Goal: Task Accomplishment & Management: Manage account settings

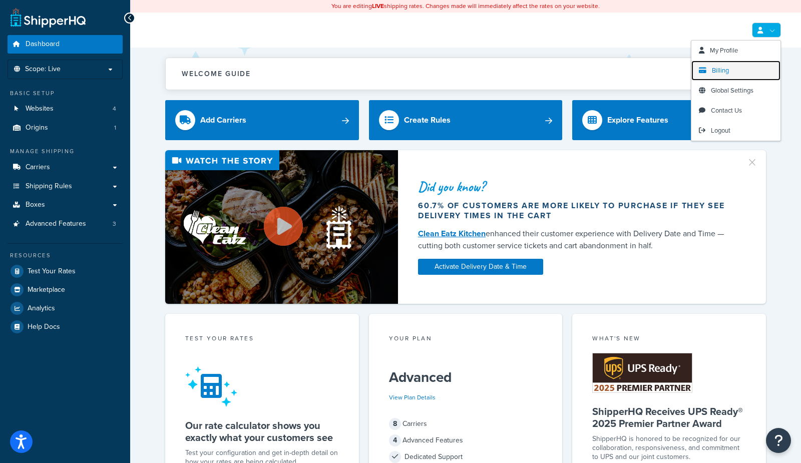
click at [720, 71] on span "Billing" at bounding box center [720, 71] width 17 height 10
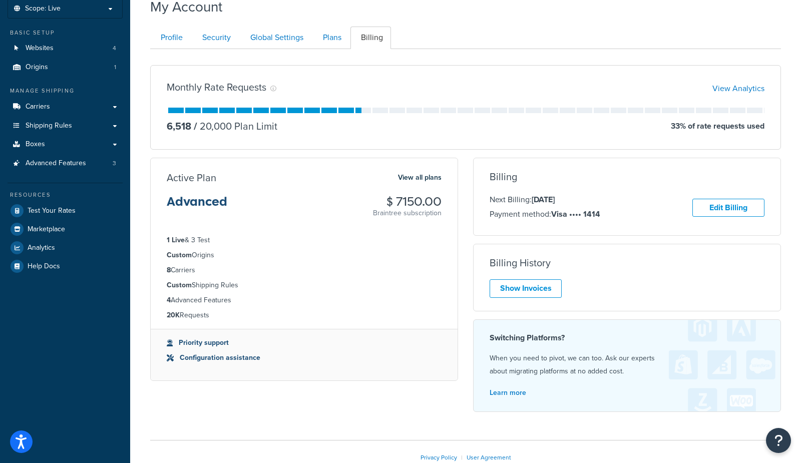
scroll to position [119, 0]
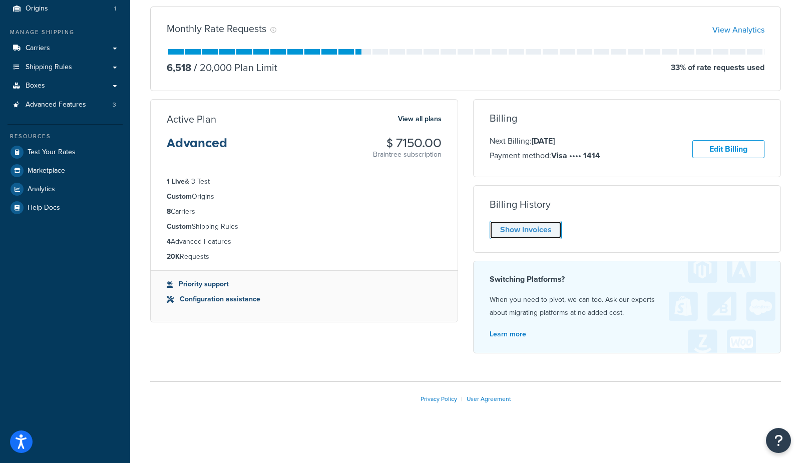
click at [496, 229] on link "Show Invoices" at bounding box center [526, 230] width 72 height 19
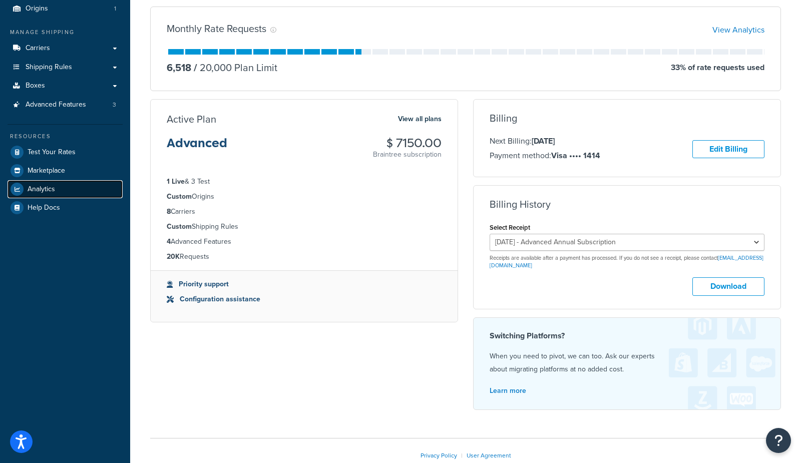
click at [47, 190] on span "Analytics" at bounding box center [42, 189] width 28 height 9
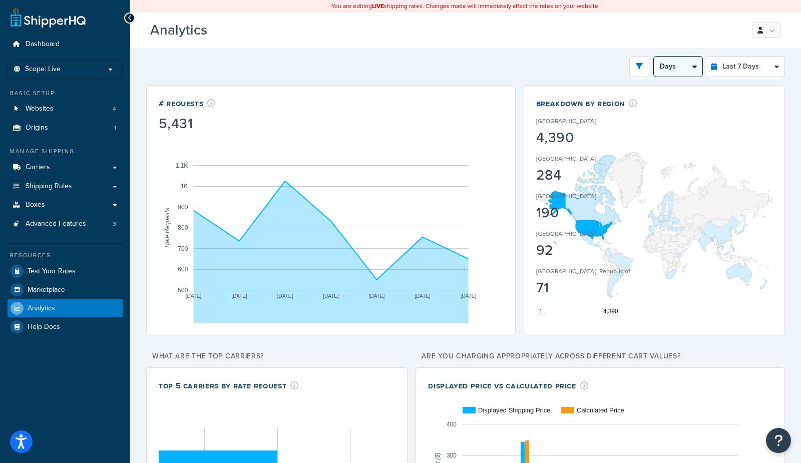
click at [679, 70] on select "Days 12 Hours 6 Hours" at bounding box center [678, 67] width 49 height 20
click at [737, 70] on select "Last 24 Hours Last 7 Days Last 30 Days Last 3 Months Last 6 Months Last 12 Mont…" at bounding box center [744, 67] width 79 height 20
select select "last_year"
click at [706, 57] on select "Last 24 Hours Last 7 Days Last 30 Days Last 3 Months Last 6 Months Last 12 Mont…" at bounding box center [744, 67] width 79 height 20
select select "1M"
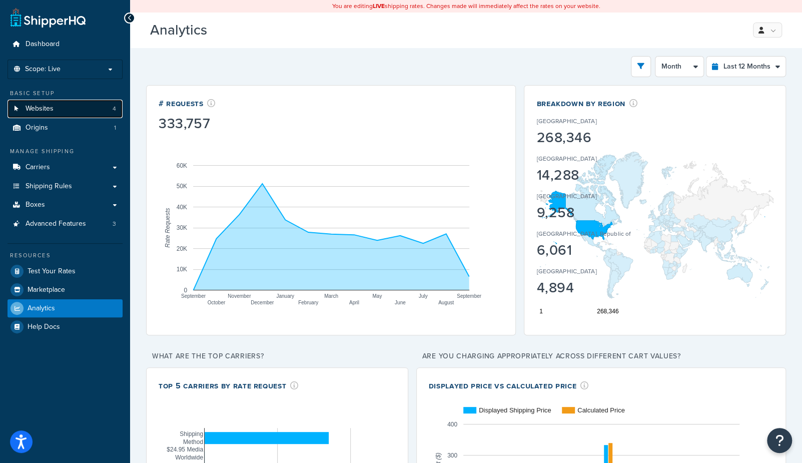
click at [54, 110] on link "Websites 4" at bounding box center [65, 109] width 115 height 19
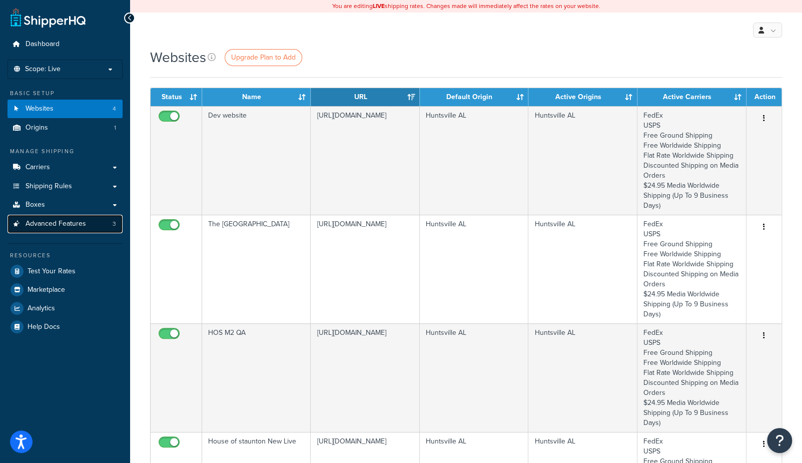
click at [81, 225] on span "Advanced Features" at bounding box center [56, 224] width 61 height 9
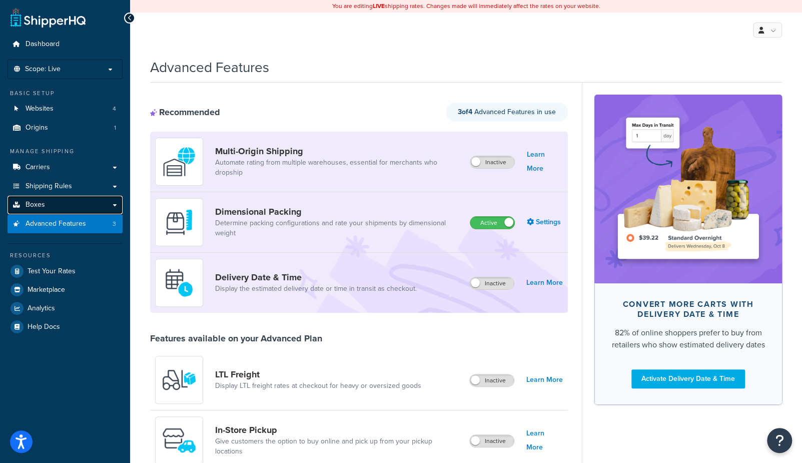
click at [35, 207] on span "Boxes" at bounding box center [36, 205] width 20 height 9
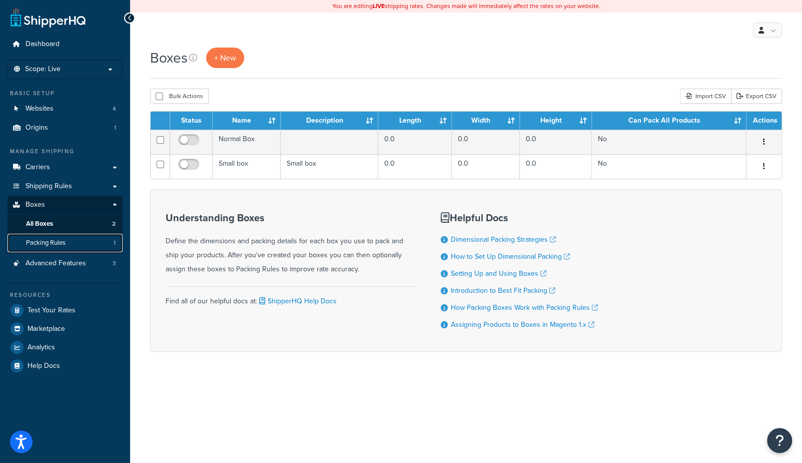
click at [43, 245] on span "Packing Rules" at bounding box center [46, 243] width 40 height 9
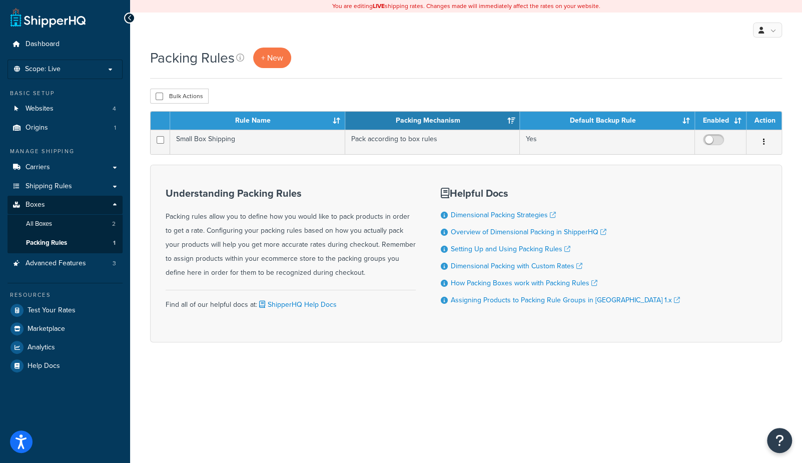
drag, startPoint x: 573, startPoint y: 59, endPoint x: 590, endPoint y: 52, distance: 18.9
click at [572, 58] on div "Packing Rules + New" at bounding box center [466, 58] width 632 height 21
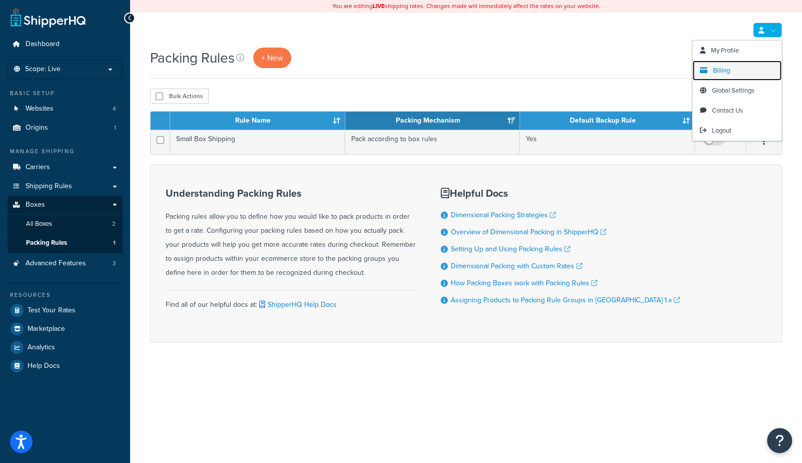
click at [716, 72] on span "Billing" at bounding box center [721, 71] width 17 height 10
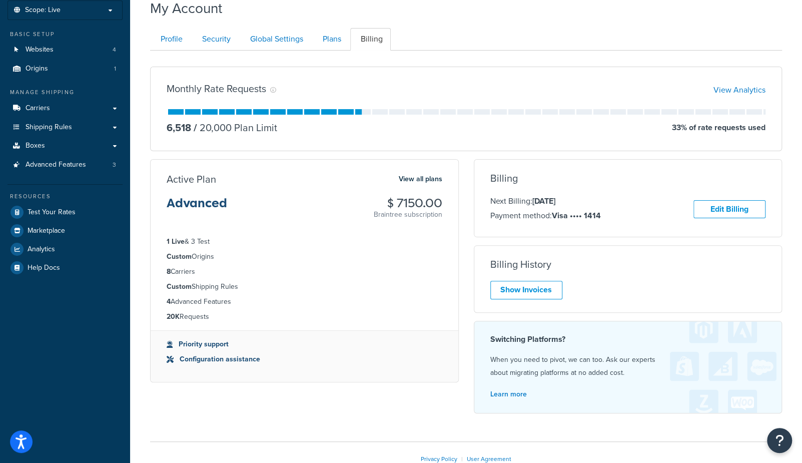
scroll to position [61, 0]
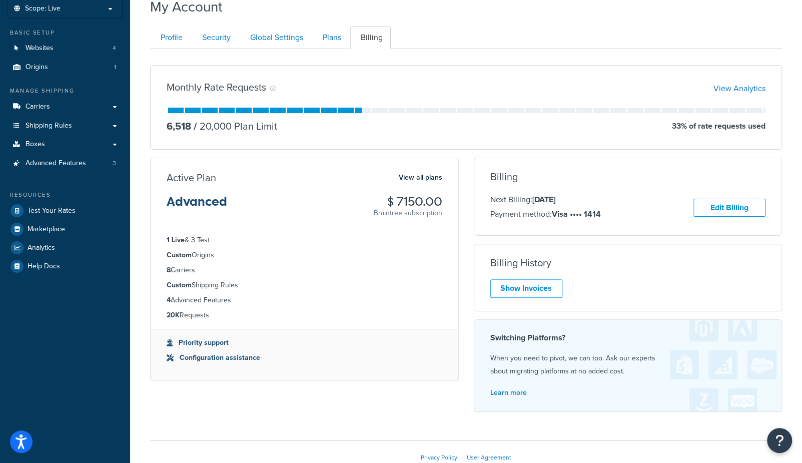
click at [596, 238] on div "Billing Next Billing: [DATE] Payment method: Visa •••• 1414 Edit Billing Unfort…" at bounding box center [629, 289] width 324 height 262
click at [750, 106] on div "Monthly Rate Requests View Analytics 6,518 / 20,000 Plan Limit 33 % of rate req…" at bounding box center [466, 107] width 632 height 85
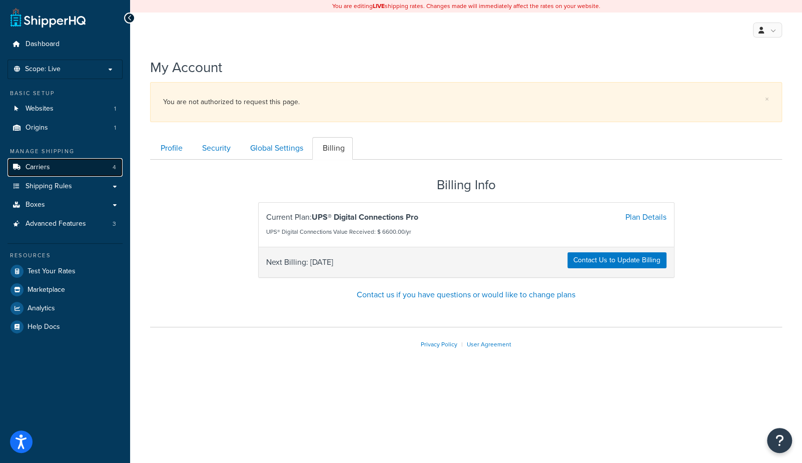
click at [42, 169] on span "Carriers" at bounding box center [38, 167] width 25 height 9
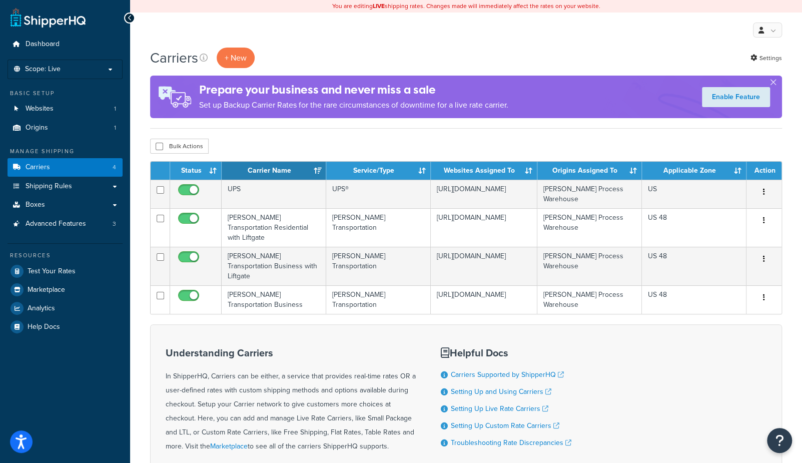
click at [274, 134] on div "Carriers + New Settings Prepare your business and never miss a sale Set up Back…" at bounding box center [466, 300] width 672 height 504
click at [243, 59] on button "+ New" at bounding box center [236, 58] width 38 height 21
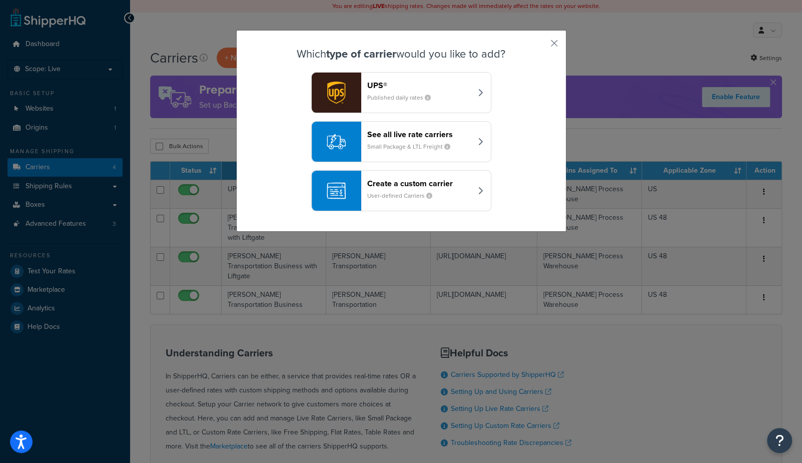
click at [390, 181] on header "Create a custom carrier" at bounding box center [419, 184] width 105 height 10
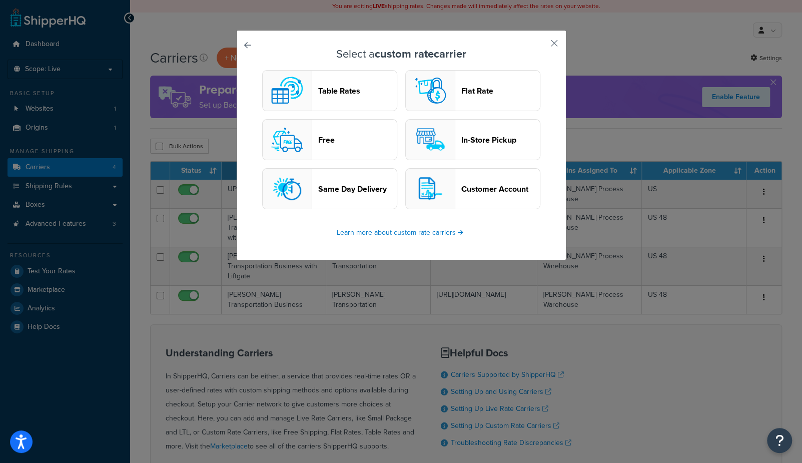
click at [440, 180] on img "button" at bounding box center [430, 189] width 40 height 40
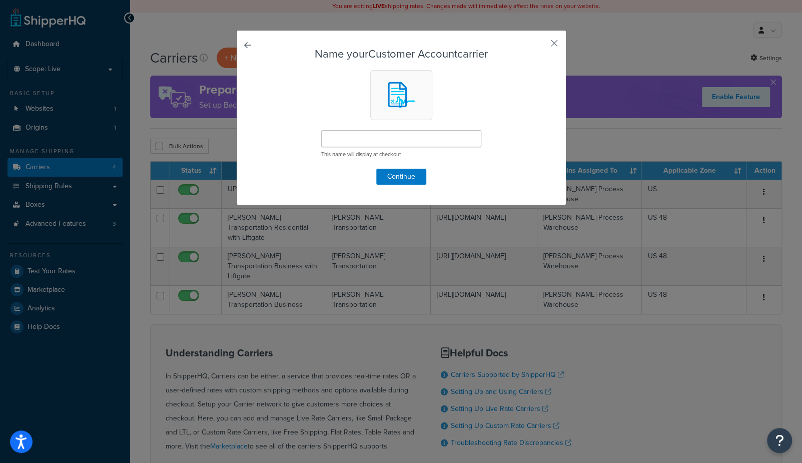
click at [262, 48] on link at bounding box center [262, 48] width 0 height 0
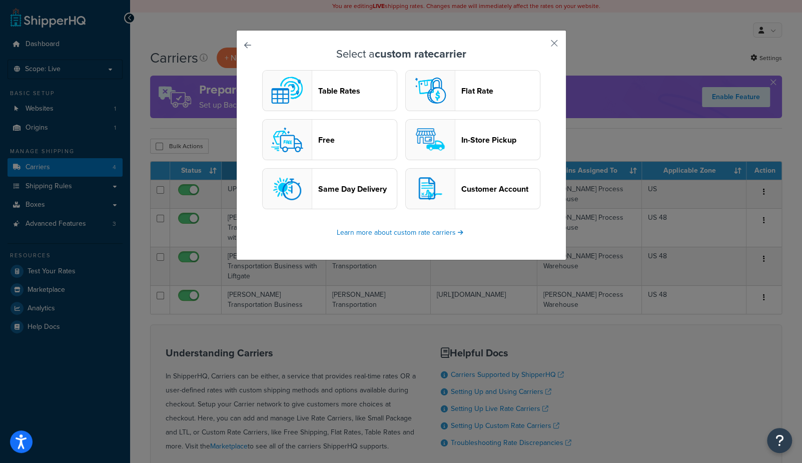
click at [332, 135] on header "Free" at bounding box center [357, 140] width 79 height 10
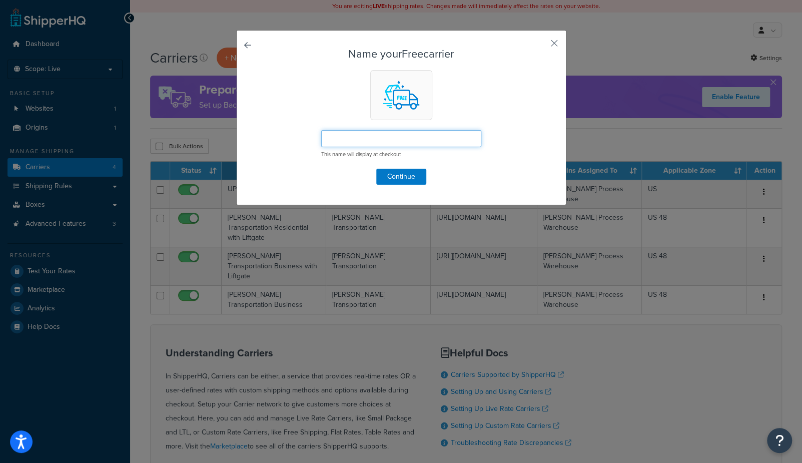
click at [331, 134] on input "text" at bounding box center [401, 138] width 160 height 17
type input "Call for Quote Example Carrier"
click at [391, 181] on button "Continue" at bounding box center [401, 177] width 50 height 16
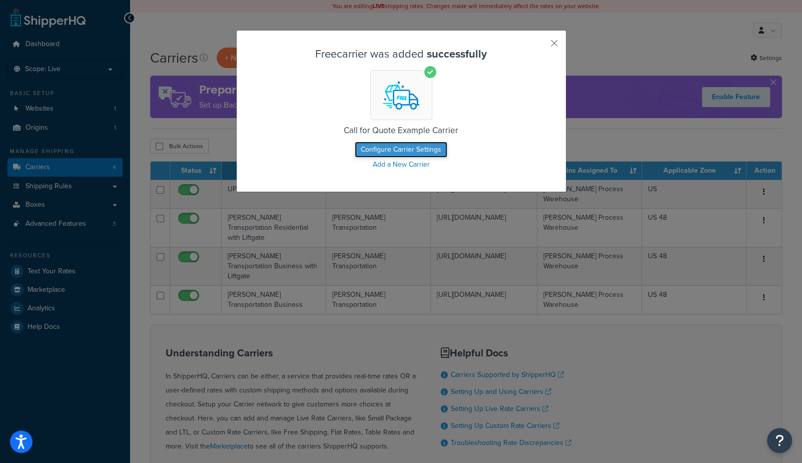
click at [393, 147] on button "Configure Carrier Settings" at bounding box center [401, 150] width 93 height 16
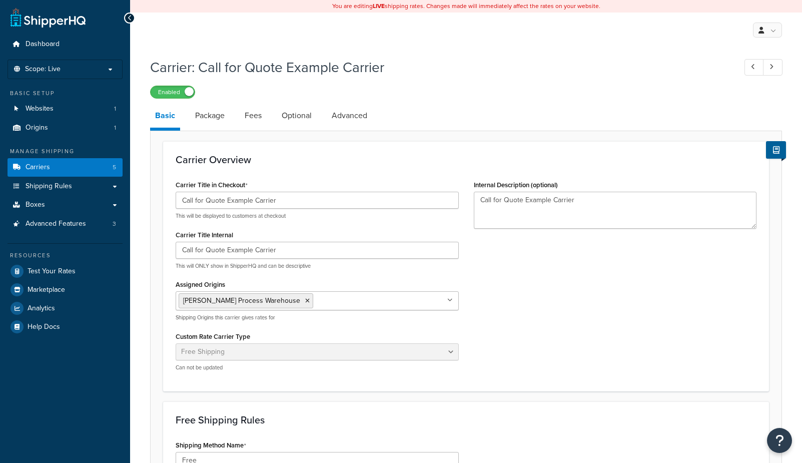
select select "free"
click at [165, 90] on label "Enabled" at bounding box center [173, 92] width 44 height 12
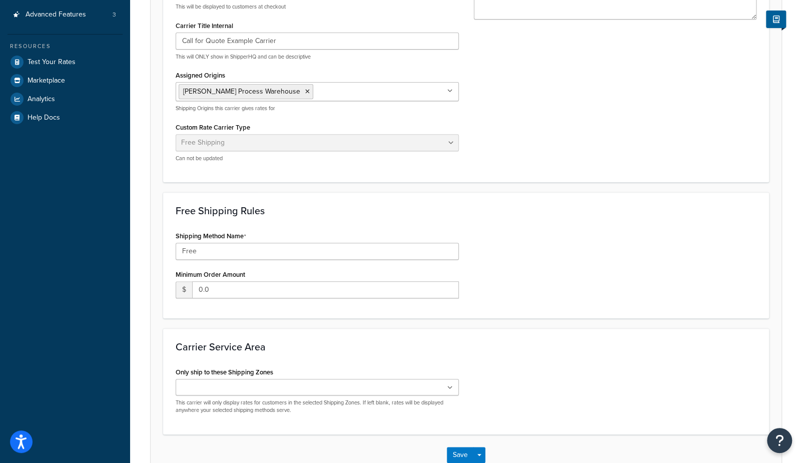
scroll to position [210, 0]
drag, startPoint x: 230, startPoint y: 252, endPoint x: 137, endPoint y: 239, distance: 94.4
click at [137, 239] on div "Carrier: Call for Quote Example Carrier Disabled Basic Package Fees Optional Ad…" at bounding box center [466, 171] width 672 height 658
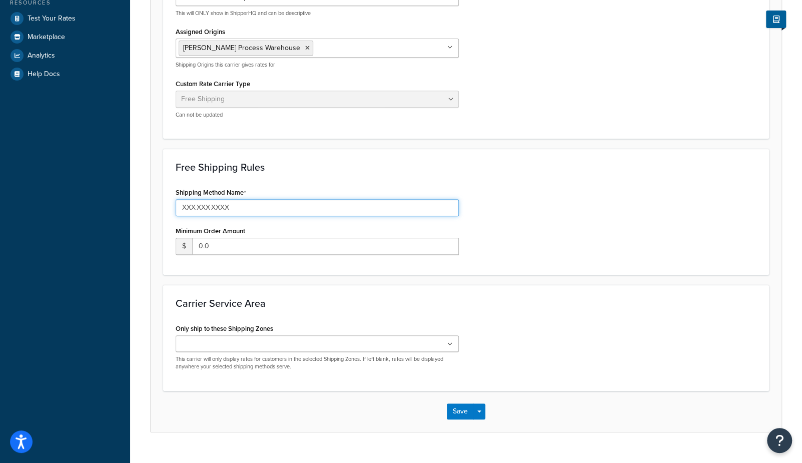
scroll to position [270, 0]
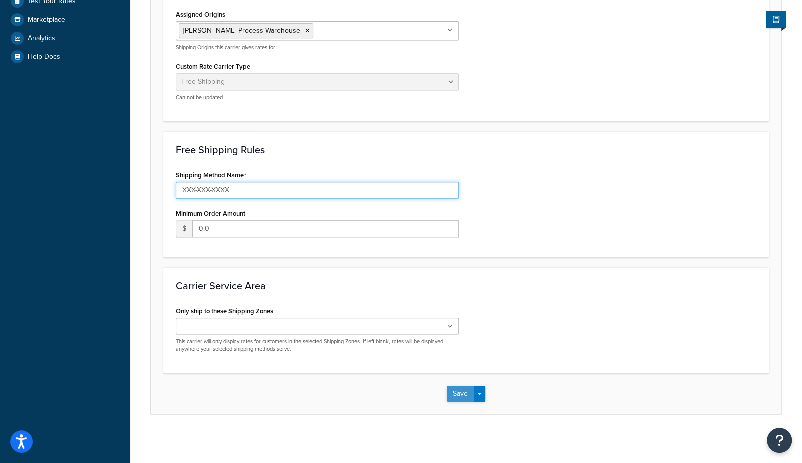
type input "XXX-XXX-XXXX"
click at [453, 395] on button "Save" at bounding box center [460, 394] width 27 height 16
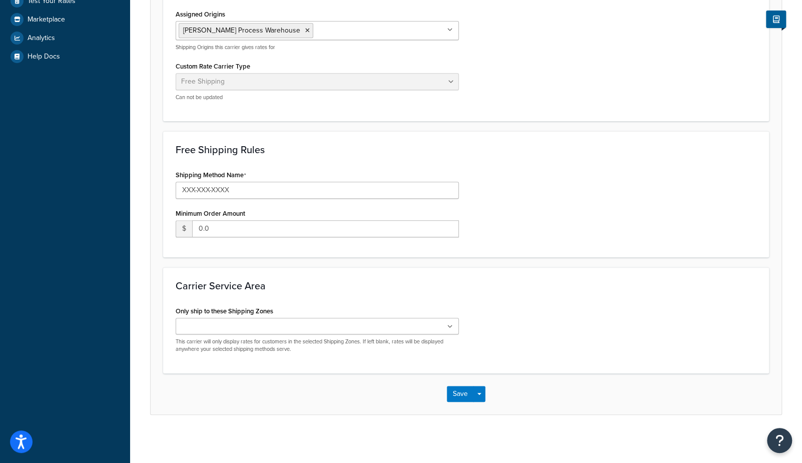
scroll to position [0, 0]
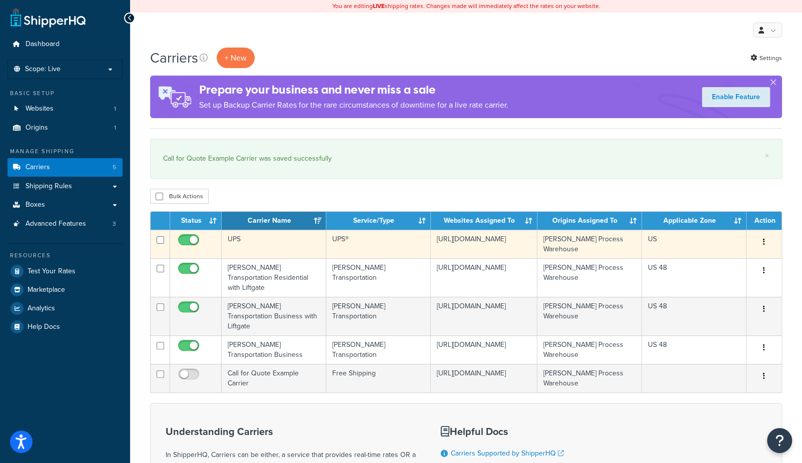
click at [265, 243] on td "UPS" at bounding box center [274, 244] width 105 height 29
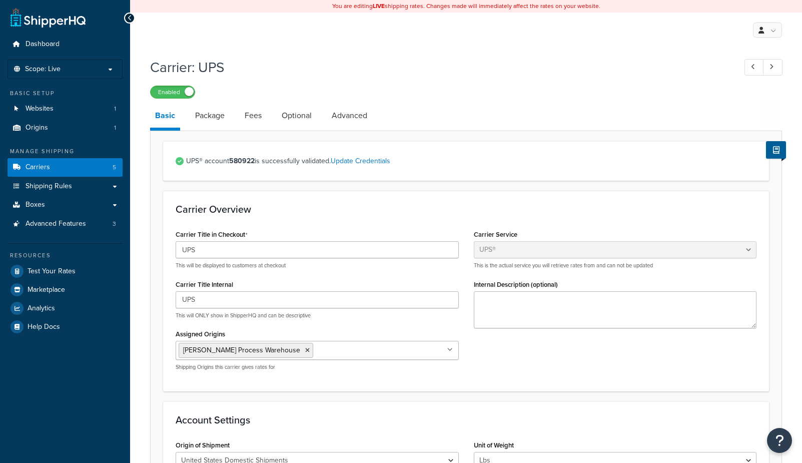
select select "ups"
click at [355, 116] on link "Advanced" at bounding box center [350, 116] width 46 height 24
select select "false"
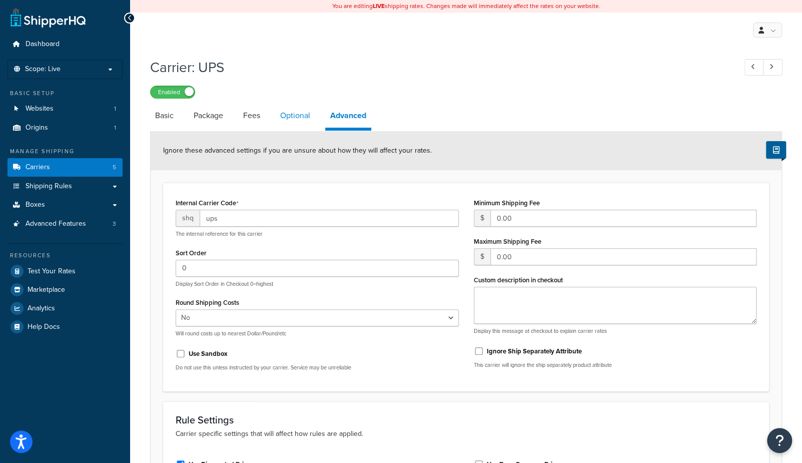
click at [287, 116] on link "Optional" at bounding box center [295, 116] width 40 height 24
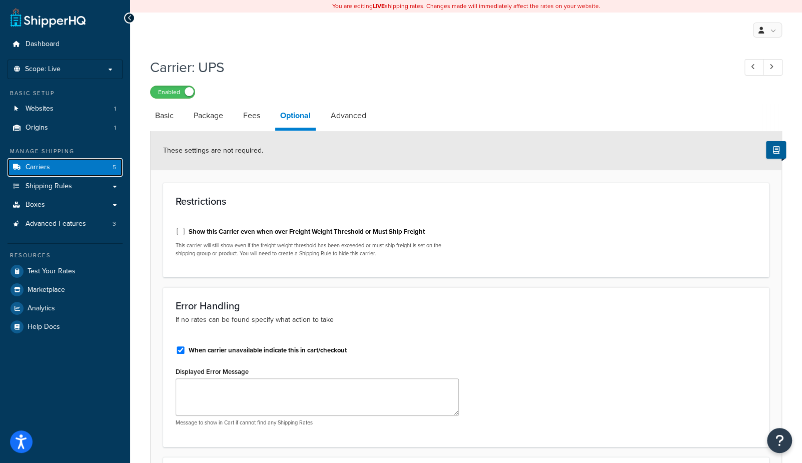
click at [79, 166] on link "Carriers 5" at bounding box center [65, 167] width 115 height 19
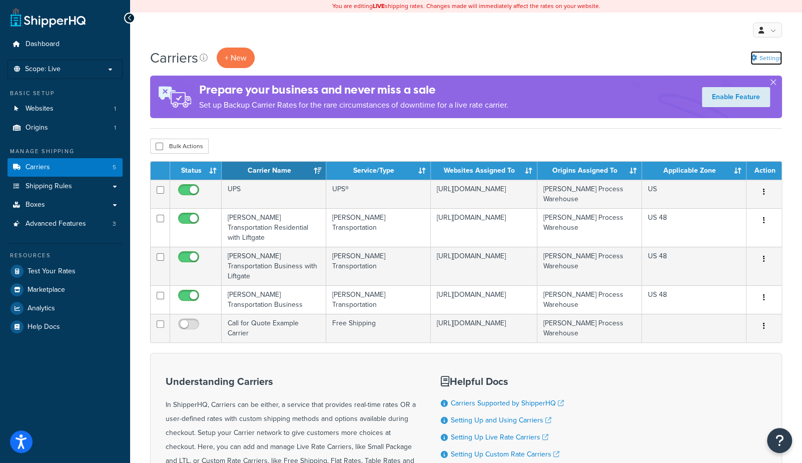
click at [764, 54] on link "Settings" at bounding box center [767, 58] width 32 height 14
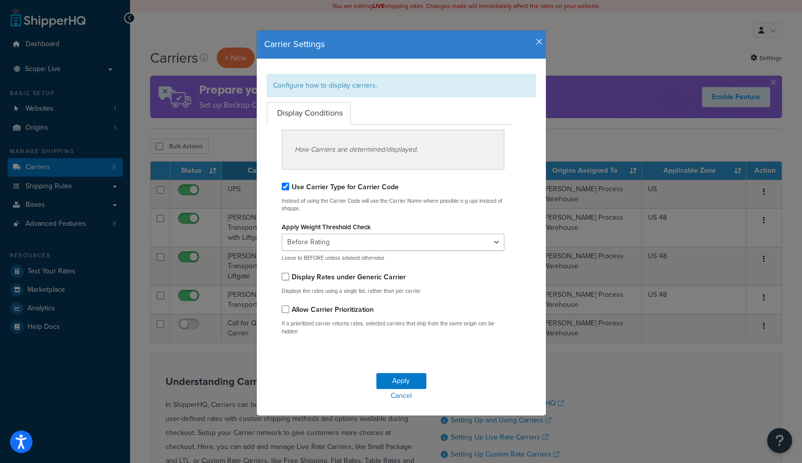
click at [327, 310] on label "Allow Carrier Prioritization" at bounding box center [333, 309] width 82 height 11
click at [289, 310] on input "Allow Carrier Prioritization" at bounding box center [286, 309] width 8 height 8
checkbox input "true"
click at [409, 382] on button "Apply" at bounding box center [401, 381] width 50 height 16
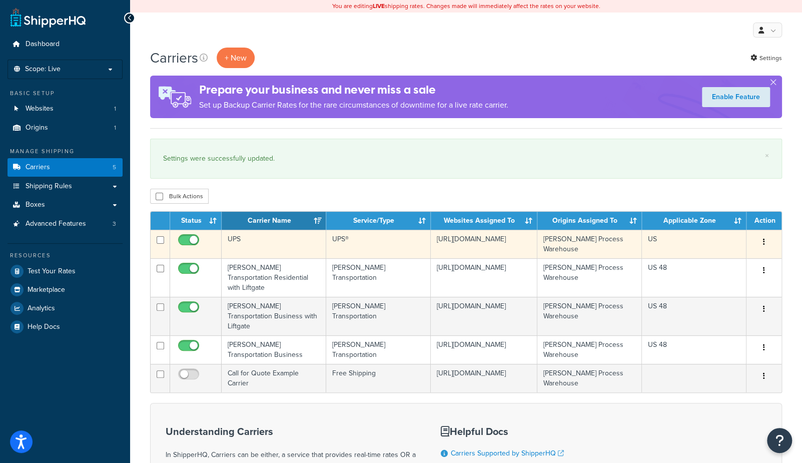
click at [282, 243] on td "UPS" at bounding box center [274, 244] width 105 height 29
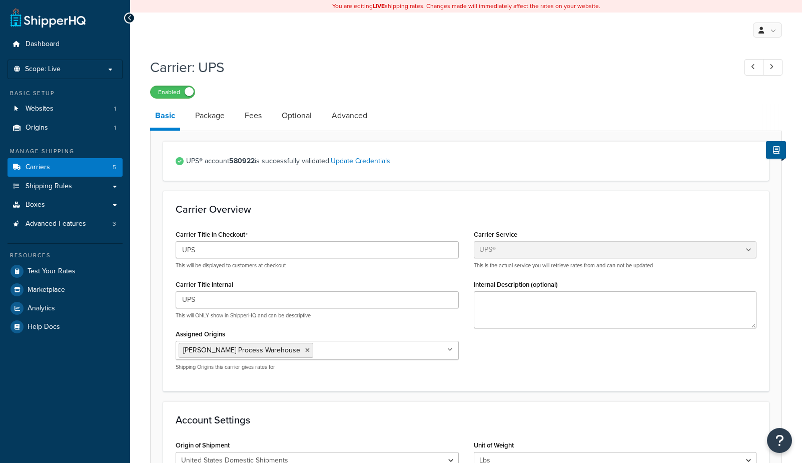
select select "ups"
click at [337, 114] on link "Advanced" at bounding box center [350, 116] width 46 height 24
select select "false"
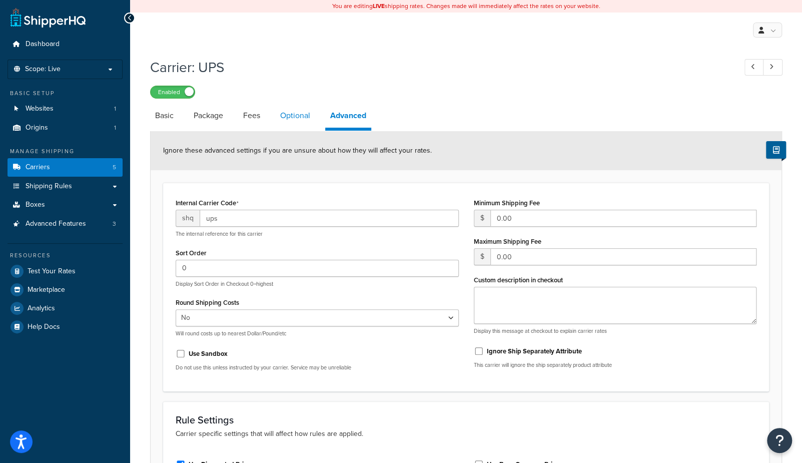
click at [286, 123] on link "Optional" at bounding box center [295, 116] width 40 height 24
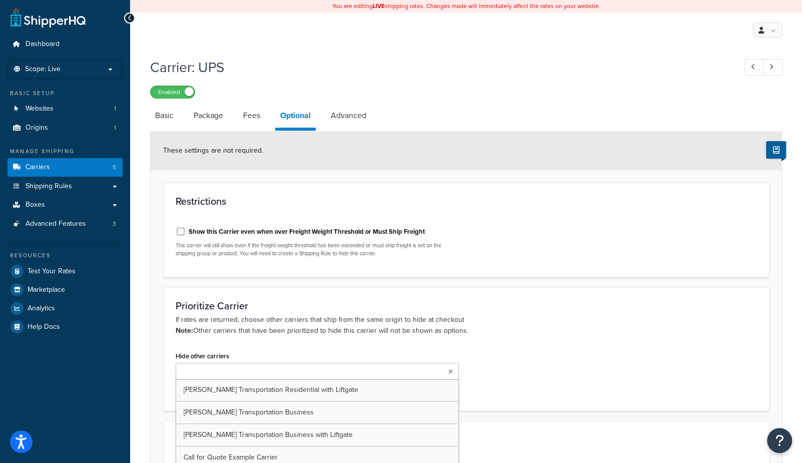
click at [227, 373] on input "Hide other carriers" at bounding box center [223, 371] width 89 height 11
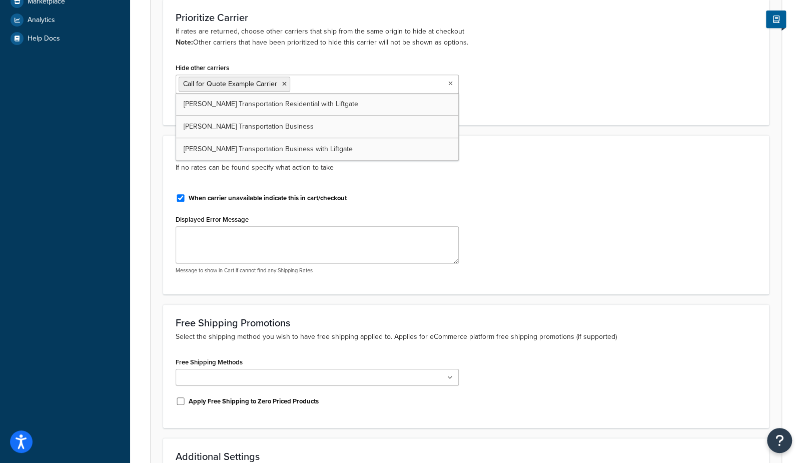
scroll to position [454, 0]
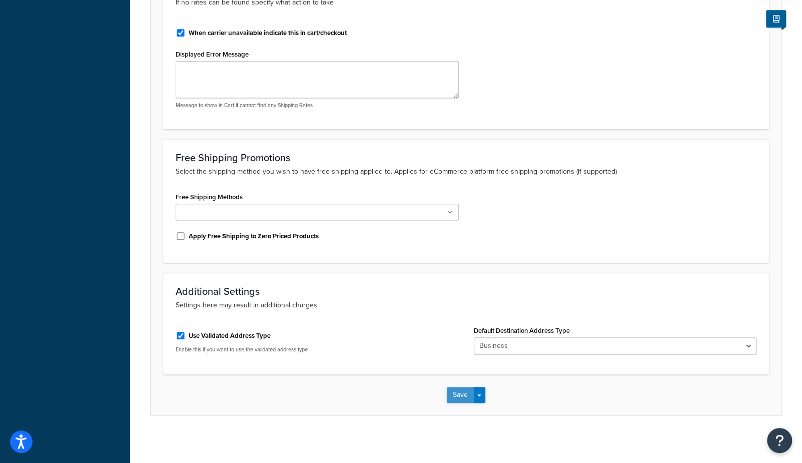
click at [450, 392] on button "Save" at bounding box center [460, 395] width 27 height 16
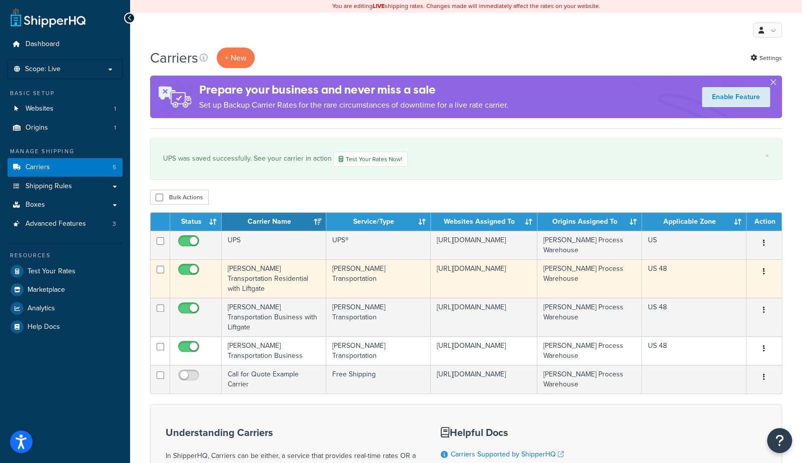
click at [301, 278] on td "[PERSON_NAME] Transportation Residential with Liftgate" at bounding box center [274, 278] width 105 height 39
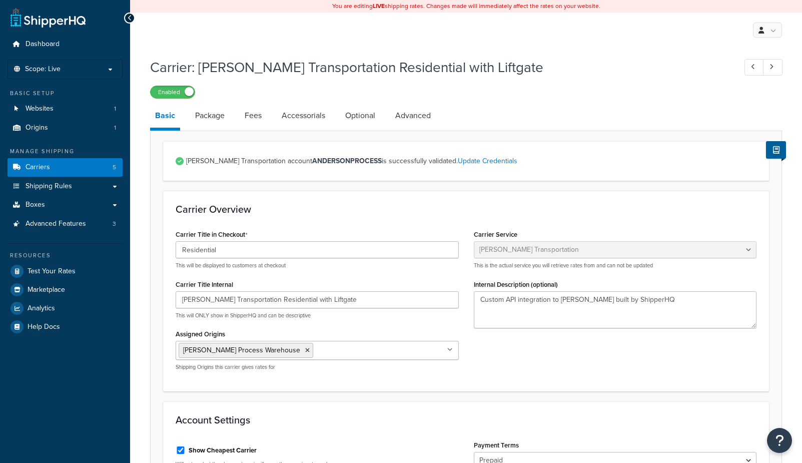
select select "evansFreight"
select select "PLT"
click at [369, 115] on link "Optional" at bounding box center [360, 116] width 40 height 24
select select "85"
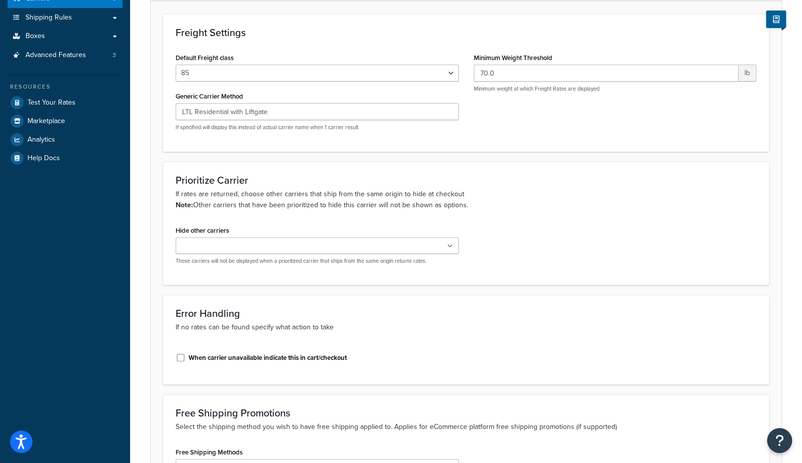
scroll to position [171, 0]
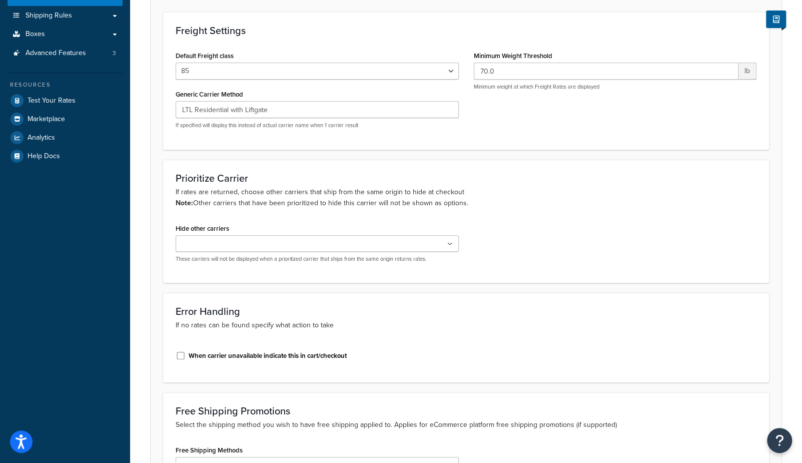
click at [266, 235] on ul at bounding box center [317, 243] width 283 height 17
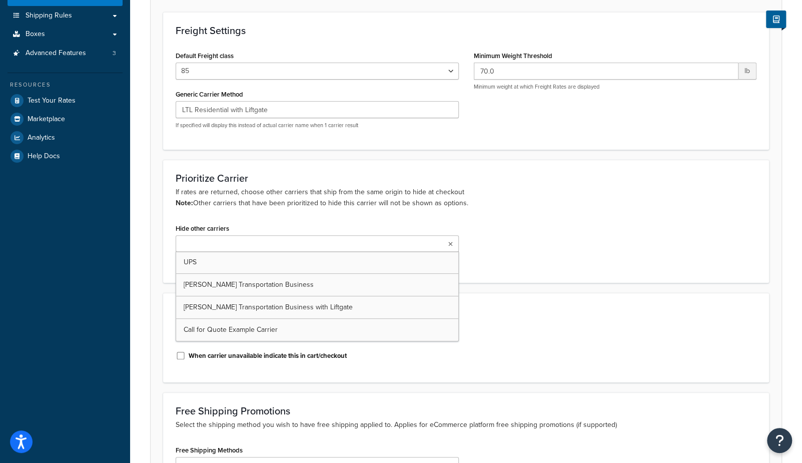
scroll to position [313, 0]
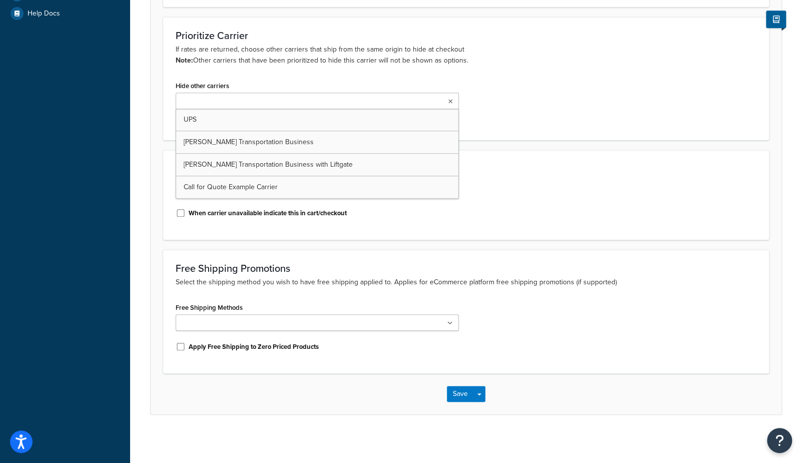
drag, startPoint x: 237, startPoint y: 180, endPoint x: 244, endPoint y: 188, distance: 10.6
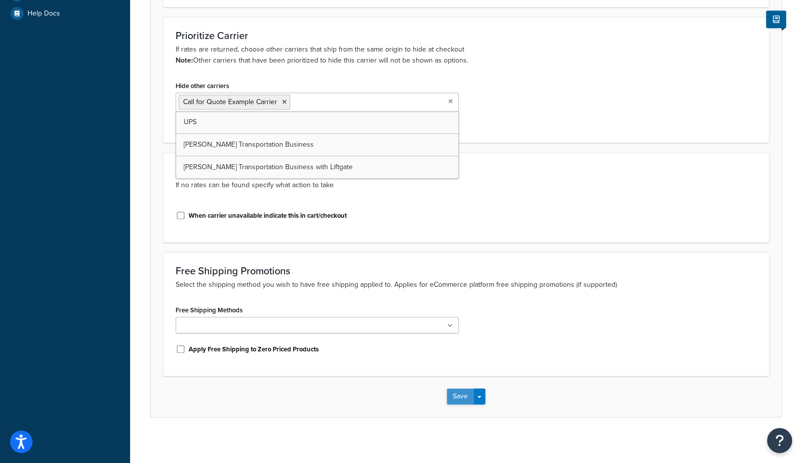
click at [451, 392] on button "Save" at bounding box center [460, 396] width 27 height 16
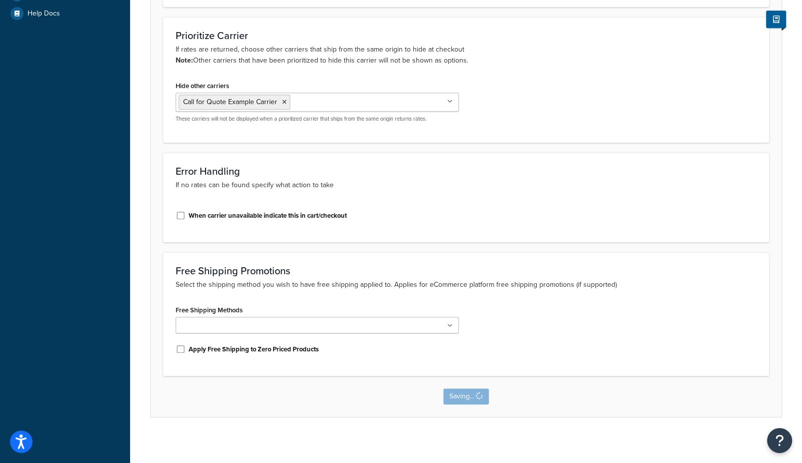
scroll to position [0, 0]
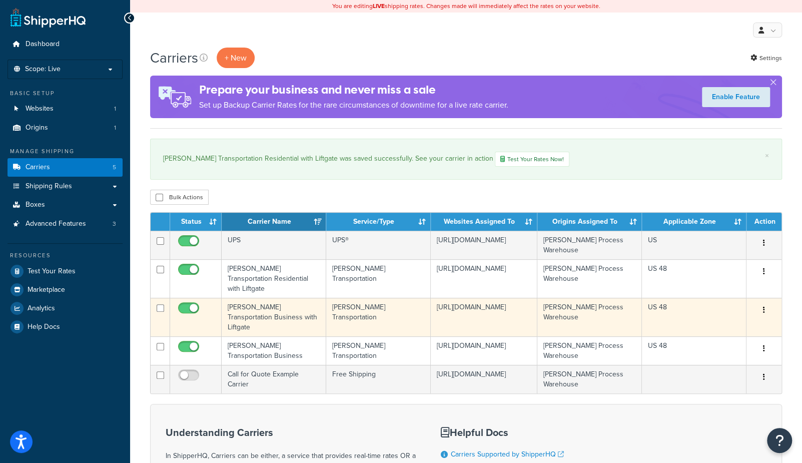
click at [268, 303] on td "[PERSON_NAME] Transportation Business with Liftgate" at bounding box center [274, 317] width 105 height 39
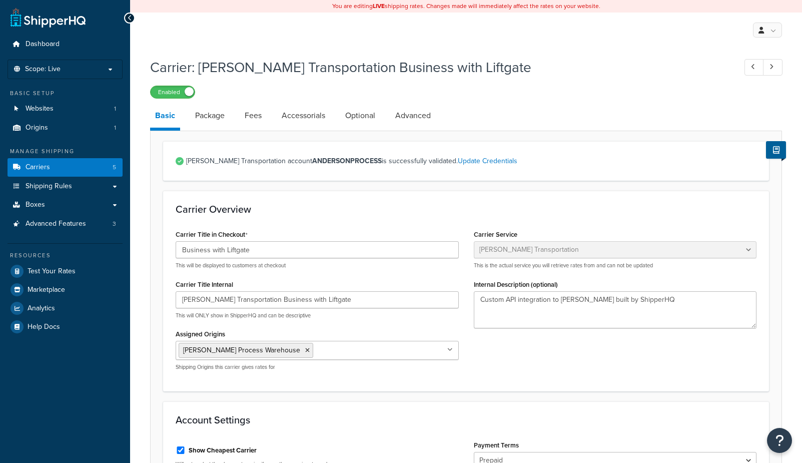
select select "evansFreight"
select select "PLT"
click at [347, 115] on link "Optional" at bounding box center [360, 116] width 40 height 24
select select "85"
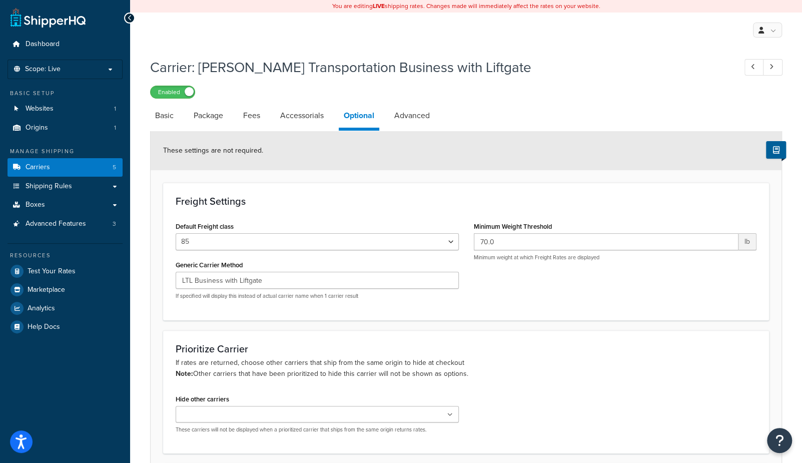
click at [244, 413] on input "Hide other carriers" at bounding box center [223, 414] width 89 height 11
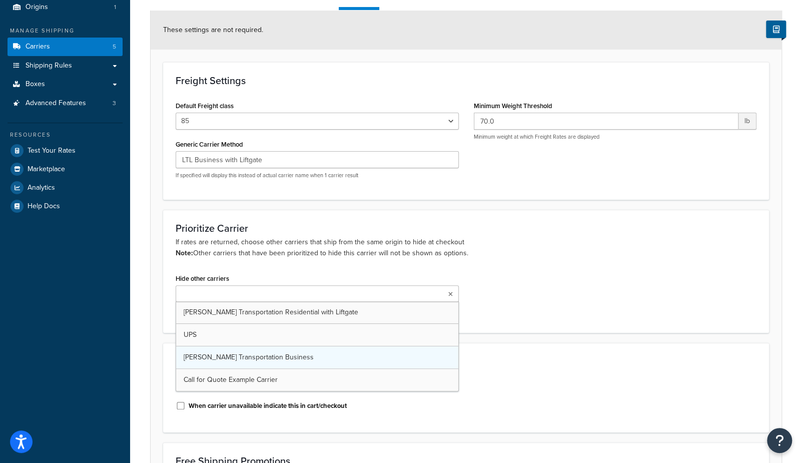
scroll to position [122, 0]
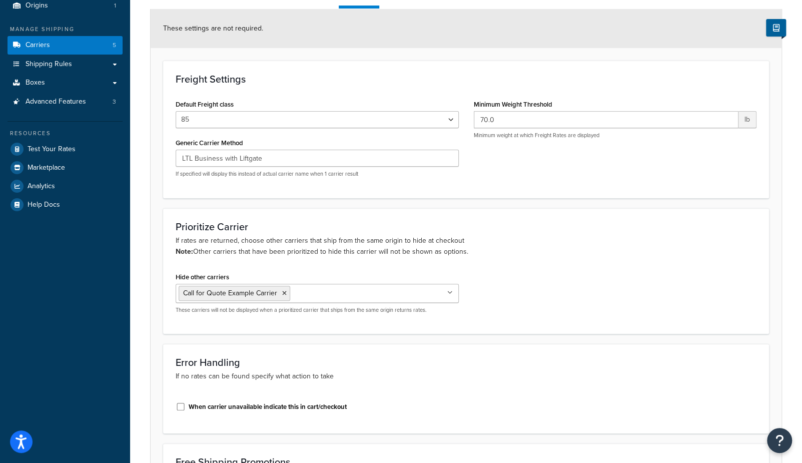
click at [238, 387] on div "Error Handling If no rates can be found specify what action to take When carrie…" at bounding box center [466, 389] width 606 height 90
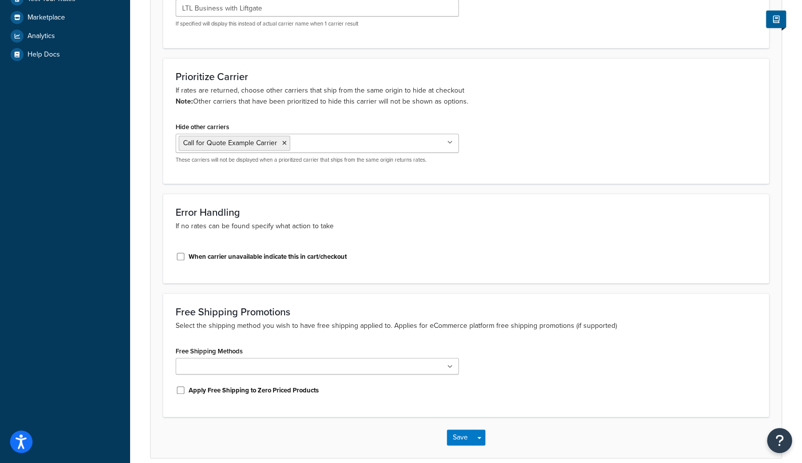
scroll to position [316, 0]
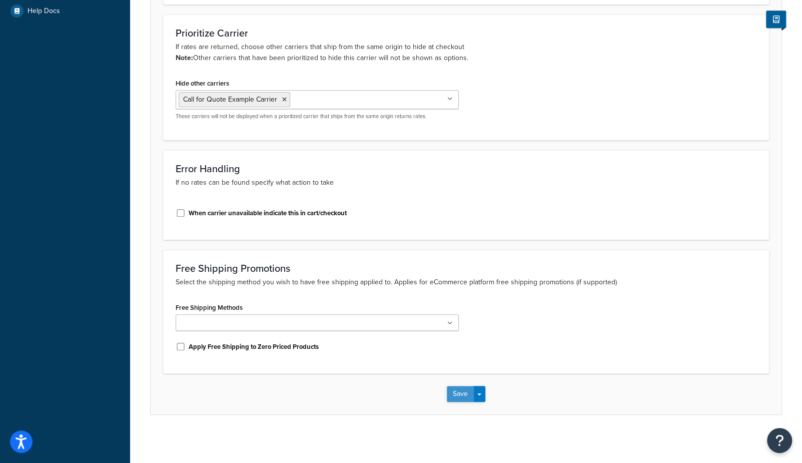
click at [457, 392] on button "Save" at bounding box center [460, 394] width 27 height 16
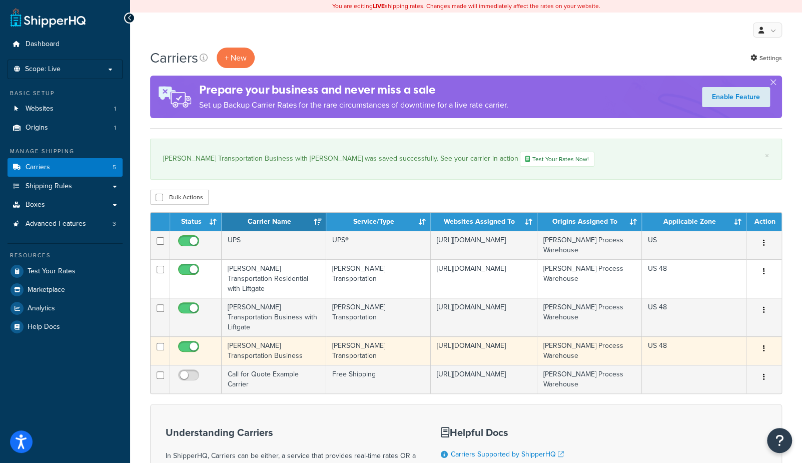
click at [283, 336] on td "[PERSON_NAME] Transportation Business" at bounding box center [274, 350] width 105 height 29
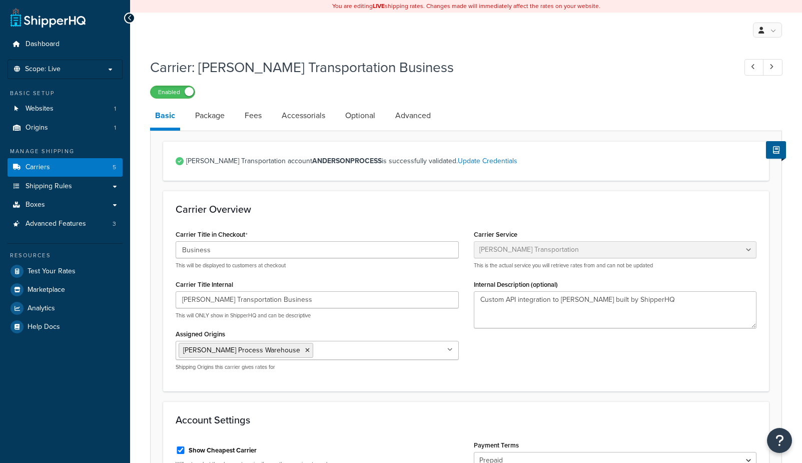
select select "evansFreight"
select select "PLT"
click at [350, 110] on link "Optional" at bounding box center [360, 116] width 40 height 24
select select "85"
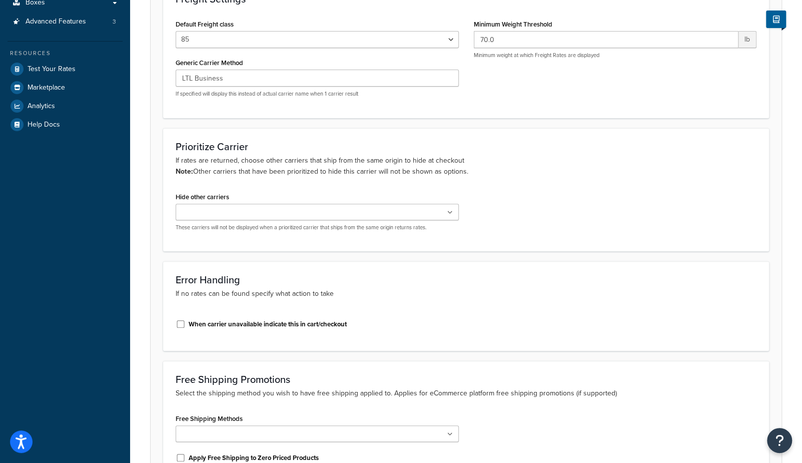
scroll to position [204, 0]
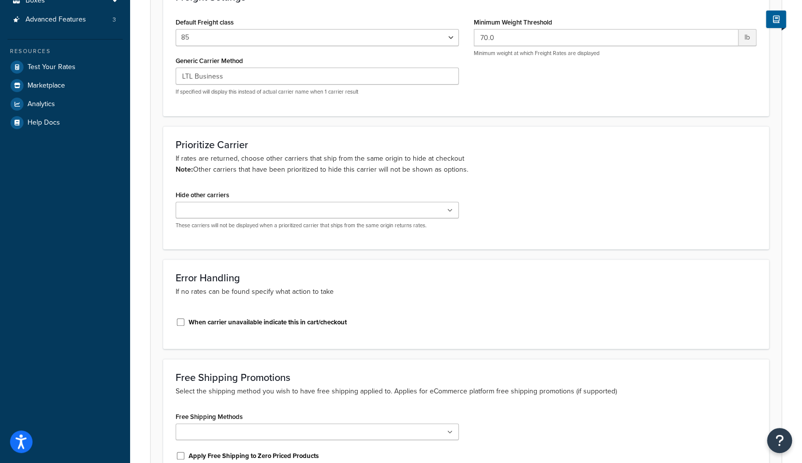
click at [214, 205] on input "Hide other carriers" at bounding box center [223, 210] width 89 height 11
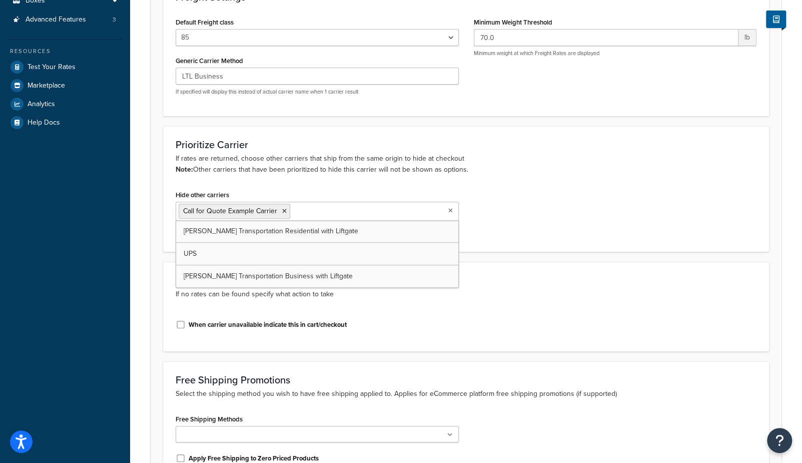
click at [75, 279] on div "Dashboard Scope: Live Basic Setup Websites 1 Origins 1 Manage Shipping Carriers…" at bounding box center [65, 186] width 130 height 781
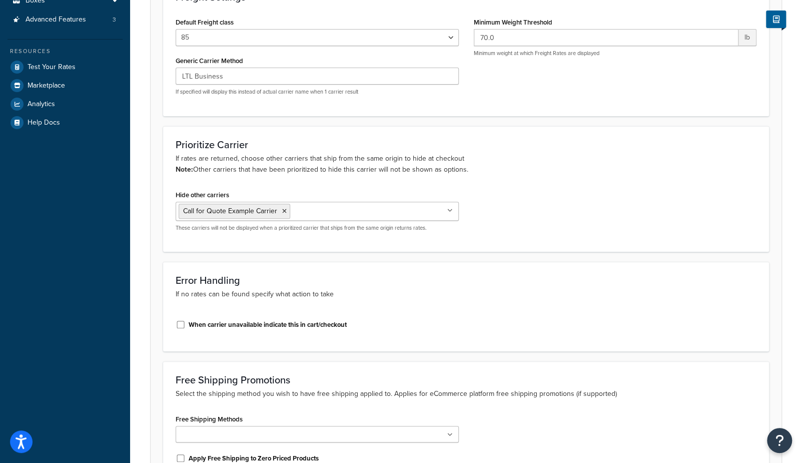
scroll to position [316, 0]
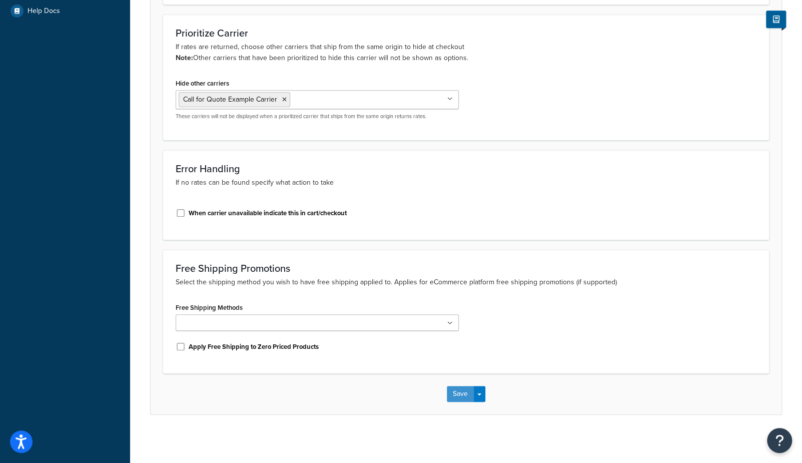
click at [450, 389] on button "Save" at bounding box center [460, 394] width 27 height 16
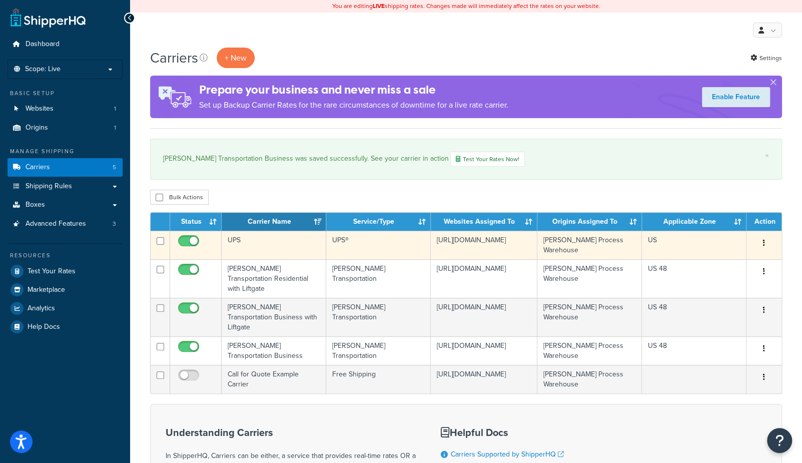
click at [292, 241] on td "UPS" at bounding box center [274, 245] width 105 height 29
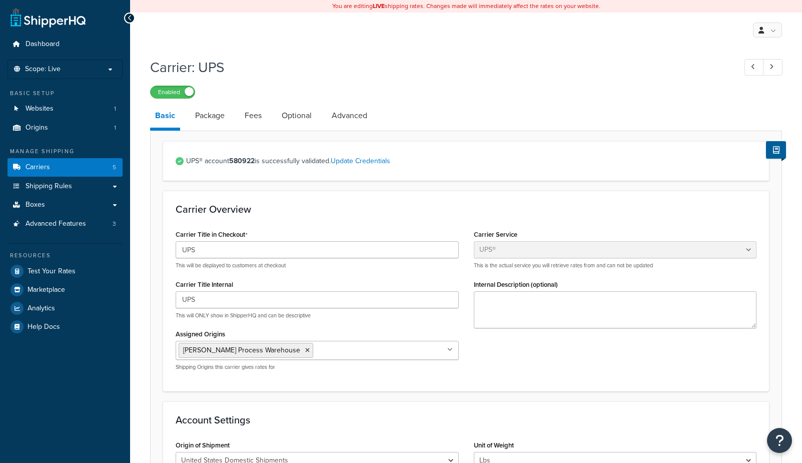
select select "ups"
click at [303, 118] on link "Optional" at bounding box center [297, 116] width 40 height 24
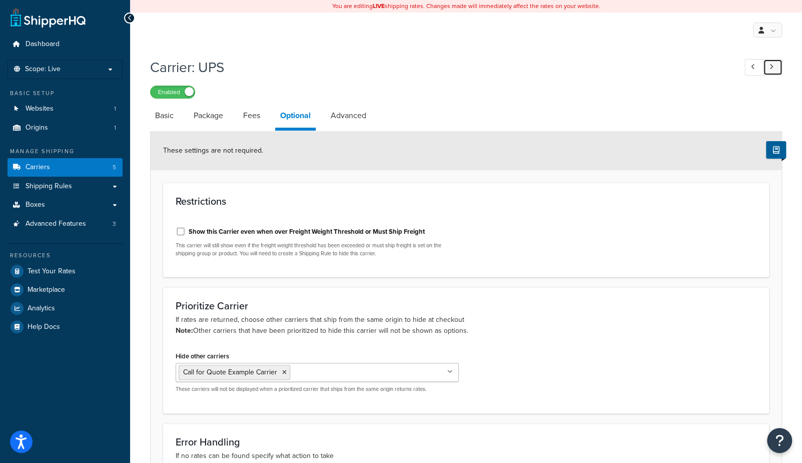
click at [771, 70] on icon at bounding box center [772, 67] width 4 height 7
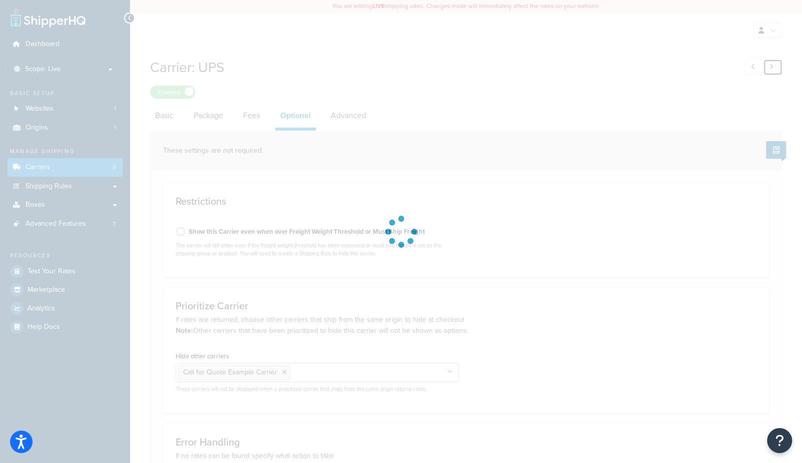
checkbox input "false"
select select "85"
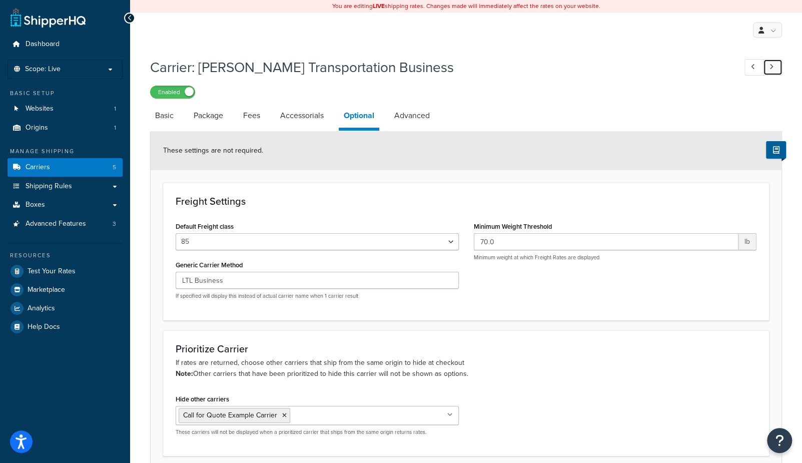
click at [772, 70] on icon at bounding box center [772, 67] width 4 height 7
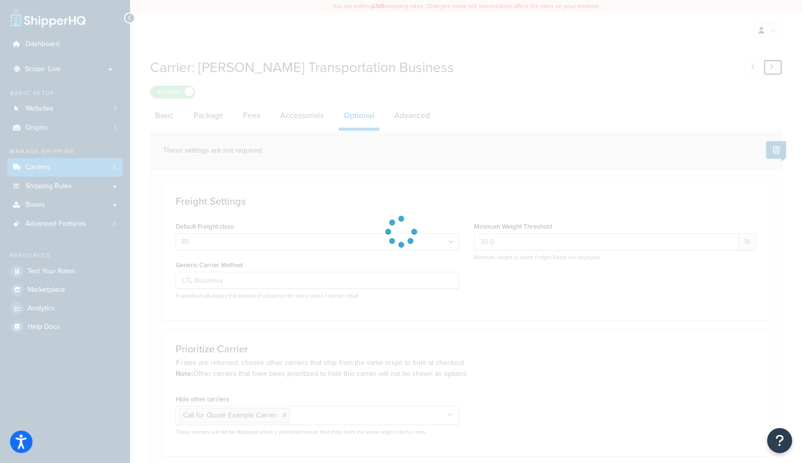
type input "LTL Business with Liftgate"
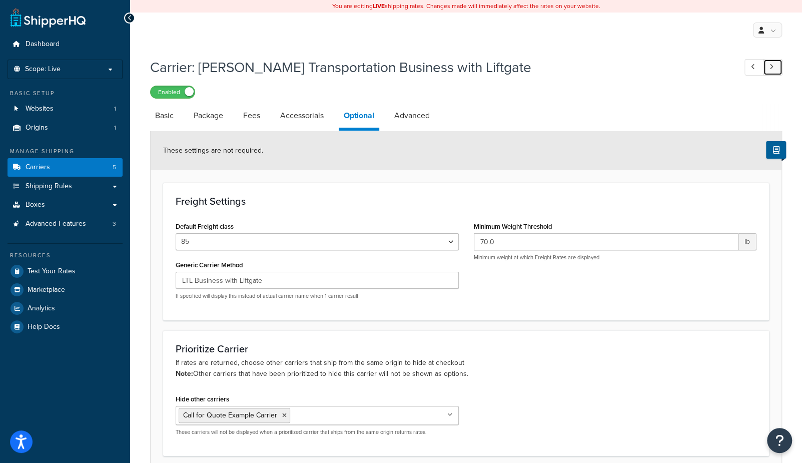
click at [772, 70] on icon at bounding box center [772, 67] width 4 height 7
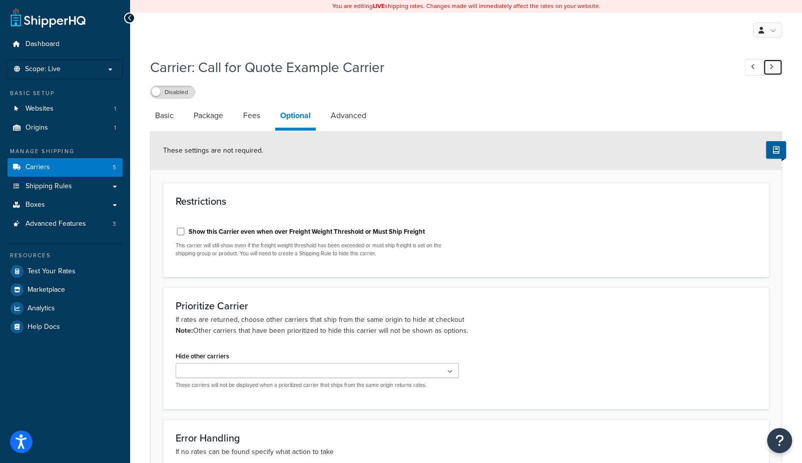
click at [772, 70] on icon at bounding box center [772, 67] width 4 height 7
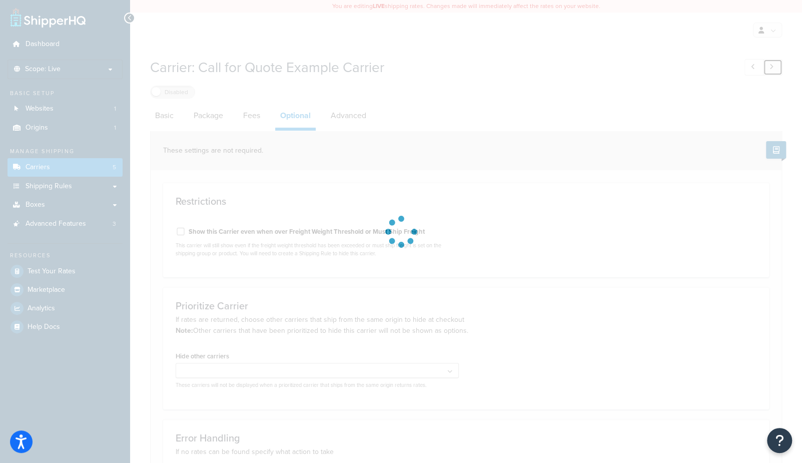
select select "85"
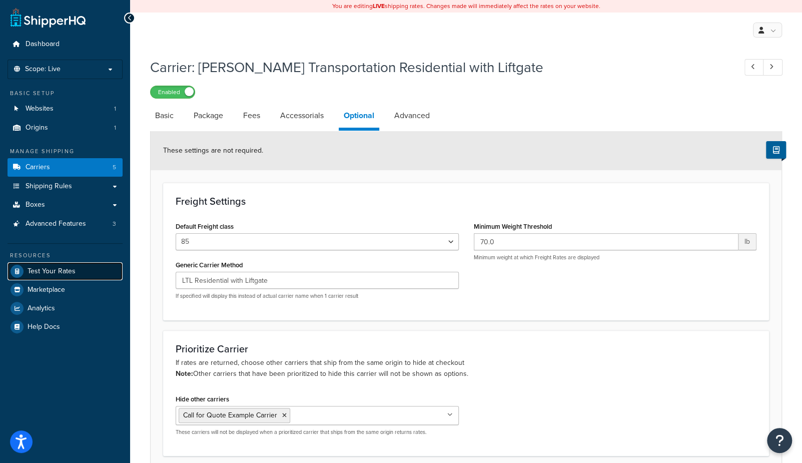
click at [57, 275] on span "Test Your Rates" at bounding box center [52, 271] width 48 height 9
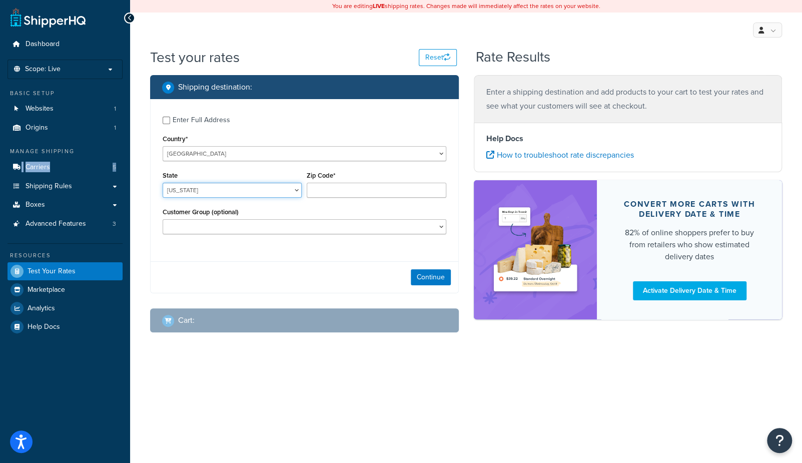
click at [208, 188] on select "Alabama Alaska American Samoa Arizona Arkansas Armed Forces Americas Armed Forc…" at bounding box center [232, 190] width 139 height 15
click at [208, 120] on div "Enter Full Address" at bounding box center [202, 120] width 58 height 14
click at [170, 120] on input "Enter Full Address" at bounding box center [167, 121] width 8 height 8
checkbox input "true"
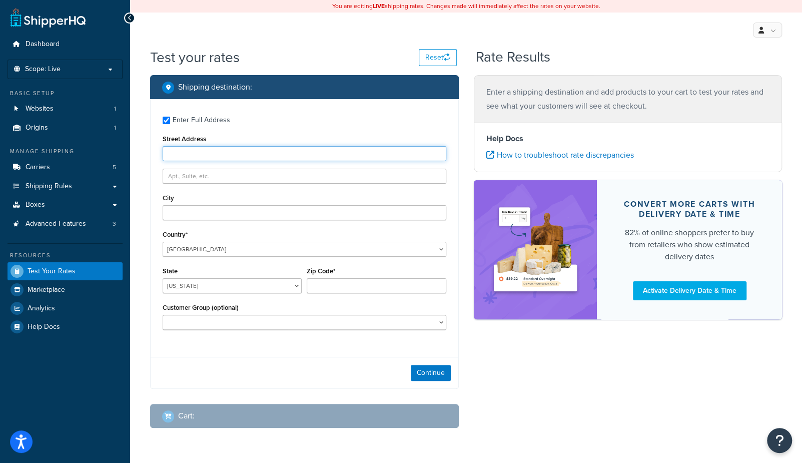
click at [206, 153] on input "Street Address" at bounding box center [305, 153] width 284 height 15
type input "525 York Rd, Mongoose"
type input "Mongoose"
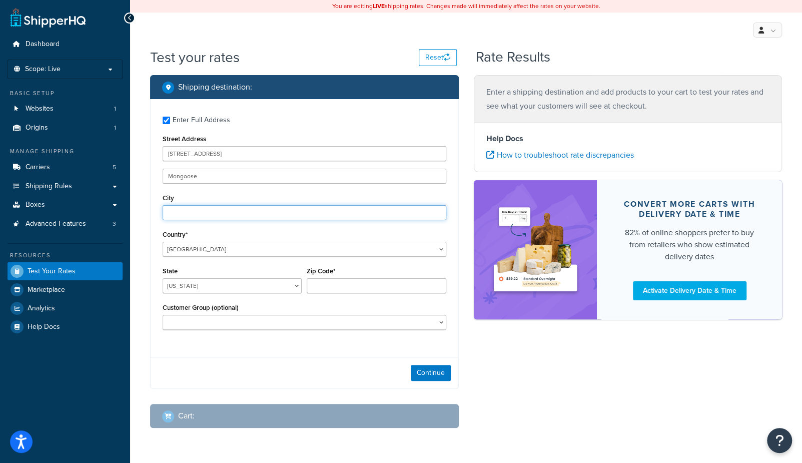
type input "Hinsdale"
type input "60521"
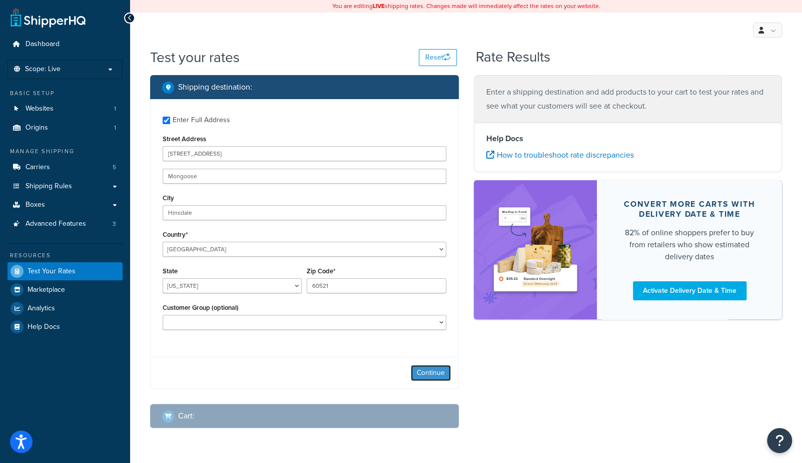
click at [439, 375] on button "Continue" at bounding box center [431, 373] width 40 height 16
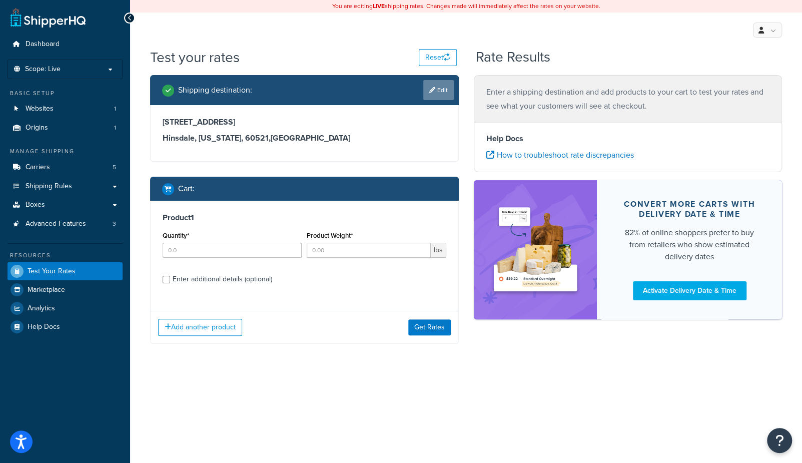
click at [434, 92] on link "Edit" at bounding box center [438, 90] width 31 height 20
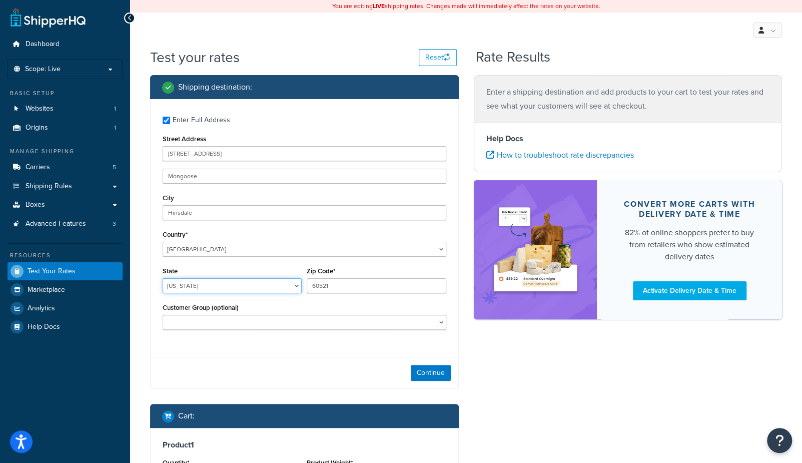
click at [190, 287] on select "Alabama Alaska American Samoa Arizona Arkansas Armed Forces Americas Armed Forc…" at bounding box center [232, 285] width 139 height 15
select select "IL"
click at [163, 278] on select "Alabama Alaska American Samoa Arizona Arkansas Armed Forces Americas Armed Forc…" at bounding box center [232, 285] width 139 height 15
click at [425, 382] on div "Continue" at bounding box center [305, 373] width 308 height 32
click at [427, 378] on button "Continue" at bounding box center [431, 373] width 40 height 16
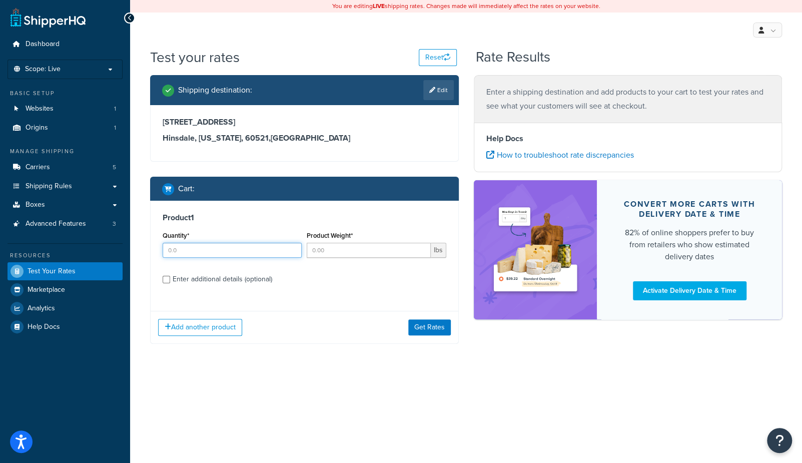
click at [224, 246] on input "Quantity*" at bounding box center [232, 250] width 139 height 15
type input "1"
click at [349, 247] on input "Product Weight*" at bounding box center [369, 250] width 124 height 15
type input "256"
click at [418, 321] on button "Get Rates" at bounding box center [429, 327] width 43 height 16
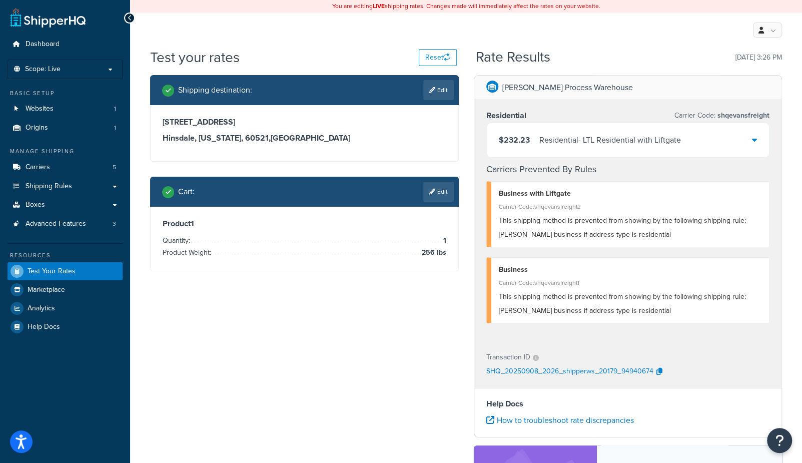
click at [448, 194] on link "Edit" at bounding box center [438, 192] width 31 height 20
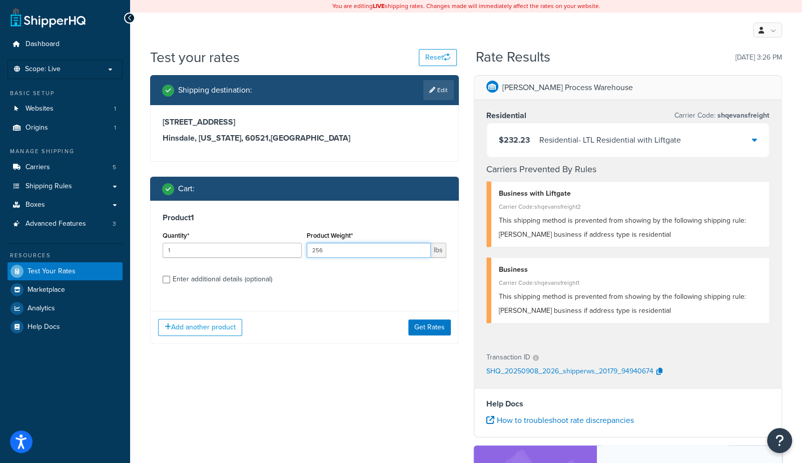
drag, startPoint x: 371, startPoint y: 252, endPoint x: 211, endPoint y: 247, distance: 160.3
click at [219, 248] on div "Quantity* 1 Product Weight* 256 lbs" at bounding box center [304, 247] width 289 height 37
type input "800"
click at [418, 321] on button "Get Rates" at bounding box center [429, 327] width 43 height 16
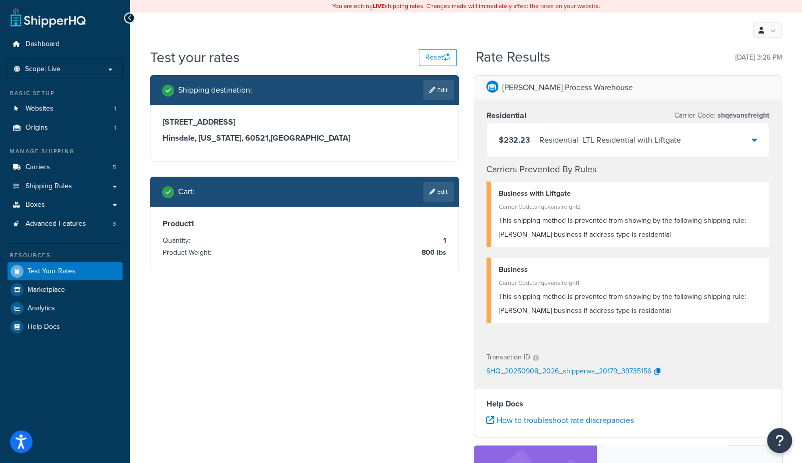
click at [440, 193] on link "Edit" at bounding box center [438, 192] width 31 height 20
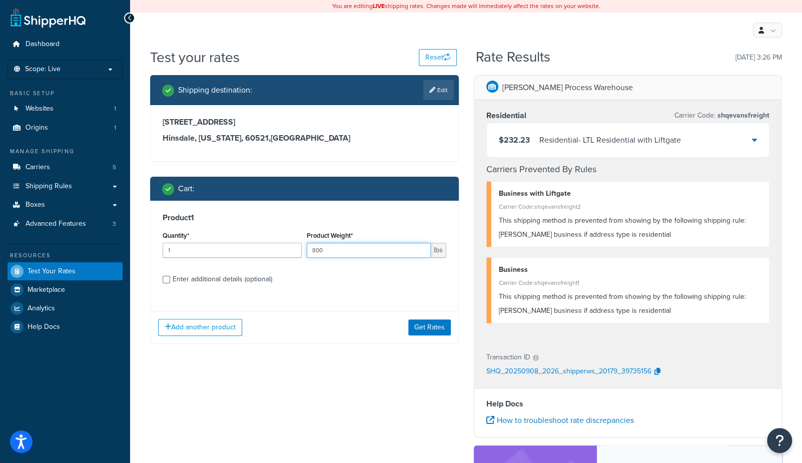
drag, startPoint x: 367, startPoint y: 254, endPoint x: 226, endPoint y: 240, distance: 141.9
click at [227, 241] on div "Quantity* 1 Product Weight* 800 lbs" at bounding box center [304, 247] width 289 height 37
type input "922"
click at [431, 332] on button "Get Rates" at bounding box center [429, 327] width 43 height 16
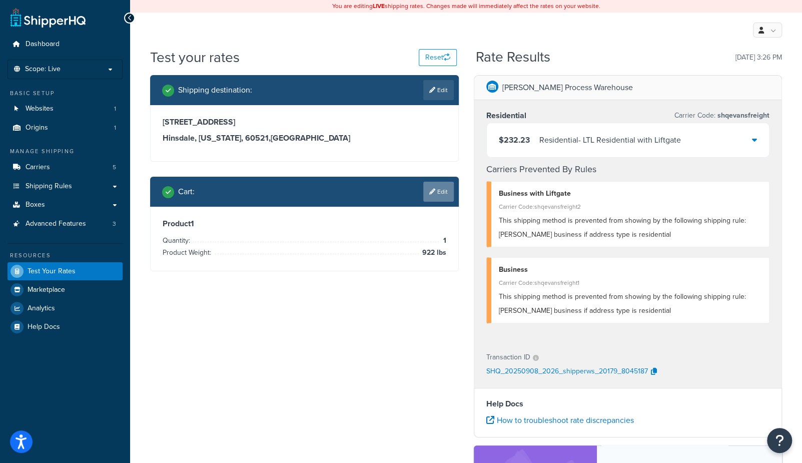
click at [438, 193] on link "Edit" at bounding box center [438, 192] width 31 height 20
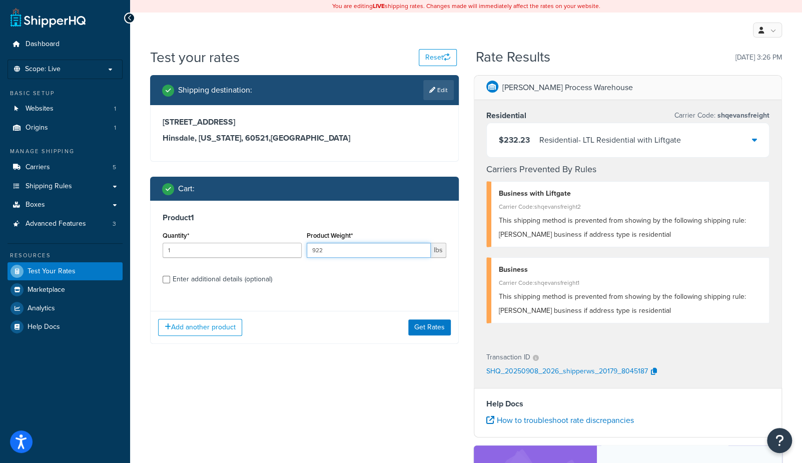
drag, startPoint x: 369, startPoint y: 253, endPoint x: 240, endPoint y: 243, distance: 129.5
click at [240, 243] on div "Quantity* 1 Product Weight* 922 lbs" at bounding box center [304, 247] width 289 height 37
type input "245"
click at [433, 329] on button "Get Rates" at bounding box center [429, 327] width 43 height 16
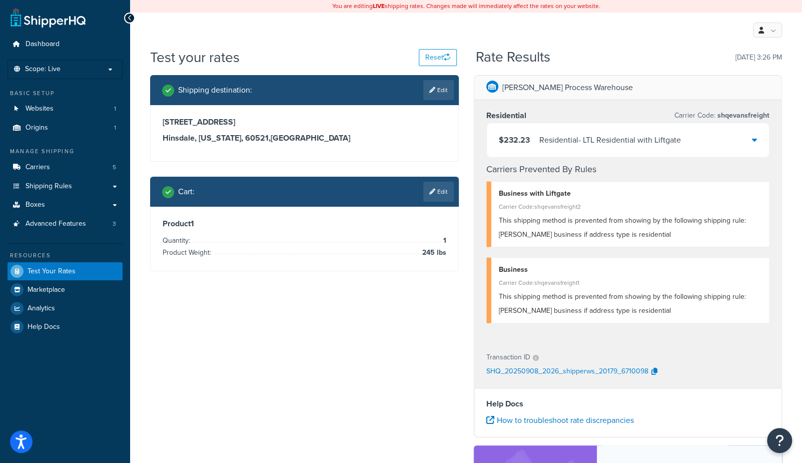
click at [437, 196] on link "Edit" at bounding box center [438, 192] width 31 height 20
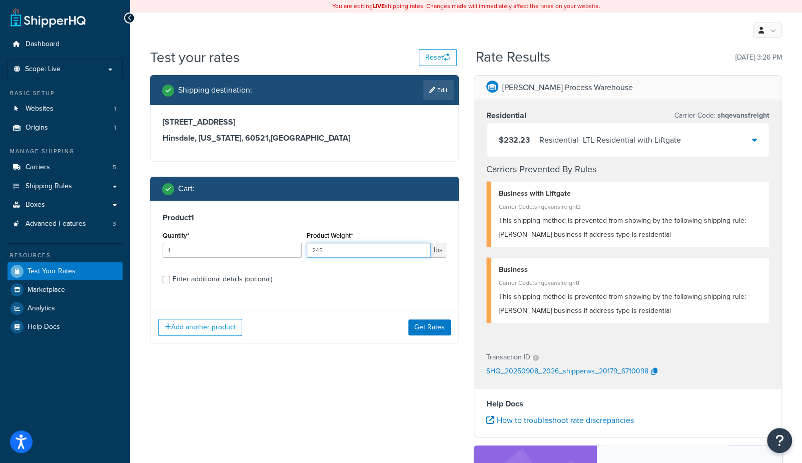
drag, startPoint x: 371, startPoint y: 254, endPoint x: 252, endPoint y: 247, distance: 119.3
click at [253, 248] on div "Quantity* 1 Product Weight* 245 lbs" at bounding box center [304, 247] width 289 height 37
type input "765"
click at [413, 329] on button "Get Rates" at bounding box center [429, 327] width 43 height 16
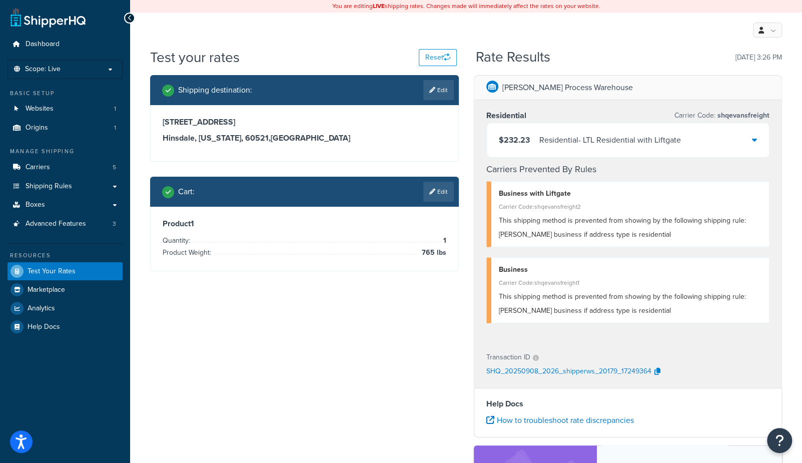
click at [439, 190] on link "Edit" at bounding box center [438, 192] width 31 height 20
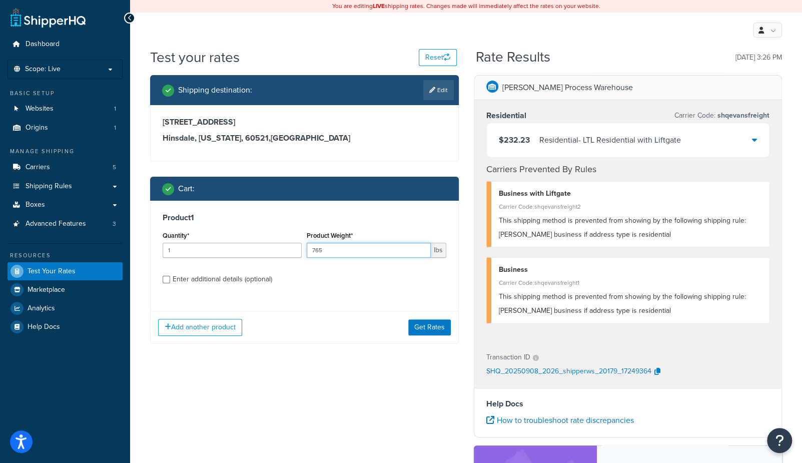
drag, startPoint x: 338, startPoint y: 251, endPoint x: 261, endPoint y: 246, distance: 77.2
click at [262, 247] on div "Quantity* 1 Product Weight* 765 lbs" at bounding box center [304, 247] width 289 height 37
type input "843"
click at [418, 325] on button "Get Rates" at bounding box center [429, 327] width 43 height 16
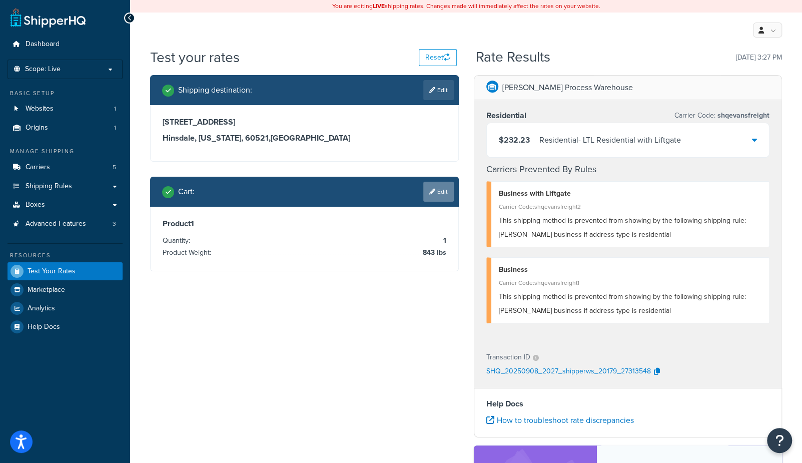
click at [433, 189] on icon at bounding box center [432, 192] width 6 height 6
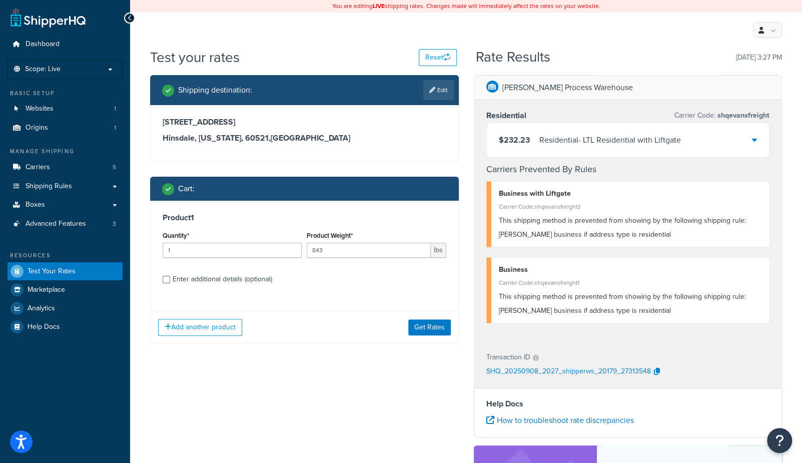
click at [247, 276] on div "Enter additional details (optional)" at bounding box center [223, 279] width 100 height 14
click at [170, 276] on input "Enter additional details (optional)" at bounding box center [167, 280] width 8 height 8
checkbox input "true"
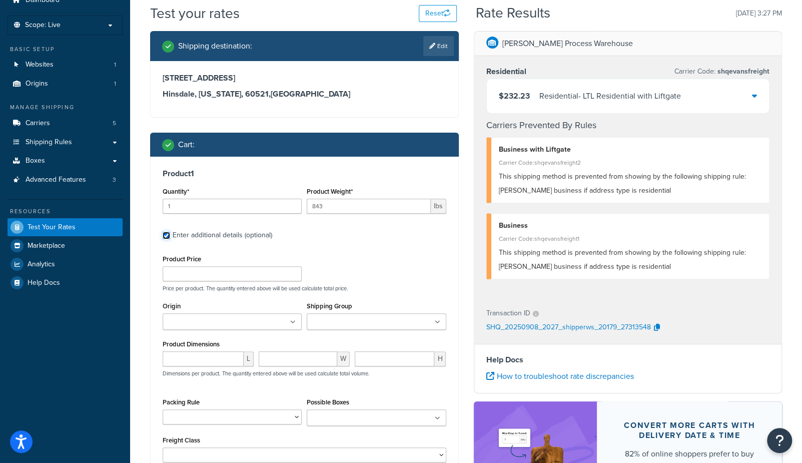
scroll to position [70, 0]
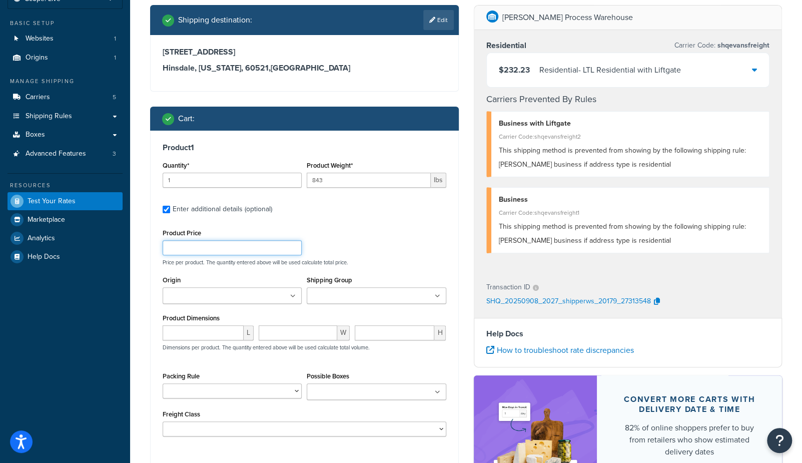
click at [226, 248] on input "Product Price" at bounding box center [232, 247] width 139 height 15
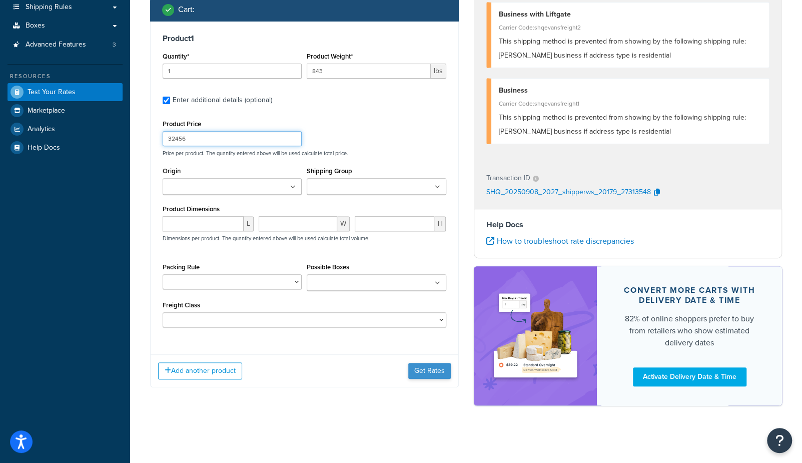
type input "32456"
click at [443, 364] on button "Get Rates" at bounding box center [429, 371] width 43 height 16
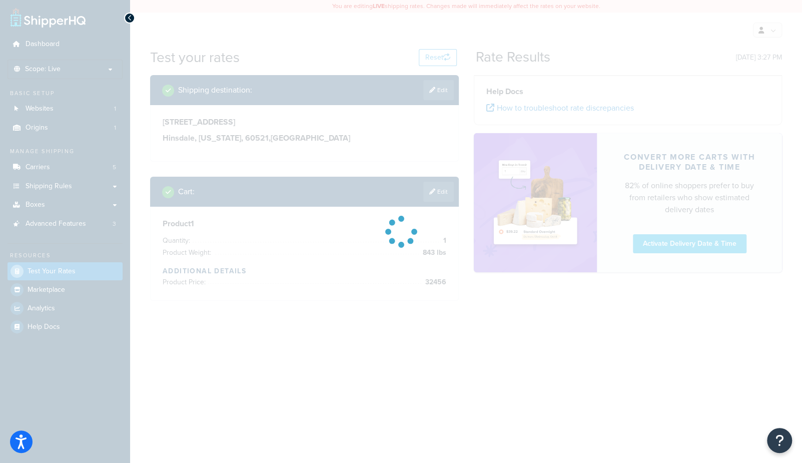
scroll to position [0, 0]
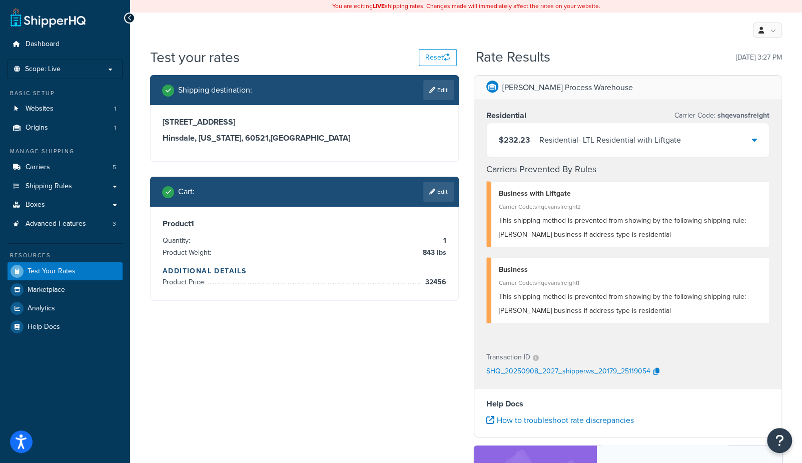
click at [441, 190] on link "Edit" at bounding box center [438, 192] width 31 height 20
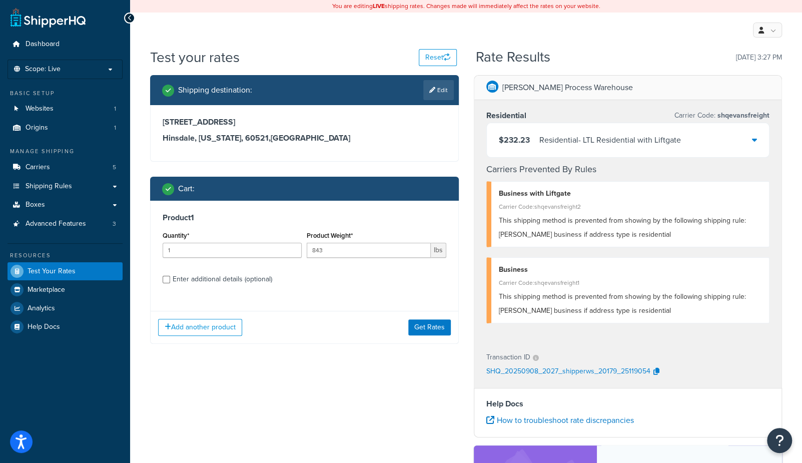
click at [256, 281] on div "Enter additional details (optional)" at bounding box center [223, 279] width 100 height 14
click at [170, 281] on input "Enter additional details (optional)" at bounding box center [167, 280] width 8 height 8
checkbox input "true"
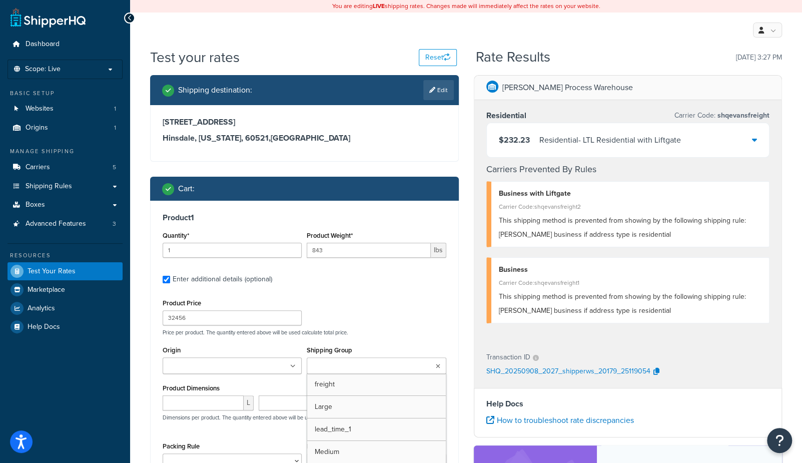
click at [335, 373] on ul at bounding box center [376, 365] width 139 height 17
drag, startPoint x: 344, startPoint y: 408, endPoint x: 355, endPoint y: 403, distance: 12.6
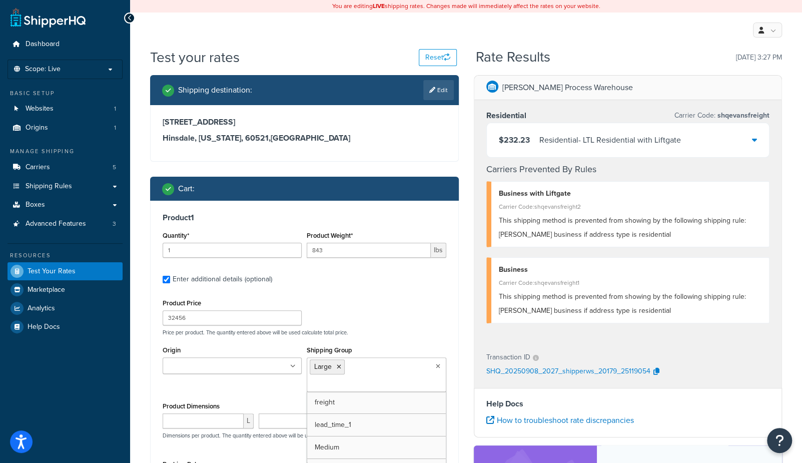
click at [448, 330] on div "Product 1 Quantity* 1 Product Weight* 843 lbs Enter additional details (optiona…" at bounding box center [305, 361] width 308 height 320
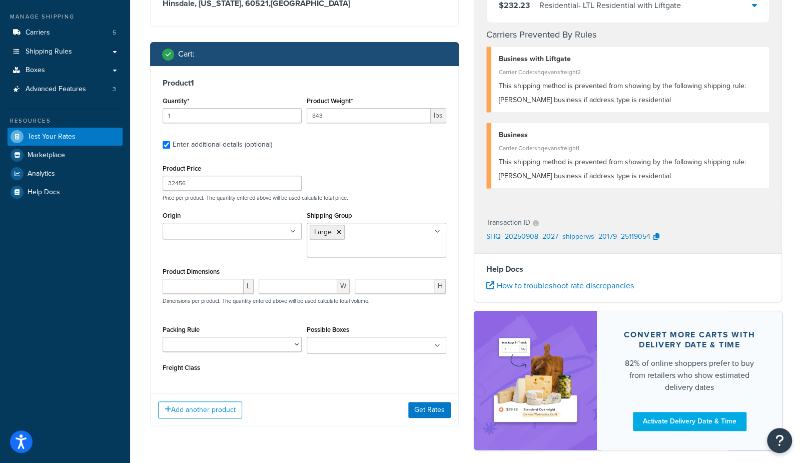
scroll to position [148, 0]
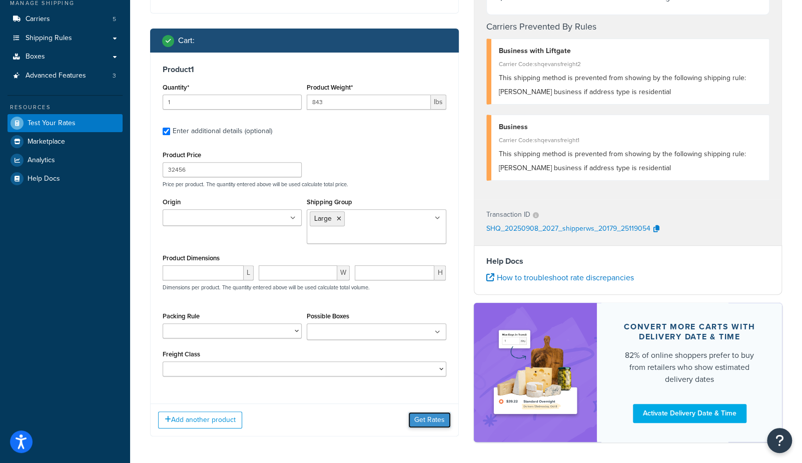
click at [419, 412] on button "Get Rates" at bounding box center [429, 420] width 43 height 16
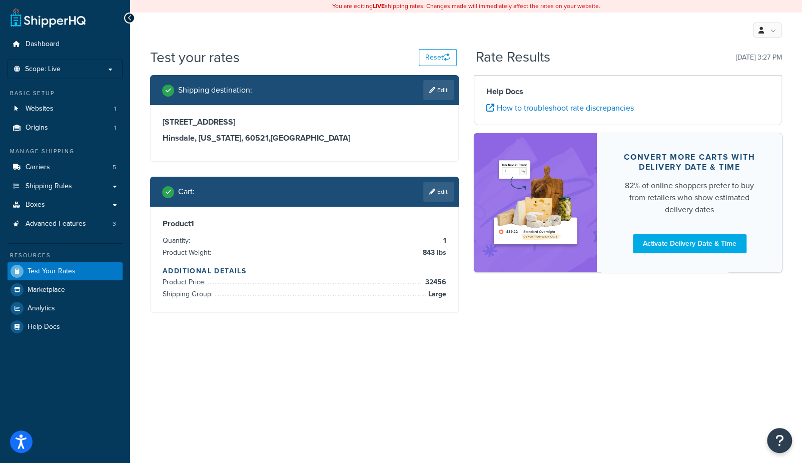
scroll to position [0, 0]
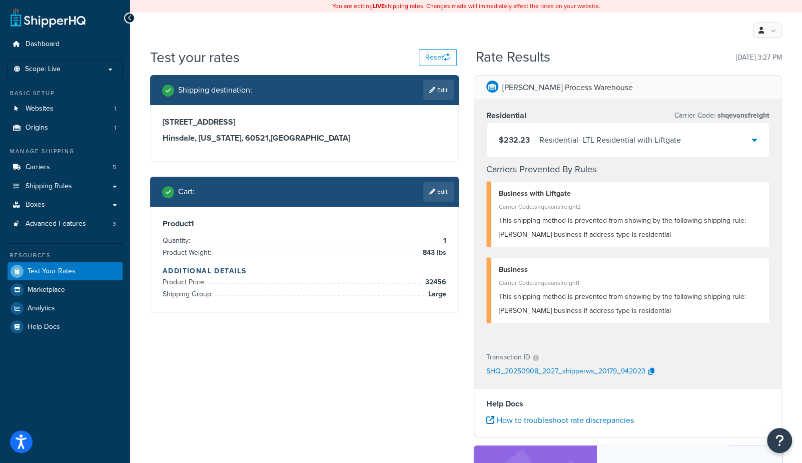
click at [435, 201] on link "Edit" at bounding box center [438, 192] width 31 height 20
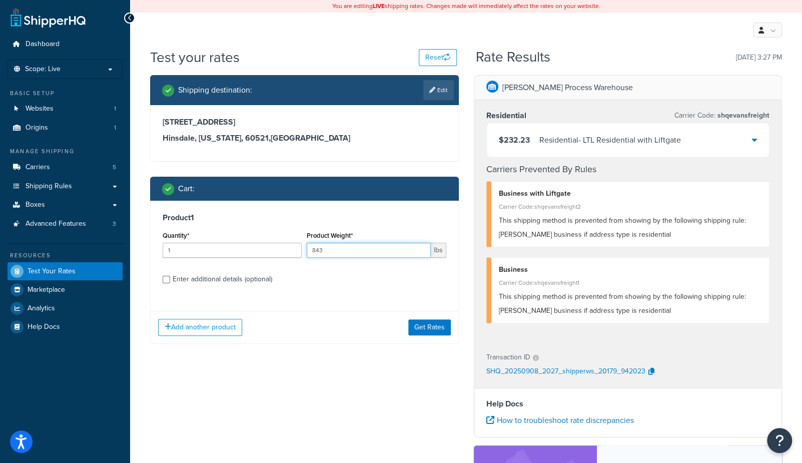
drag, startPoint x: 351, startPoint y: 252, endPoint x: 184, endPoint y: 229, distance: 169.3
click at [185, 230] on div "Quantity* 1 Product Weight* 843 lbs" at bounding box center [304, 247] width 289 height 37
type input "1122"
click at [423, 326] on button "Get Rates" at bounding box center [429, 327] width 43 height 16
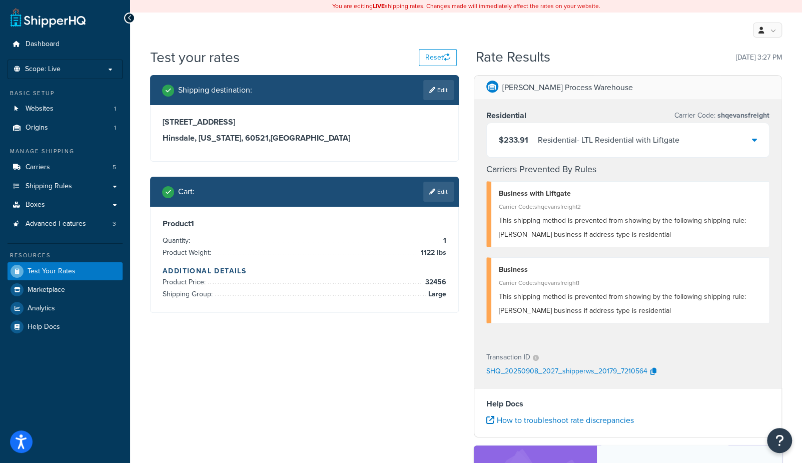
click at [442, 195] on link "Edit" at bounding box center [438, 192] width 31 height 20
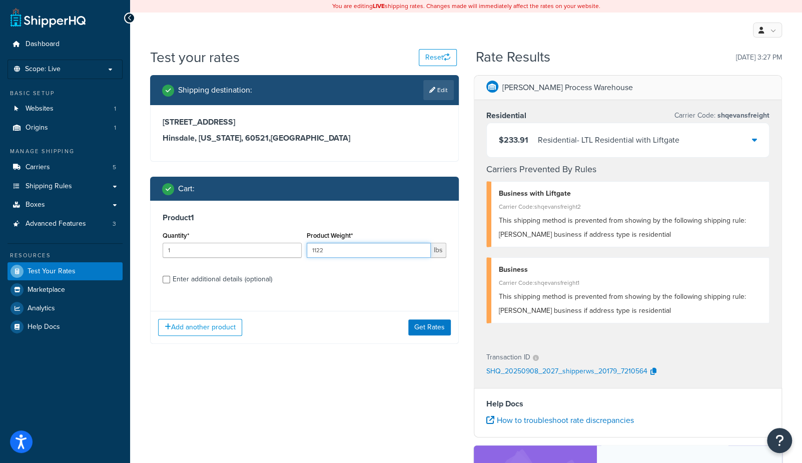
drag, startPoint x: 382, startPoint y: 250, endPoint x: 226, endPoint y: 249, distance: 156.2
click at [226, 249] on div "Quantity* 1 Product Weight* 1122 lbs" at bounding box center [304, 247] width 289 height 37
type input "2000"
click at [433, 327] on button "Get Rates" at bounding box center [429, 327] width 43 height 16
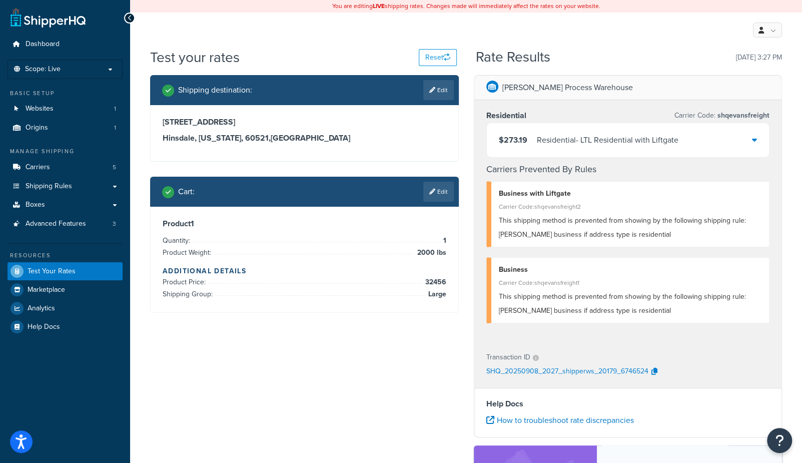
click at [433, 189] on icon at bounding box center [432, 192] width 6 height 6
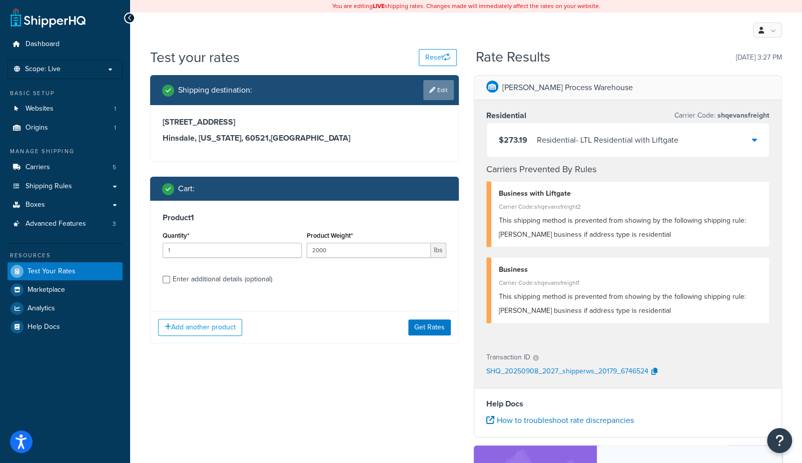
click at [439, 88] on link "Edit" at bounding box center [438, 90] width 31 height 20
select select "IL"
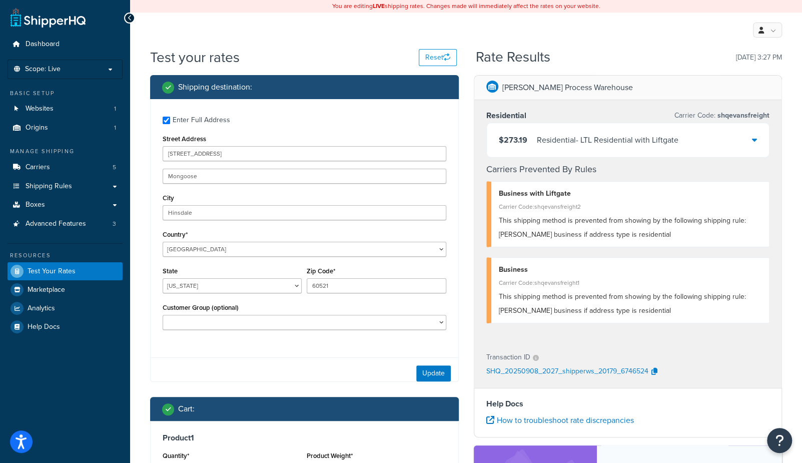
click at [299, 165] on div "Enter Full Address Street Address 525 York Rd, Mongoose Mongoose City Hinsdale …" at bounding box center [305, 224] width 308 height 250
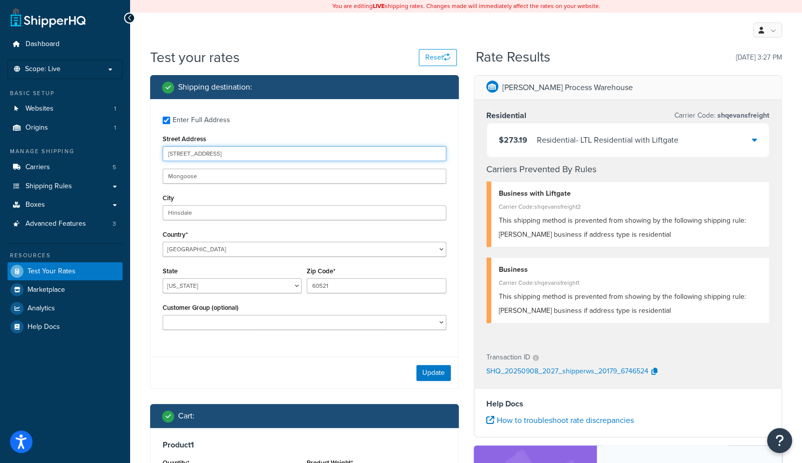
click at [308, 155] on input "525 York Rd, Mongoose" at bounding box center [305, 153] width 284 height 15
click at [371, 280] on input "60521" at bounding box center [376, 285] width 139 height 15
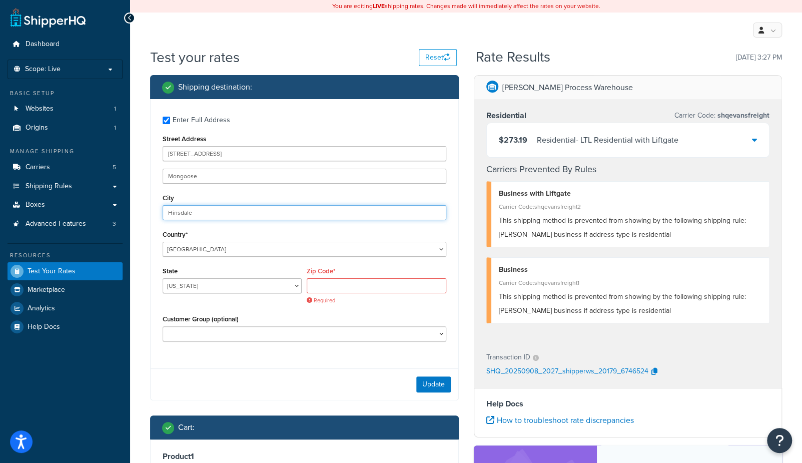
drag, startPoint x: 216, startPoint y: 213, endPoint x: 184, endPoint y: 189, distance: 40.0
click at [146, 207] on div "Shipping destination : Enter Full Address Street Address 525 York Rd, Mongoose …" at bounding box center [305, 336] width 324 height 522
drag, startPoint x: 227, startPoint y: 169, endPoint x: 138, endPoint y: 160, distance: 89.5
click at [105, 163] on div "Dashboard Scope: Live Basic Setup Websites 1 Origins 1 Manage Shipping Carriers…" at bounding box center [401, 324] width 802 height 648
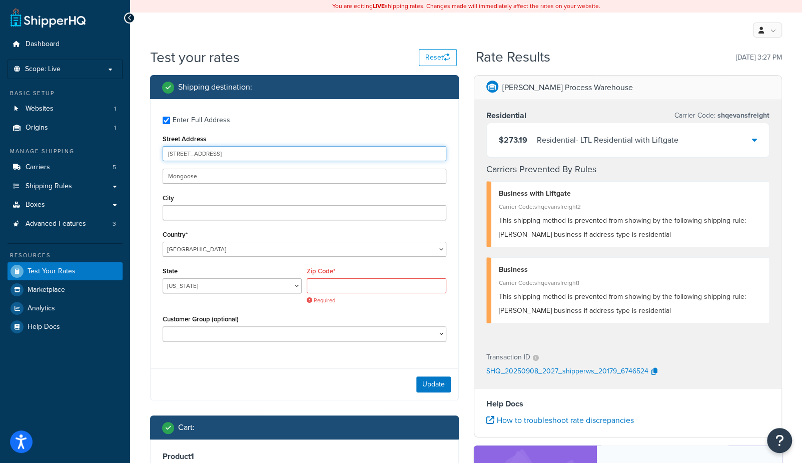
drag, startPoint x: 256, startPoint y: 153, endPoint x: 142, endPoint y: 148, distance: 114.2
click at [108, 142] on div "Dashboard Scope: Live Basic Setup Websites 1 Origins 1 Manage Shipping Carriers…" at bounding box center [401, 324] width 802 height 648
click at [223, 153] on input "Street Address" at bounding box center [305, 153] width 284 height 15
type input "8405 Rio San Diego Dr"
select select "CA"
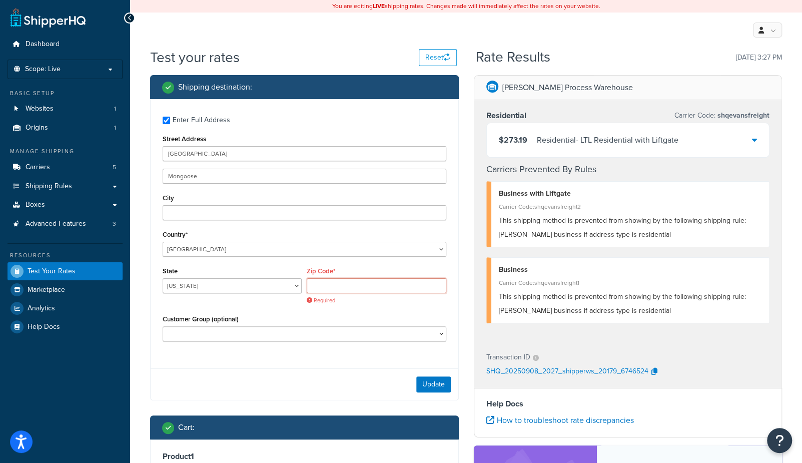
click at [363, 290] on input "Zip Code*" at bounding box center [376, 285] width 139 height 15
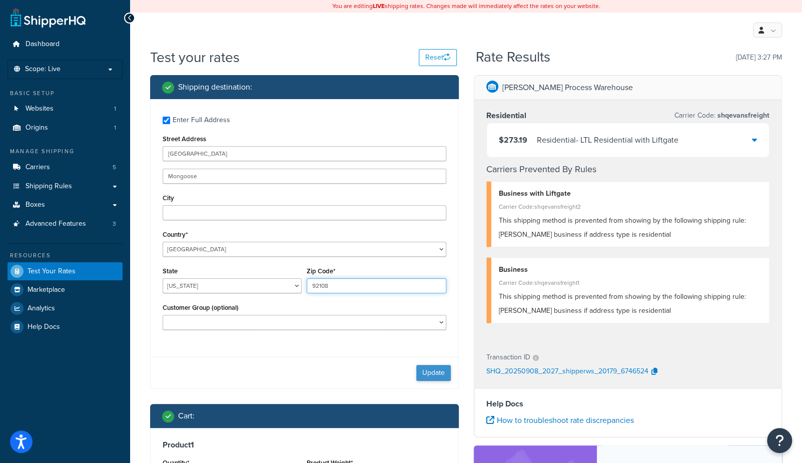
type input "92108"
click at [435, 374] on button "Update" at bounding box center [433, 373] width 35 height 16
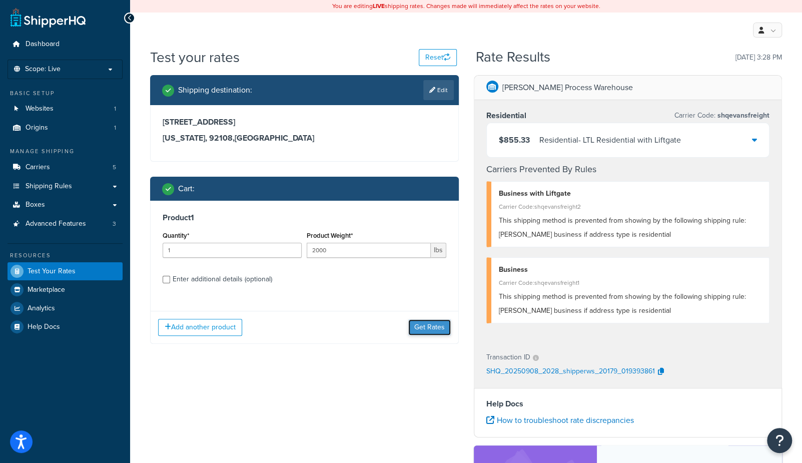
click at [427, 328] on button "Get Rates" at bounding box center [429, 327] width 43 height 16
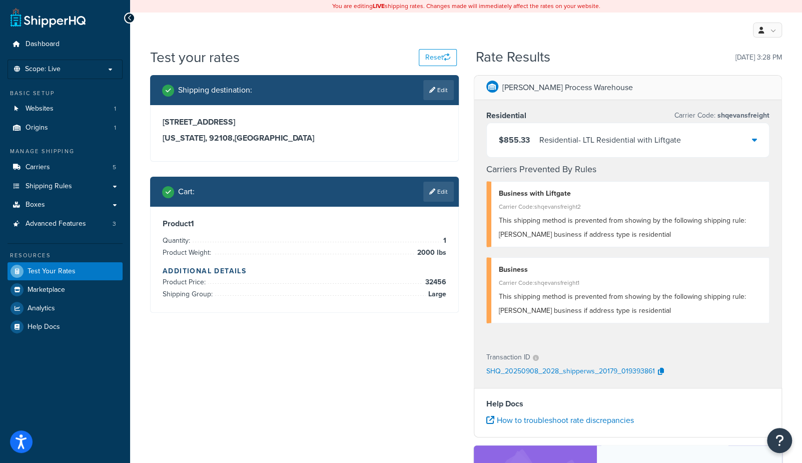
click at [439, 192] on link "Edit" at bounding box center [438, 192] width 31 height 20
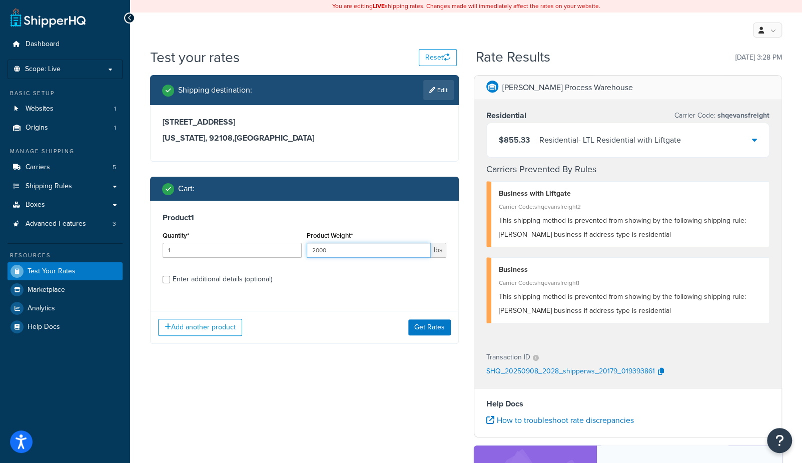
drag, startPoint x: 352, startPoint y: 247, endPoint x: 202, endPoint y: 237, distance: 150.5
click at [202, 237] on div "Quantity* 1 Product Weight* 2000 lbs" at bounding box center [304, 247] width 289 height 37
type input "4300"
click at [447, 326] on button "Get Rates" at bounding box center [429, 327] width 43 height 16
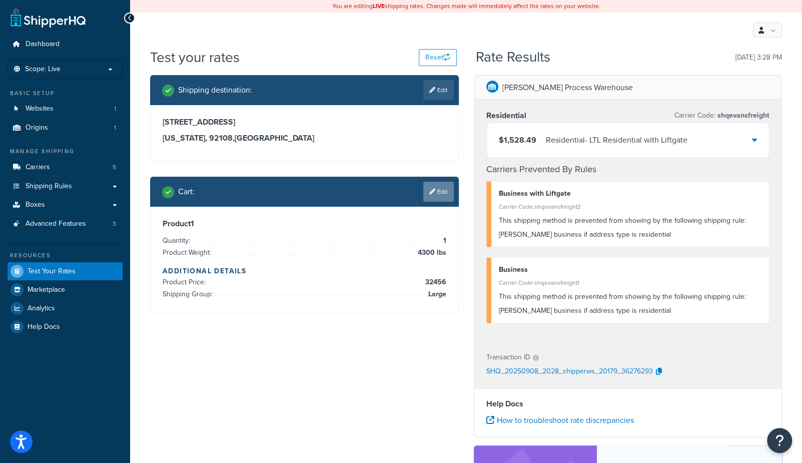
click at [440, 193] on link "Edit" at bounding box center [438, 192] width 31 height 20
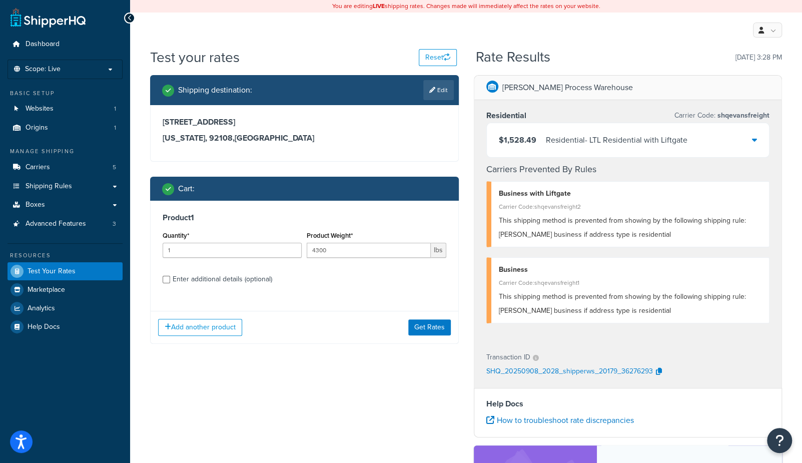
click at [212, 277] on div "Enter additional details (optional)" at bounding box center [223, 279] width 100 height 14
click at [170, 277] on input "Enter additional details (optional)" at bounding box center [167, 280] width 8 height 8
checkbox input "true"
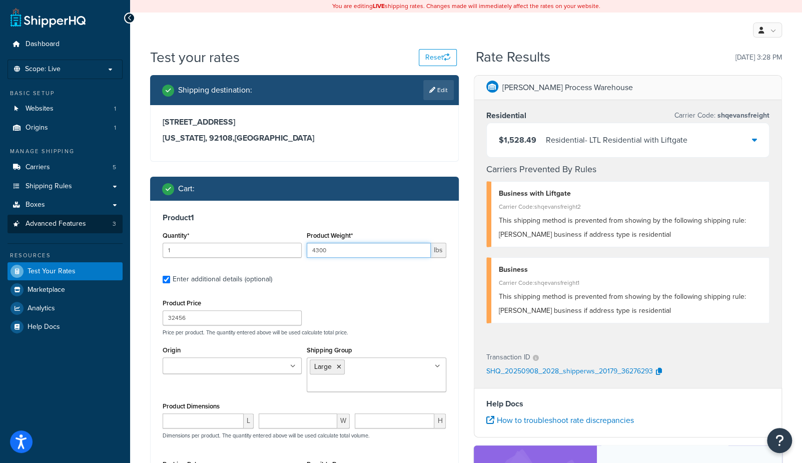
drag, startPoint x: 388, startPoint y: 251, endPoint x: 110, endPoint y: 232, distance: 278.5
click at [110, 232] on div "Dashboard Scope: Live Basic Setup Websites 1 Origins 1 Manage Shipping Carriers…" at bounding box center [401, 325] width 802 height 650
type input "2411"
click at [471, 311] on div "Anderson Process Warehouse Residential Carrier Code: shqevansfreight $1,528.49 …" at bounding box center [629, 334] width 324 height 519
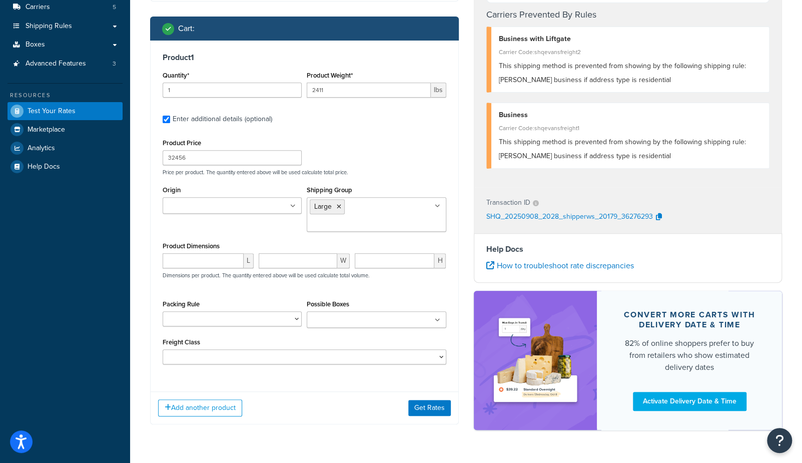
scroll to position [179, 0]
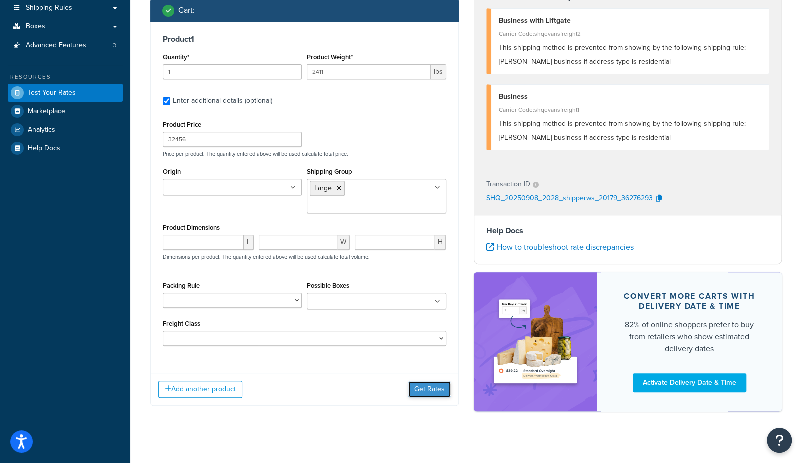
click at [422, 381] on button "Get Rates" at bounding box center [429, 389] width 43 height 16
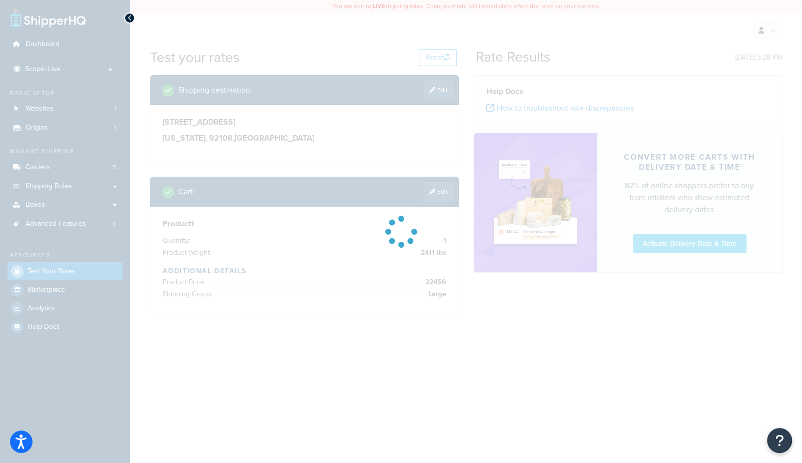
scroll to position [0, 0]
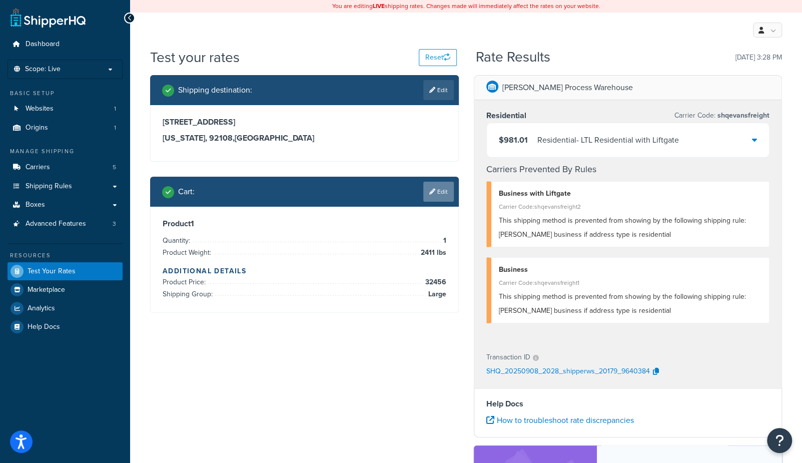
click at [439, 195] on link "Edit" at bounding box center [438, 192] width 31 height 20
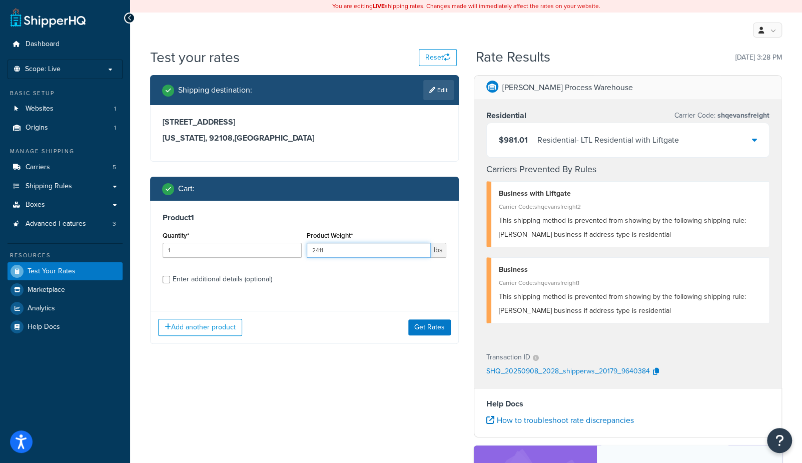
drag, startPoint x: 348, startPoint y: 251, endPoint x: 232, endPoint y: 242, distance: 116.0
click at [232, 242] on div "Quantity* 1 Product Weight* 2411 lbs" at bounding box center [304, 247] width 289 height 37
type input "900"
click at [419, 323] on button "Get Rates" at bounding box center [429, 327] width 43 height 16
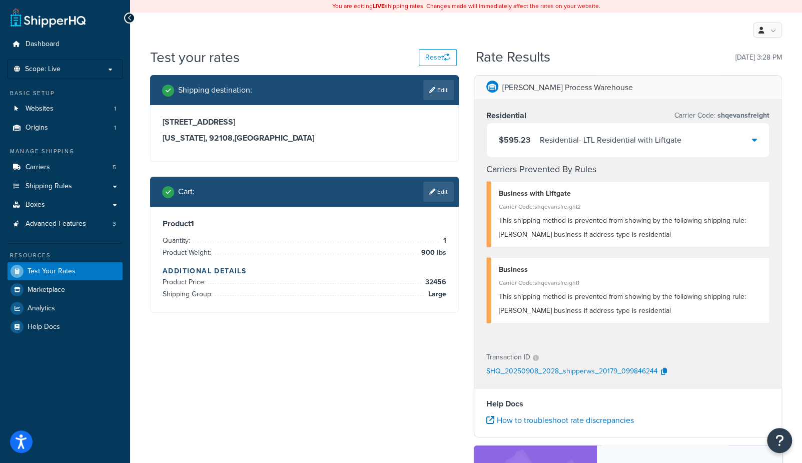
click at [436, 189] on link "Edit" at bounding box center [438, 192] width 31 height 20
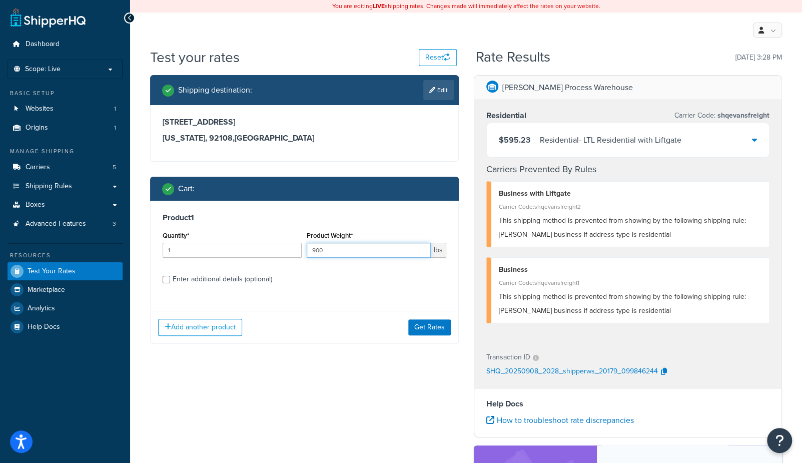
click at [388, 255] on input "900" at bounding box center [369, 250] width 124 height 15
type input "907"
click at [426, 325] on button "Get Rates" at bounding box center [429, 327] width 43 height 16
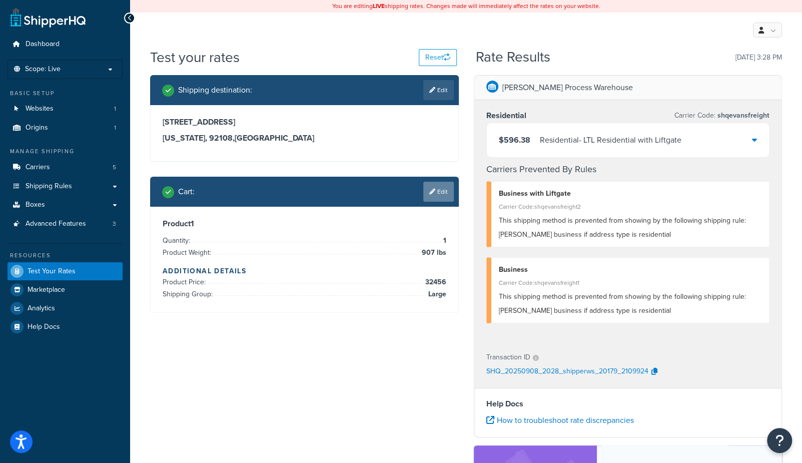
click at [443, 194] on link "Edit" at bounding box center [438, 192] width 31 height 20
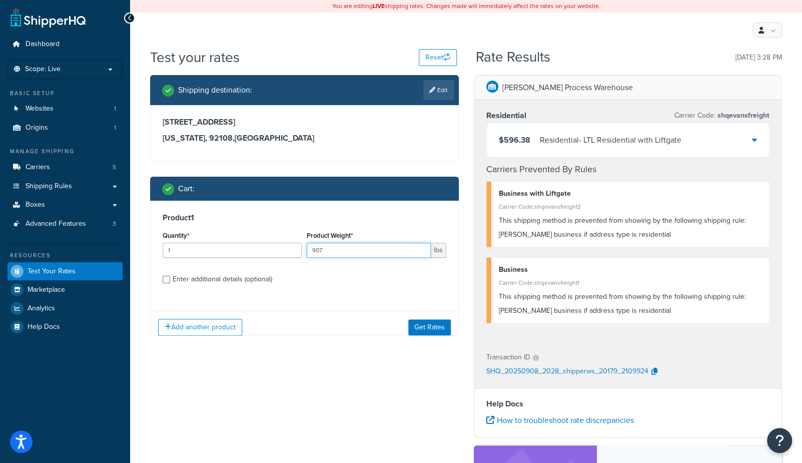
drag, startPoint x: 376, startPoint y: 253, endPoint x: 372, endPoint y: 248, distance: 5.7
click at [376, 252] on input "907" at bounding box center [369, 250] width 124 height 15
type input "909"
click at [417, 326] on button "Get Rates" at bounding box center [429, 327] width 43 height 16
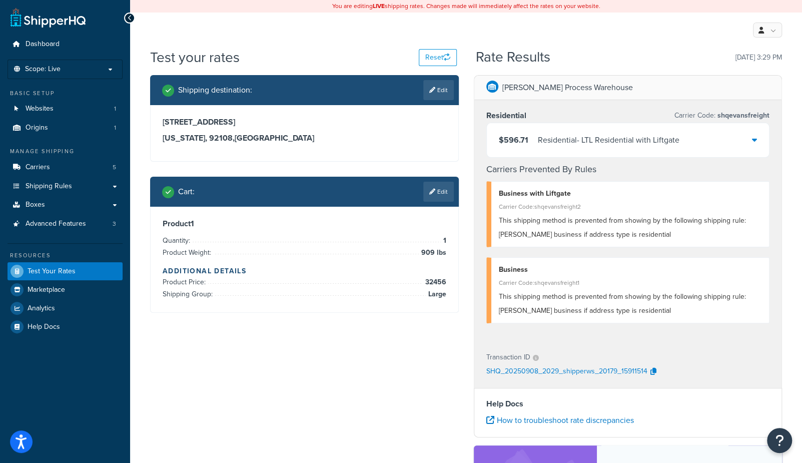
click at [452, 193] on link "Edit" at bounding box center [438, 192] width 31 height 20
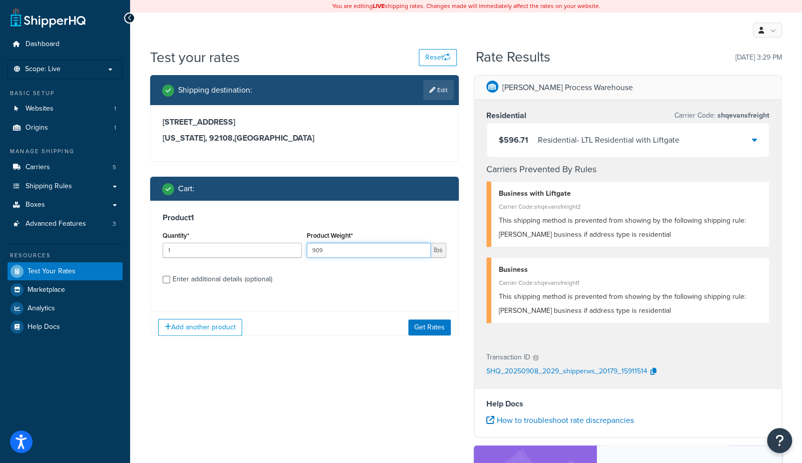
click at [379, 253] on input "909" at bounding box center [369, 250] width 124 height 15
type input "910"
click at [437, 327] on button "Get Rates" at bounding box center [429, 327] width 43 height 16
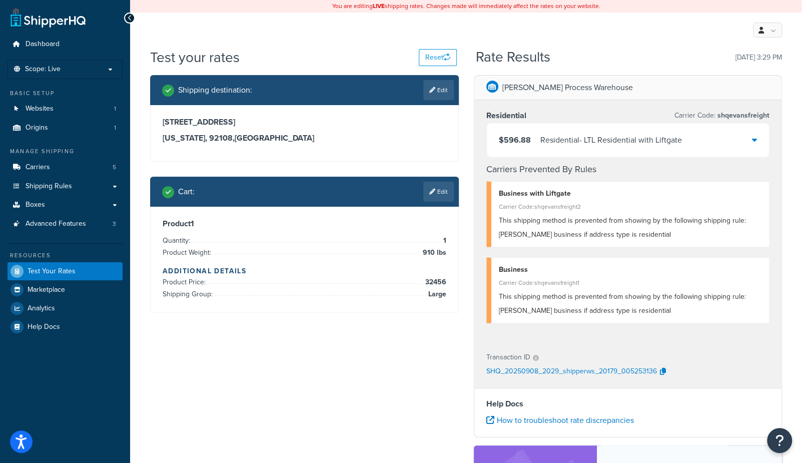
click at [441, 192] on link "Edit" at bounding box center [438, 192] width 31 height 20
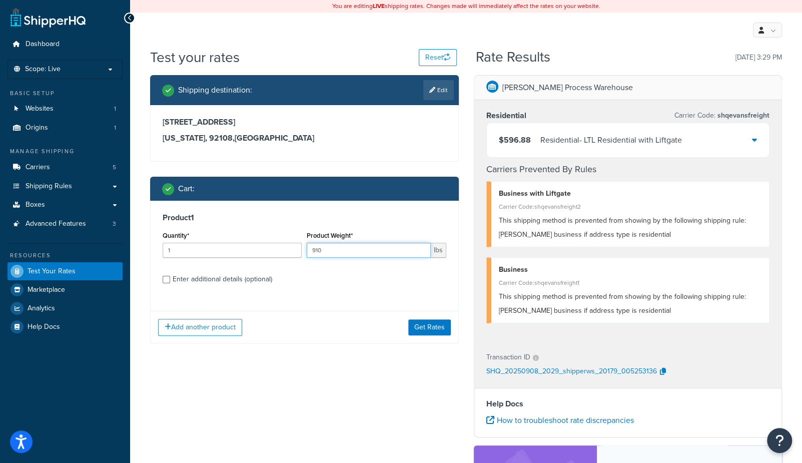
click at [386, 255] on input "910" at bounding box center [369, 250] width 124 height 15
type input "911"
click at [437, 331] on button "Get Rates" at bounding box center [429, 327] width 43 height 16
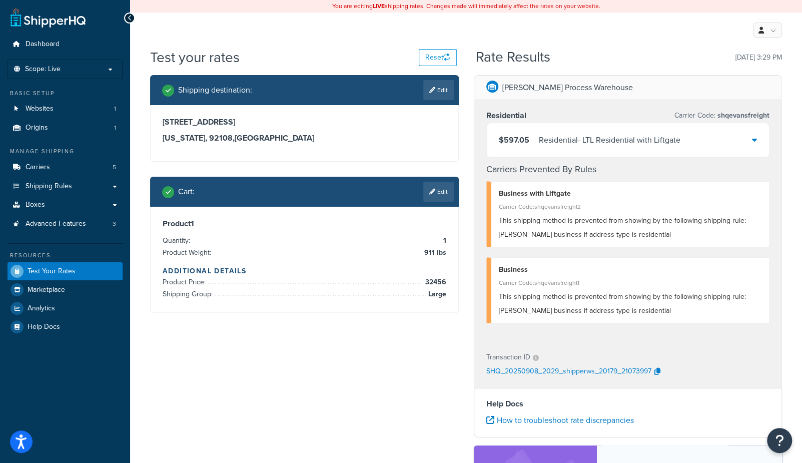
click at [448, 197] on link "Edit" at bounding box center [438, 192] width 31 height 20
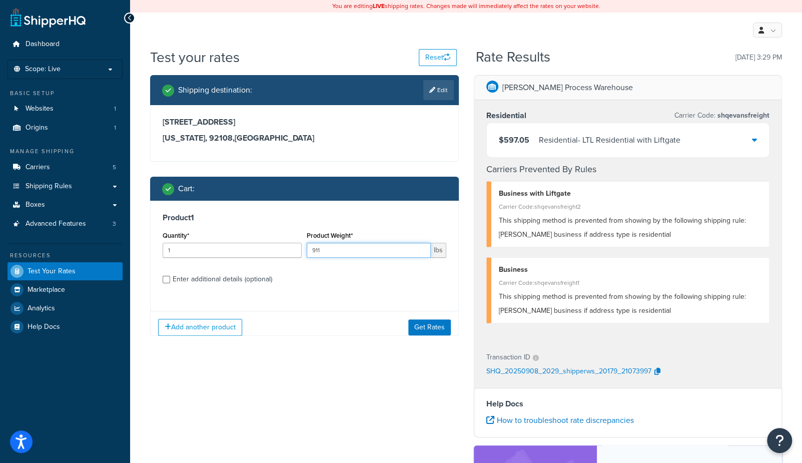
click at [362, 245] on input "911" at bounding box center [369, 250] width 124 height 15
type input "912"
click at [430, 327] on button "Get Rates" at bounding box center [429, 327] width 43 height 16
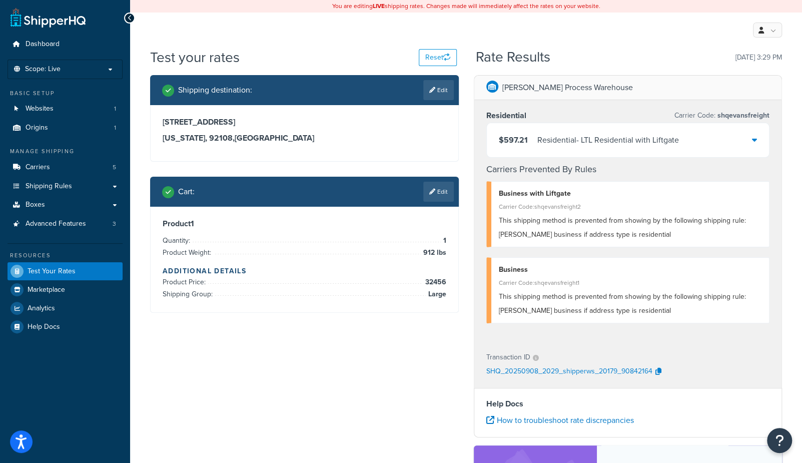
click at [437, 190] on link "Edit" at bounding box center [438, 192] width 31 height 20
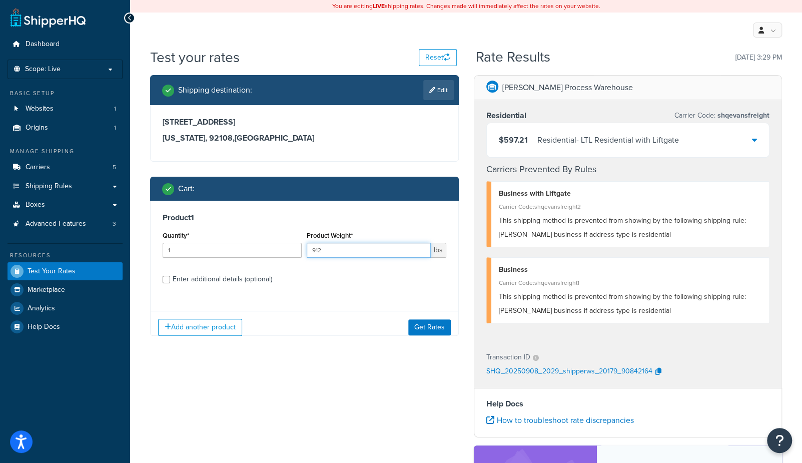
click at [351, 254] on input "912" at bounding box center [369, 250] width 124 height 15
type input "913"
drag, startPoint x: 375, startPoint y: 330, endPoint x: 414, endPoint y: 336, distance: 39.5
click at [375, 330] on div "Add another product Get Rates" at bounding box center [305, 327] width 308 height 33
click at [416, 336] on div "Add another product Get Rates" at bounding box center [305, 327] width 308 height 33
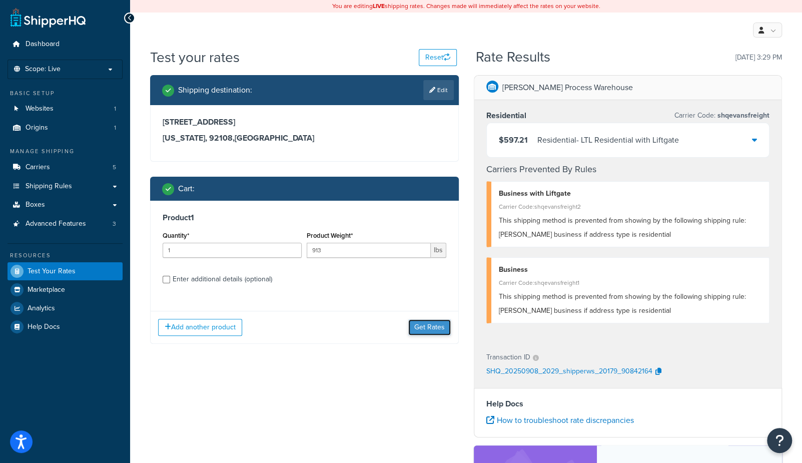
click at [419, 331] on button "Get Rates" at bounding box center [429, 327] width 43 height 16
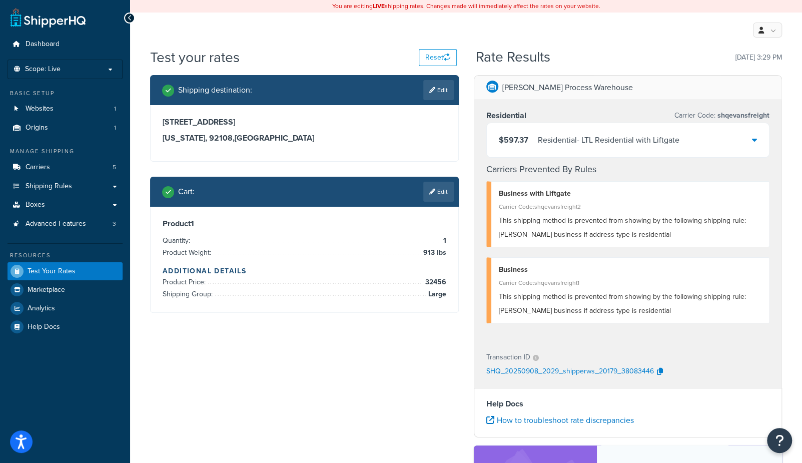
click at [438, 193] on link "Edit" at bounding box center [438, 192] width 31 height 20
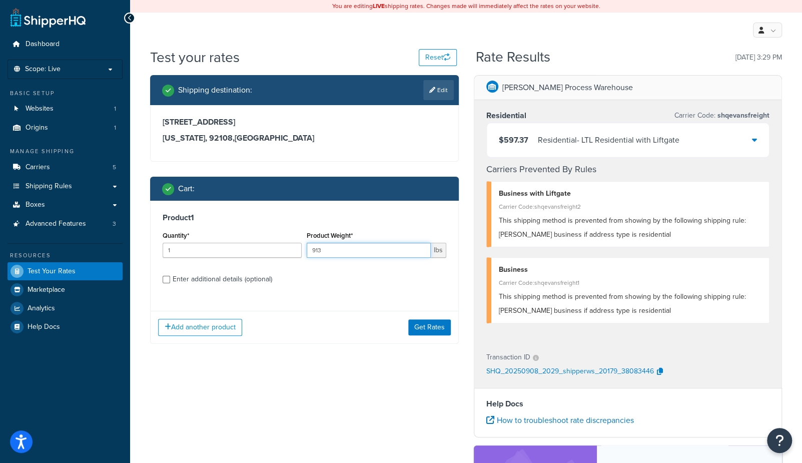
click at [378, 248] on input "913" at bounding box center [369, 250] width 124 height 15
type input "914"
click at [436, 328] on button "Get Rates" at bounding box center [429, 327] width 43 height 16
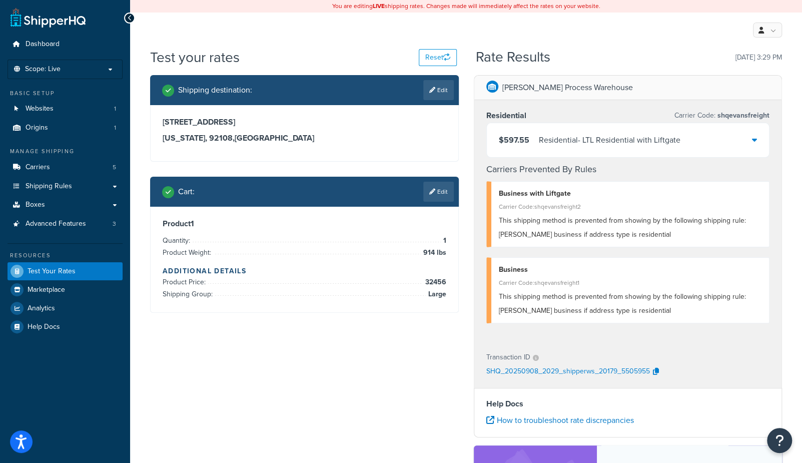
click at [452, 195] on link "Edit" at bounding box center [438, 192] width 31 height 20
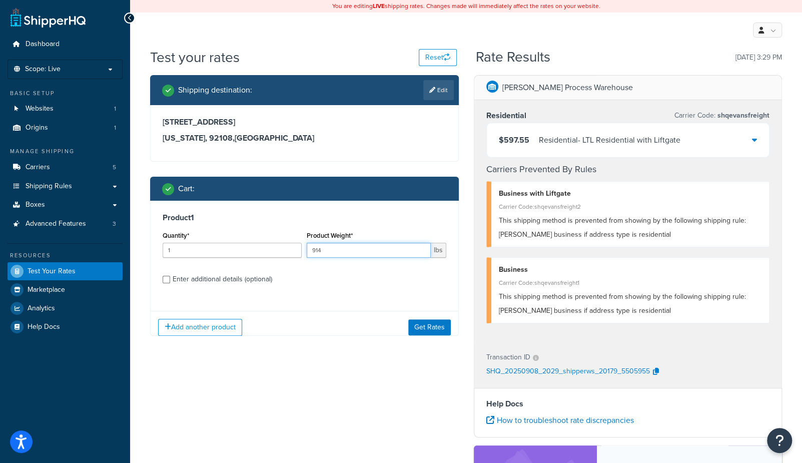
click at [387, 243] on input "914" at bounding box center [369, 250] width 124 height 15
click at [380, 252] on input "914" at bounding box center [369, 250] width 124 height 15
type input "915"
click at [428, 328] on button "Get Rates" at bounding box center [429, 327] width 43 height 16
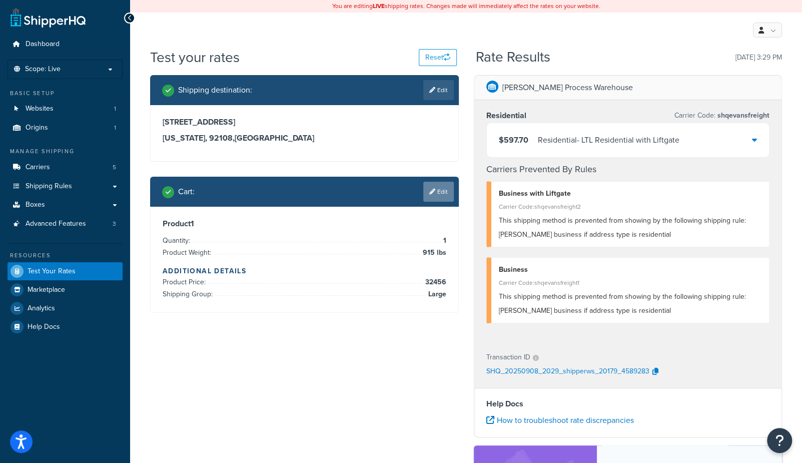
click at [447, 190] on link "Edit" at bounding box center [438, 192] width 31 height 20
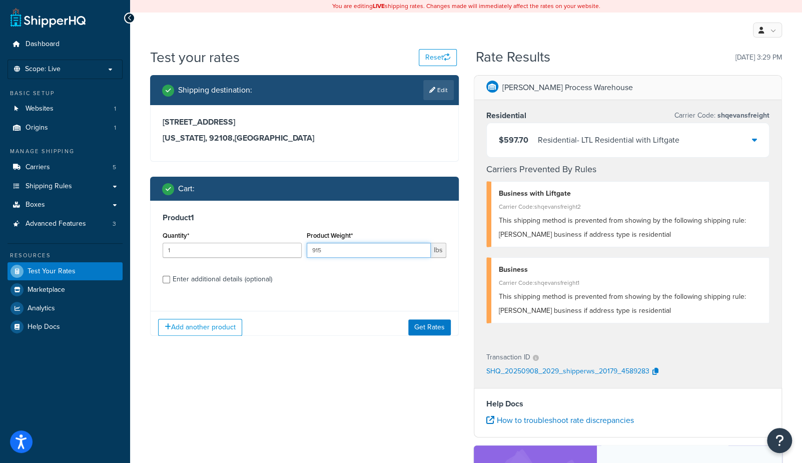
click at [390, 247] on input "915" at bounding box center [369, 250] width 124 height 15
type input "916"
click at [443, 334] on button "Get Rates" at bounding box center [429, 327] width 43 height 16
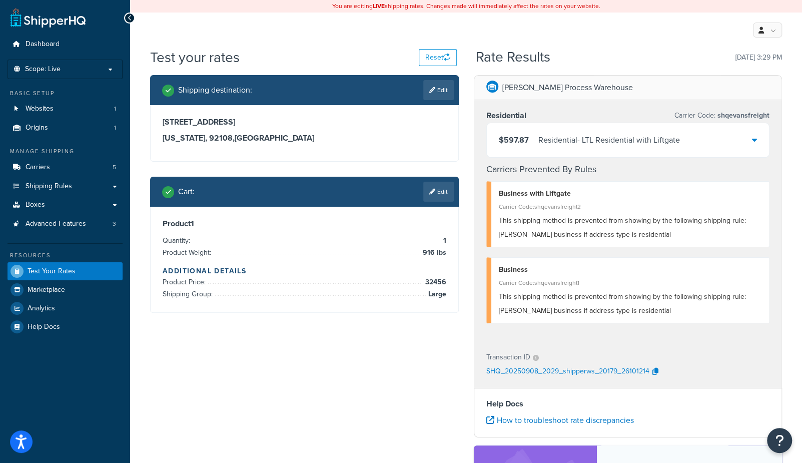
click at [434, 191] on icon at bounding box center [432, 192] width 6 height 6
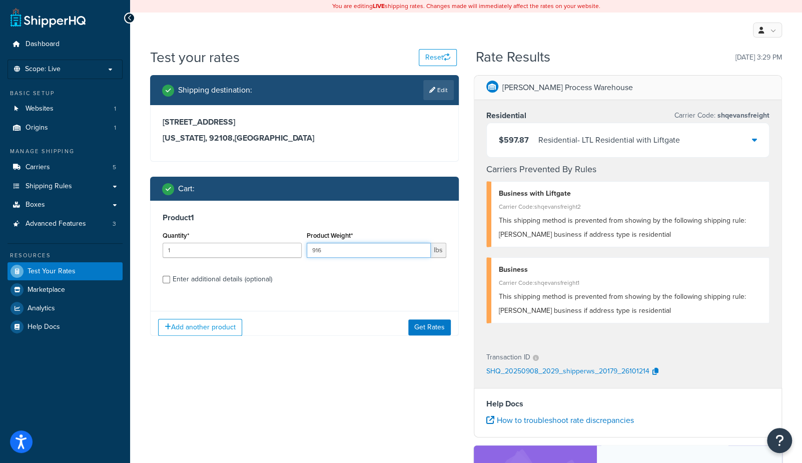
click at [374, 251] on input "916" at bounding box center [369, 250] width 124 height 15
type input "976"
click at [415, 327] on button "Get Rates" at bounding box center [429, 327] width 43 height 16
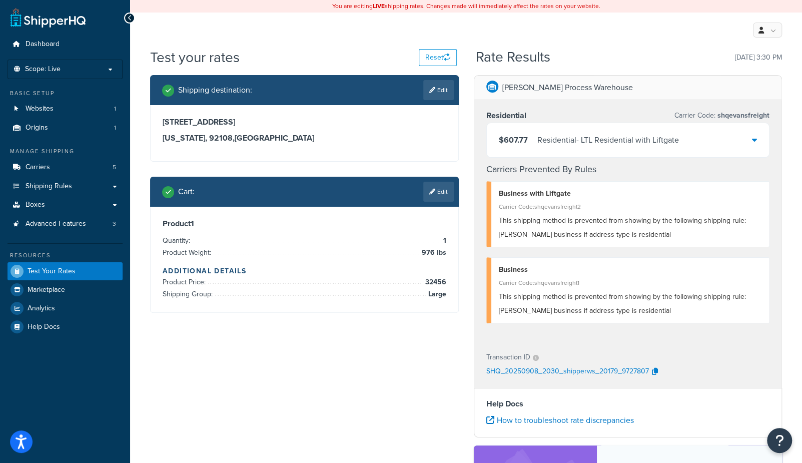
click at [448, 195] on link "Edit" at bounding box center [438, 192] width 31 height 20
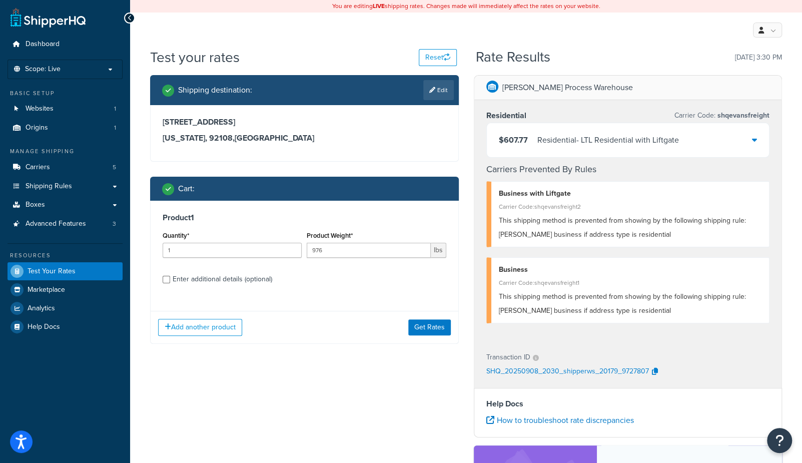
drag, startPoint x: 363, startPoint y: 259, endPoint x: 366, endPoint y: 254, distance: 5.6
click at [364, 258] on div "Product Weight* 976 lbs" at bounding box center [376, 247] width 144 height 37
click at [364, 253] on input "976" at bounding box center [369, 250] width 124 height 15
type input "9709"
click at [432, 331] on button "Get Rates" at bounding box center [429, 327] width 43 height 16
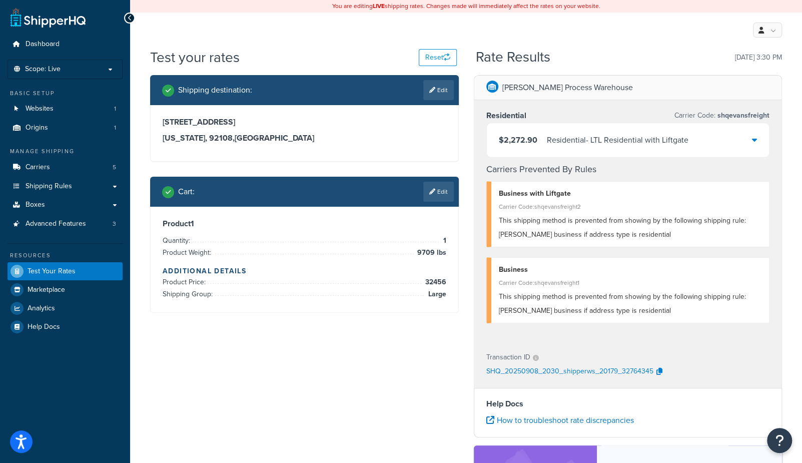
click at [437, 193] on link "Edit" at bounding box center [438, 192] width 31 height 20
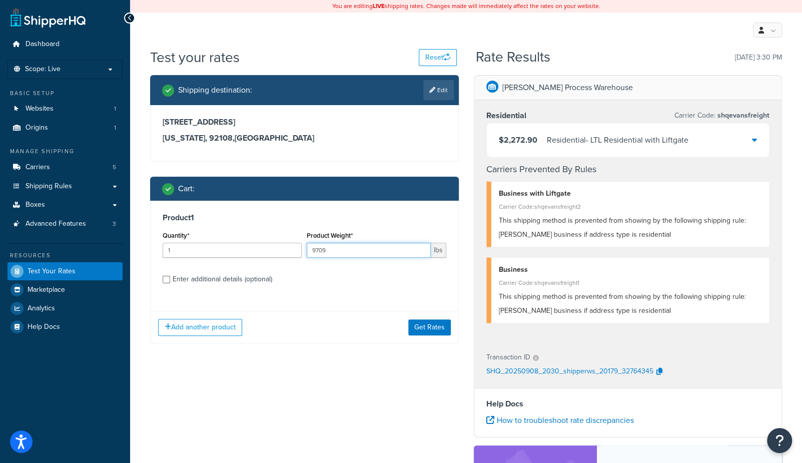
click at [338, 246] on input "9709" at bounding box center [369, 250] width 124 height 15
drag, startPoint x: 337, startPoint y: 249, endPoint x: 97, endPoint y: 228, distance: 240.7
click at [97, 228] on div "Dashboard Scope: Live Basic Setup Websites 1 Origins 1 Manage Shipping Carriers…" at bounding box center [401, 322] width 802 height 645
type input "256"
click at [426, 321] on button "Get Rates" at bounding box center [429, 327] width 43 height 16
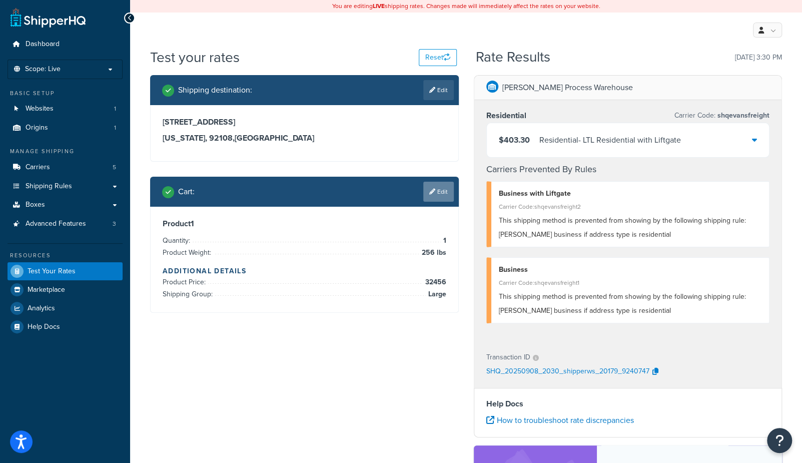
click at [443, 196] on link "Edit" at bounding box center [438, 192] width 31 height 20
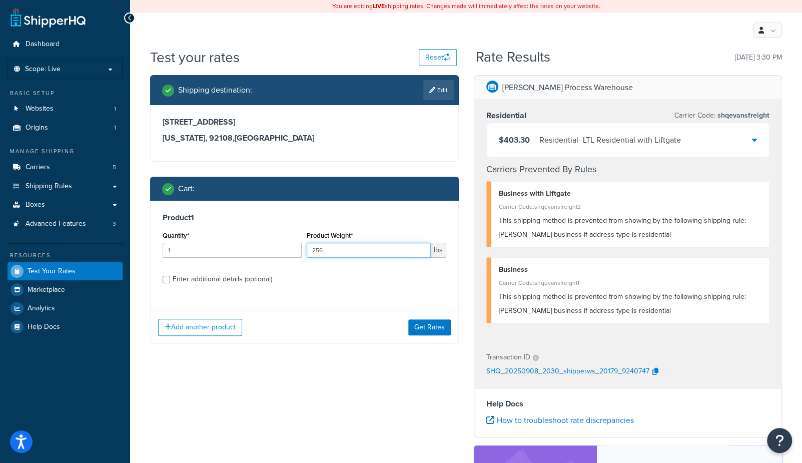
drag, startPoint x: 327, startPoint y: 251, endPoint x: 253, endPoint y: 242, distance: 74.6
click at [253, 242] on div "Quantity* 1 Product Weight* 256 lbs" at bounding box center [304, 247] width 289 height 37
type input "786"
click at [435, 321] on button "Get Rates" at bounding box center [429, 327] width 43 height 16
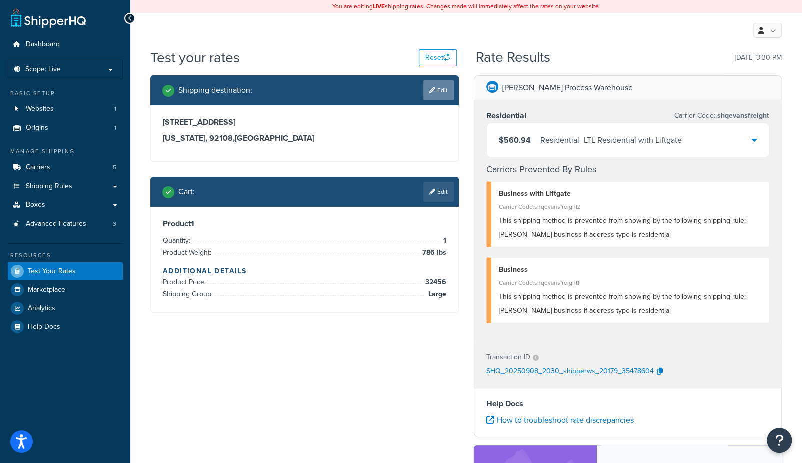
click at [428, 86] on link "Edit" at bounding box center [438, 90] width 31 height 20
select select "CA"
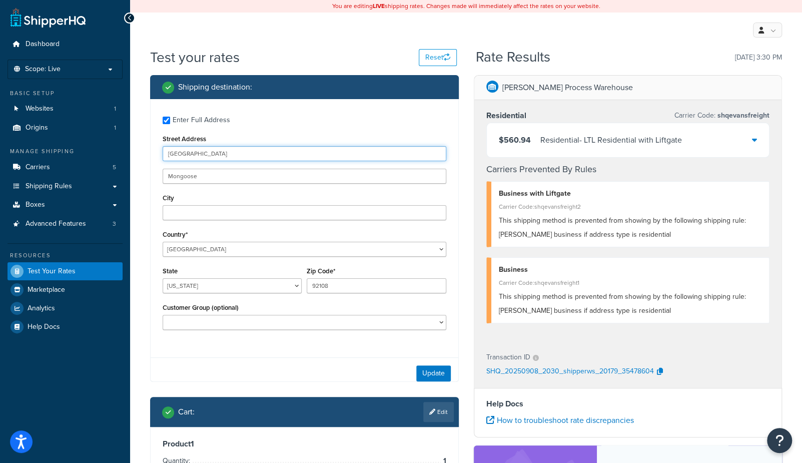
click at [246, 152] on input "8405 Rio San Diego Dr" at bounding box center [305, 153] width 284 height 15
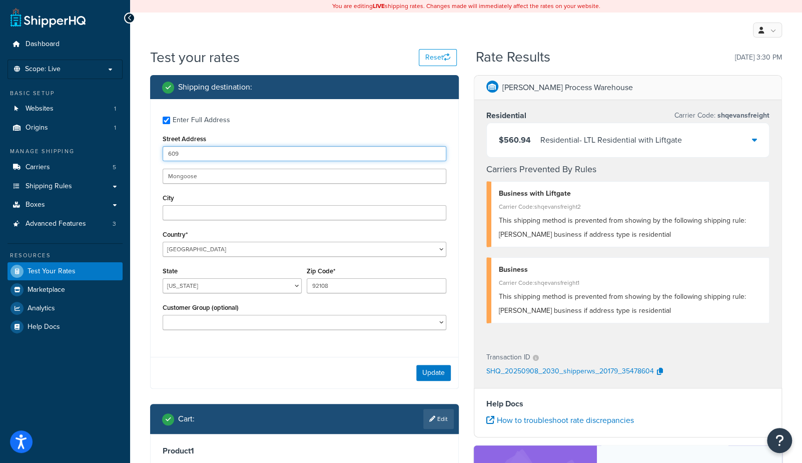
type input "609 Dartbrook"
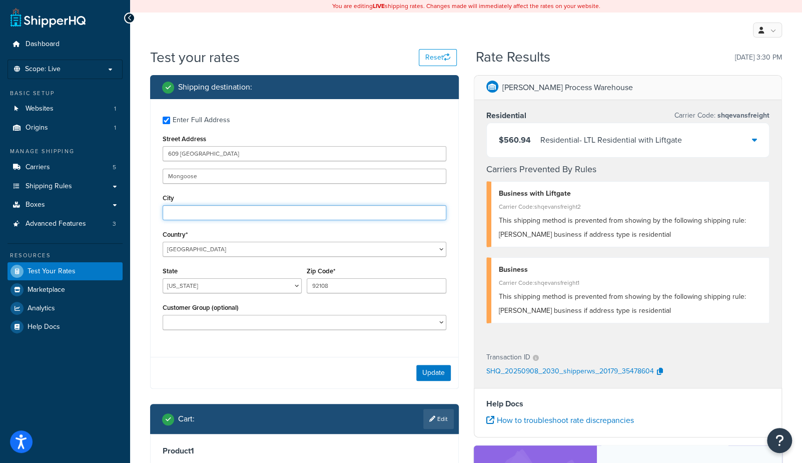
type input "Desoto"
select select "TX"
drag, startPoint x: 350, startPoint y: 285, endPoint x: 214, endPoint y: 268, distance: 137.7
click at [214, 270] on div "State Alabama Alaska American Samoa Arizona Arkansas Armed Forces Americas Arme…" at bounding box center [304, 282] width 289 height 37
type input "75115"
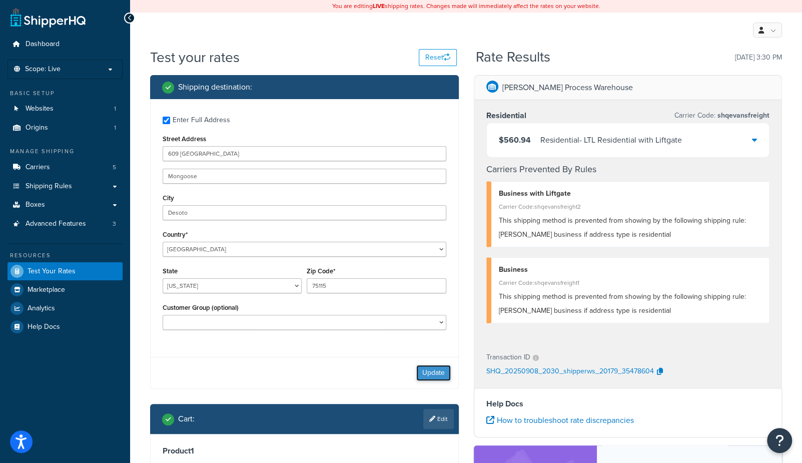
click at [434, 375] on button "Update" at bounding box center [433, 373] width 35 height 16
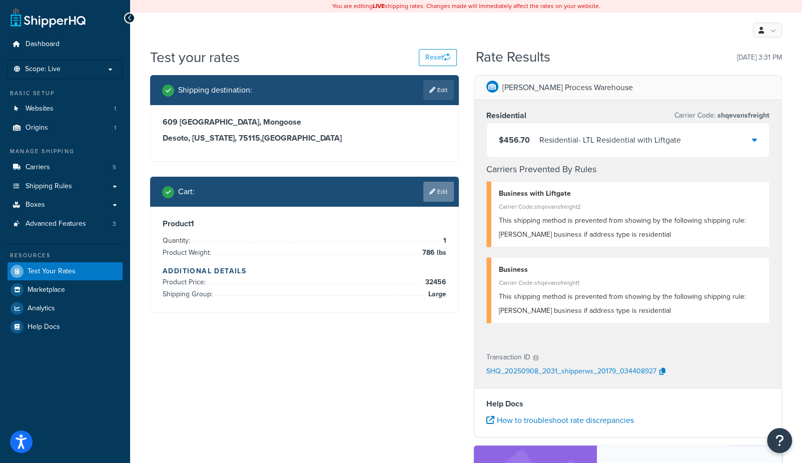
click at [442, 189] on link "Edit" at bounding box center [438, 192] width 31 height 20
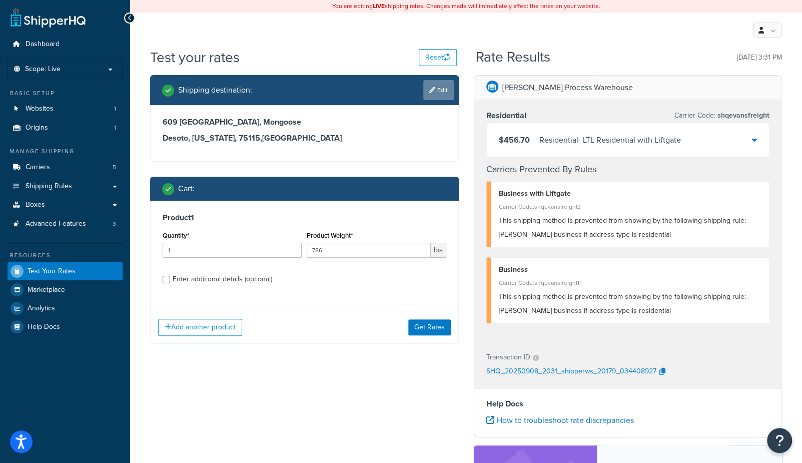
click at [437, 87] on link "Edit" at bounding box center [438, 90] width 31 height 20
select select "TX"
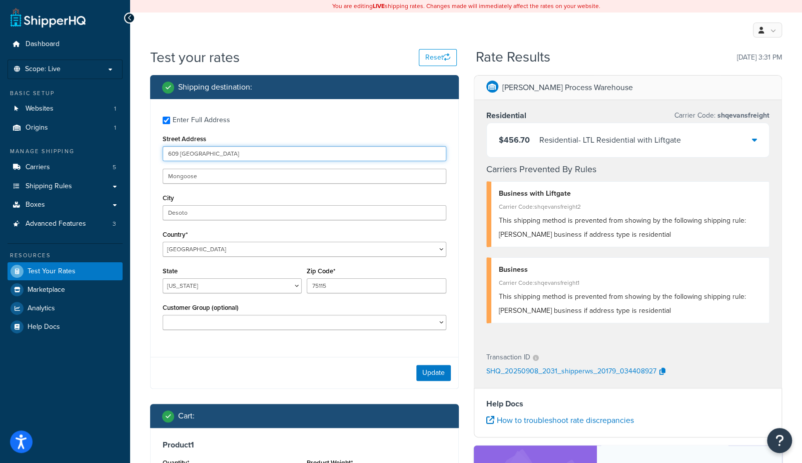
drag, startPoint x: 248, startPoint y: 152, endPoint x: 52, endPoint y: 140, distance: 196.6
click at [52, 140] on div "Dashboard Scope: Live Basic Setup Websites 1 Origins 1 Manage Shipping Carriers…" at bounding box center [401, 322] width 802 height 645
type input "3301 Blumie St"
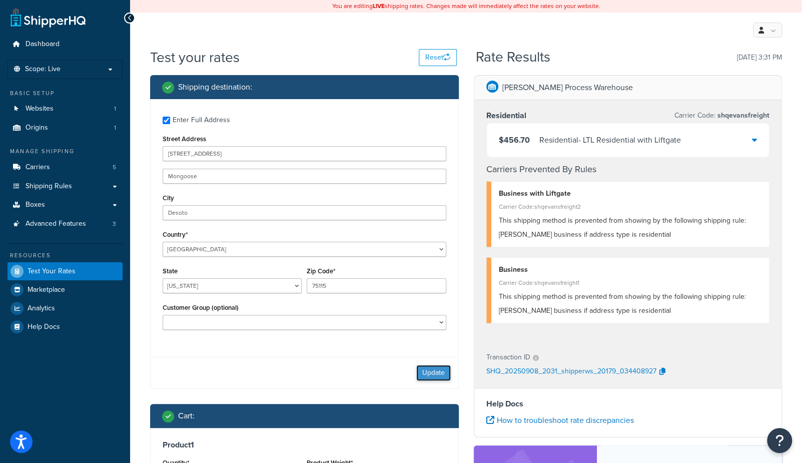
click at [428, 372] on button "Update" at bounding box center [433, 373] width 35 height 16
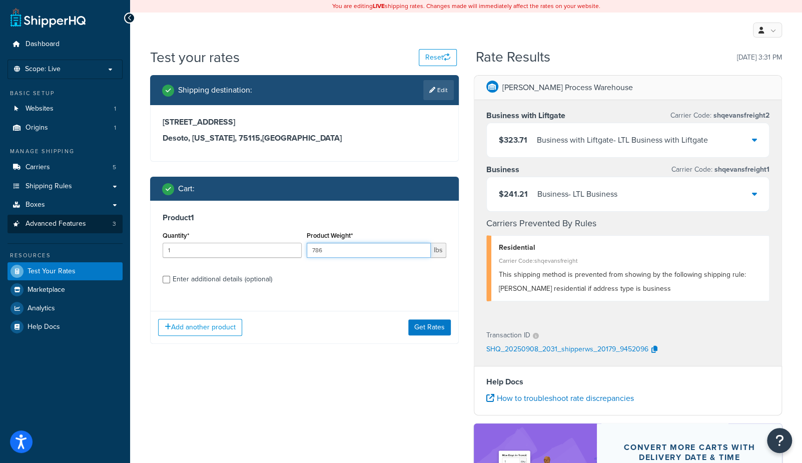
drag, startPoint x: 388, startPoint y: 249, endPoint x: 54, endPoint y: 216, distance: 336.0
click at [54, 216] on div "Dashboard Scope: Live Basic Setup Websites 1 Origins 1 Manage Shipping Carriers…" at bounding box center [401, 311] width 802 height 623
type input "924"
click at [411, 325] on button "Get Rates" at bounding box center [429, 327] width 43 height 16
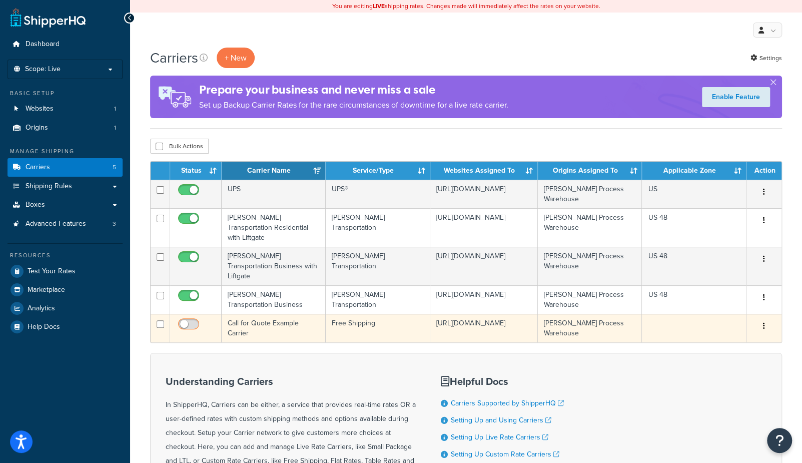
click at [188, 320] on input "checkbox" at bounding box center [190, 326] width 28 height 13
click at [185, 320] on input "checkbox" at bounding box center [190, 326] width 28 height 13
checkbox input "false"
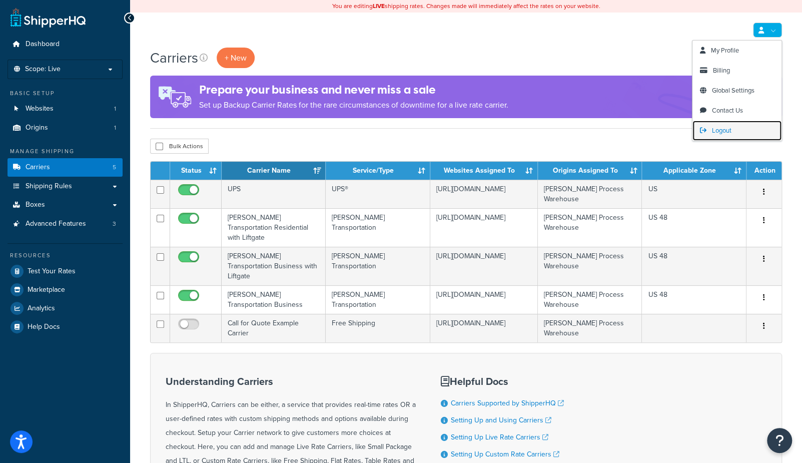
click at [723, 129] on span "Logout" at bounding box center [722, 131] width 20 height 10
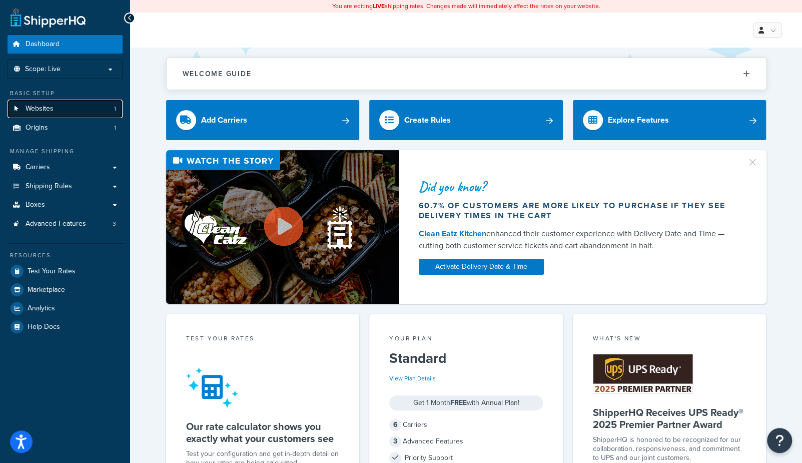
click at [40, 106] on span "Websites" at bounding box center [40, 109] width 28 height 9
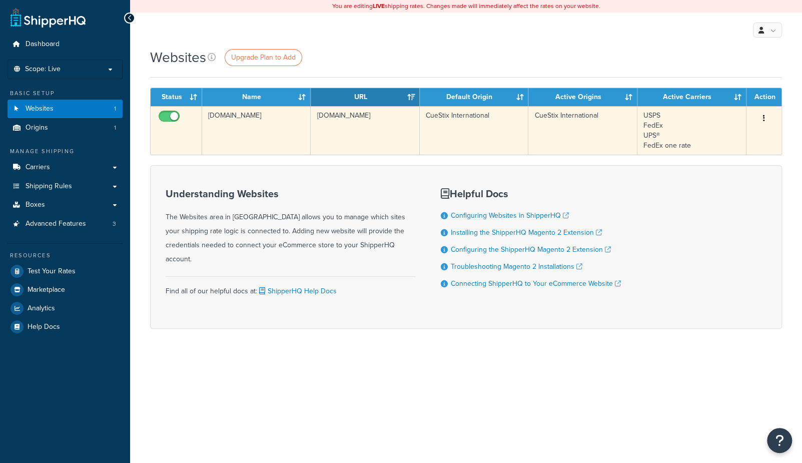
click at [226, 133] on td "[DOMAIN_NAME]" at bounding box center [256, 130] width 109 height 49
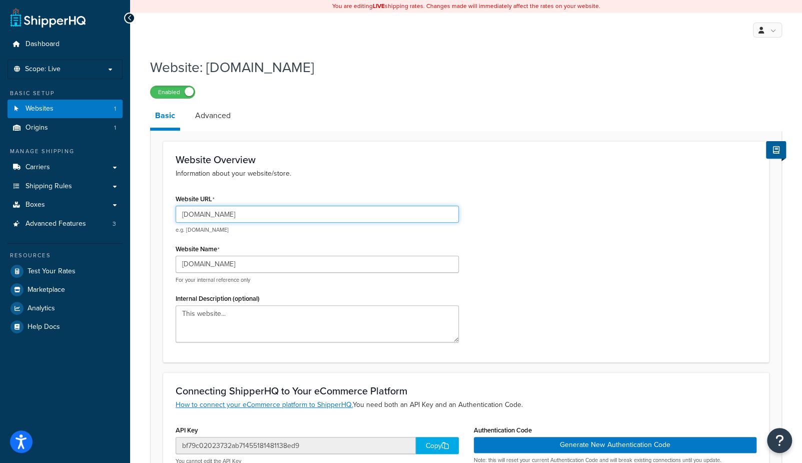
click at [232, 213] on input "[DOMAIN_NAME]" at bounding box center [317, 214] width 283 height 17
click at [222, 215] on input "[DOMAIN_NAME]" at bounding box center [317, 214] width 283 height 17
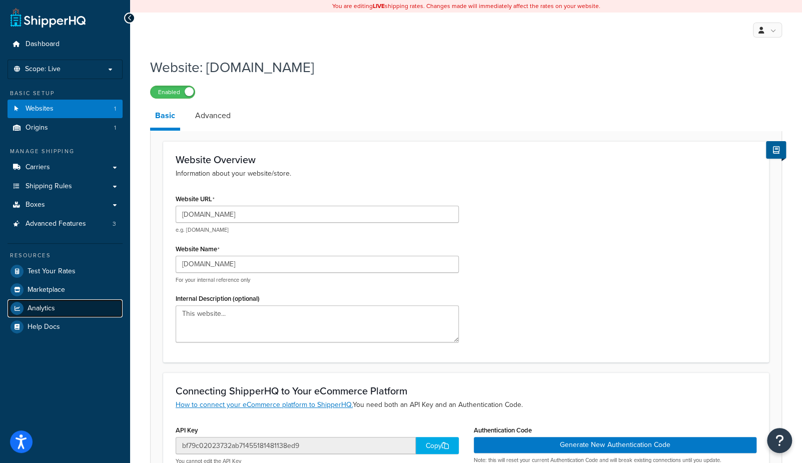
click at [49, 304] on span "Analytics" at bounding box center [42, 308] width 28 height 9
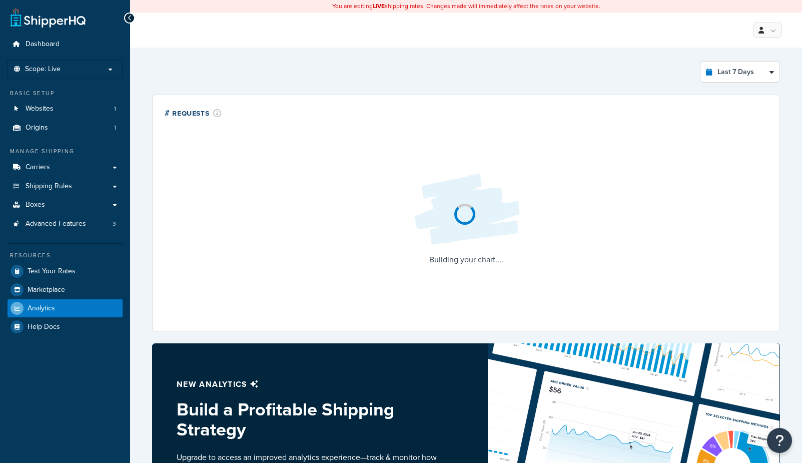
select select "last_7_days"
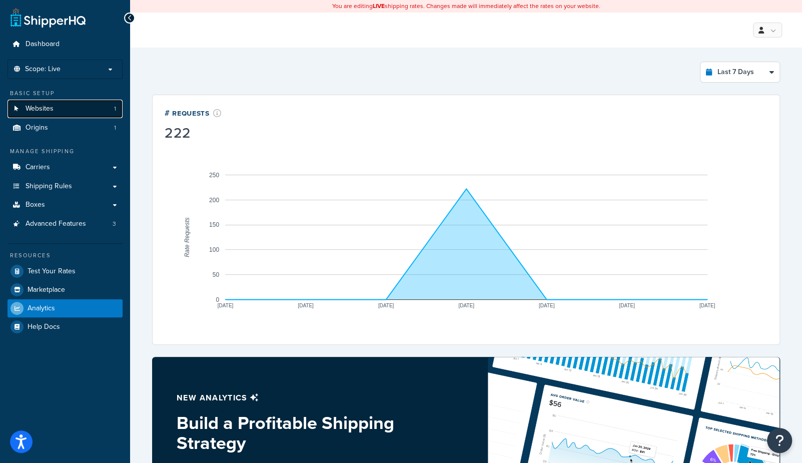
click at [50, 107] on span "Websites" at bounding box center [40, 109] width 28 height 9
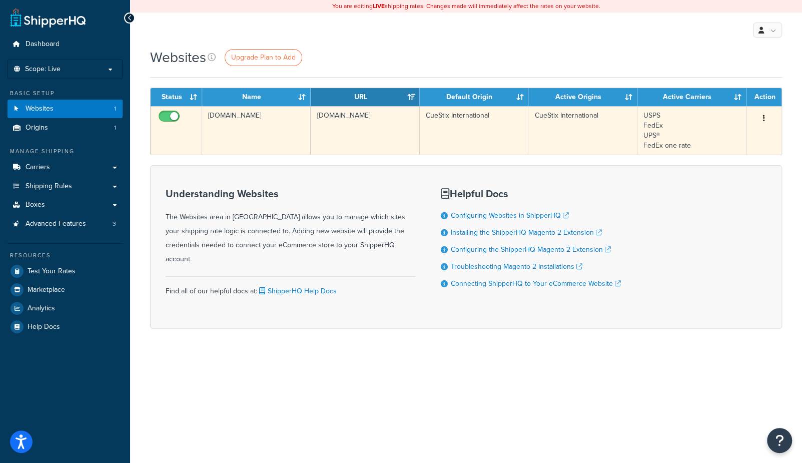
click at [184, 120] on td at bounding box center [177, 130] width 52 height 49
drag, startPoint x: 170, startPoint y: 114, endPoint x: 220, endPoint y: 123, distance: 50.9
click at [171, 114] on input "checkbox" at bounding box center [171, 119] width 28 height 13
checkbox input "true"
click at [245, 123] on td "[DOMAIN_NAME]" at bounding box center [256, 130] width 109 height 49
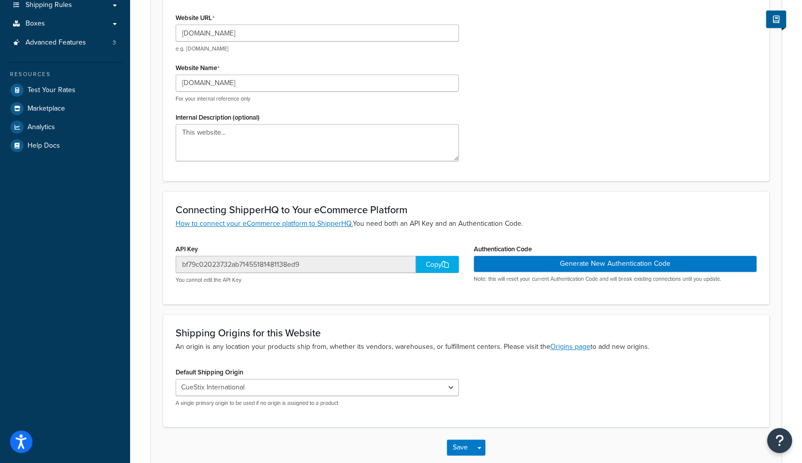
scroll to position [182, 0]
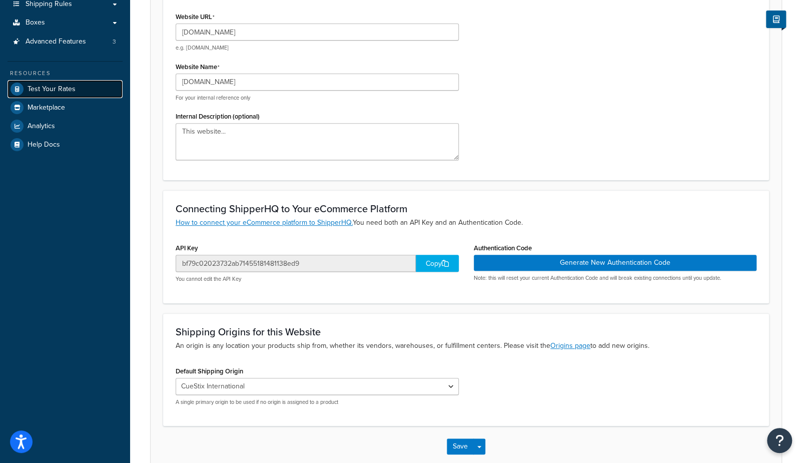
click at [62, 89] on span "Test Your Rates" at bounding box center [52, 89] width 48 height 9
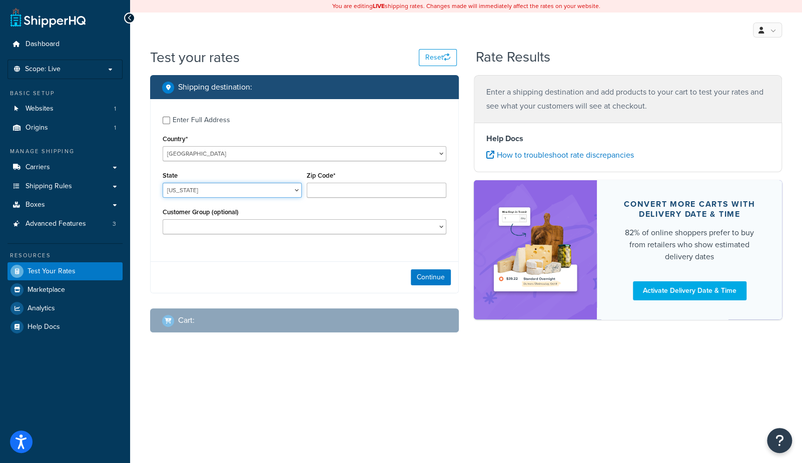
click at [210, 195] on select "[US_STATE] [US_STATE] [US_STATE] [US_STATE] [US_STATE] Armed Forces Americas Ar…" at bounding box center [232, 190] width 139 height 15
select select "WI"
click at [163, 183] on select "[US_STATE] [US_STATE] [US_STATE] [US_STATE] [US_STATE] Armed Forces Americas Ar…" at bounding box center [232, 190] width 139 height 15
click at [208, 124] on div "Enter Full Address" at bounding box center [202, 120] width 58 height 14
click at [170, 124] on input "Enter Full Address" at bounding box center [167, 121] width 8 height 8
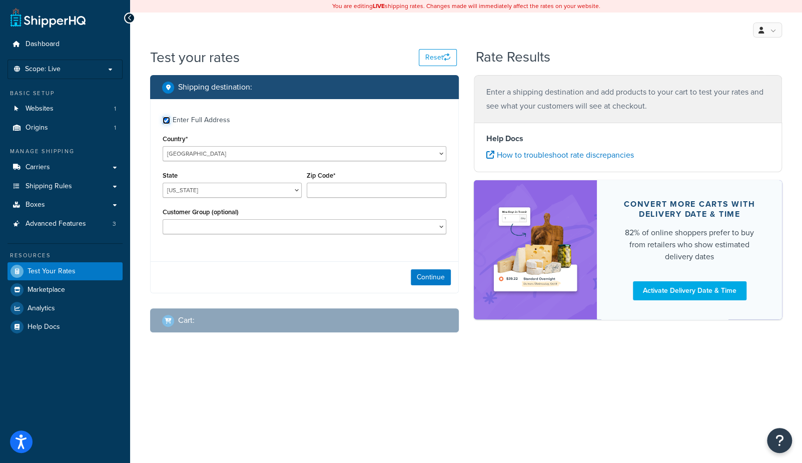
checkbox input "true"
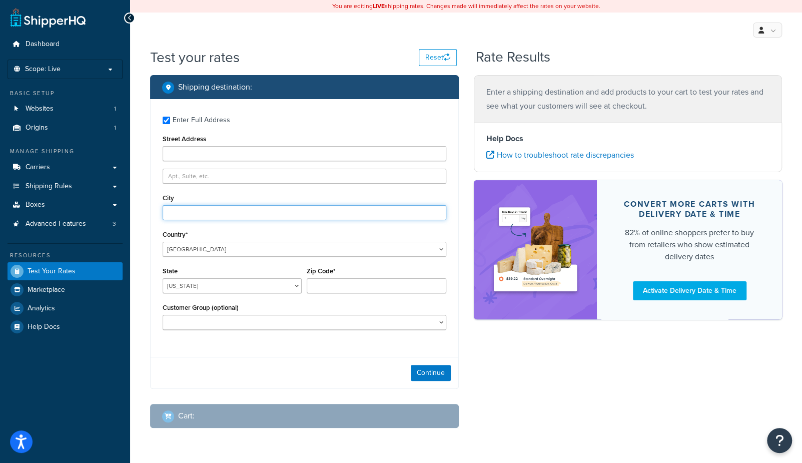
click at [206, 213] on input "City" at bounding box center [305, 212] width 284 height 15
type input "mongoose123"
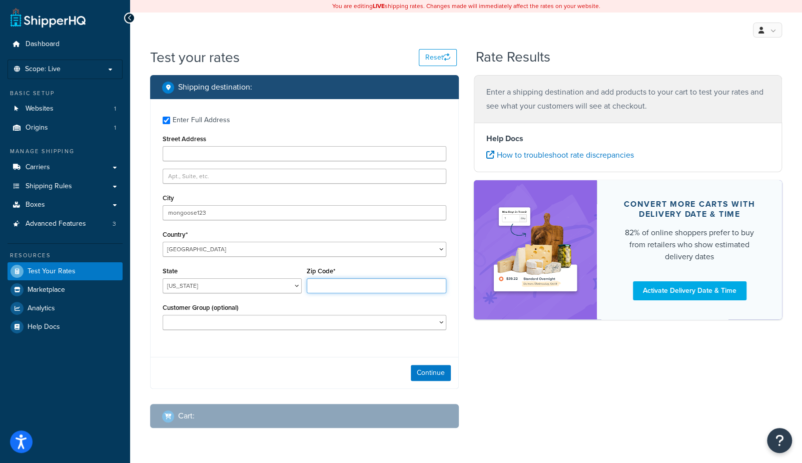
click at [352, 291] on input "Zip Code*" at bounding box center [376, 285] width 139 height 15
paste input "54481"
type input "54481"
click at [432, 375] on button "Continue" at bounding box center [431, 373] width 40 height 16
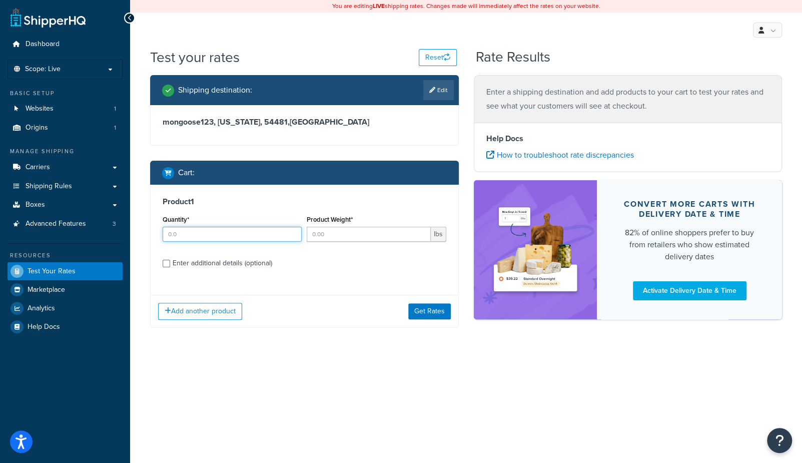
click at [242, 232] on input "Quantity*" at bounding box center [232, 234] width 139 height 15
type input "1"
click at [440, 314] on button "Get Rates" at bounding box center [429, 311] width 43 height 16
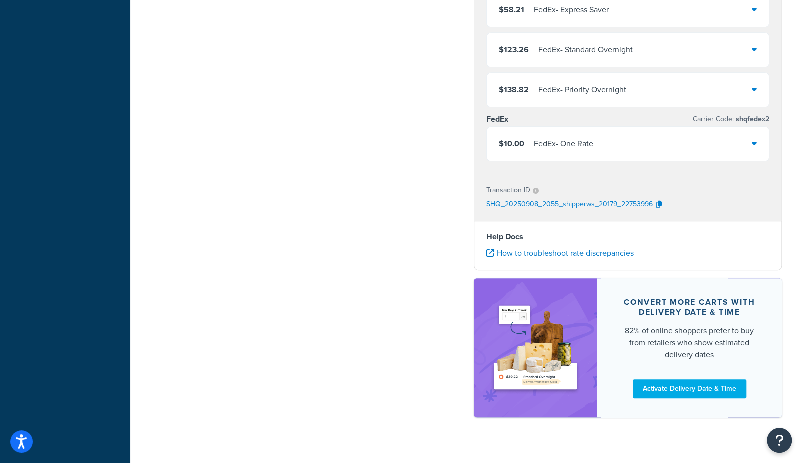
scroll to position [489, 0]
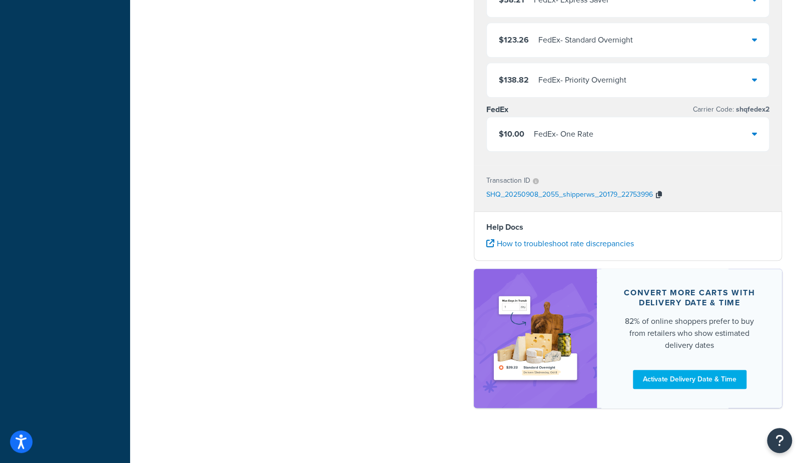
click at [660, 191] on icon "button" at bounding box center [659, 194] width 6 height 7
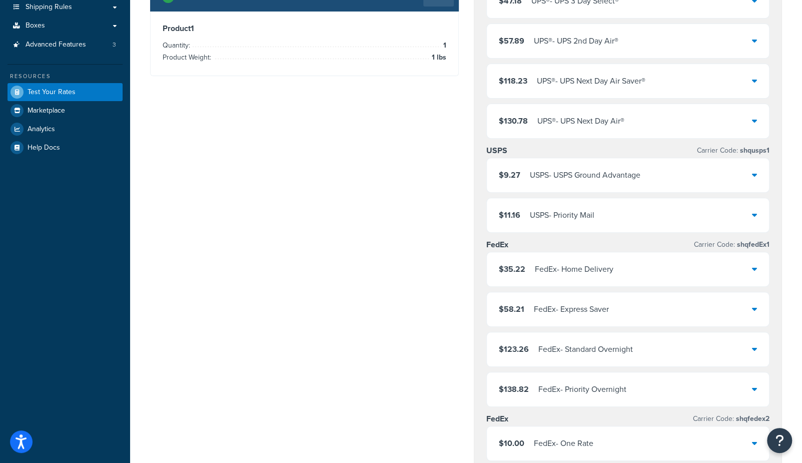
scroll to position [0, 0]
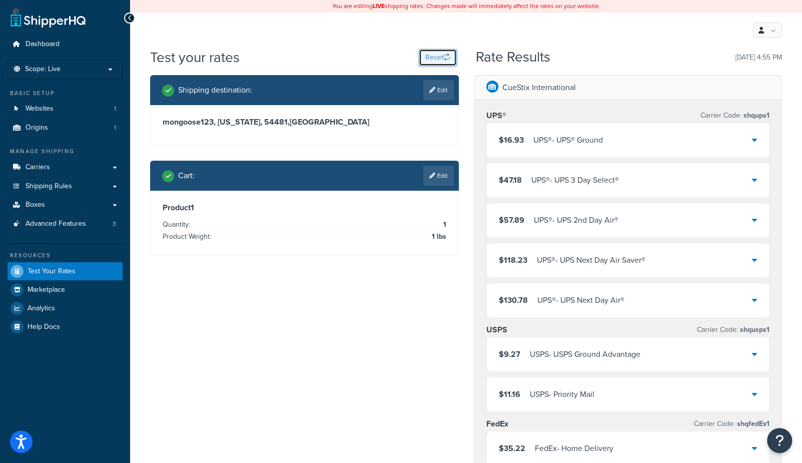
click at [434, 56] on button "Reset" at bounding box center [438, 57] width 38 height 17
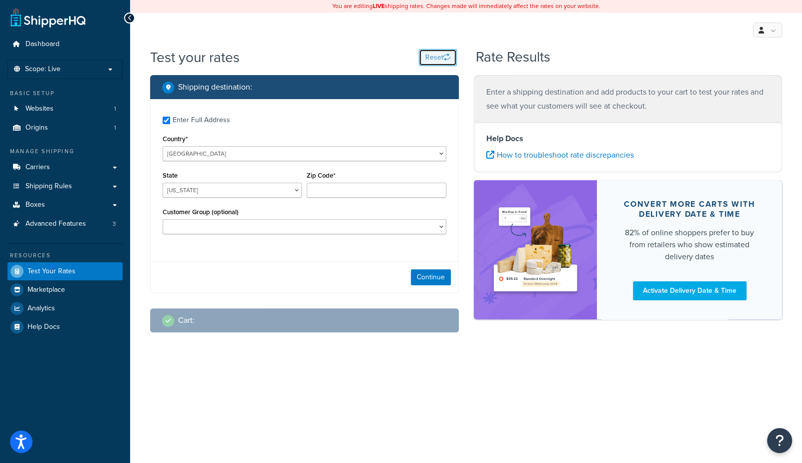
checkbox input "true"
type input "19022-1223"
select select "PA"
select select "Wholesale"
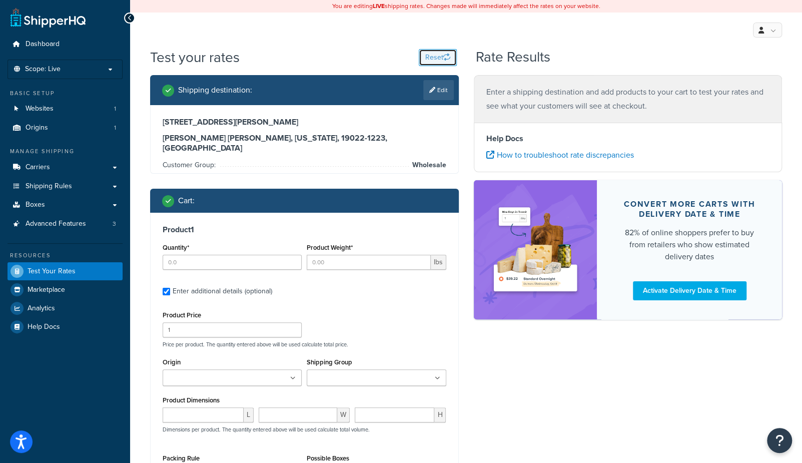
type input "3"
type input "0.500000"
type input "49.5"
type input "2"
type input "0.200000"
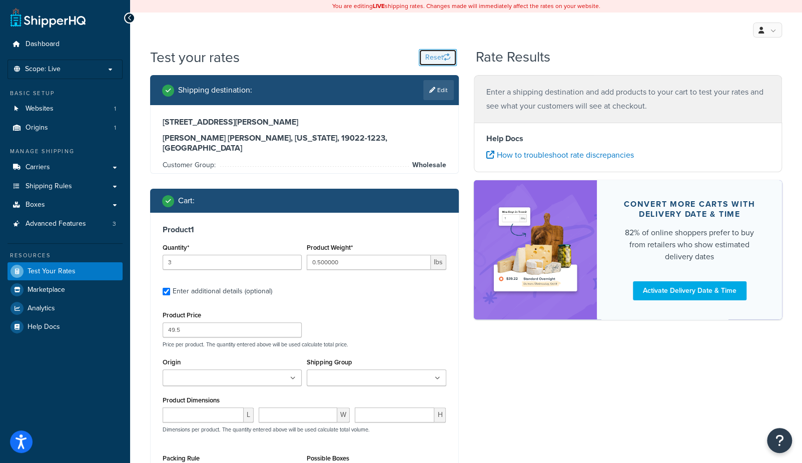
type input "74"
type input "24"
type input "1.000000"
type input "6.7"
type input "60.000000"
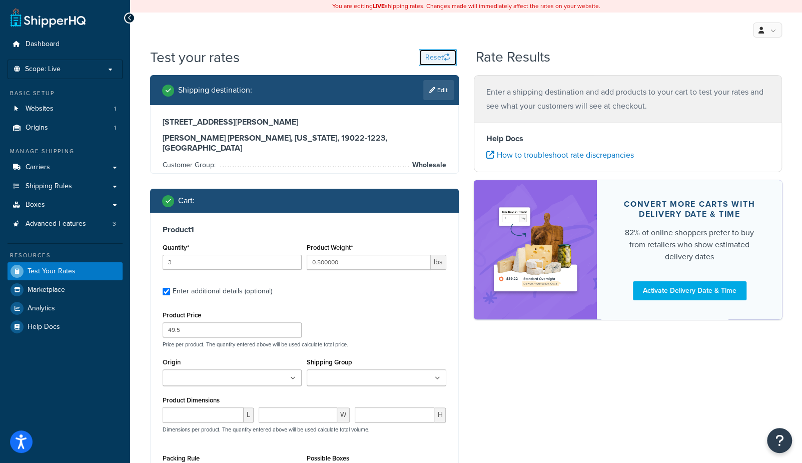
type input "2.000000"
type input "1"
type input "0.200000"
type input "39.85"
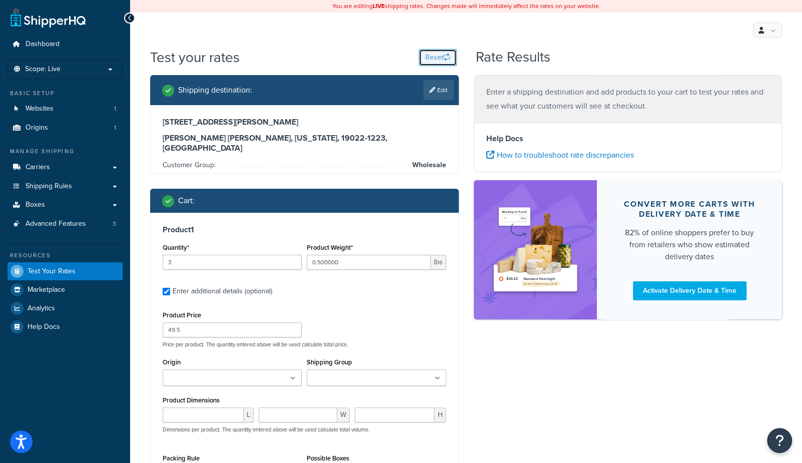
type input "1"
type input "0.090000"
type input "13.06"
type input "0.000000"
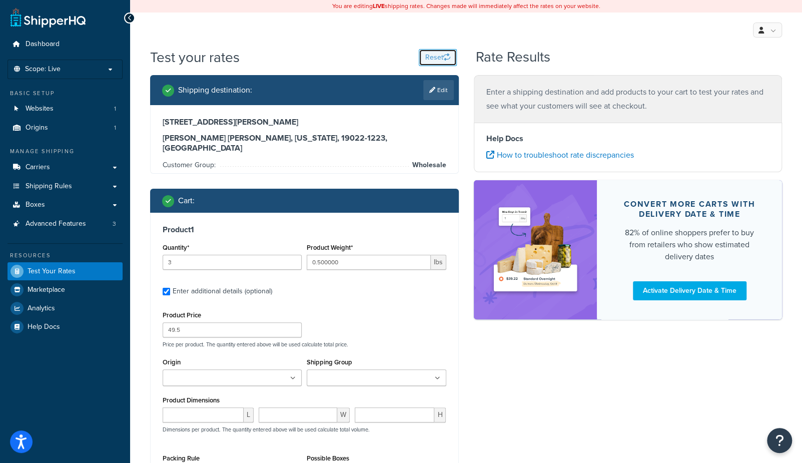
type input "0.000000"
type input "12"
type input "0.375000"
type input "3.4"
type input "0.000000"
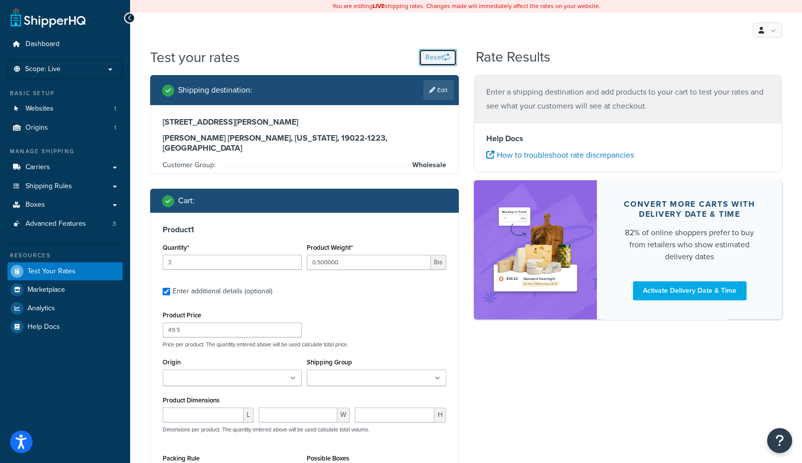
type input "0.000000"
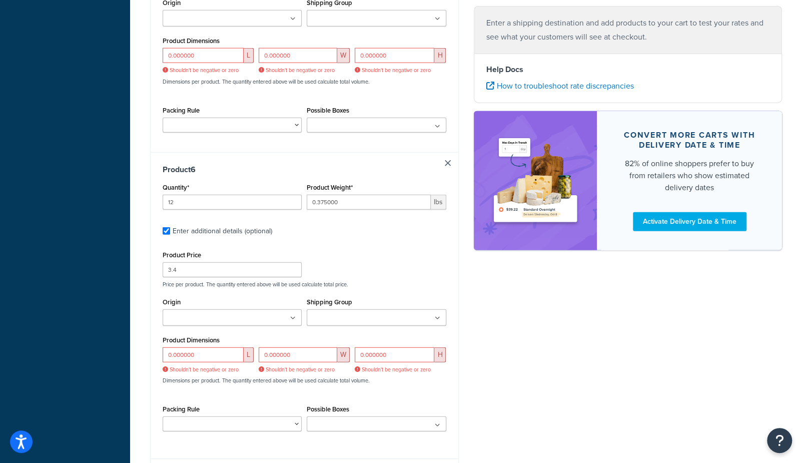
scroll to position [1603, 0]
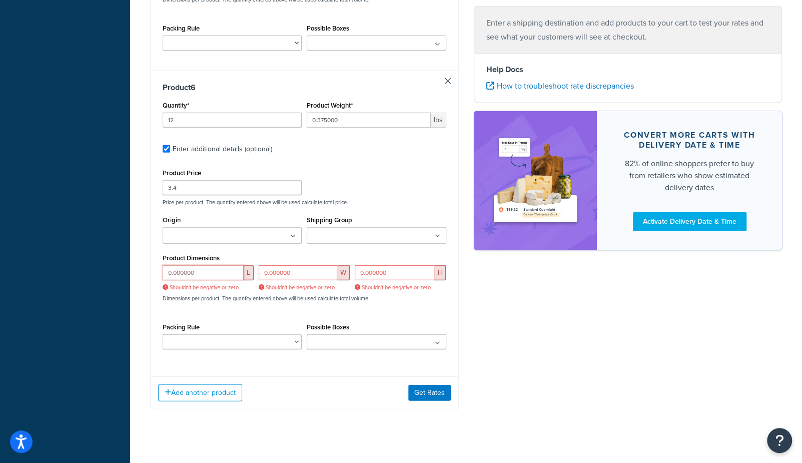
drag, startPoint x: 142, startPoint y: 256, endPoint x: 133, endPoint y: 254, distance: 8.6
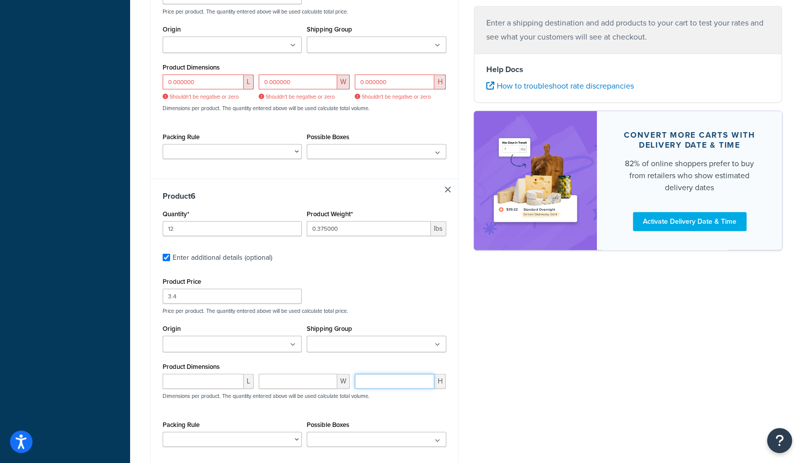
scroll to position [1480, 0]
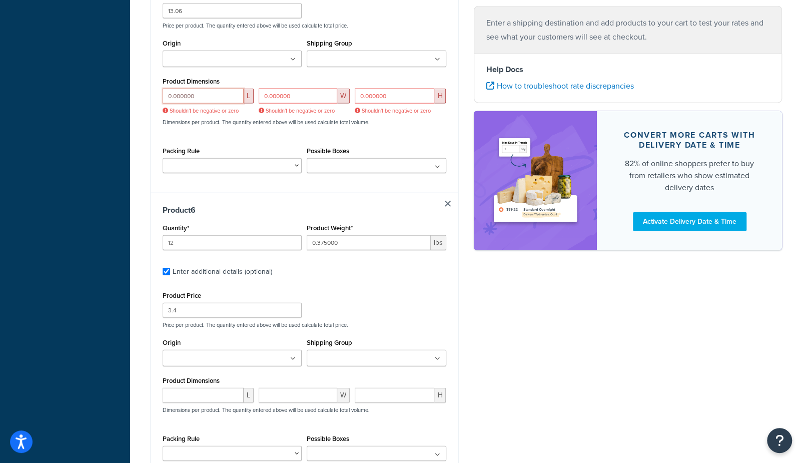
drag, startPoint x: 219, startPoint y: 84, endPoint x: 91, endPoint y: 70, distance: 129.4
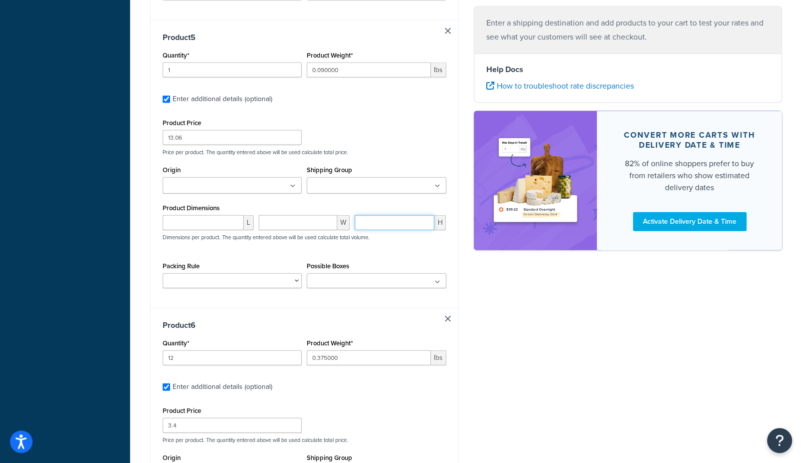
scroll to position [1348, 0]
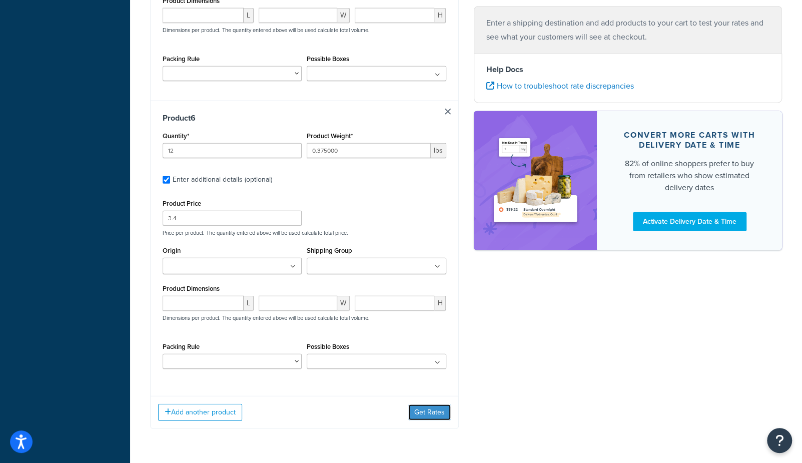
click at [425, 404] on button "Get Rates" at bounding box center [429, 412] width 43 height 16
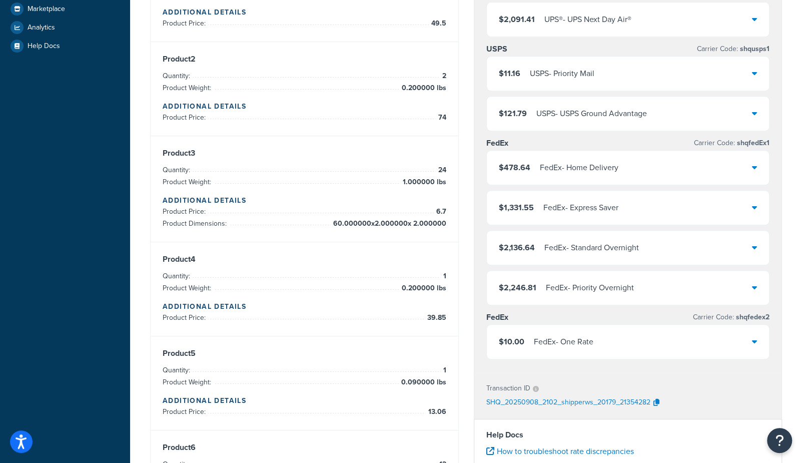
scroll to position [233, 0]
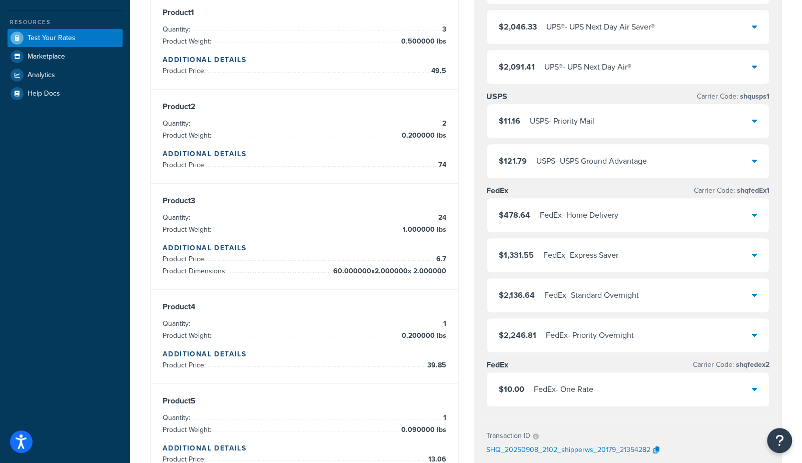
click at [554, 391] on div "FedEx - One Rate" at bounding box center [564, 389] width 60 height 14
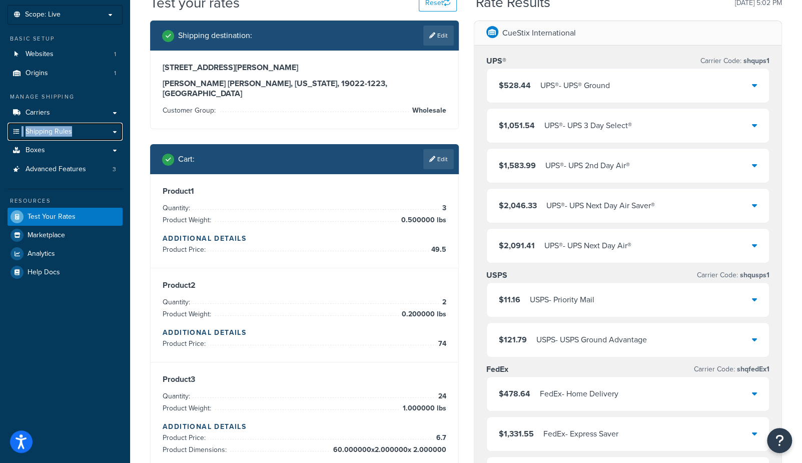
scroll to position [59, 0]
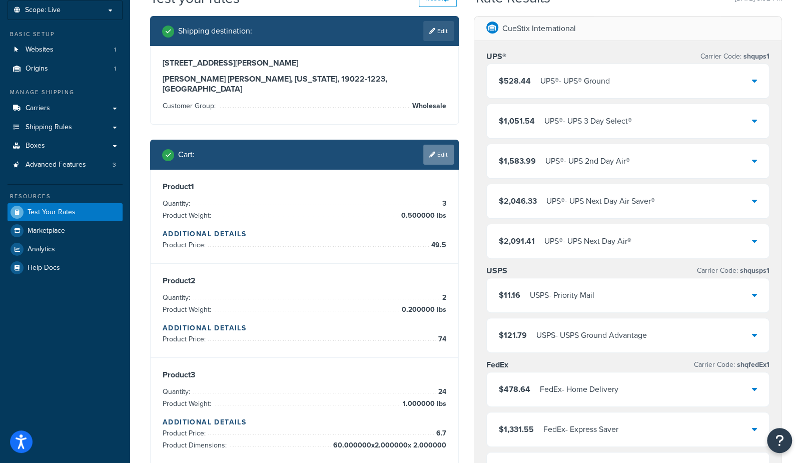
click at [443, 146] on link "Edit" at bounding box center [438, 155] width 31 height 20
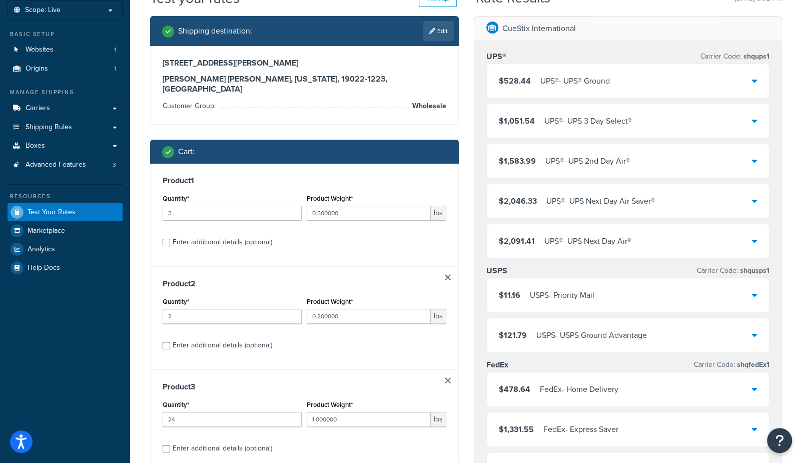
click at [239, 235] on div "Enter additional details (optional)" at bounding box center [223, 242] width 100 height 14
click at [170, 239] on input "Enter additional details (optional)" at bounding box center [167, 243] width 8 height 8
checkbox input "true"
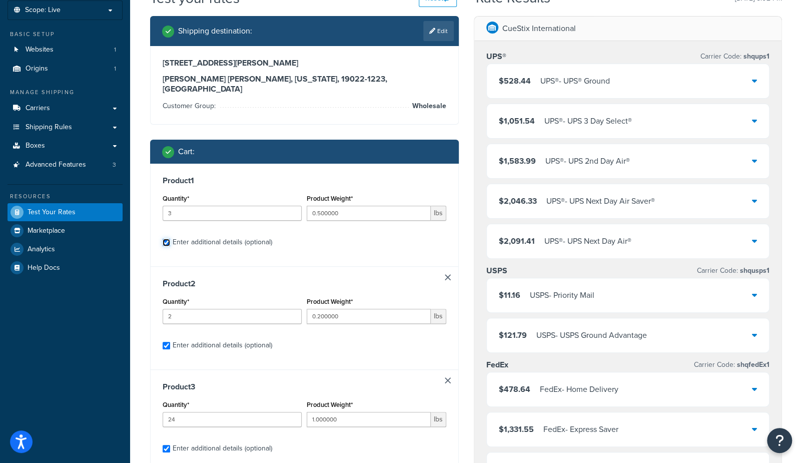
checkbox input "true"
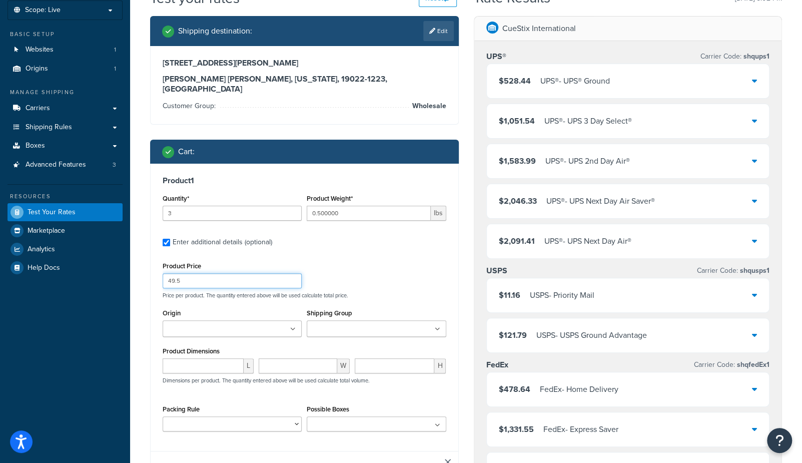
click at [216, 273] on input "49.5" at bounding box center [232, 280] width 139 height 15
type input "49.51"
click at [457, 269] on div "Product 1 Quantity* 3 Product Weight* 0.500000 lbs Enter additional details (op…" at bounding box center [305, 307] width 308 height 287
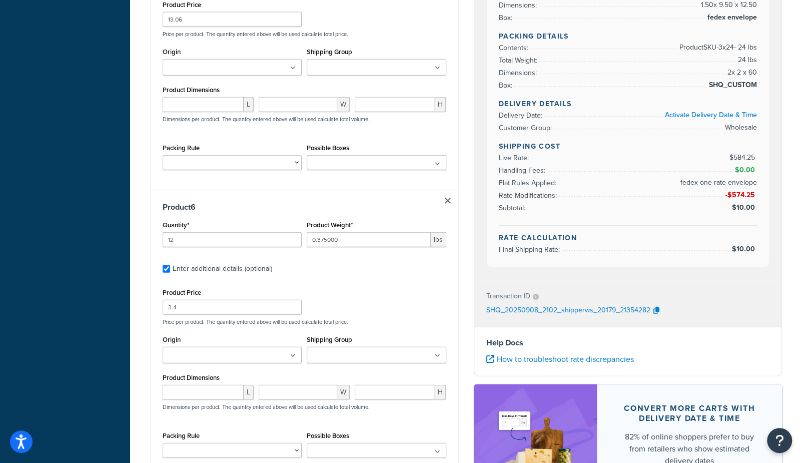
scroll to position [1581, 0]
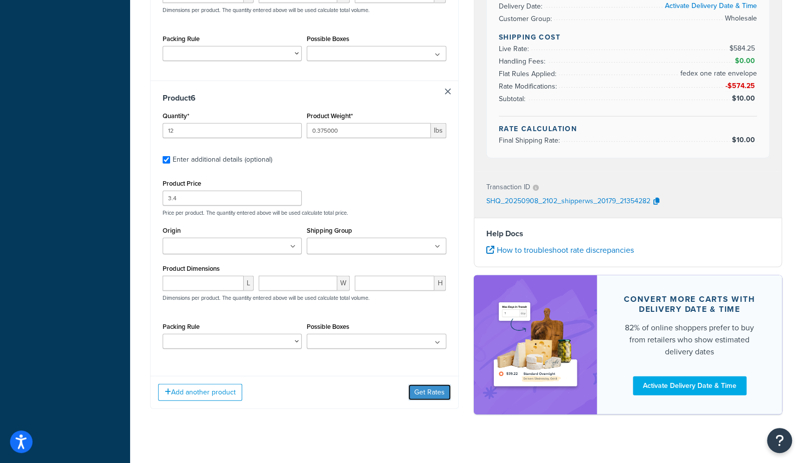
click at [418, 384] on button "Get Rates" at bounding box center [429, 392] width 43 height 16
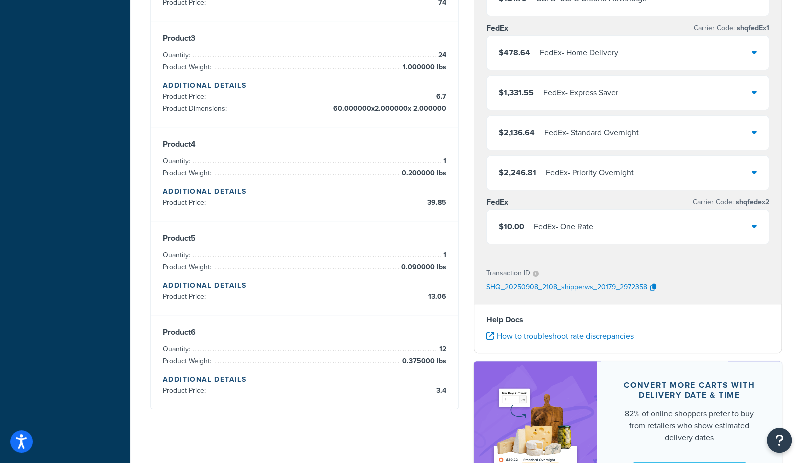
scroll to position [489, 0]
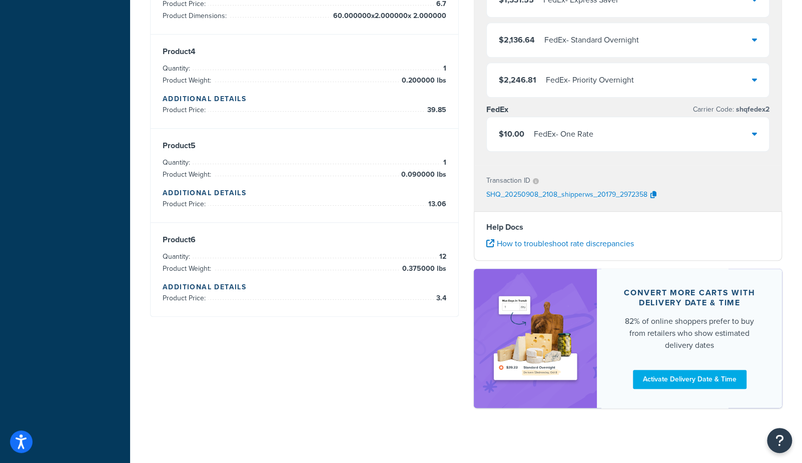
drag, startPoint x: 521, startPoint y: 124, endPoint x: 530, endPoint y: 121, distance: 8.9
click at [521, 128] on span "$10.00" at bounding box center [512, 134] width 26 height 12
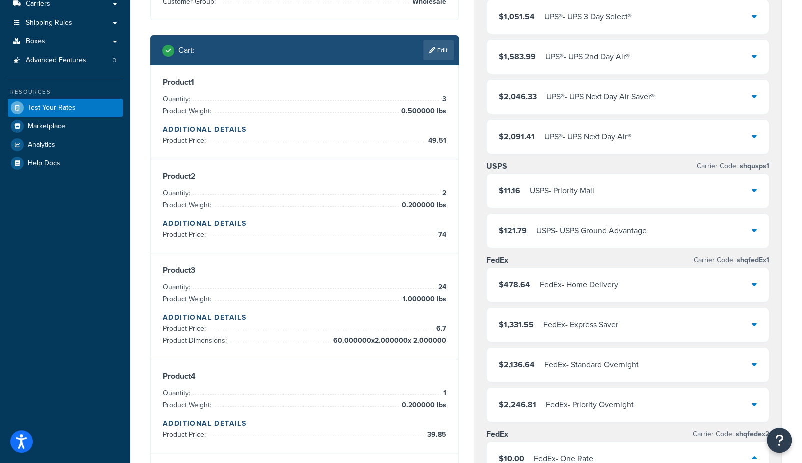
scroll to position [0, 0]
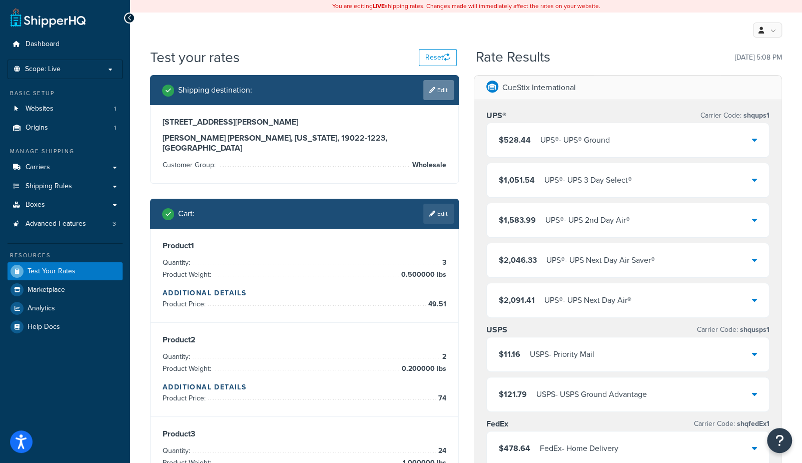
click at [431, 89] on icon at bounding box center [432, 90] width 6 height 6
select select "PA"
select select "Wholesale"
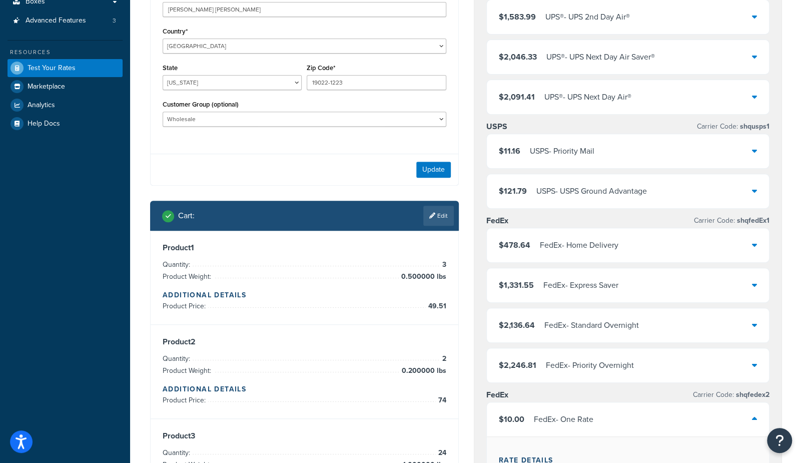
scroll to position [196, 0]
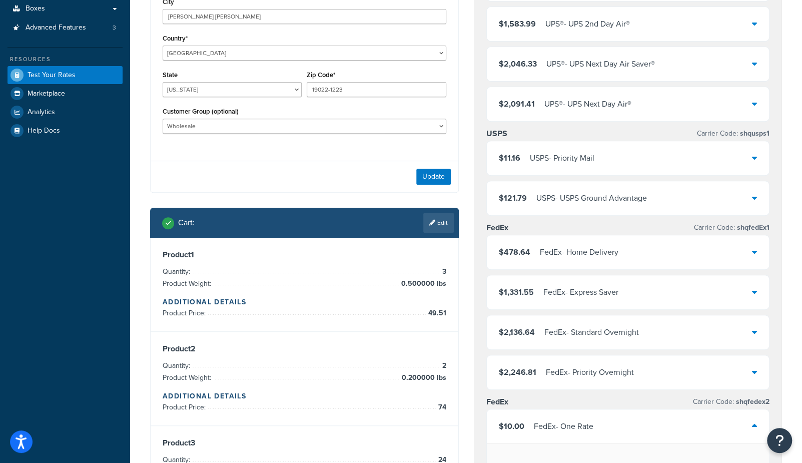
click at [439, 224] on link "Edit" at bounding box center [438, 223] width 31 height 20
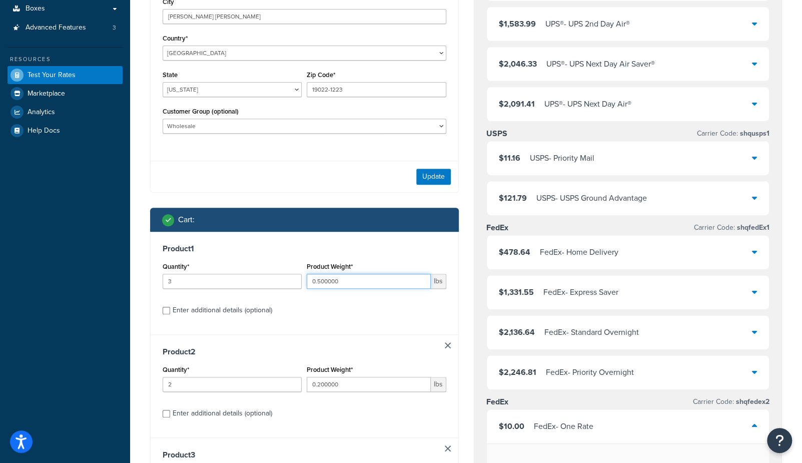
click at [344, 283] on input "0.500000" at bounding box center [369, 281] width 124 height 15
drag, startPoint x: 343, startPoint y: 283, endPoint x: 320, endPoint y: 283, distance: 23.0
click at [320, 283] on input "0.500000" at bounding box center [369, 281] width 124 height 15
type input "0.54"
click at [465, 300] on div "Shipping destination : Enter Full Address Street Address 1206 CHESTER PIKE City…" at bounding box center [305, 392] width 324 height 1027
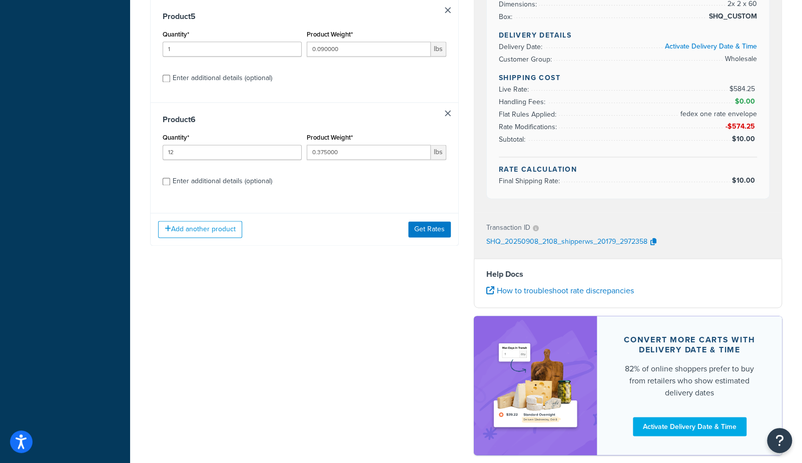
scroll to position [835, 0]
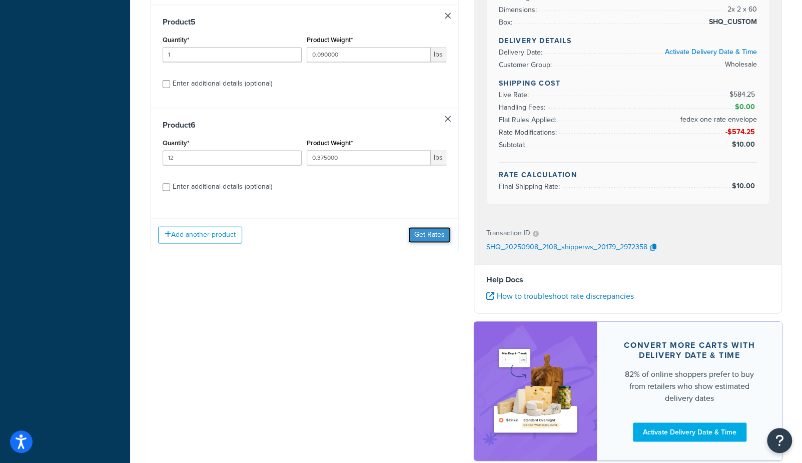
click at [432, 234] on button "Get Rates" at bounding box center [429, 235] width 43 height 16
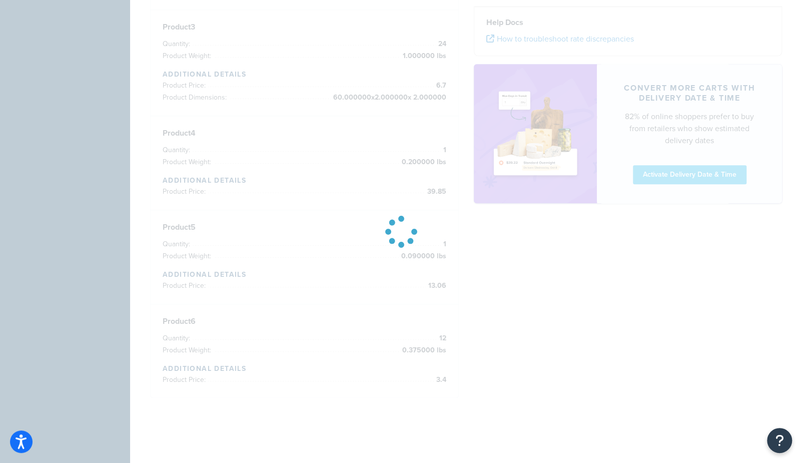
scroll to position [612, 0]
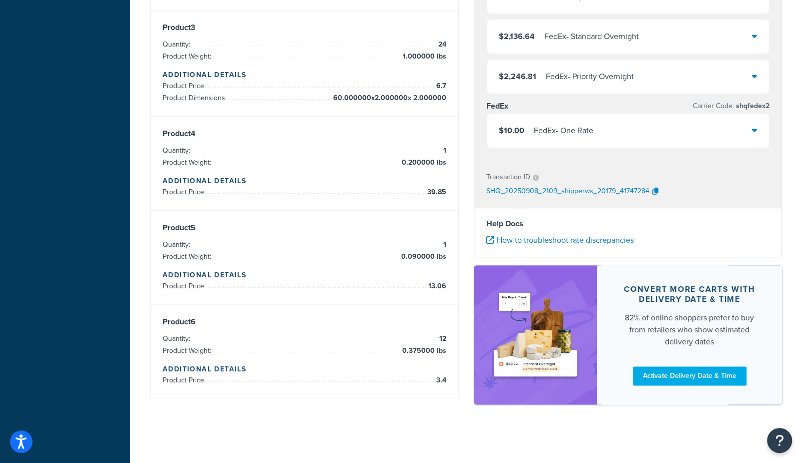
click at [537, 139] on div "$10.00 FedEx - One Rate" at bounding box center [628, 131] width 283 height 34
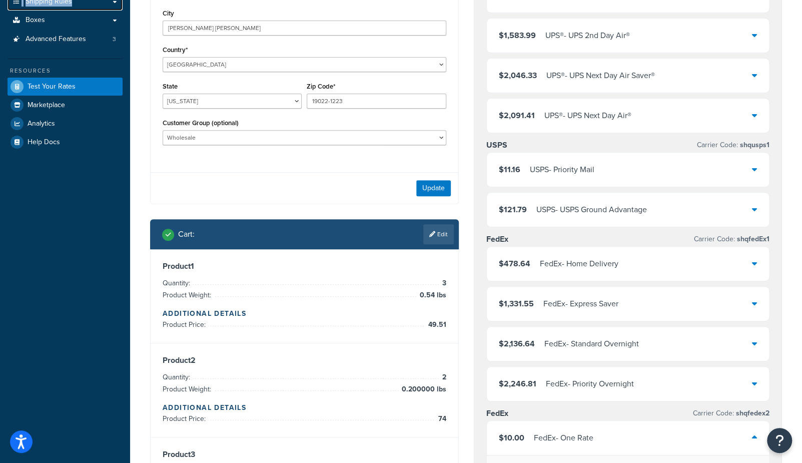
scroll to position [181, 0]
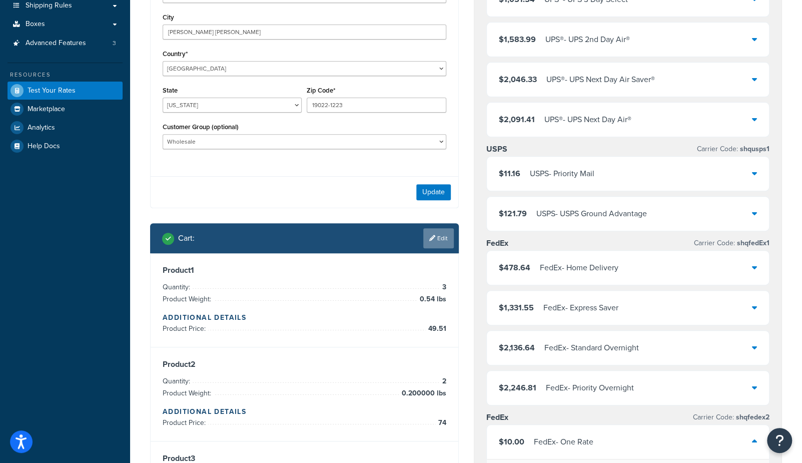
click at [440, 236] on link "Edit" at bounding box center [438, 238] width 31 height 20
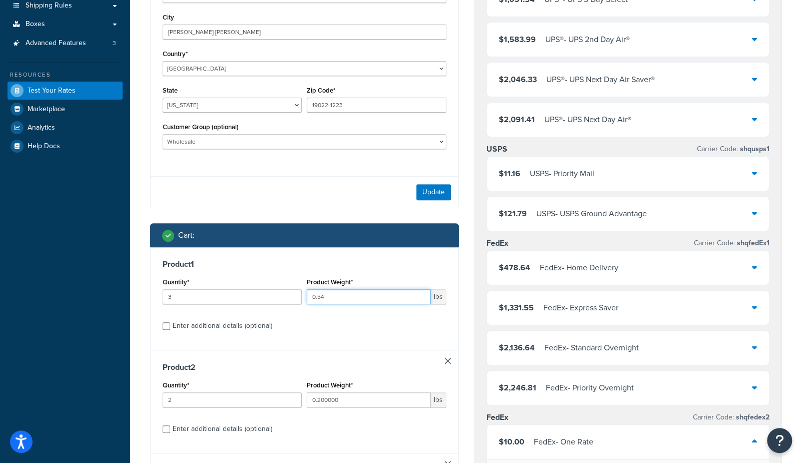
click at [379, 298] on input "0.54" at bounding box center [369, 296] width 124 height 15
type input "0.55"
click at [463, 270] on div "Shipping destination : Enter Full Address Street Address 1206 CHESTER PIKE City…" at bounding box center [305, 407] width 324 height 1027
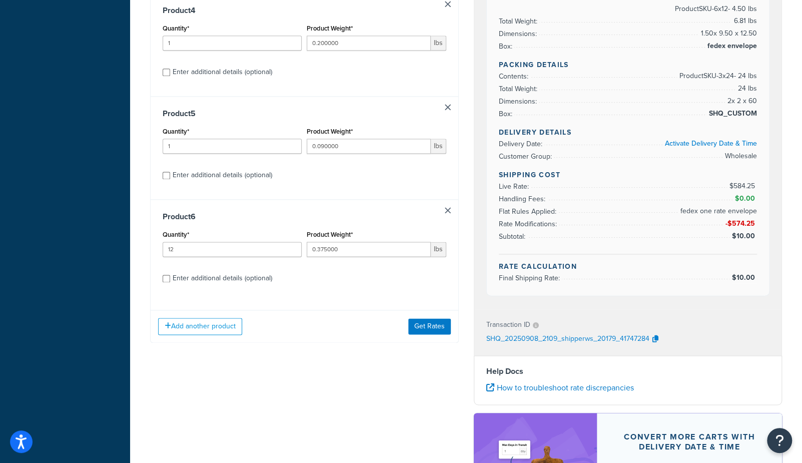
scroll to position [885, 0]
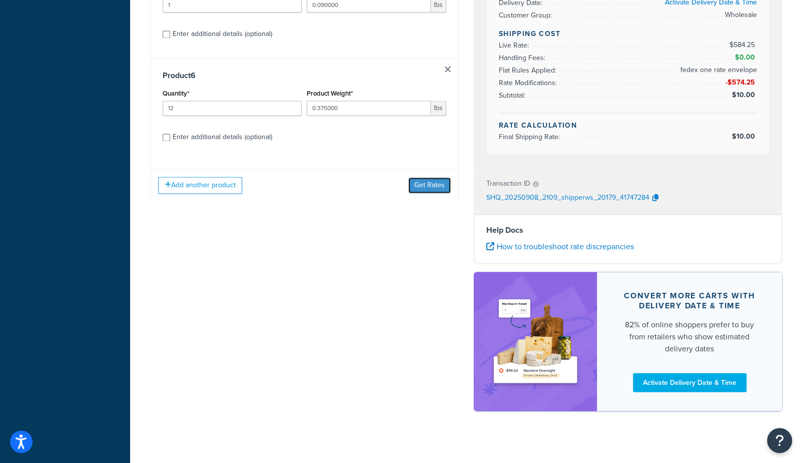
click at [439, 189] on button "Get Rates" at bounding box center [429, 185] width 43 height 16
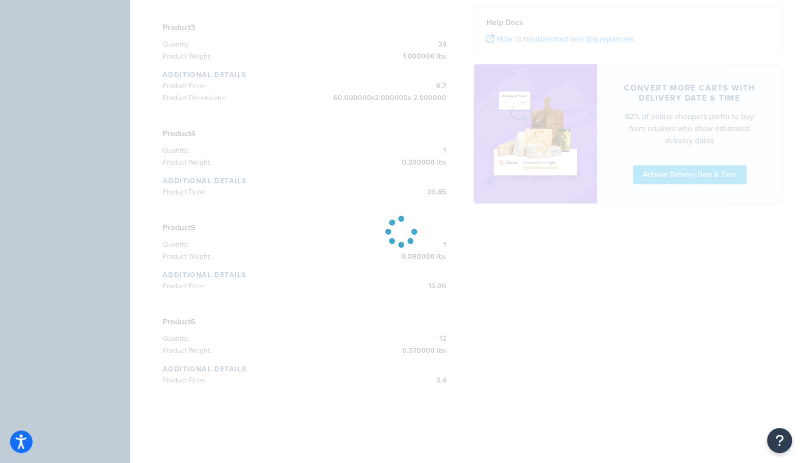
scroll to position [612, 0]
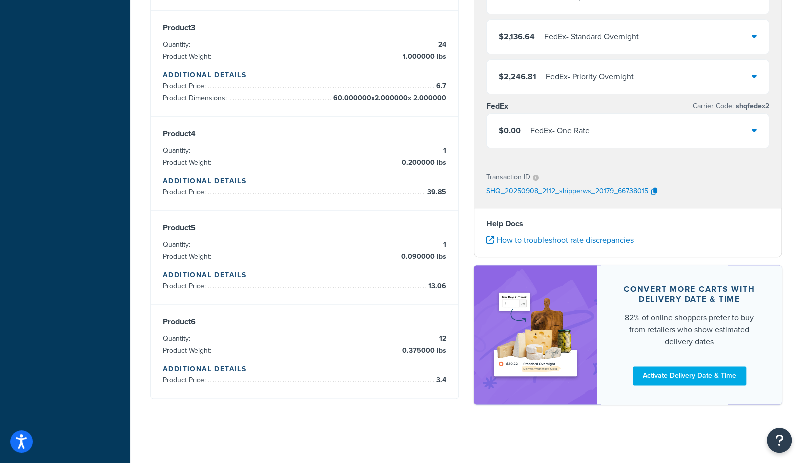
click at [525, 129] on div "$0.00 FedEx - One Rate" at bounding box center [544, 131] width 91 height 14
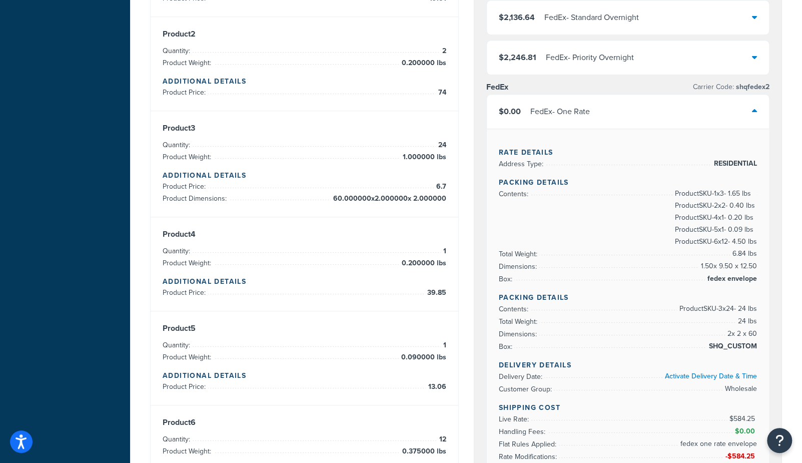
scroll to position [489, 0]
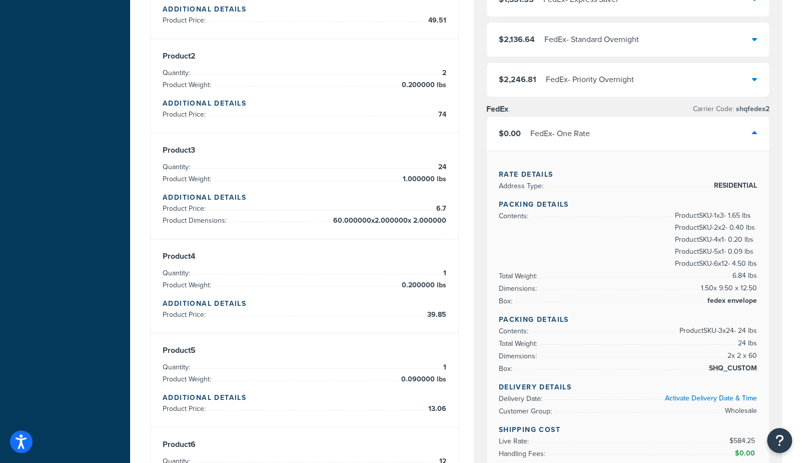
click at [560, 81] on div "FedEx - Priority Overnight" at bounding box center [590, 80] width 88 height 14
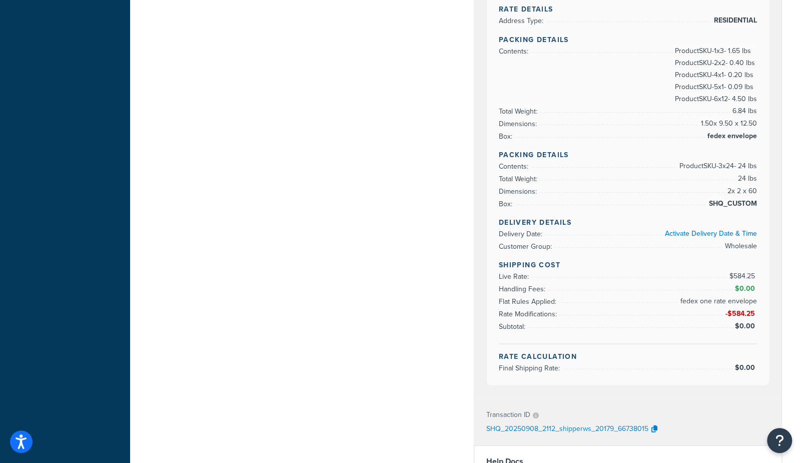
scroll to position [1164, 0]
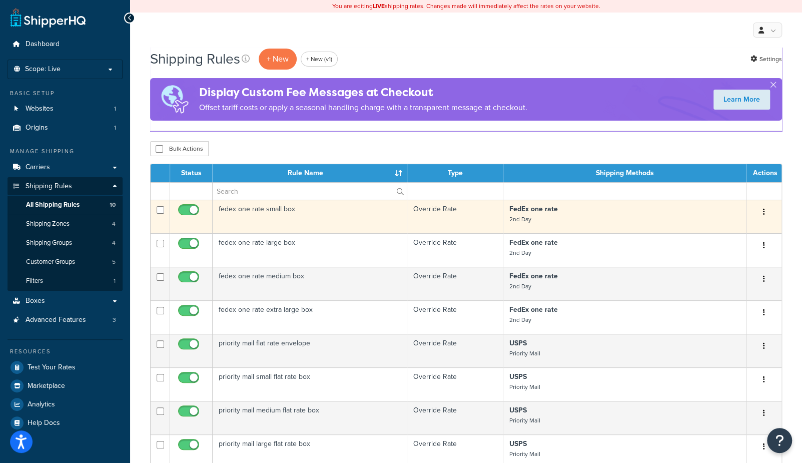
click at [301, 218] on td "fedex one rate small box" at bounding box center [310, 217] width 195 height 34
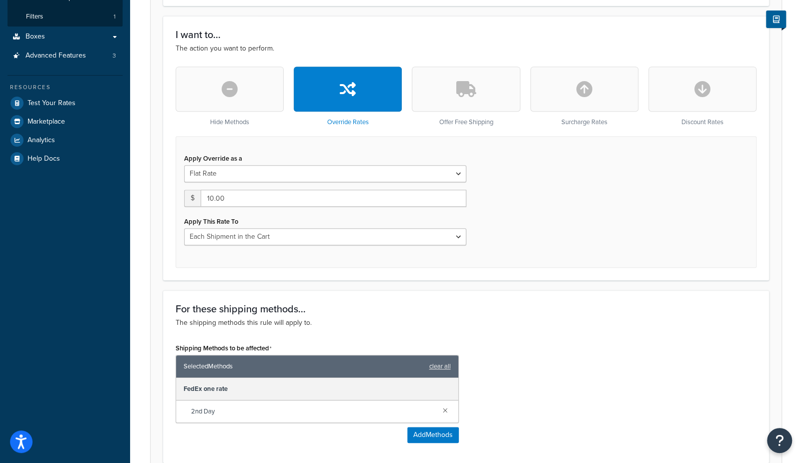
scroll to position [265, 0]
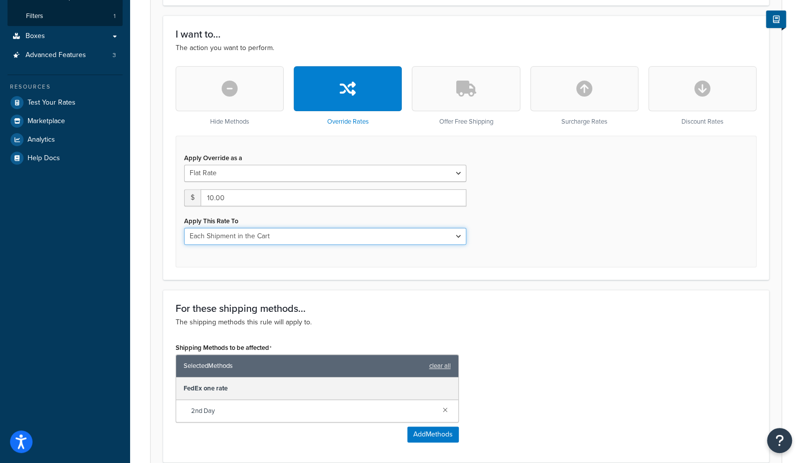
click at [276, 235] on select "Each Shipment in the Cart Each Shipping Group in the Cart Each Item within a Sh…" at bounding box center [325, 236] width 282 height 17
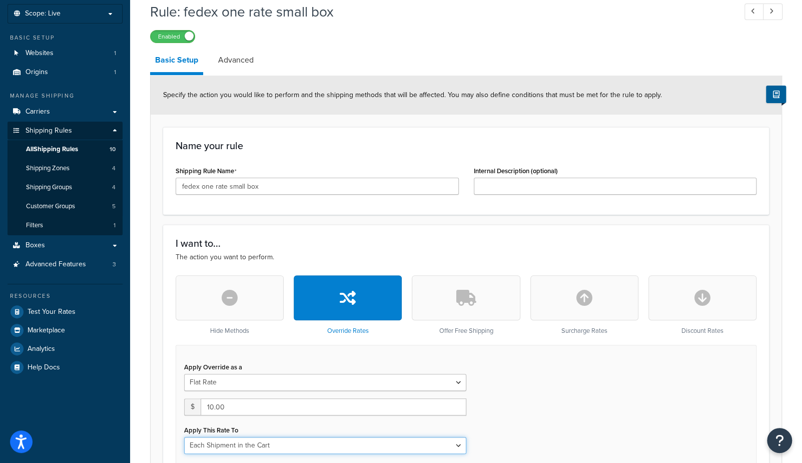
scroll to position [0, 0]
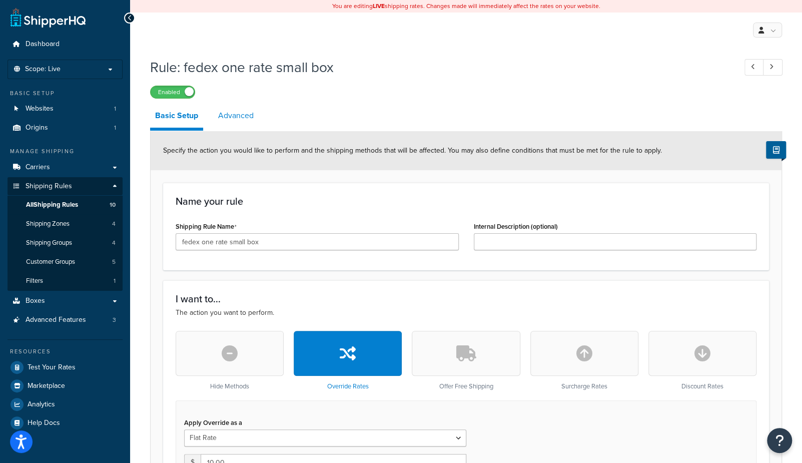
click at [247, 122] on link "Advanced" at bounding box center [236, 116] width 46 height 24
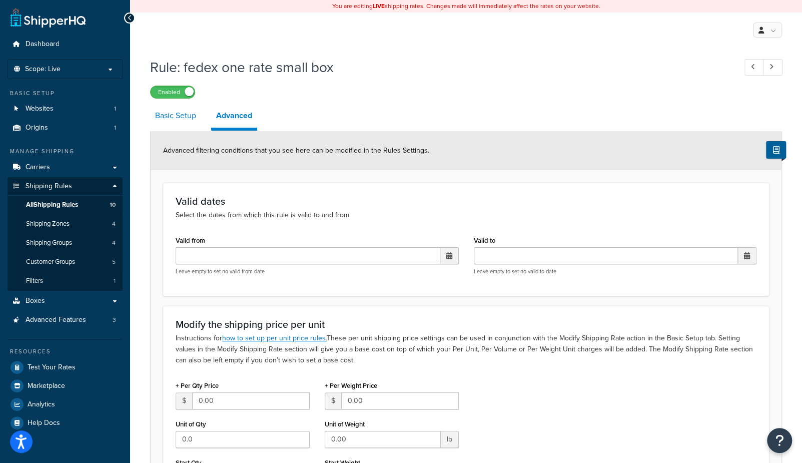
click at [186, 118] on link "Basic Setup" at bounding box center [175, 116] width 51 height 24
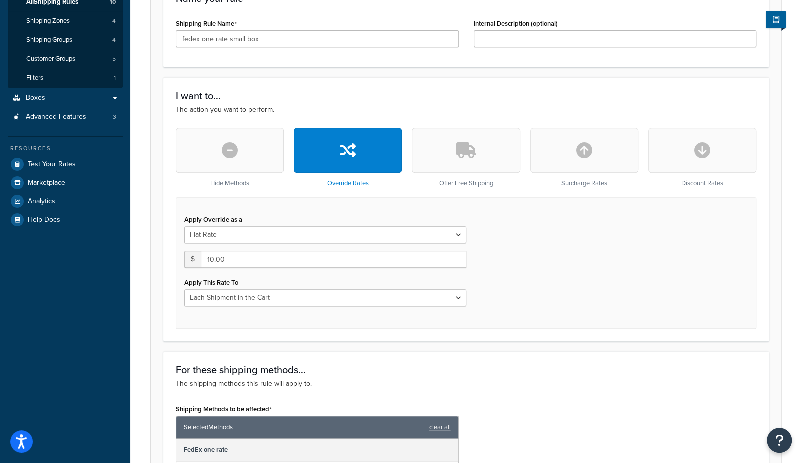
scroll to position [205, 0]
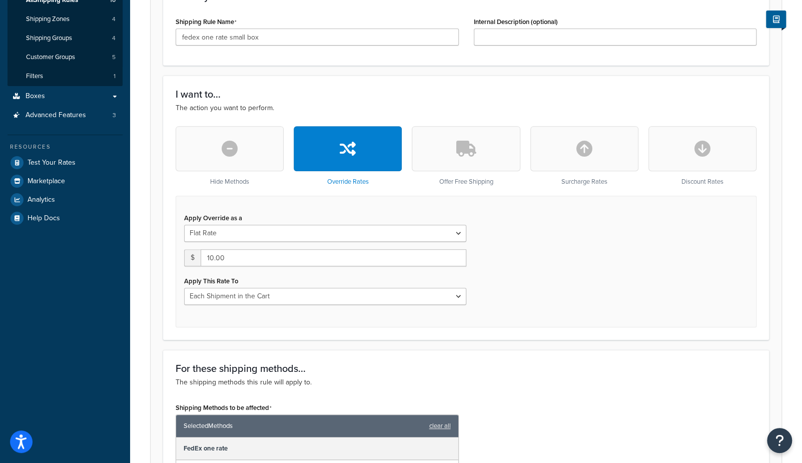
click at [720, 155] on button "button" at bounding box center [703, 148] width 108 height 45
type input "0"
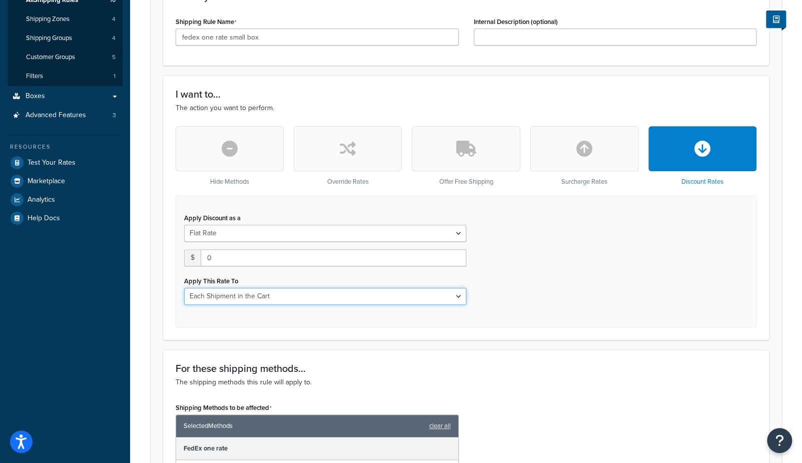
click at [246, 297] on select "Each Shipment in the Cart Each Shipping Group in the Cart Each Item within a Sh…" at bounding box center [325, 296] width 282 height 17
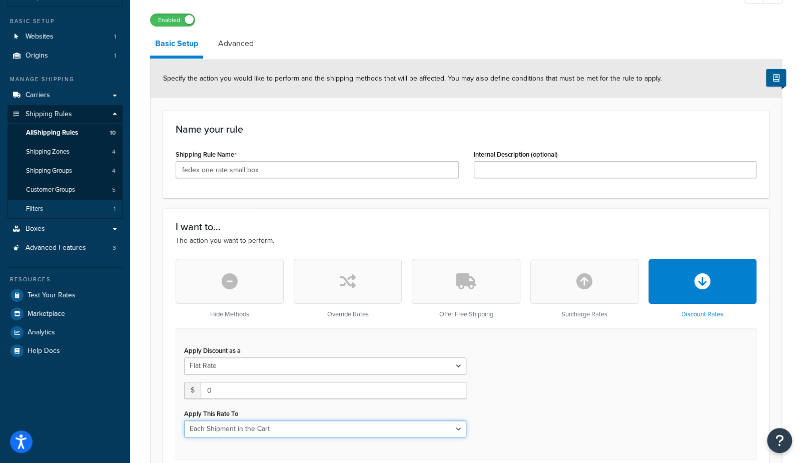
scroll to position [0, 0]
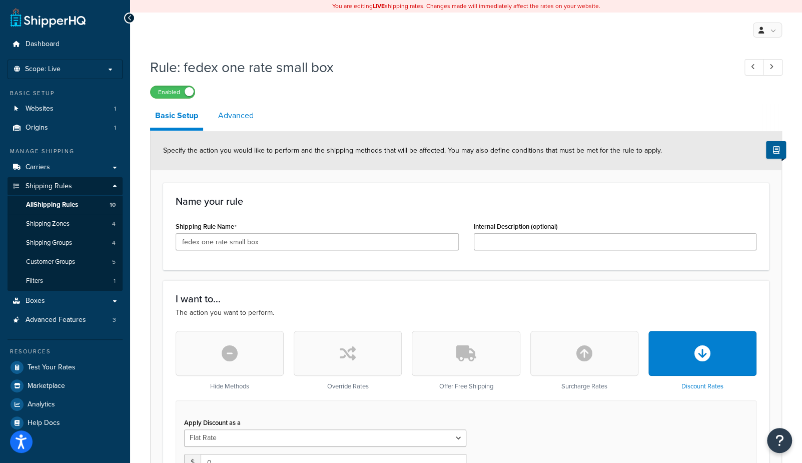
click at [234, 112] on link "Advanced" at bounding box center [236, 116] width 46 height 24
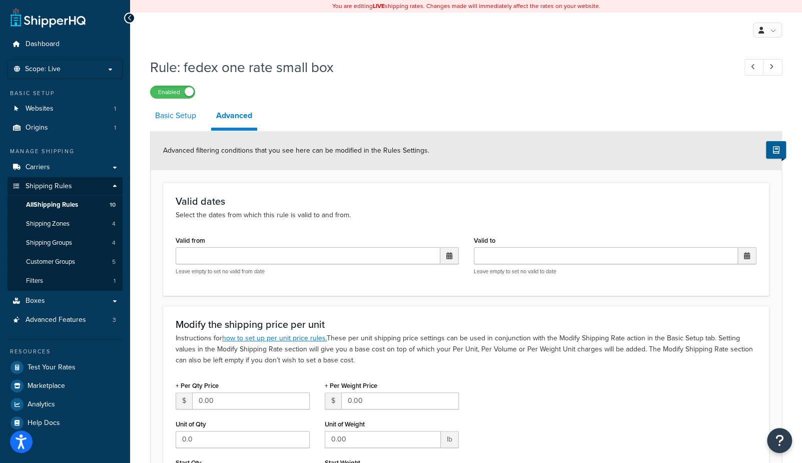
click at [182, 124] on link "Basic Setup" at bounding box center [175, 116] width 51 height 24
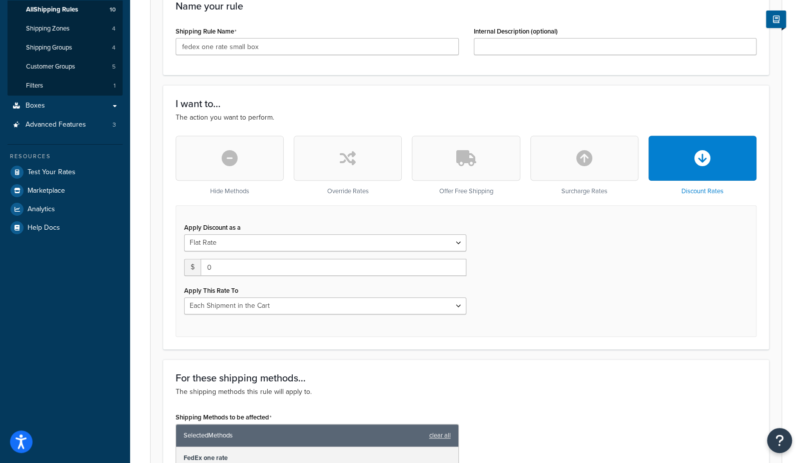
scroll to position [194, 0]
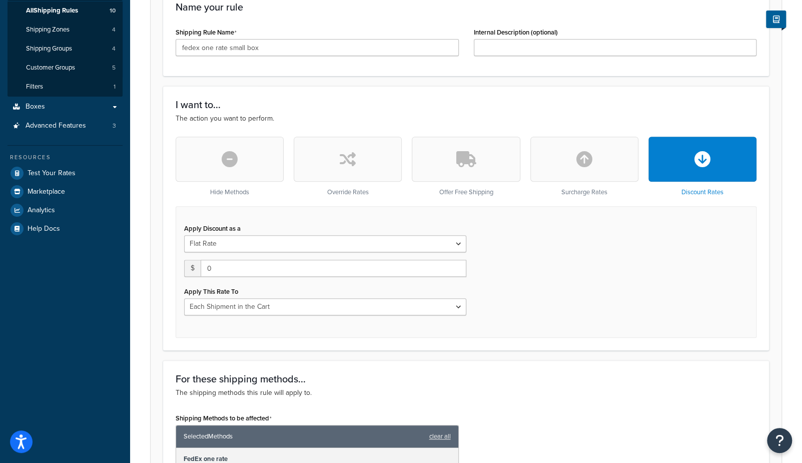
click at [354, 161] on icon "button" at bounding box center [348, 159] width 16 height 16
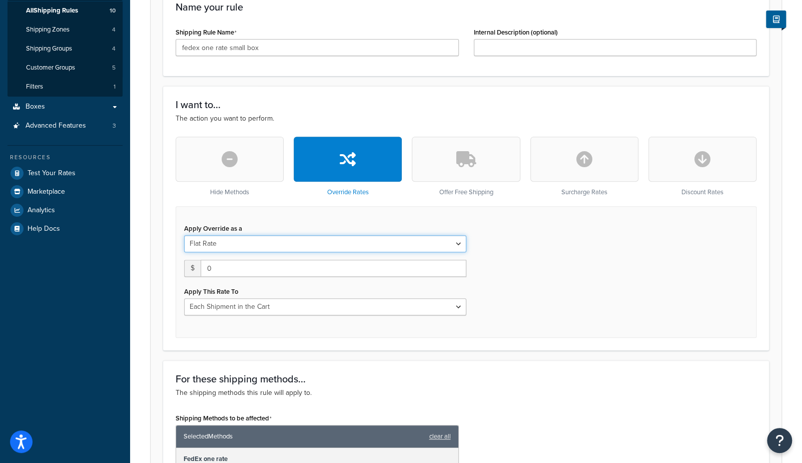
click at [260, 240] on select "Flat Rate Percentage Flat Rate & Percentage" at bounding box center [325, 243] width 282 height 17
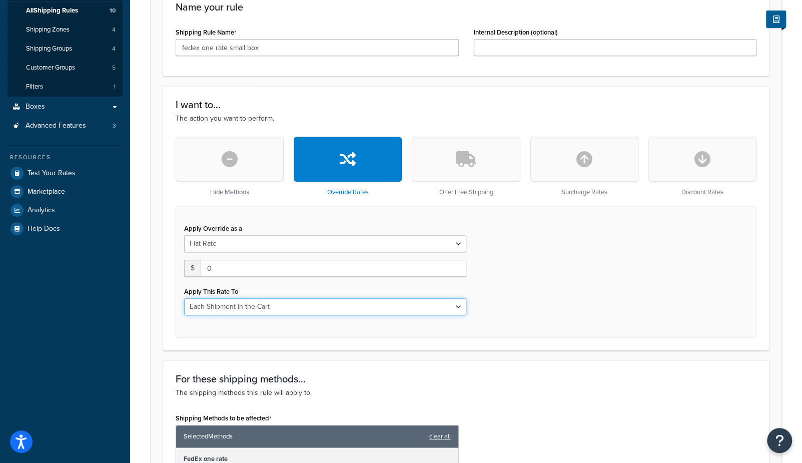
click at [210, 304] on select "Each Shipment in the Cart Each Shipping Group in the Cart Each Item within a Sh…" at bounding box center [325, 306] width 282 height 17
select select "BOX"
click at [184, 298] on select "Each Shipment in the Cart Each Shipping Group in the Cart Each Item within a Sh…" at bounding box center [325, 306] width 282 height 17
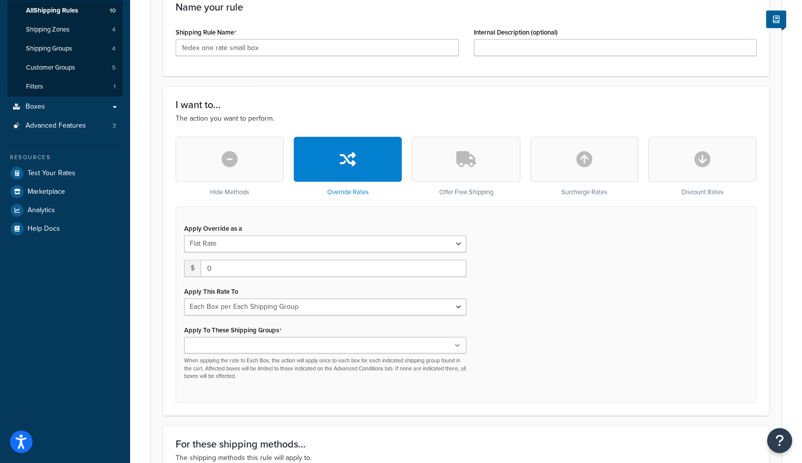
click at [219, 348] on input "Apply To These Shipping Groups" at bounding box center [231, 345] width 89 height 11
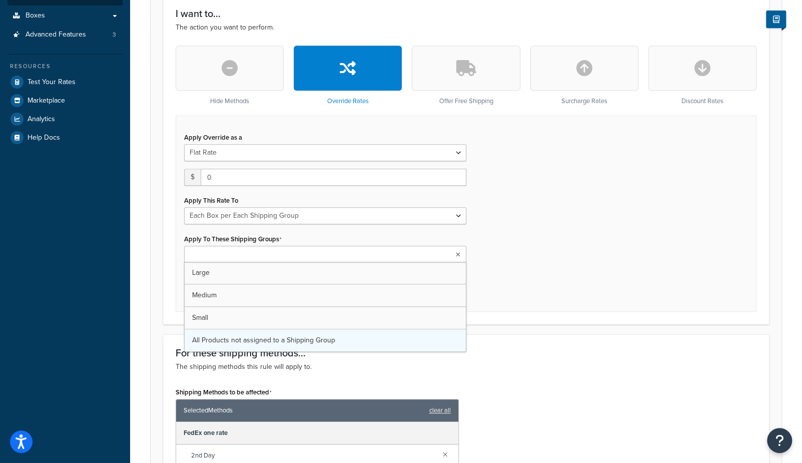
scroll to position [287, 0]
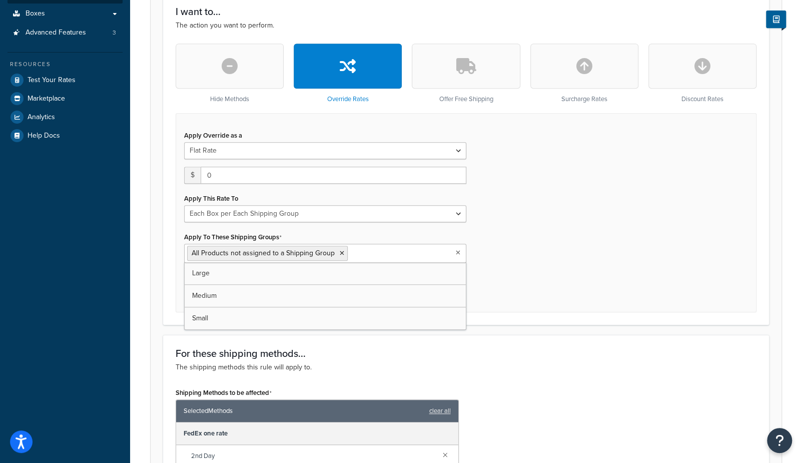
click at [587, 248] on div "Apply Override as a Flat Rate Percentage Flat Rate & Percentage $ 0 Apply This …" at bounding box center [466, 212] width 581 height 199
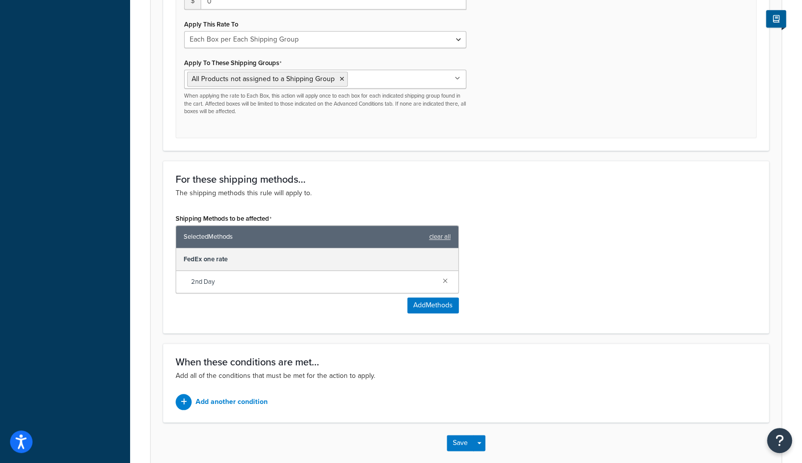
scroll to position [510, 0]
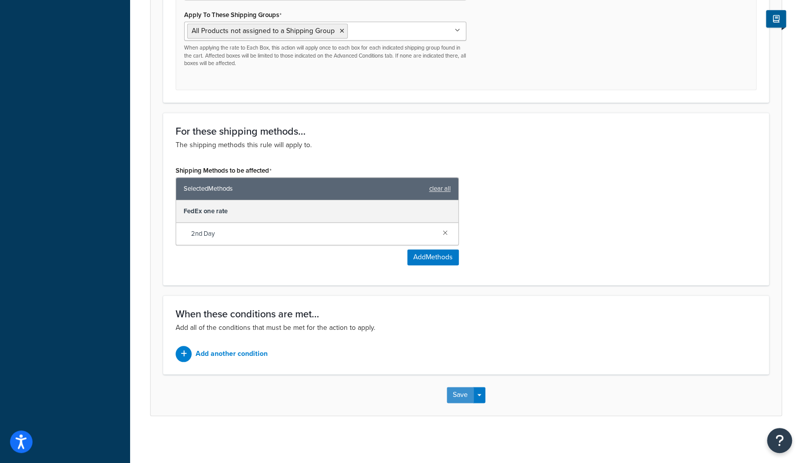
click at [455, 393] on button "Save" at bounding box center [460, 395] width 27 height 16
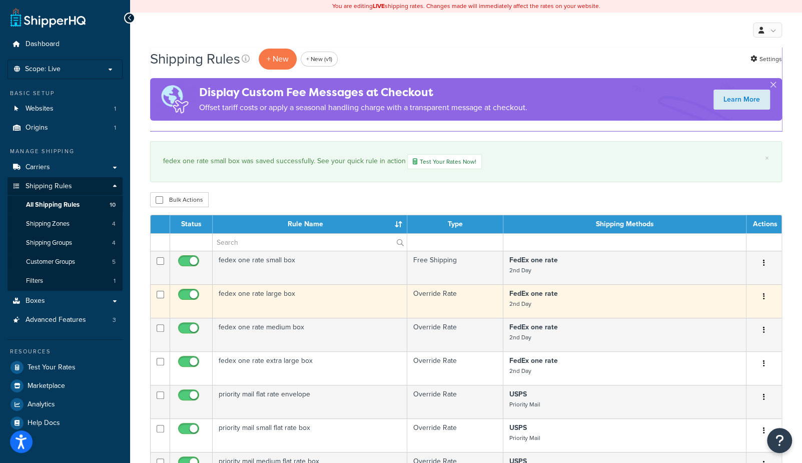
click at [258, 302] on td "fedex one rate large box" at bounding box center [310, 301] width 195 height 34
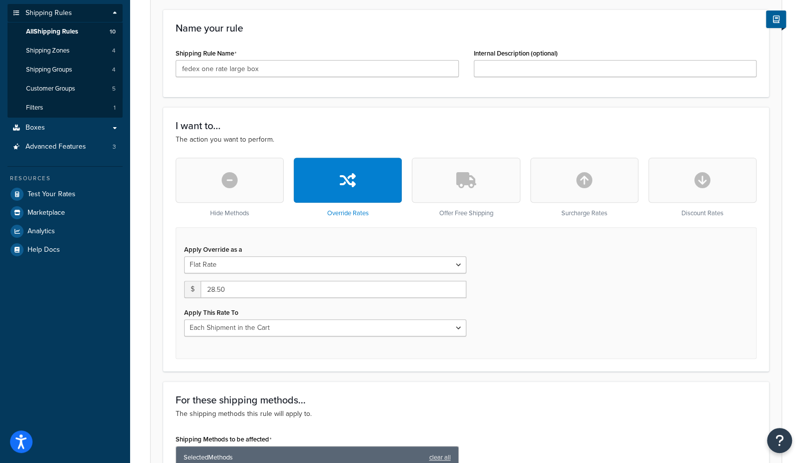
scroll to position [175, 0]
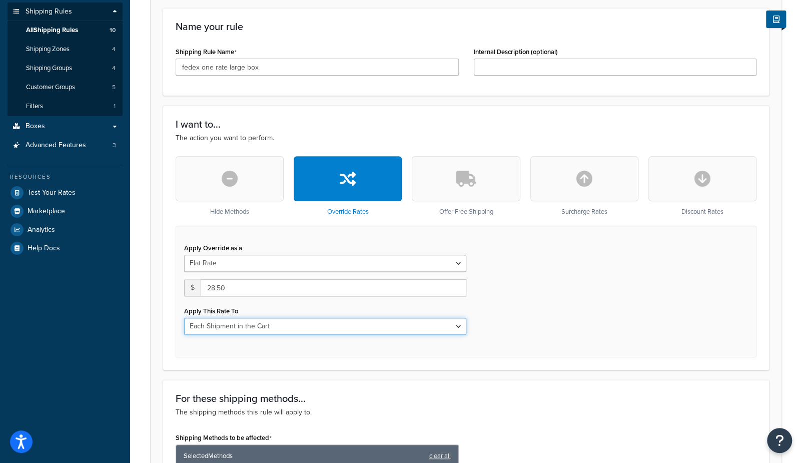
click at [215, 322] on select "Each Shipment in the Cart Each Shipping Group in the Cart Each Item within a Sh…" at bounding box center [325, 326] width 282 height 17
select select "BOX"
click at [184, 318] on select "Each Shipment in the Cart Each Shipping Group in the Cart Each Item within a Sh…" at bounding box center [325, 326] width 282 height 17
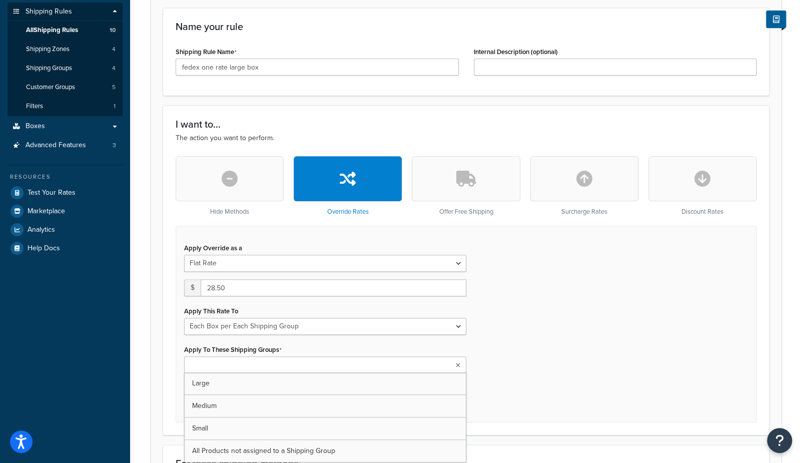
click at [232, 362] on input "Apply To These Shipping Groups" at bounding box center [231, 365] width 89 height 11
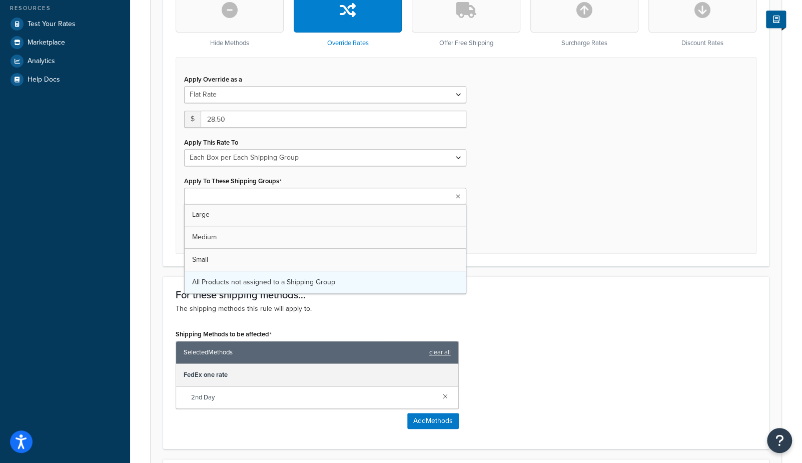
scroll to position [367, 0]
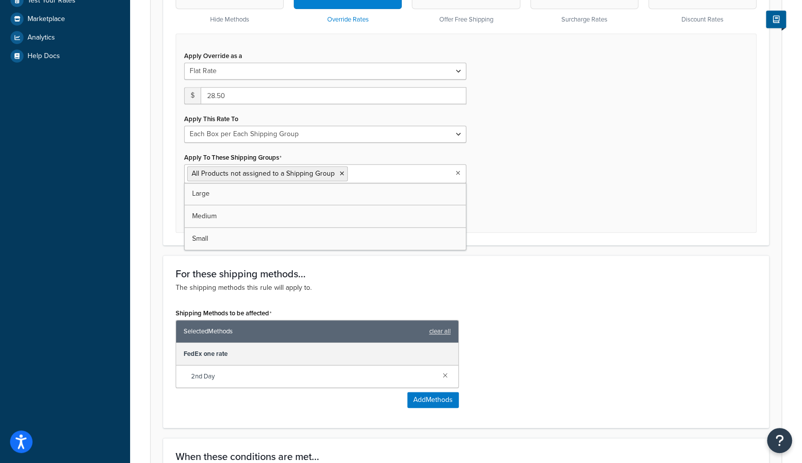
drag, startPoint x: 230, startPoint y: 257, endPoint x: 152, endPoint y: 255, distance: 78.6
click at [117, 254] on div "Dashboard Scope: Live Basic Setup Websites 1 Origins 1 Manage Shipping Carriers…" at bounding box center [65, 121] width 130 height 976
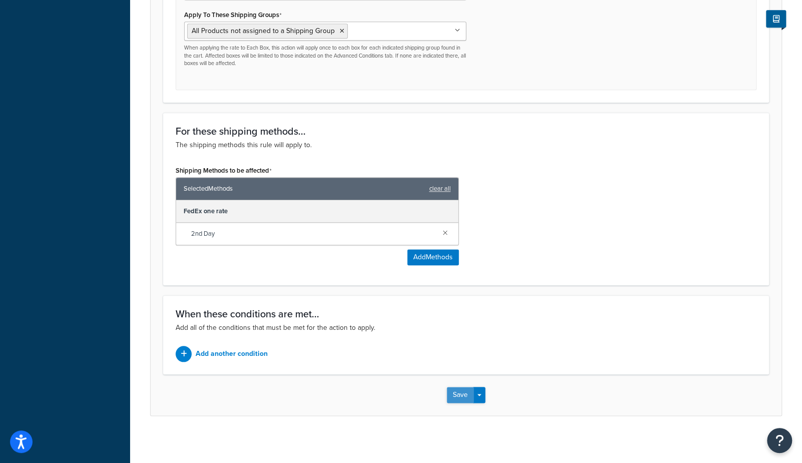
click at [462, 395] on button "Save" at bounding box center [460, 395] width 27 height 16
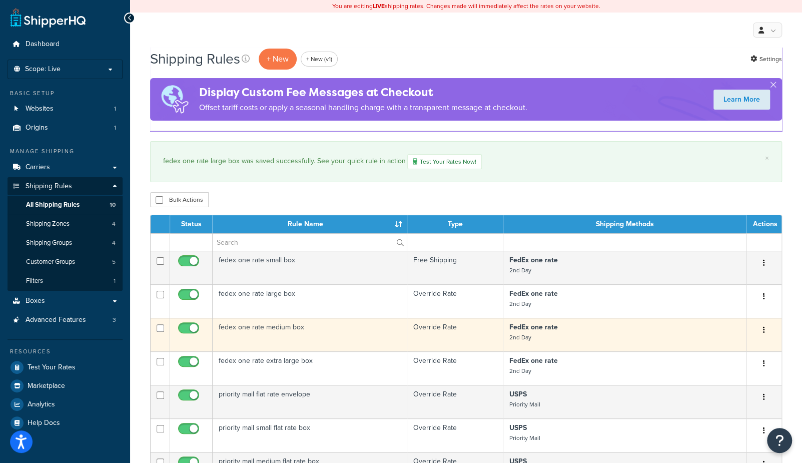
click at [243, 329] on td "fedex one rate medium box" at bounding box center [310, 335] width 195 height 34
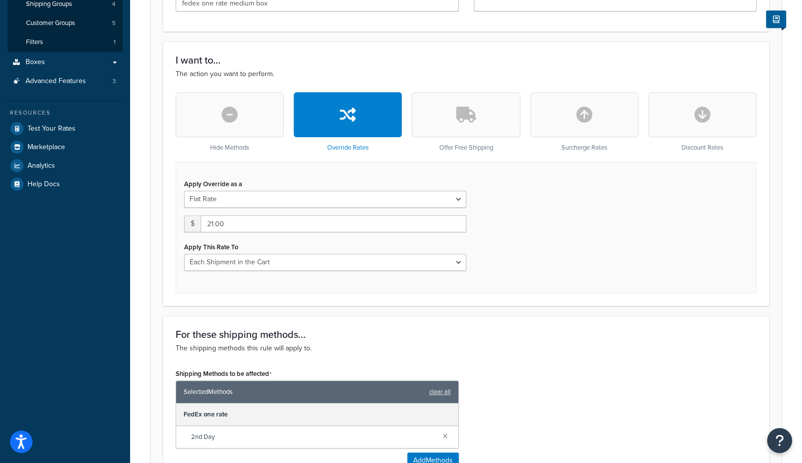
scroll to position [237, 0]
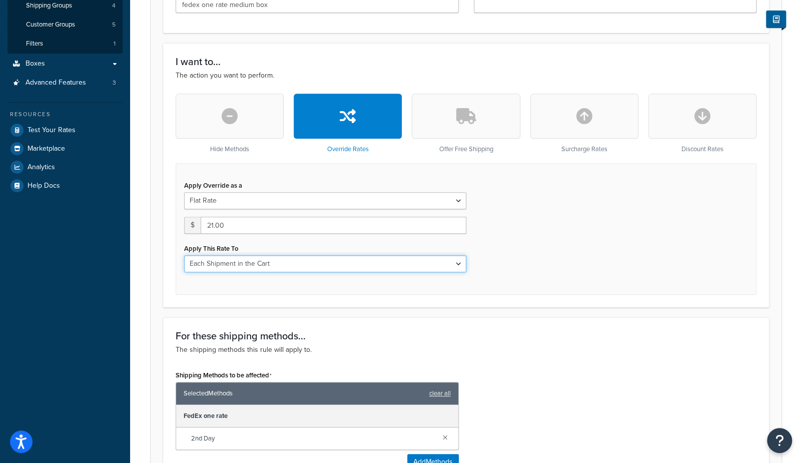
click at [221, 264] on select "Each Shipment in the Cart Each Shipping Group in the Cart Each Item within a Sh…" at bounding box center [325, 263] width 282 height 17
select select "BOX"
click at [184, 255] on select "Each Shipment in the Cart Each Shipping Group in the Cart Each Item within a Sh…" at bounding box center [325, 263] width 282 height 17
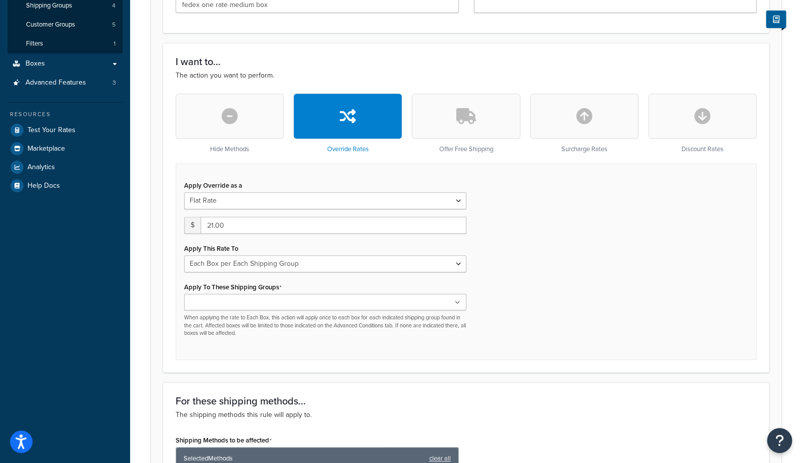
click at [128, 302] on div "Dashboard Scope: Live Basic Setup Websites 1 Origins 1 Manage Shipping Carriers…" at bounding box center [65, 249] width 130 height 973
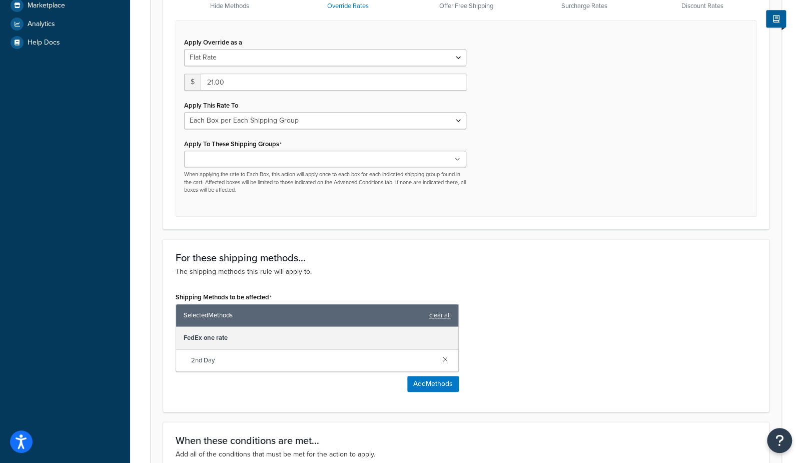
scroll to position [508, 0]
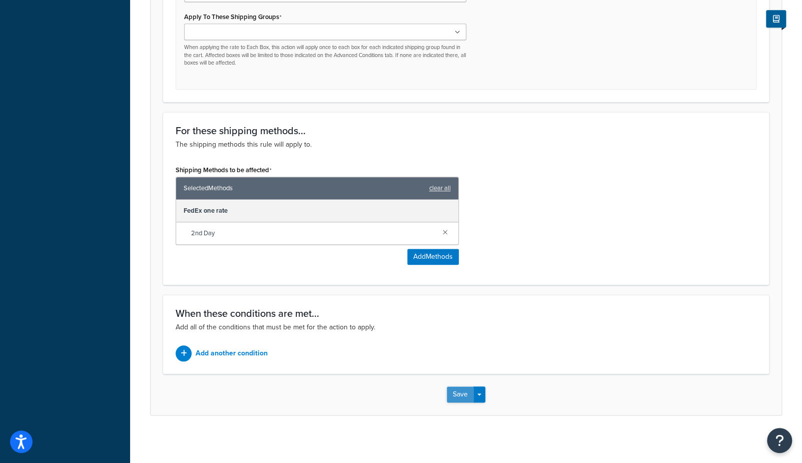
click at [453, 395] on button "Save" at bounding box center [460, 394] width 27 height 16
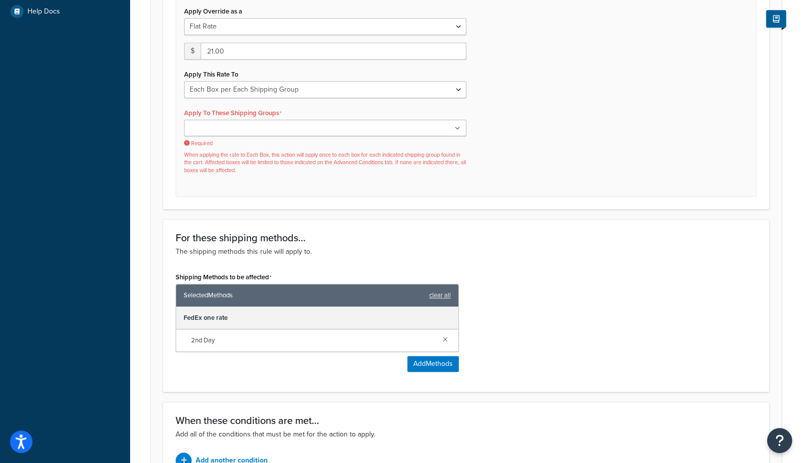
scroll to position [409, 0]
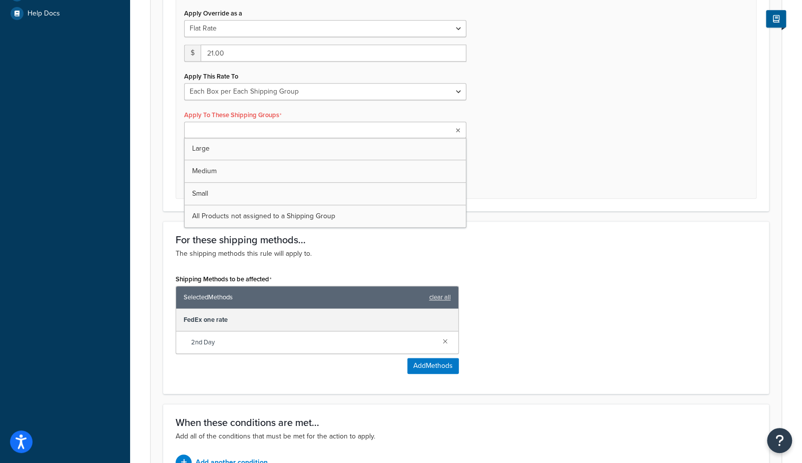
click at [227, 130] on input "Apply To These Shipping Groups" at bounding box center [231, 130] width 89 height 11
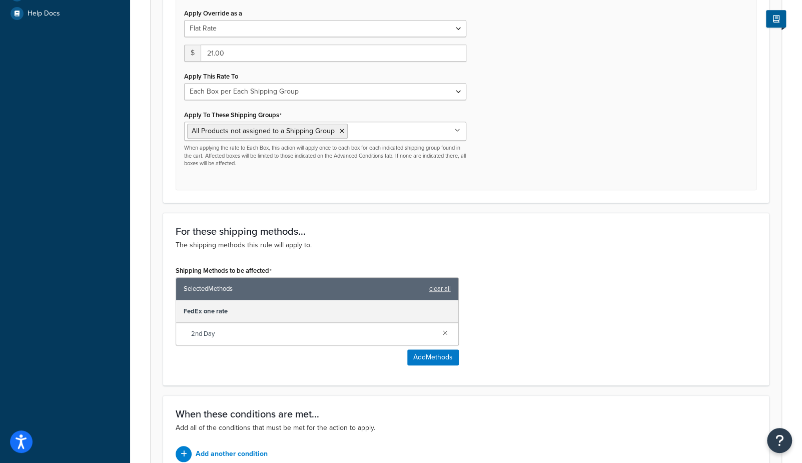
click at [574, 299] on div "Shipping Methods to be affected Selected Methods clear all FedEx one rate 2nd D…" at bounding box center [466, 318] width 596 height 110
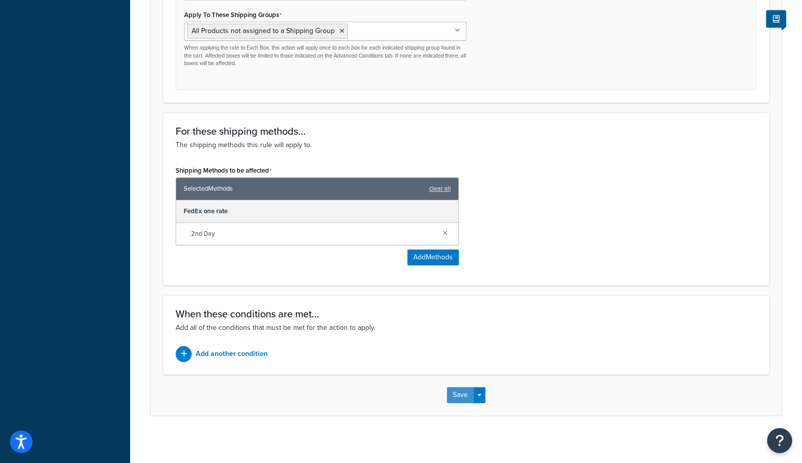
click at [457, 393] on button "Save" at bounding box center [460, 395] width 27 height 16
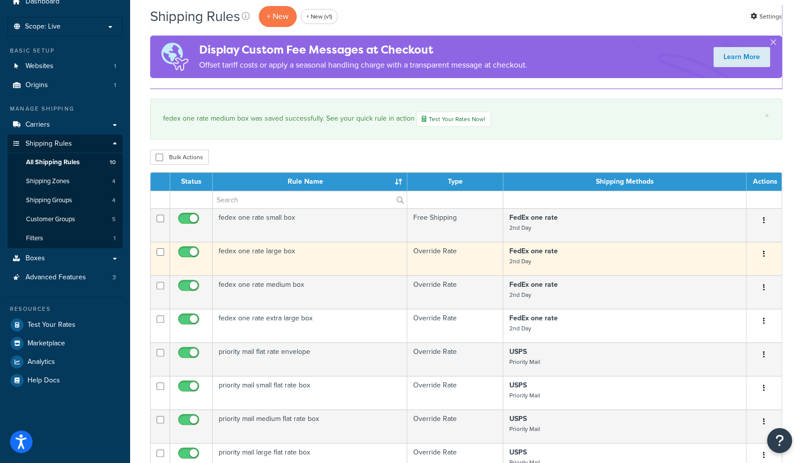
scroll to position [45, 0]
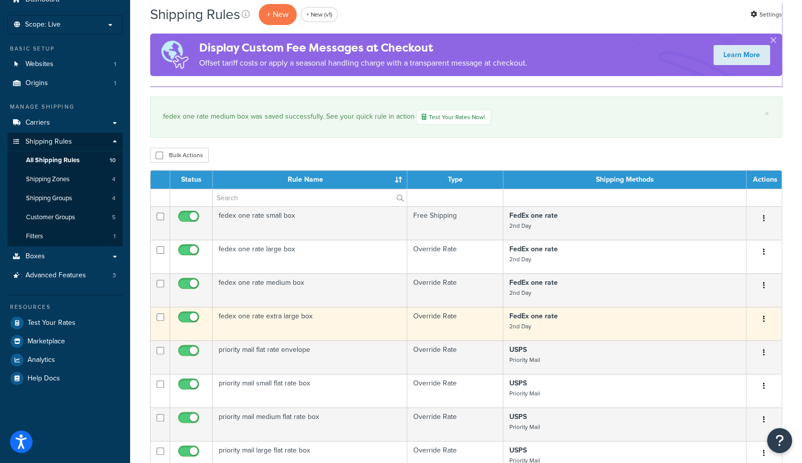
click at [274, 315] on td "fedex one rate extra large box" at bounding box center [310, 324] width 195 height 34
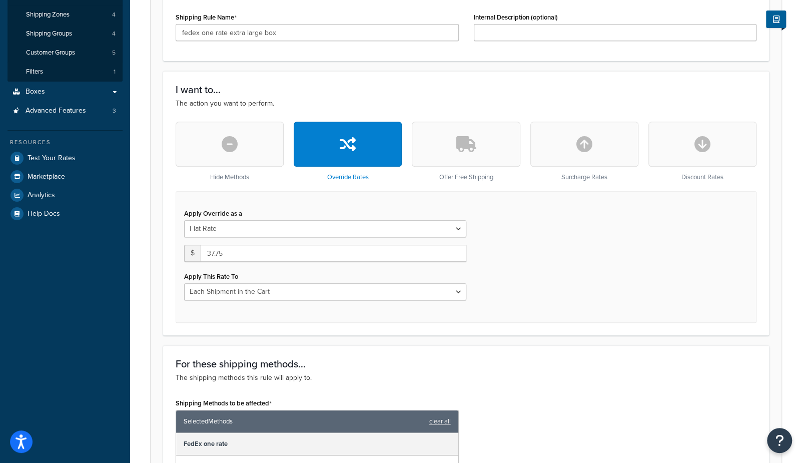
scroll to position [201, 0]
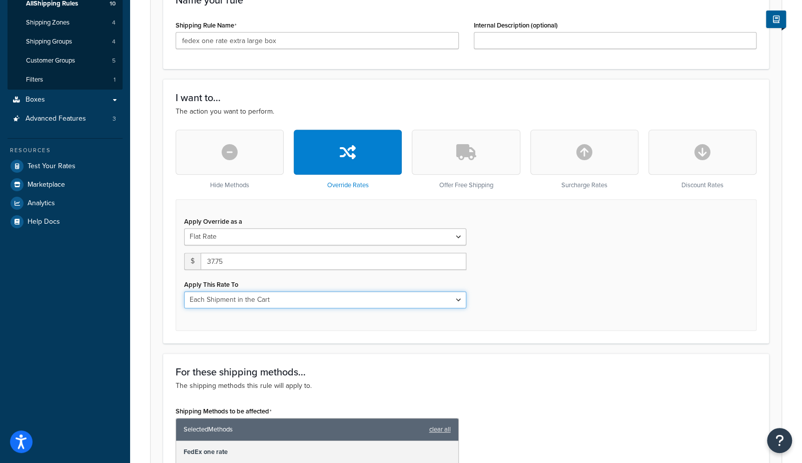
click at [238, 305] on select "Each Shipment in the Cart Each Shipping Group in the Cart Each Item within a Sh…" at bounding box center [325, 299] width 282 height 17
select select "BOX"
click at [184, 291] on select "Each Shipment in the Cart Each Shipping Group in the Cart Each Item within a Sh…" at bounding box center [325, 299] width 282 height 17
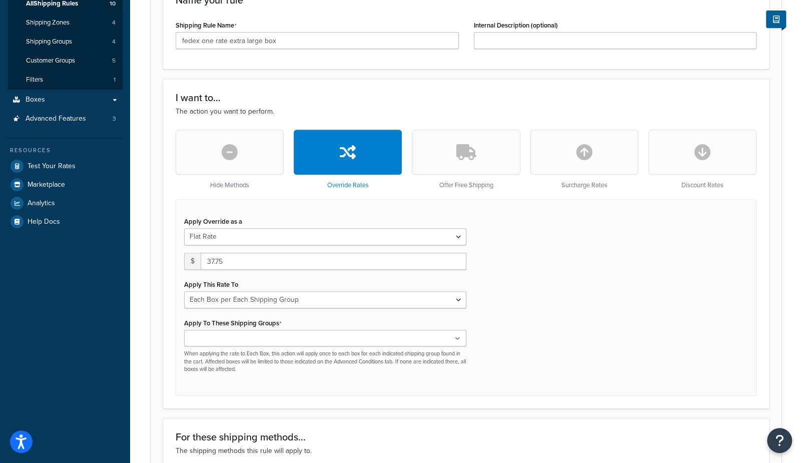
click at [245, 337] on input "Apply To These Shipping Groups" at bounding box center [231, 338] width 89 height 11
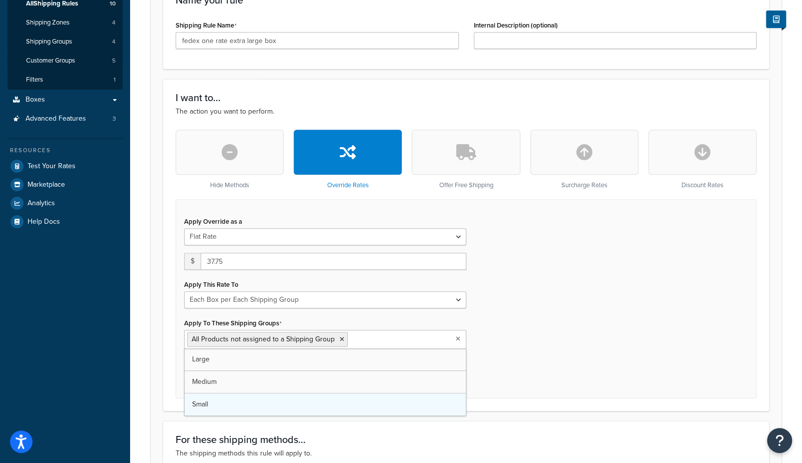
drag, startPoint x: 252, startPoint y: 424, endPoint x: 342, endPoint y: 413, distance: 90.8
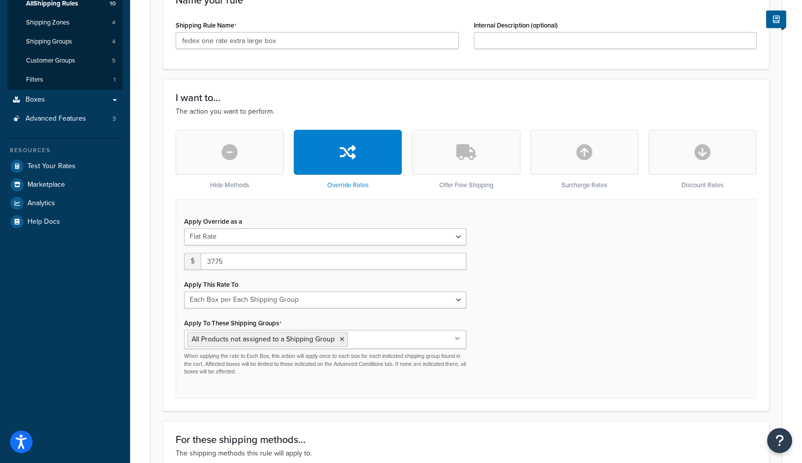
click at [642, 355] on div "Apply Override as a Flat Rate Percentage Flat Rate & Percentage $ 37.75 Apply T…" at bounding box center [466, 298] width 581 height 199
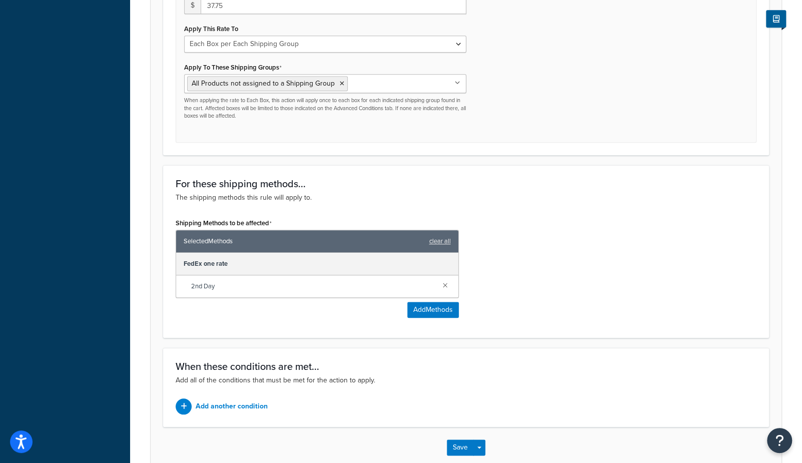
scroll to position [510, 0]
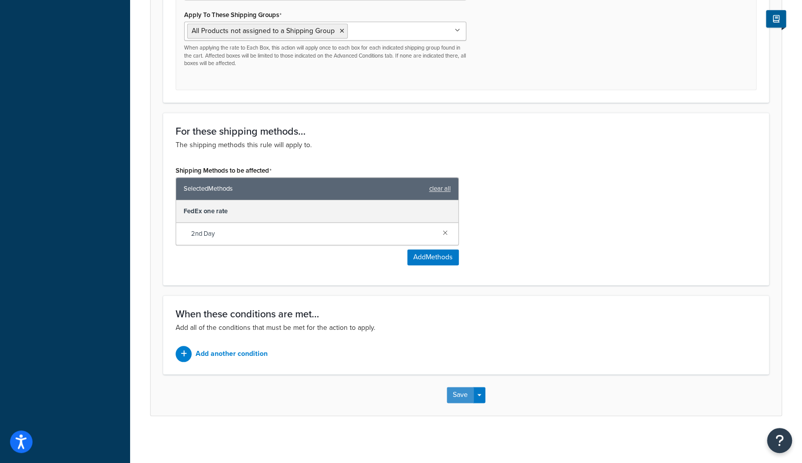
click at [457, 395] on button "Save" at bounding box center [460, 395] width 27 height 16
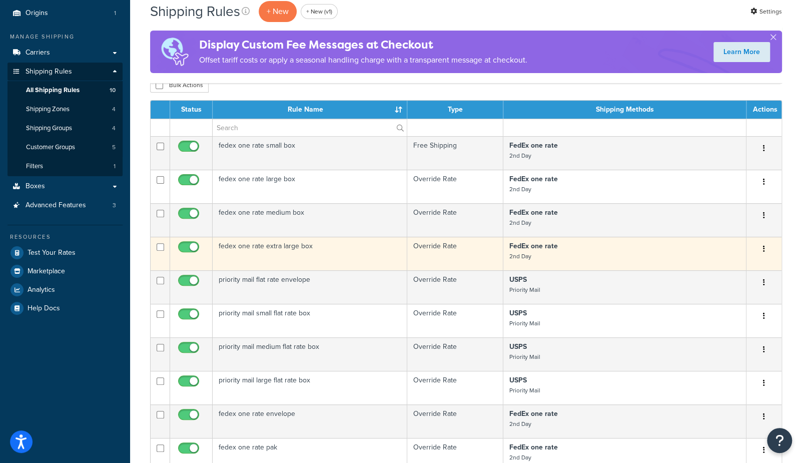
scroll to position [121, 0]
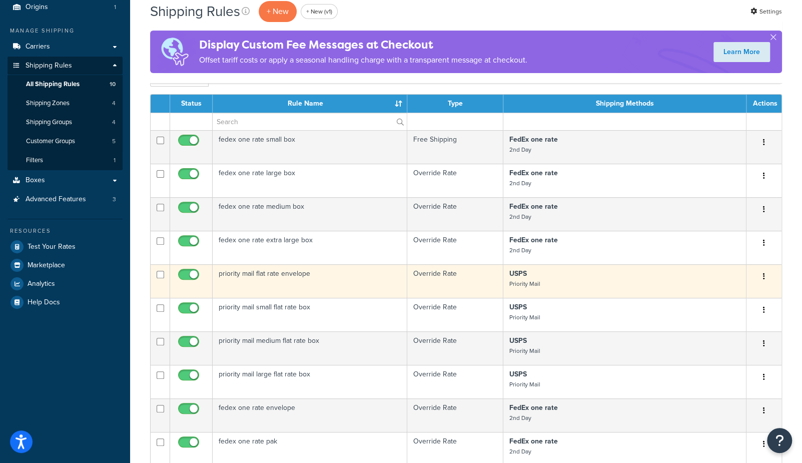
click at [296, 273] on td "priority mail flat rate envelope" at bounding box center [310, 281] width 195 height 34
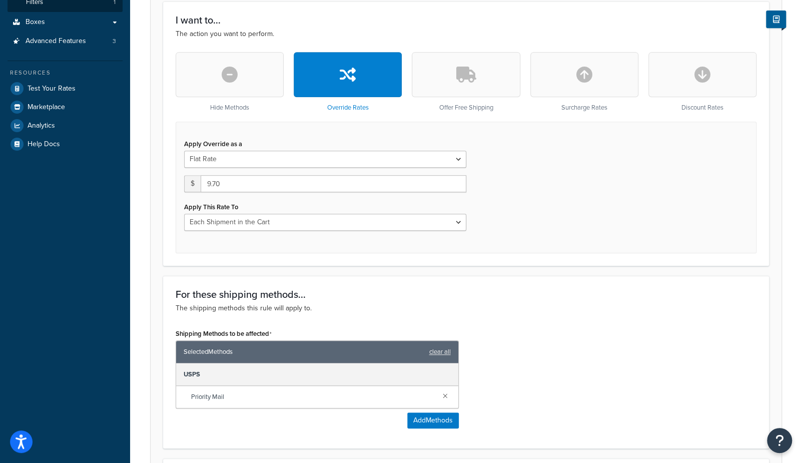
scroll to position [277, 0]
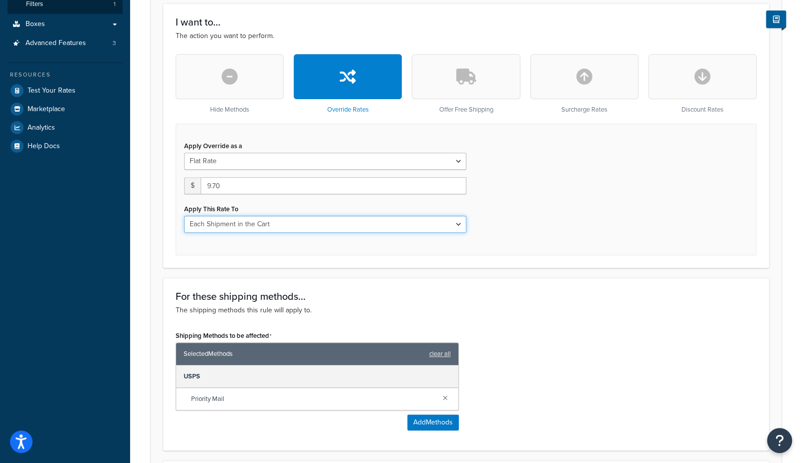
click at [232, 225] on select "Each Shipment in the Cart Each Shipping Group in the Cart Each Item within a Sh…" at bounding box center [325, 224] width 282 height 17
select select "BOX"
click at [184, 216] on select "Each Shipment in the Cart Each Shipping Group in the Cart Each Item within a Sh…" at bounding box center [325, 224] width 282 height 17
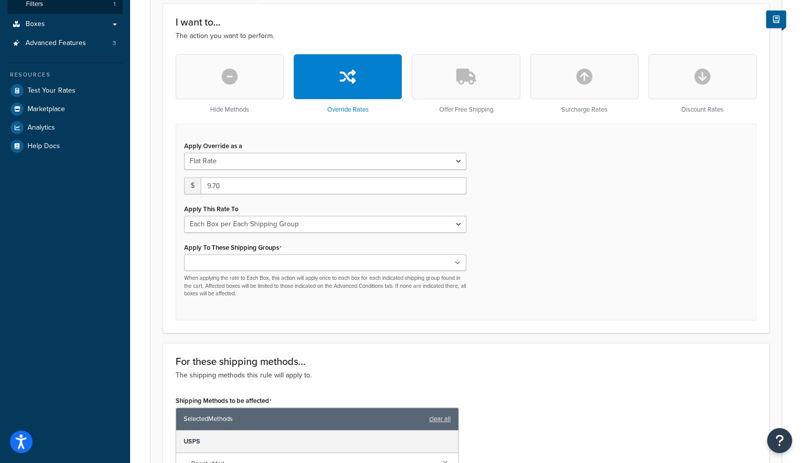
click at [266, 262] on ul at bounding box center [325, 262] width 282 height 17
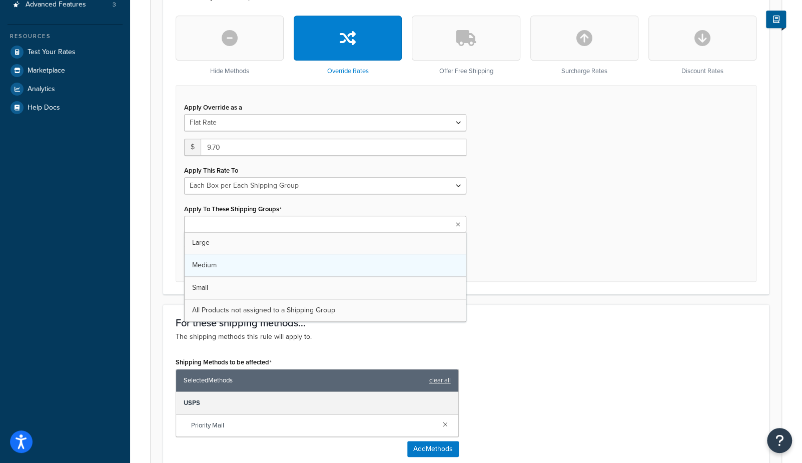
scroll to position [331, 0]
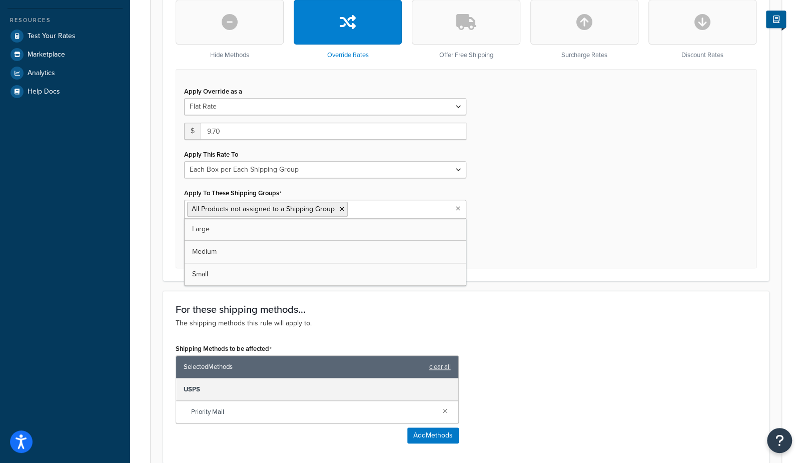
click at [633, 307] on h3 "For these shipping methods..." at bounding box center [466, 309] width 581 height 11
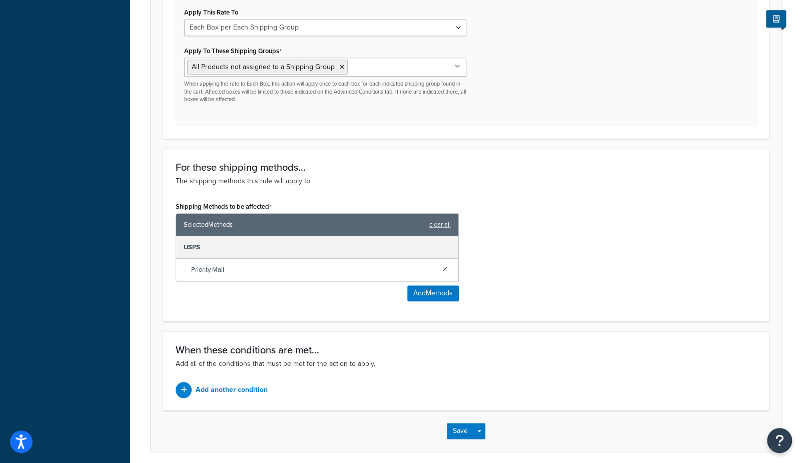
scroll to position [510, 0]
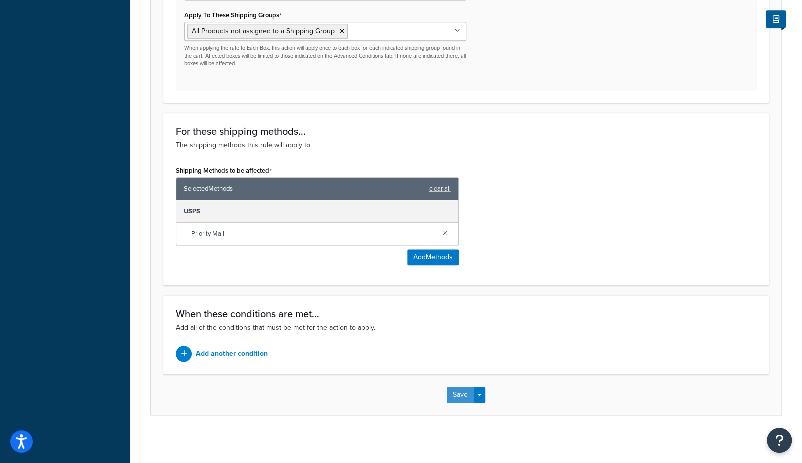
click at [457, 397] on button "Save" at bounding box center [460, 395] width 27 height 16
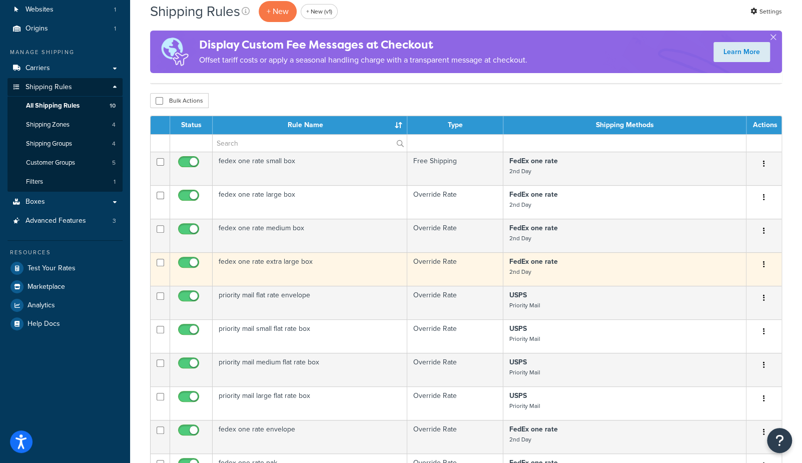
scroll to position [104, 0]
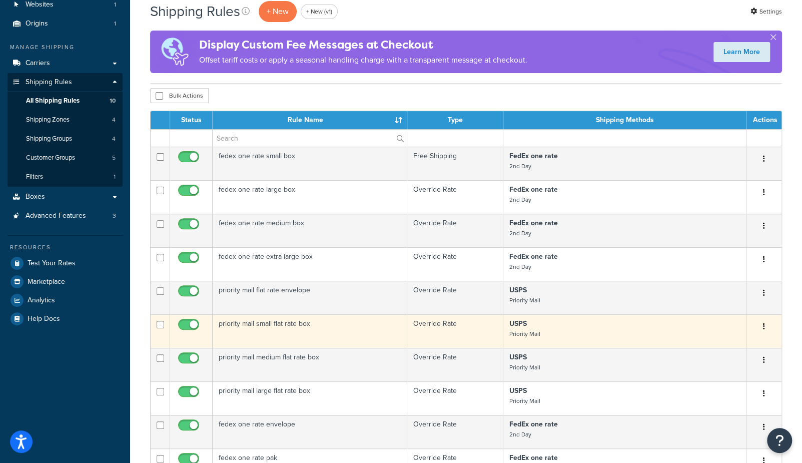
click at [308, 324] on td "priority mail small flat rate box" at bounding box center [310, 331] width 195 height 34
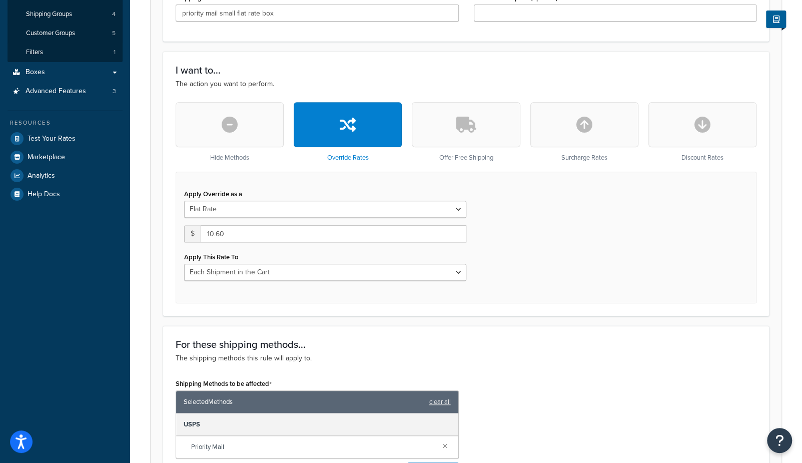
scroll to position [225, 0]
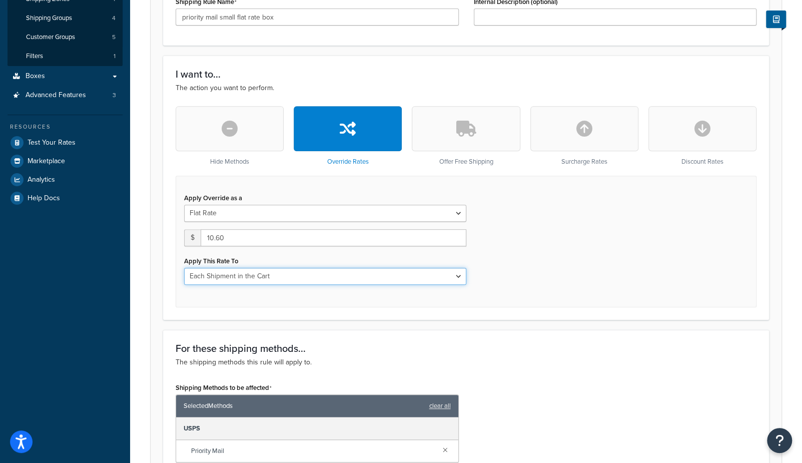
click at [227, 279] on select "Each Shipment in the Cart Each Shipping Group in the Cart Each Item within a Sh…" at bounding box center [325, 276] width 282 height 17
select select "BOX"
click at [184, 268] on select "Each Shipment in the Cart Each Shipping Group in the Cart Each Item within a Sh…" at bounding box center [325, 276] width 282 height 17
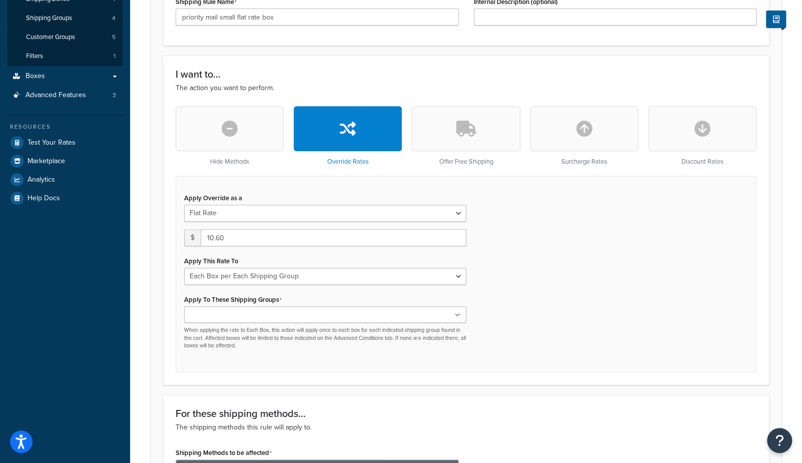
click at [129, 315] on div "Dashboard Scope: Live Basic Setup Websites 1 Origins 1 Manage Shipping Carriers…" at bounding box center [65, 261] width 130 height 973
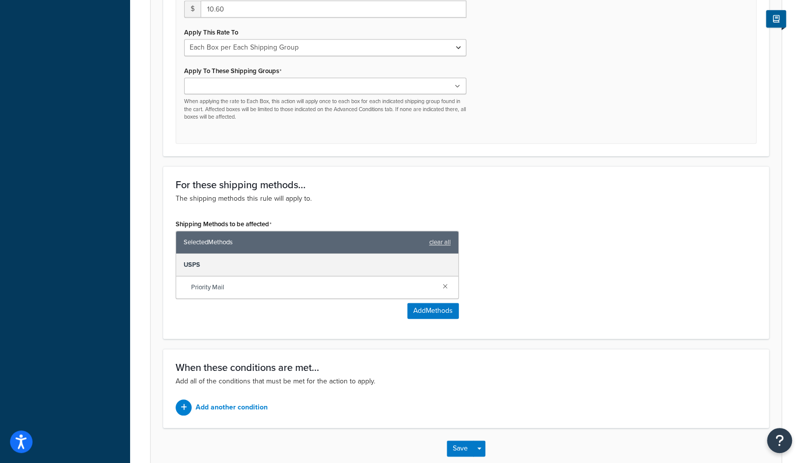
scroll to position [508, 0]
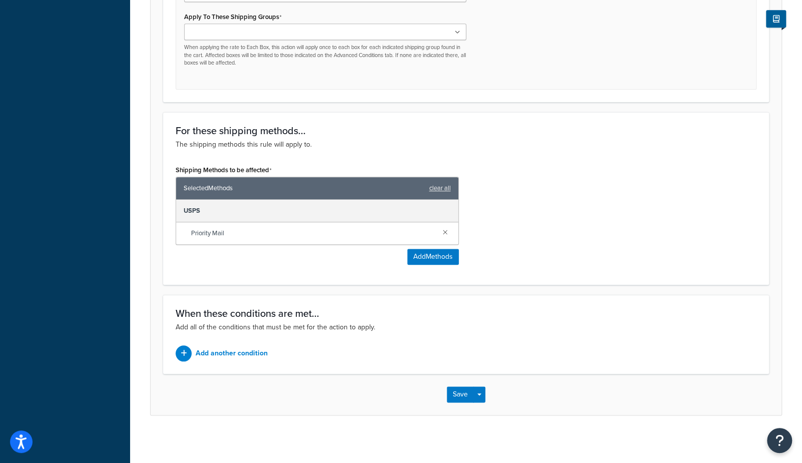
click at [236, 31] on input "Apply To These Shipping Groups" at bounding box center [231, 32] width 89 height 11
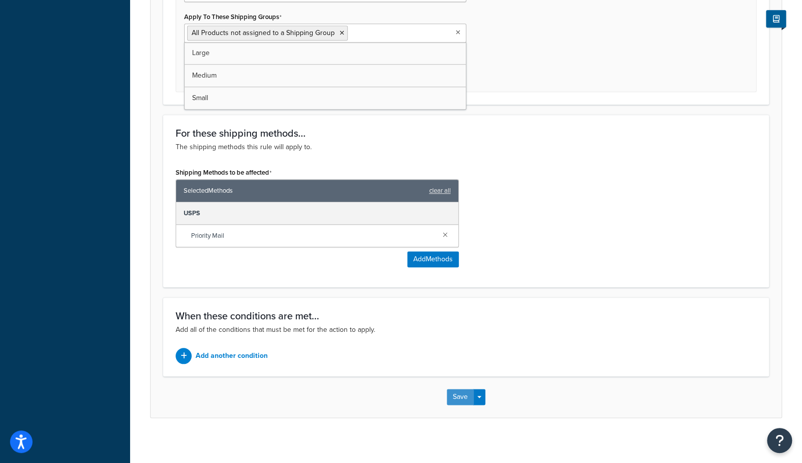
click at [458, 393] on button "Save" at bounding box center [460, 397] width 27 height 16
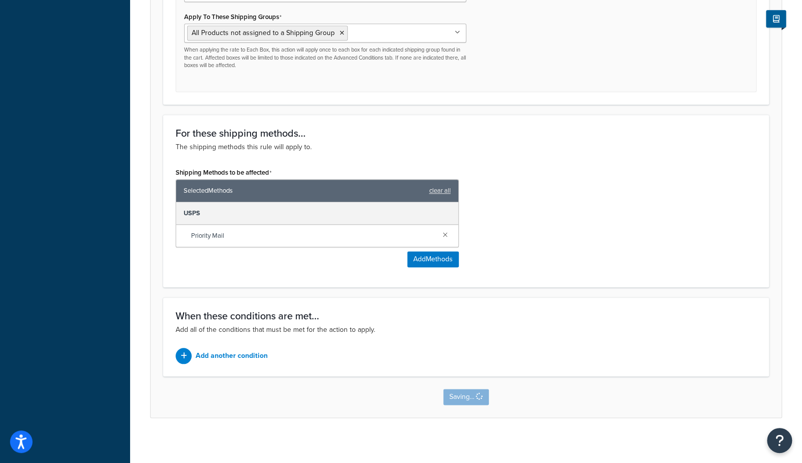
scroll to position [0, 0]
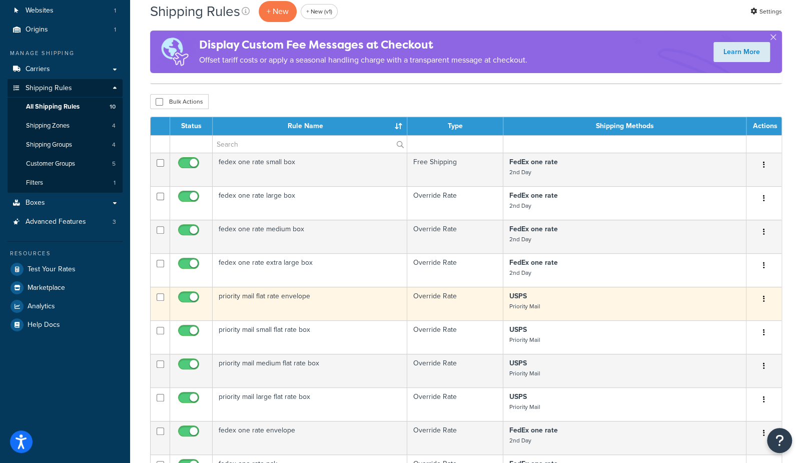
scroll to position [178, 0]
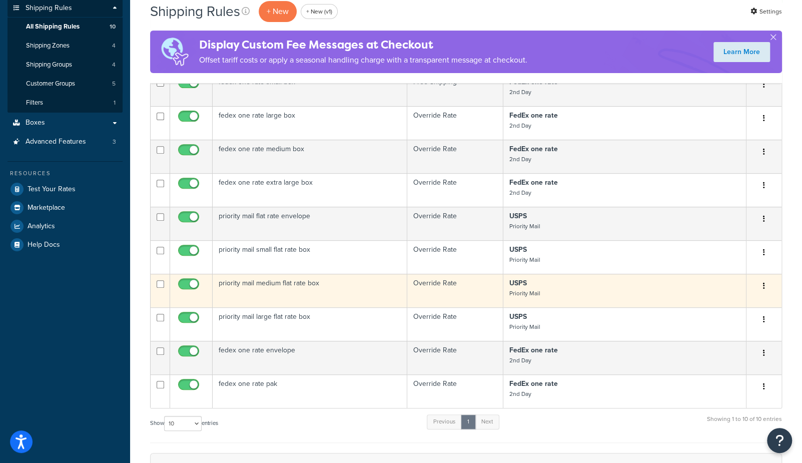
click at [281, 285] on td "priority mail medium flat rate box" at bounding box center [310, 291] width 195 height 34
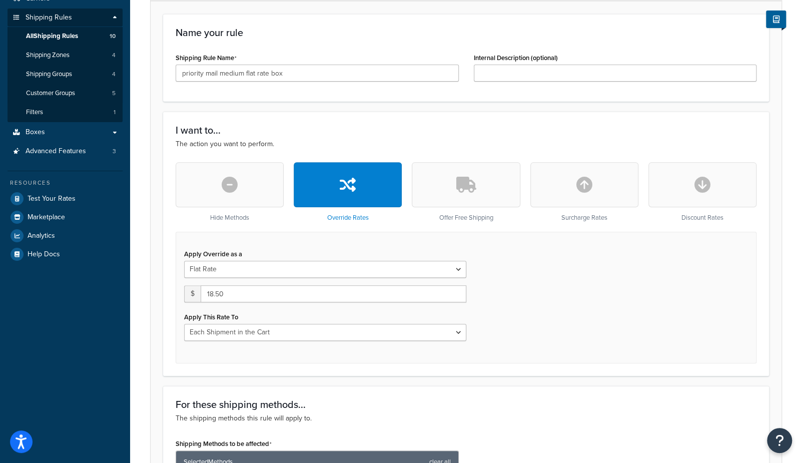
scroll to position [167, 0]
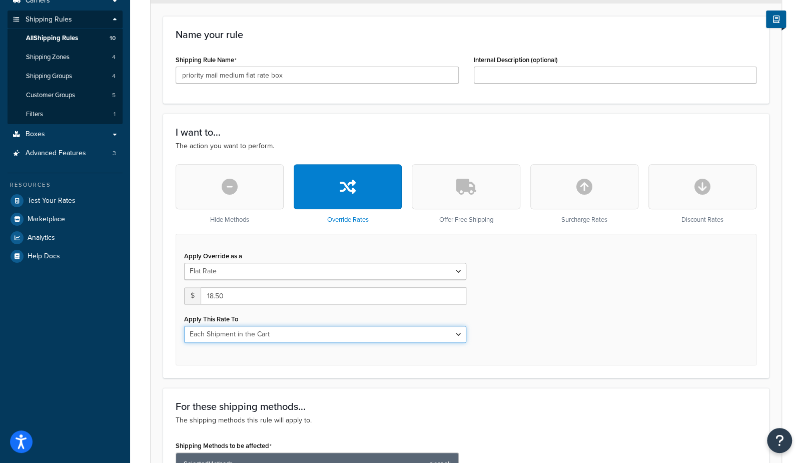
click at [222, 334] on select "Each Shipment in the Cart Each Shipping Group in the Cart Each Item within a Sh…" at bounding box center [325, 334] width 282 height 17
select select "BOX"
click at [184, 326] on select "Each Shipment in the Cart Each Shipping Group in the Cart Each Item within a Sh…" at bounding box center [325, 334] width 282 height 17
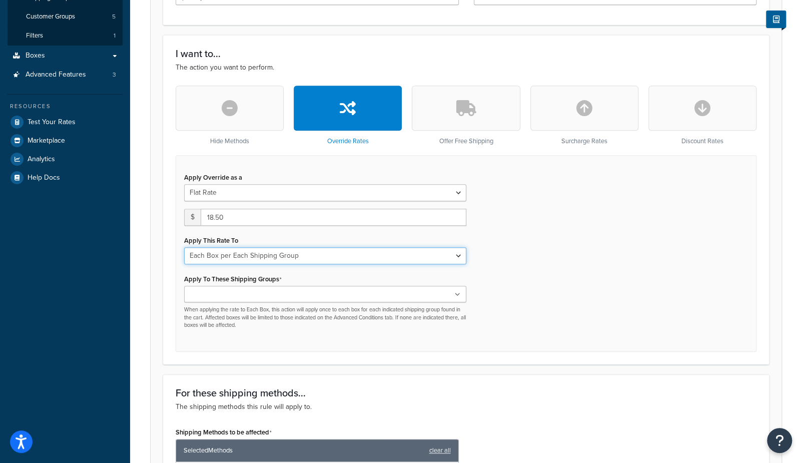
scroll to position [297, 0]
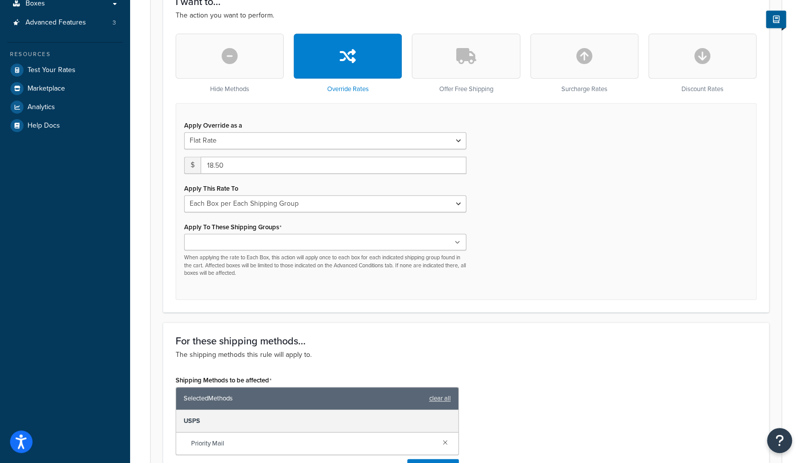
click at [210, 249] on div "Large Medium Small All Products not assigned to a Shipping Group When applying …" at bounding box center [325, 255] width 282 height 43
click at [212, 244] on input "Apply To These Shipping Groups" at bounding box center [231, 242] width 89 height 11
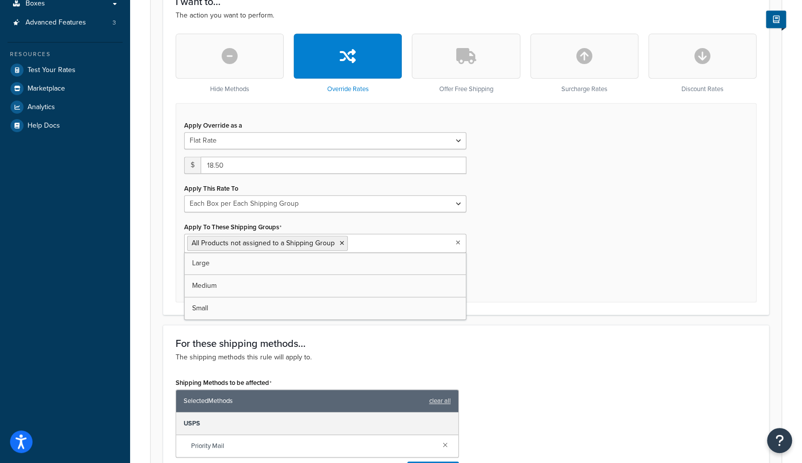
click at [143, 320] on div "Rule: priority mail medium flat rate box Enabled Basic Setup Advanced Specify t…" at bounding box center [466, 204] width 672 height 898
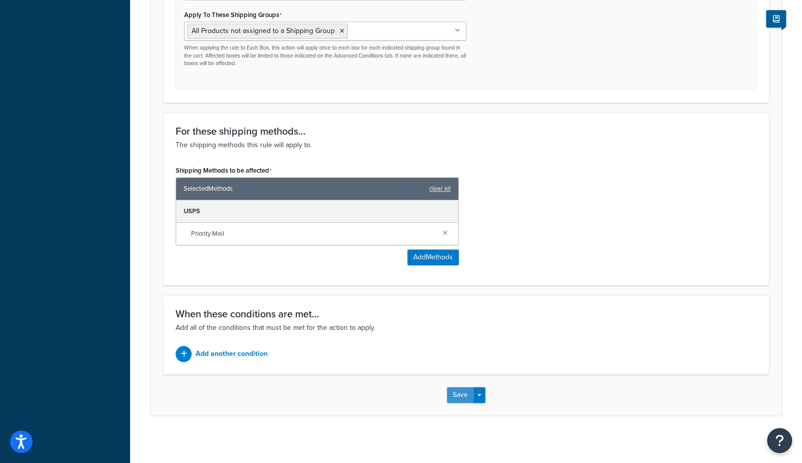
click at [455, 395] on button "Save" at bounding box center [460, 395] width 27 height 16
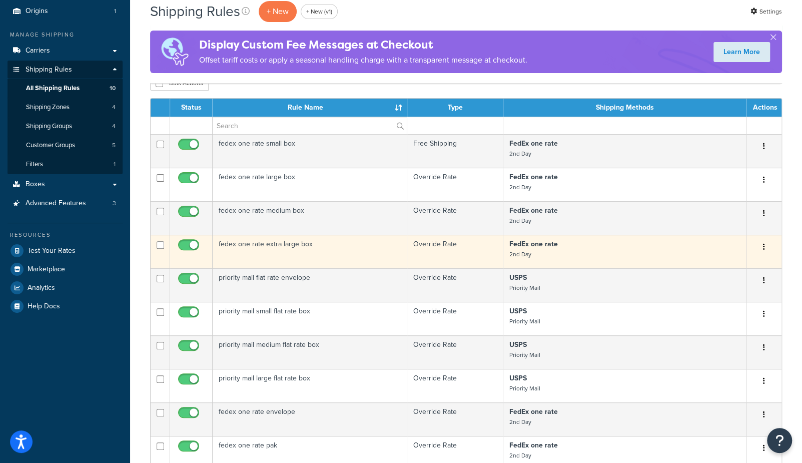
scroll to position [159, 0]
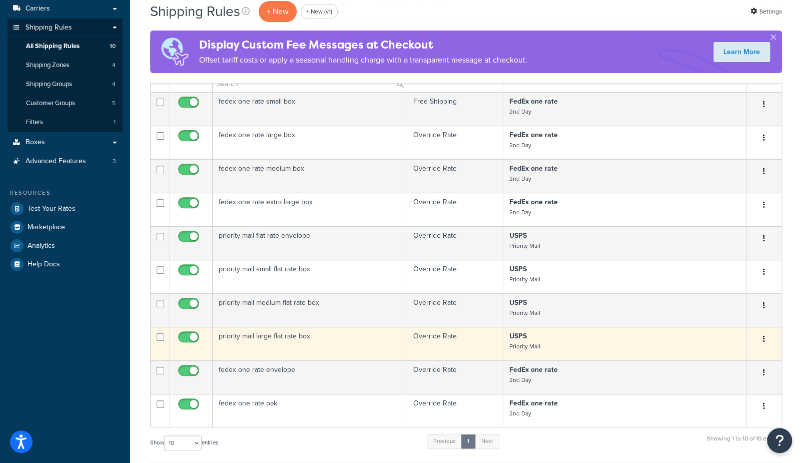
click at [289, 343] on td "priority mail large flat rate box" at bounding box center [310, 344] width 195 height 34
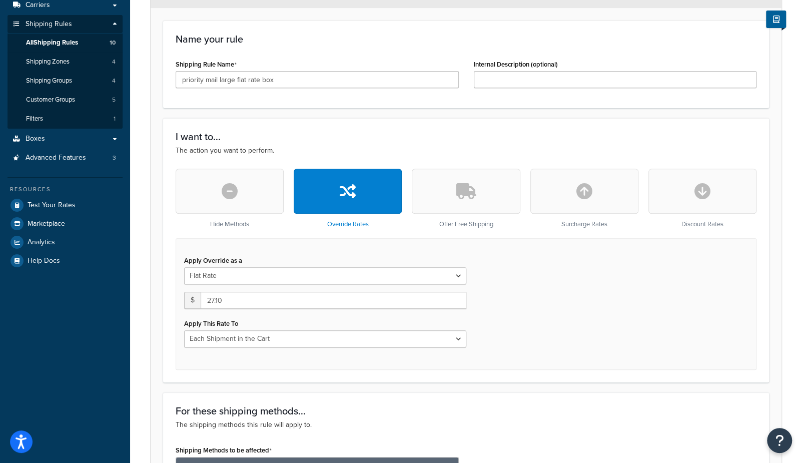
scroll to position [167, 0]
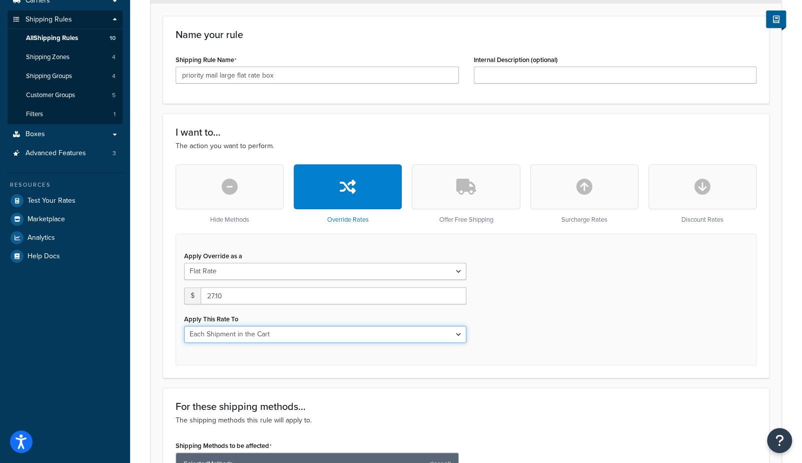
click at [220, 333] on select "Each Shipment in the Cart Each Shipping Group in the Cart Each Item within a Sh…" at bounding box center [325, 334] width 282 height 17
select select "BOX"
click at [184, 326] on select "Each Shipment in the Cart Each Shipping Group in the Cart Each Item within a Sh…" at bounding box center [325, 334] width 282 height 17
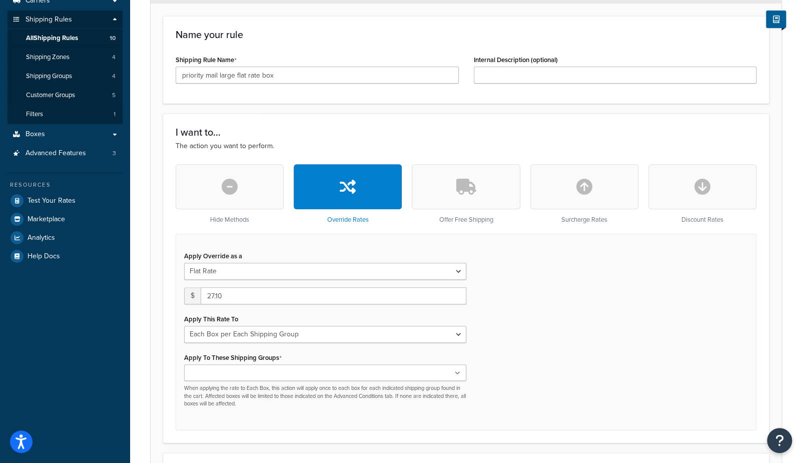
drag, startPoint x: 227, startPoint y: 369, endPoint x: 234, endPoint y: 380, distance: 12.6
click at [227, 370] on input "Apply To These Shipping Groups" at bounding box center [231, 373] width 89 height 11
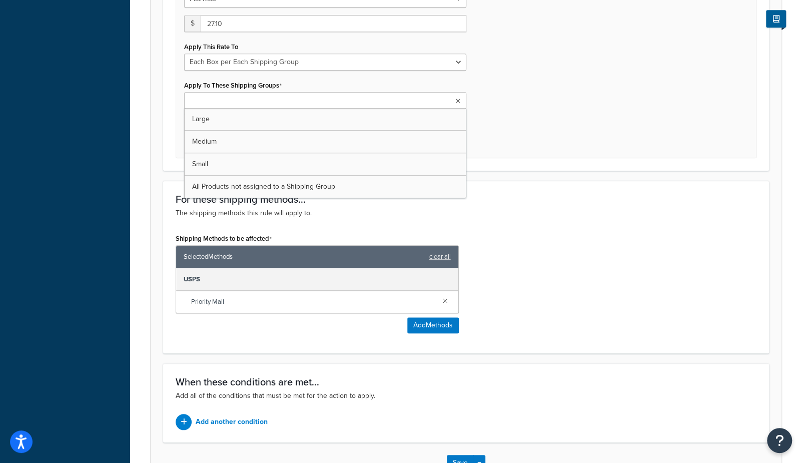
scroll to position [508, 0]
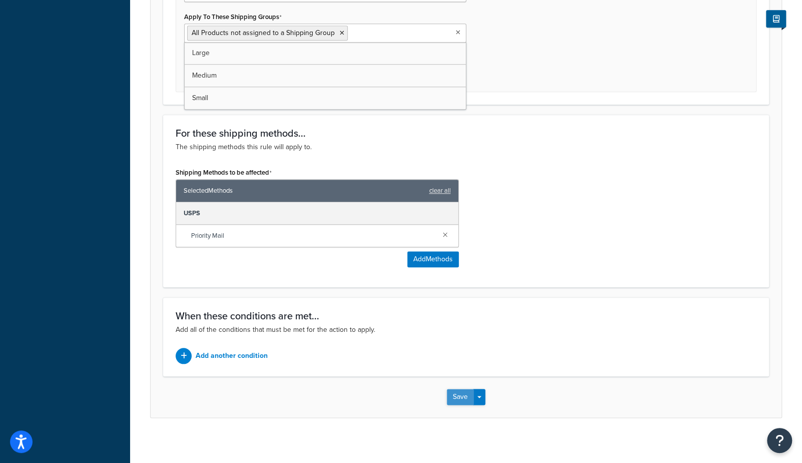
click at [451, 394] on button "Save" at bounding box center [460, 397] width 27 height 16
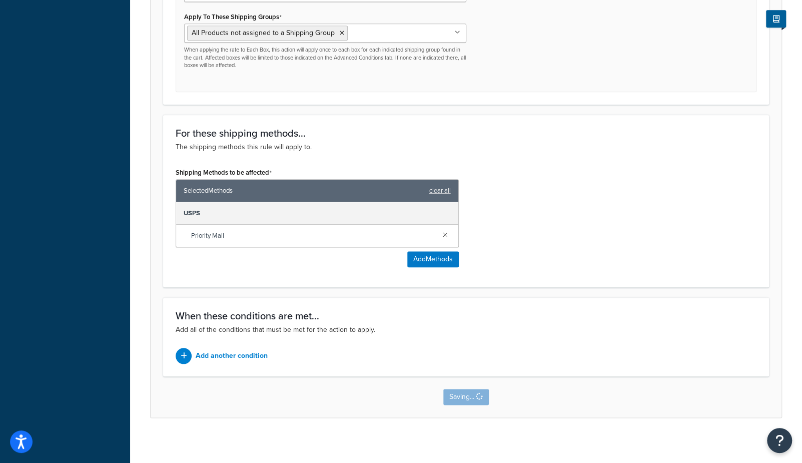
scroll to position [0, 0]
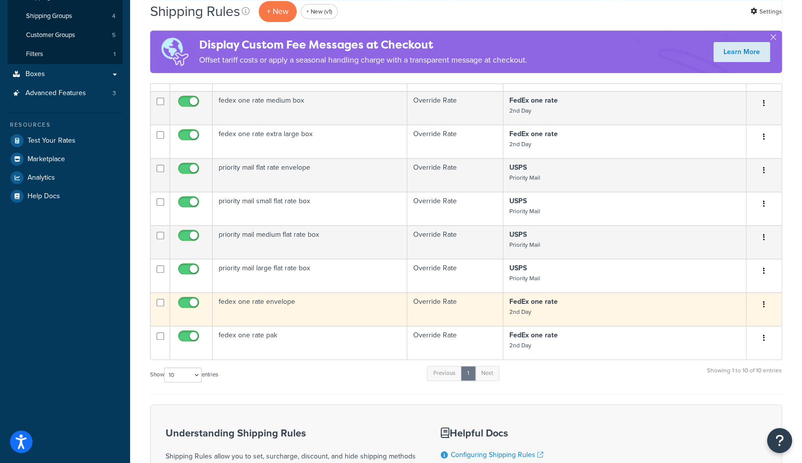
scroll to position [221, 0]
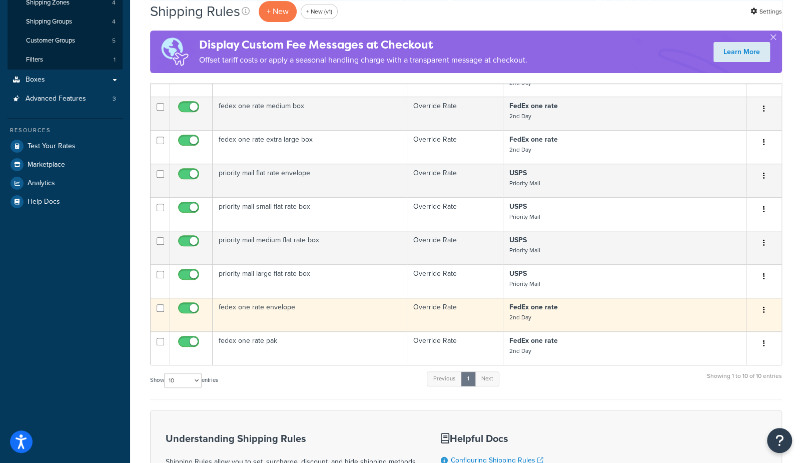
click at [278, 311] on td "fedex one rate envelope" at bounding box center [310, 315] width 195 height 34
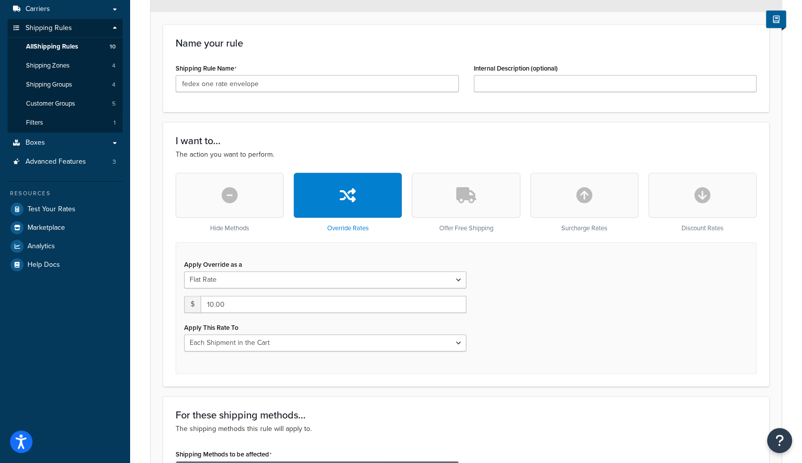
scroll to position [161, 0]
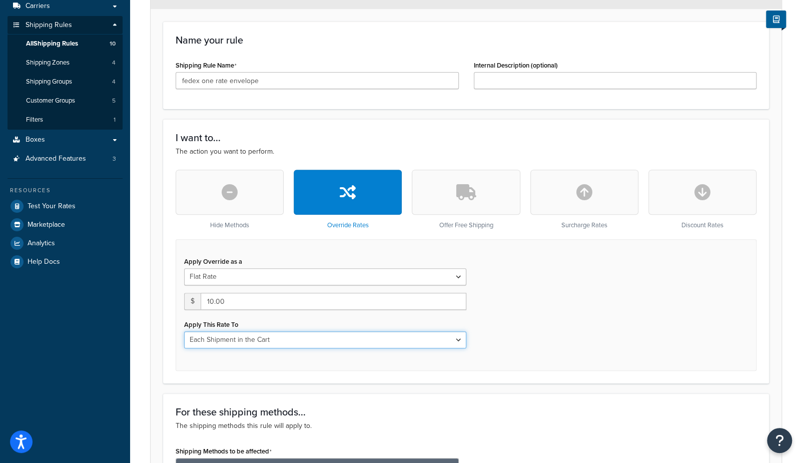
click at [217, 337] on select "Each Shipment in the Cart Each Shipping Group in the Cart Each Item within a Sh…" at bounding box center [325, 339] width 282 height 17
select select "BOX"
click at [184, 331] on select "Each Shipment in the Cart Each Shipping Group in the Cart Each Item within a Sh…" at bounding box center [325, 339] width 282 height 17
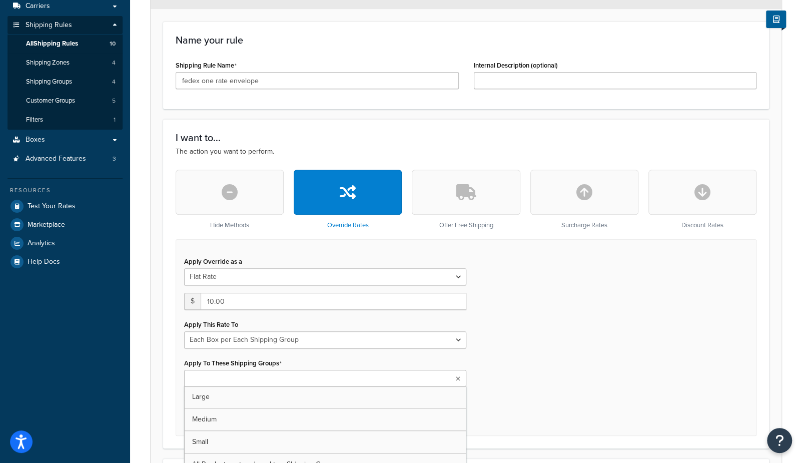
drag, startPoint x: 217, startPoint y: 337, endPoint x: 222, endPoint y: 381, distance: 43.9
click at [222, 381] on input "Apply To These Shipping Groups" at bounding box center [231, 378] width 89 height 11
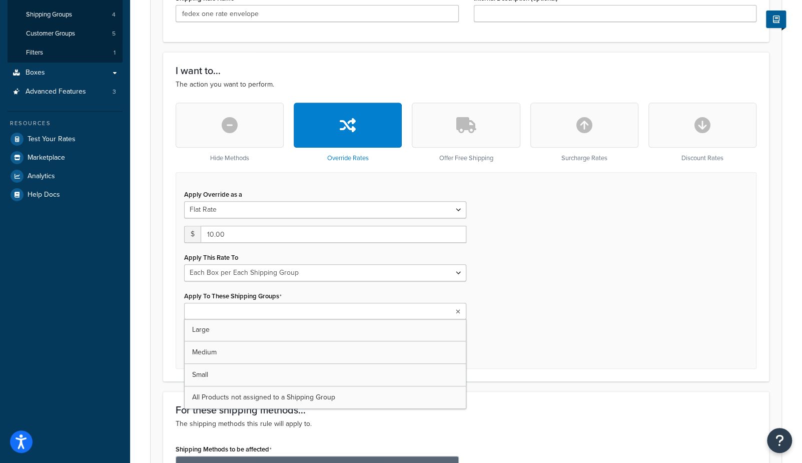
scroll to position [231, 0]
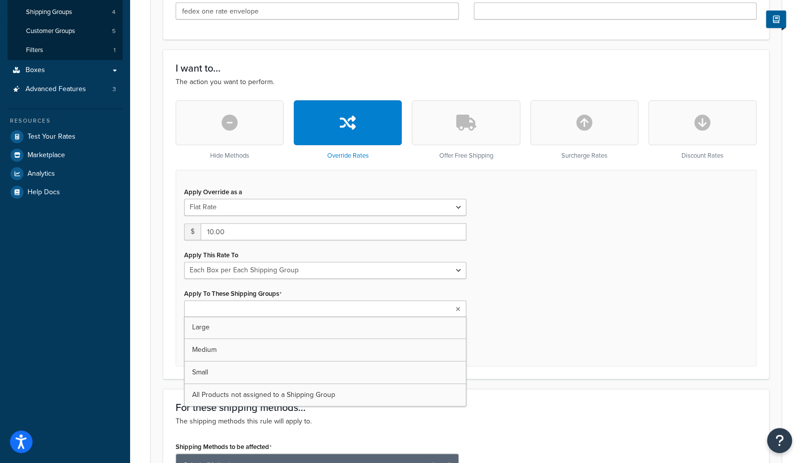
drag, startPoint x: 222, startPoint y: 381, endPoint x: 230, endPoint y: 399, distance: 19.7
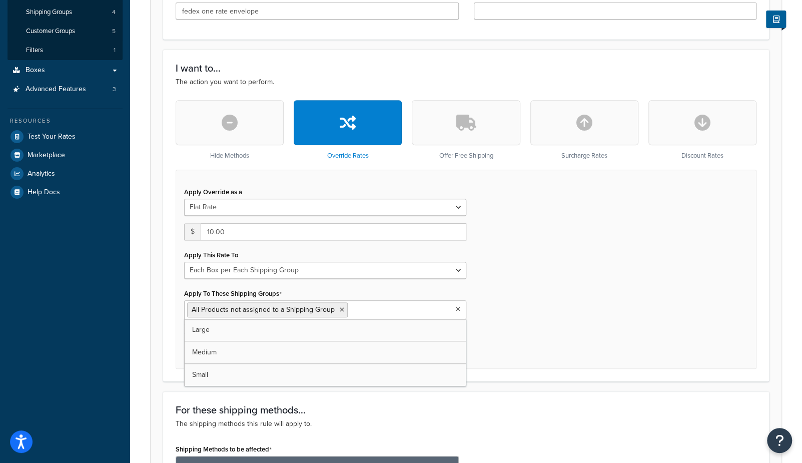
drag, startPoint x: 230, startPoint y: 399, endPoint x: 97, endPoint y: 373, distance: 135.7
click at [97, 373] on div "Dashboard Scope: Live Basic Setup Websites 1 Origins 1 Manage Shipping Carriers…" at bounding box center [65, 257] width 130 height 976
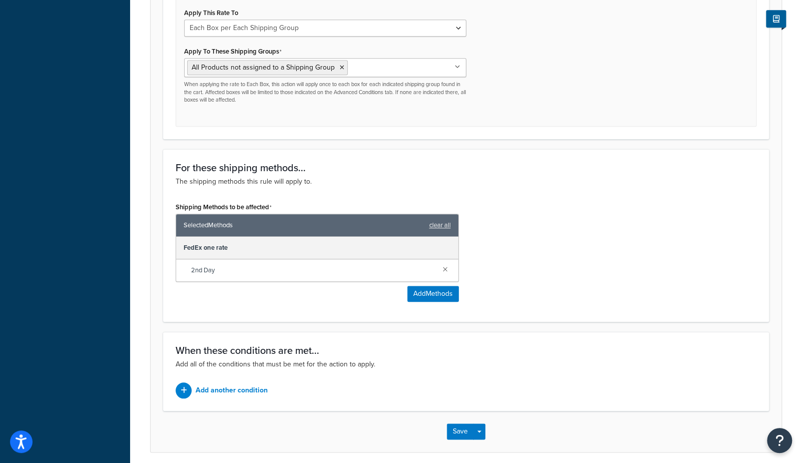
scroll to position [510, 0]
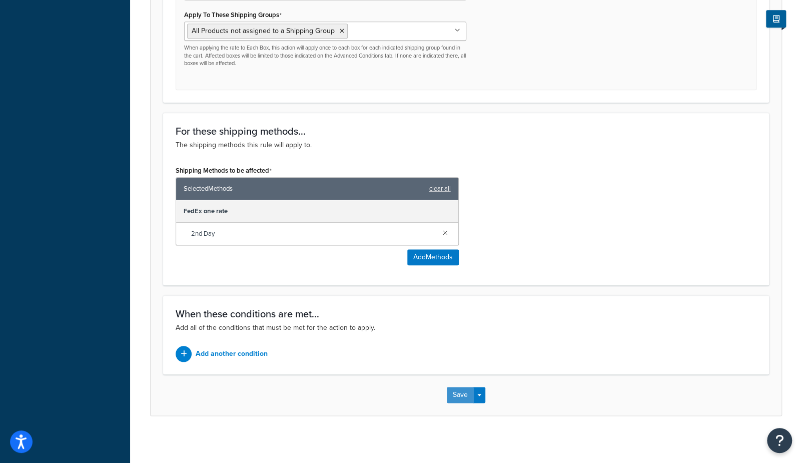
click at [459, 394] on button "Save" at bounding box center [460, 395] width 27 height 16
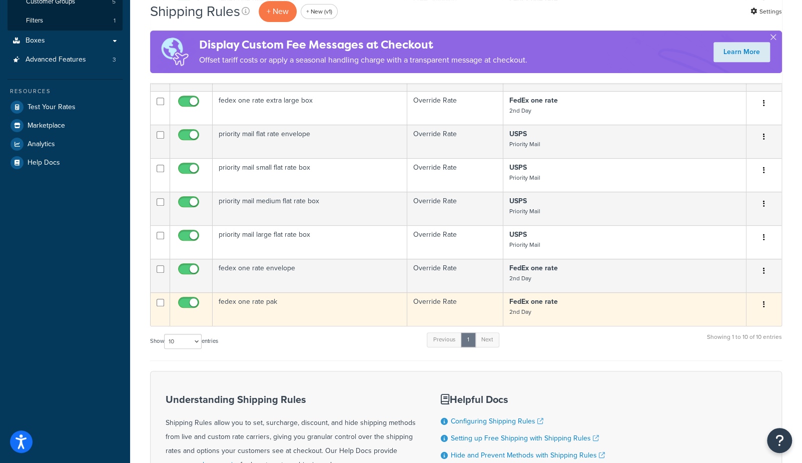
scroll to position [259, 0]
click at [237, 307] on td "fedex one rate pak" at bounding box center [310, 310] width 195 height 34
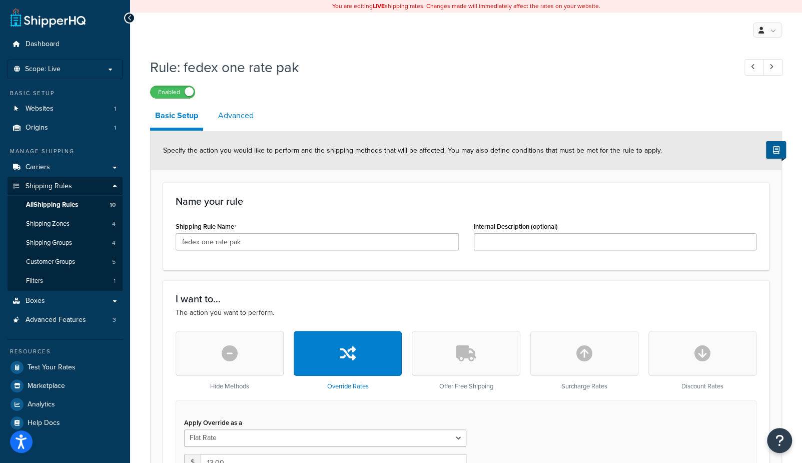
click at [231, 114] on link "Advanced" at bounding box center [236, 116] width 46 height 24
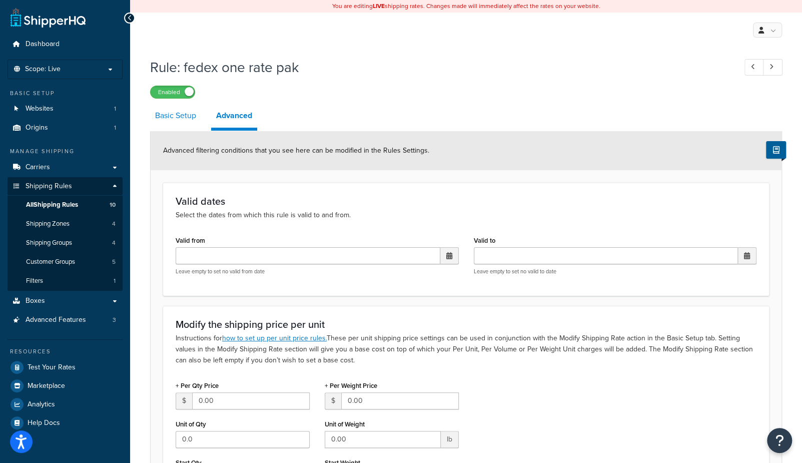
click at [187, 118] on link "Basic Setup" at bounding box center [175, 116] width 51 height 24
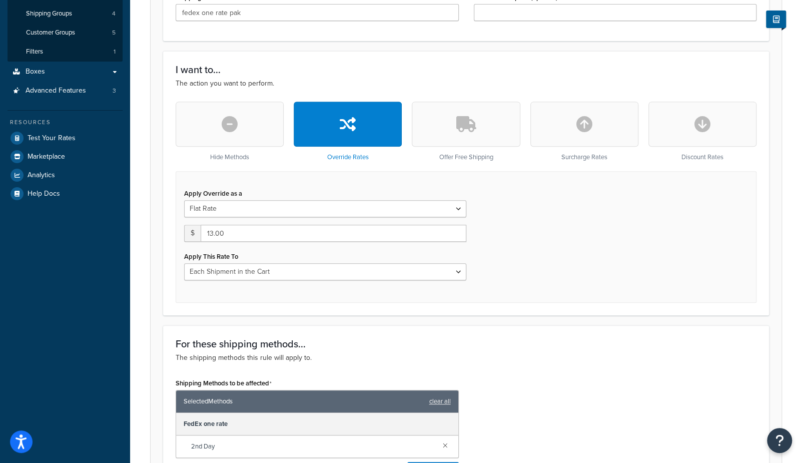
scroll to position [226, 0]
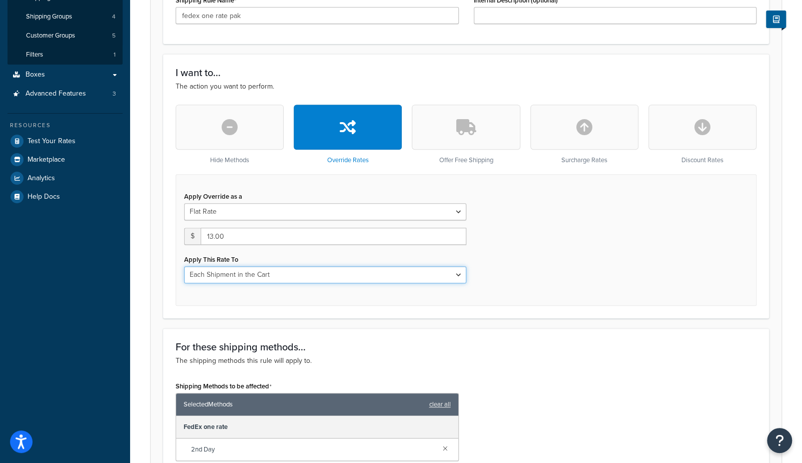
click at [212, 281] on select "Each Shipment in the Cart Each Shipping Group in the Cart Each Item within a Sh…" at bounding box center [325, 274] width 282 height 17
select select "BOX"
click at [184, 266] on select "Each Shipment in the Cart Each Shipping Group in the Cart Each Item within a Sh…" at bounding box center [325, 274] width 282 height 17
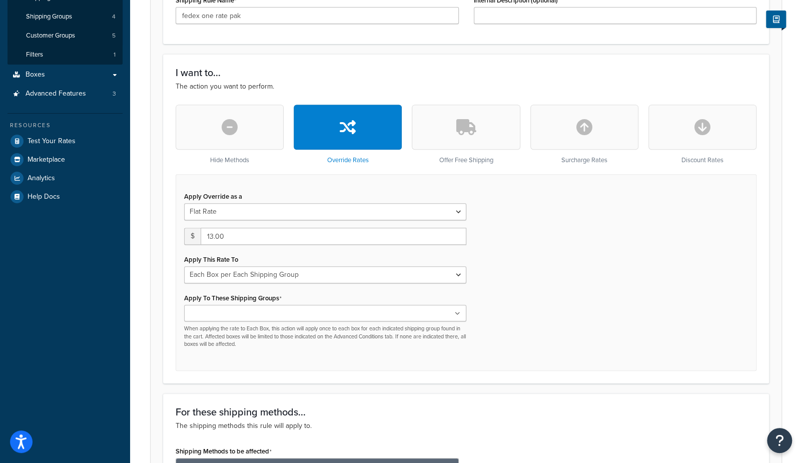
click at [147, 303] on div "Rule: fedex one rate pak Enabled Basic Setup Advanced Specify the action you wo…" at bounding box center [466, 274] width 672 height 896
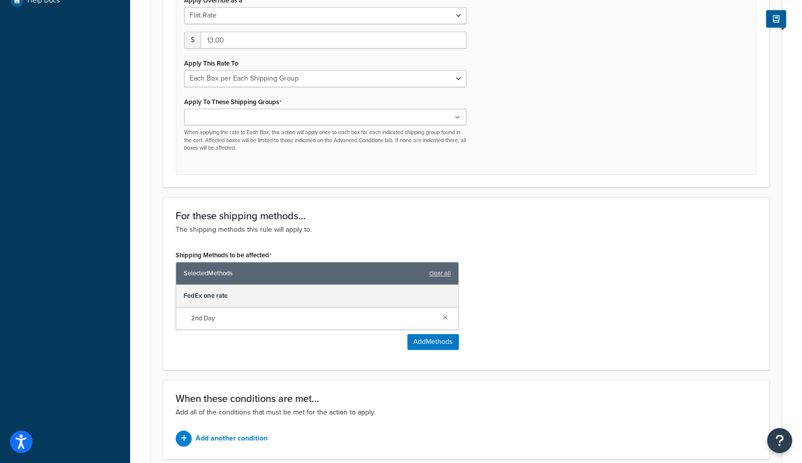
scroll to position [380, 0]
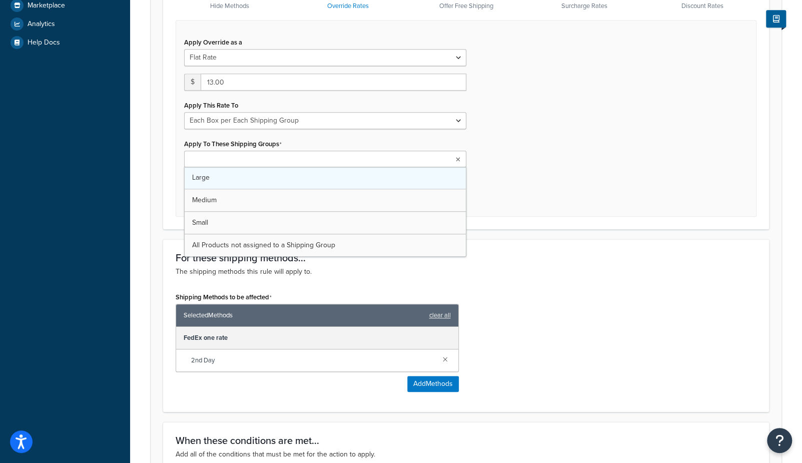
drag, startPoint x: 236, startPoint y: 158, endPoint x: 234, endPoint y: 181, distance: 23.1
click at [236, 158] on input "Apply To These Shipping Groups" at bounding box center [231, 159] width 89 height 11
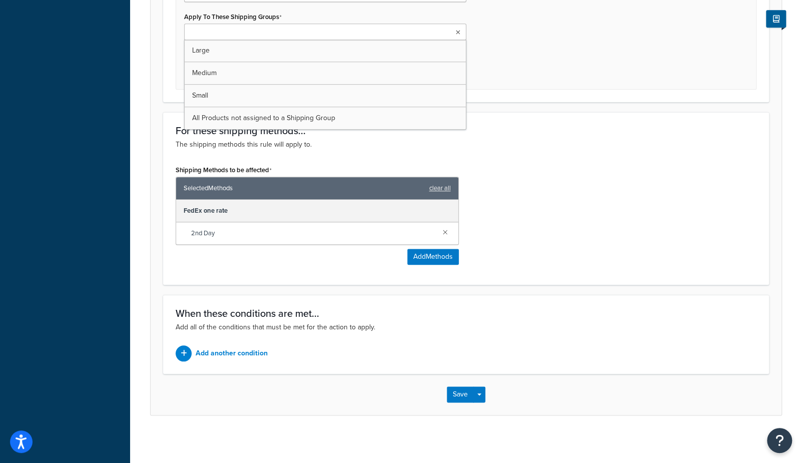
drag, startPoint x: 208, startPoint y: 117, endPoint x: 236, endPoint y: 131, distance: 30.7
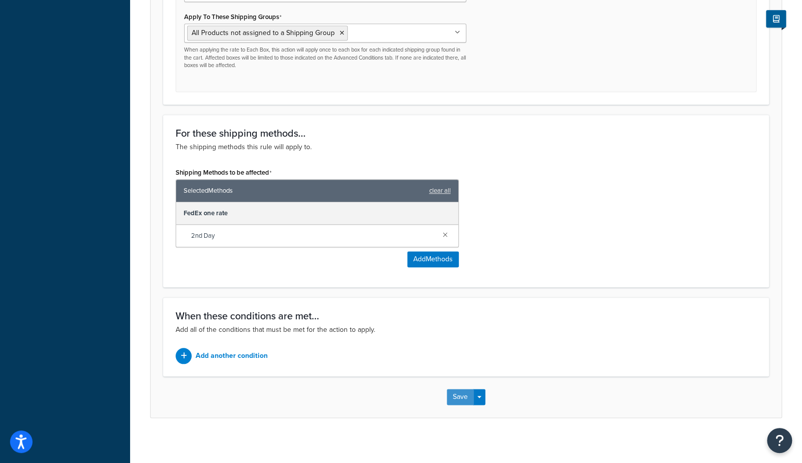
click at [456, 393] on button "Save" at bounding box center [460, 397] width 27 height 16
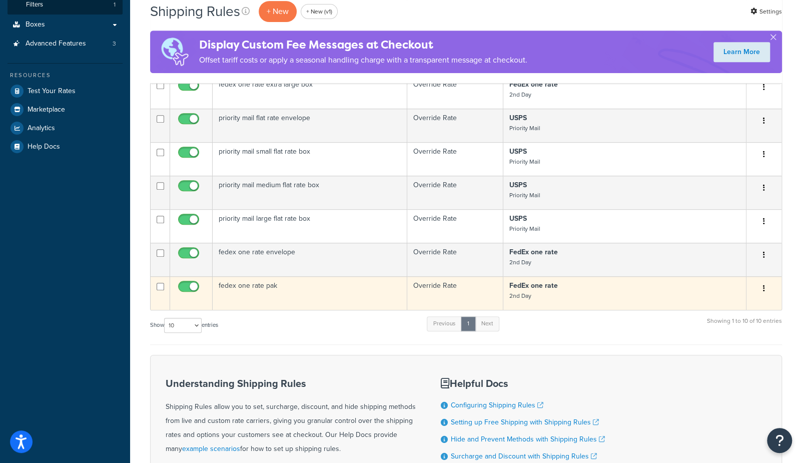
scroll to position [253, 0]
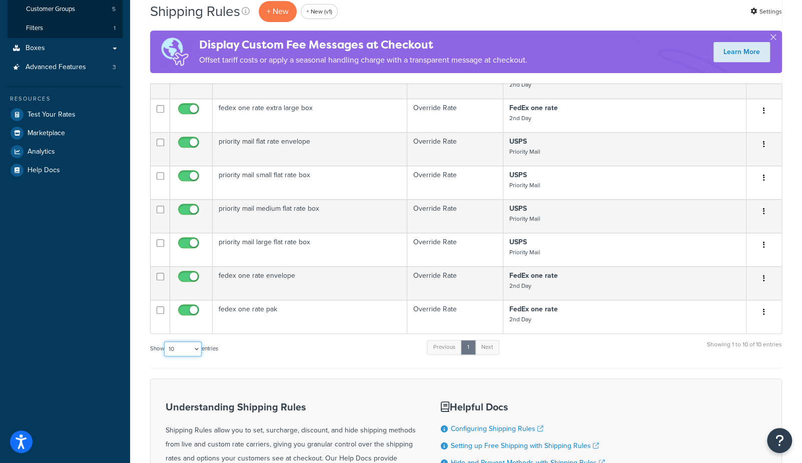
click at [175, 344] on select "10 15 25 50 100 1000" at bounding box center [183, 348] width 38 height 15
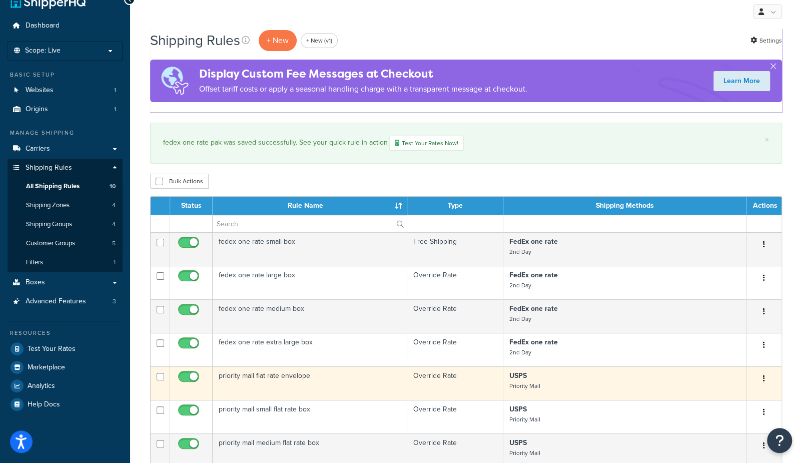
scroll to position [0, 0]
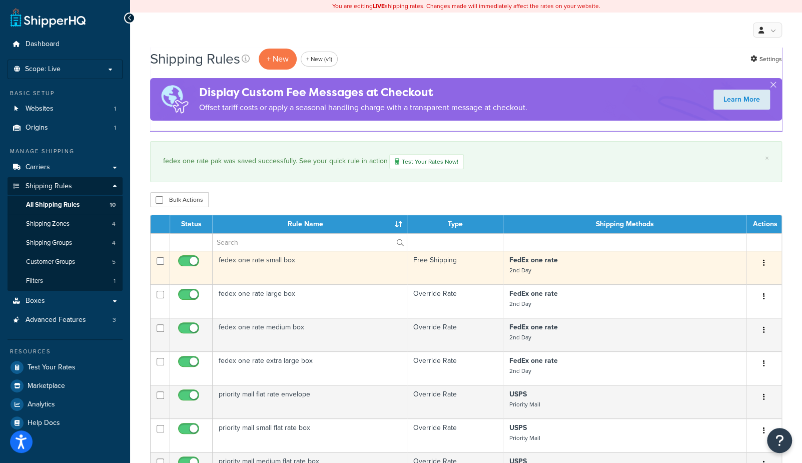
click at [288, 266] on td "fedex one rate small box" at bounding box center [310, 268] width 195 height 34
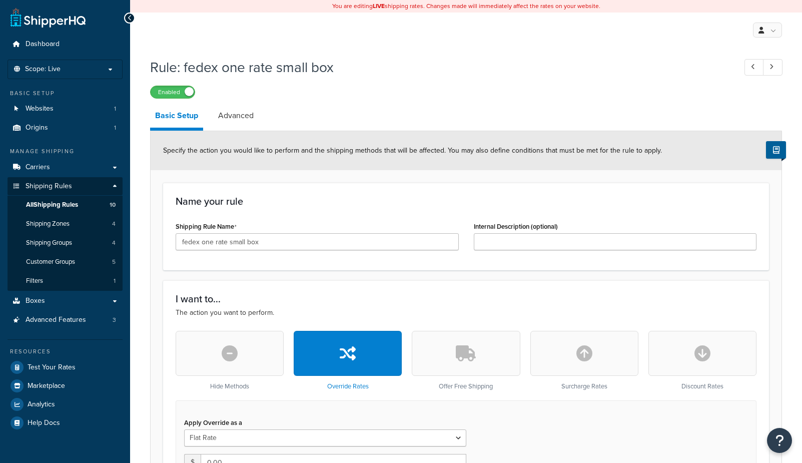
select select "BOX"
click at [772, 66] on icon at bounding box center [772, 67] width 4 height 7
click at [776, 63] on link at bounding box center [773, 67] width 20 height 17
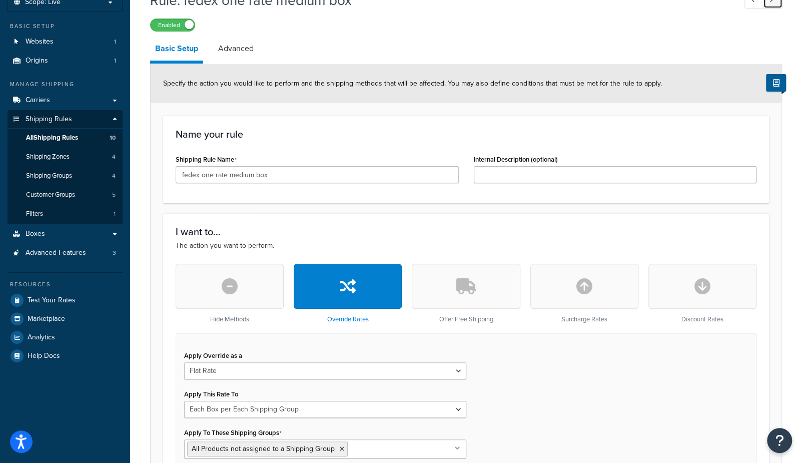
scroll to position [33, 0]
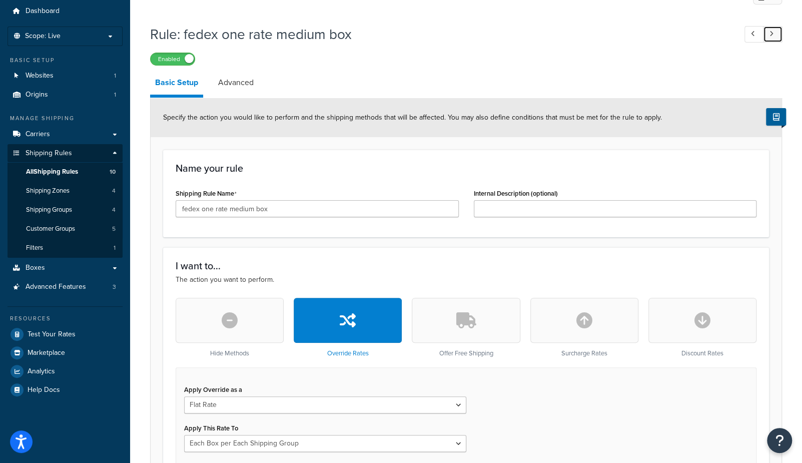
click at [772, 35] on icon at bounding box center [772, 34] width 4 height 7
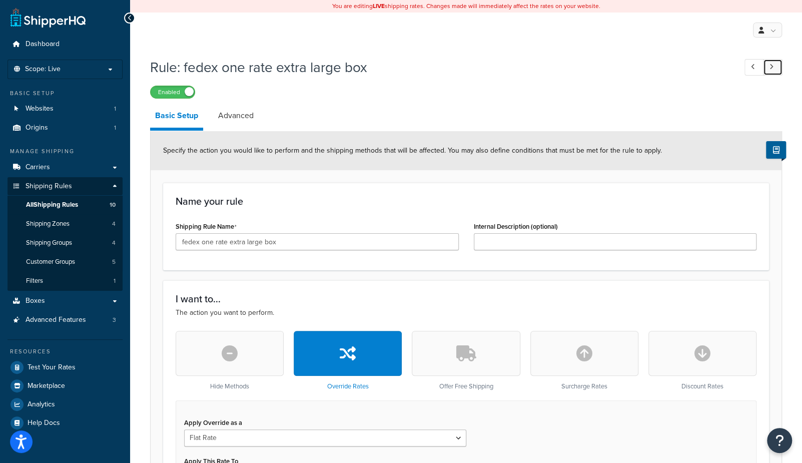
click at [776, 67] on link at bounding box center [773, 67] width 20 height 17
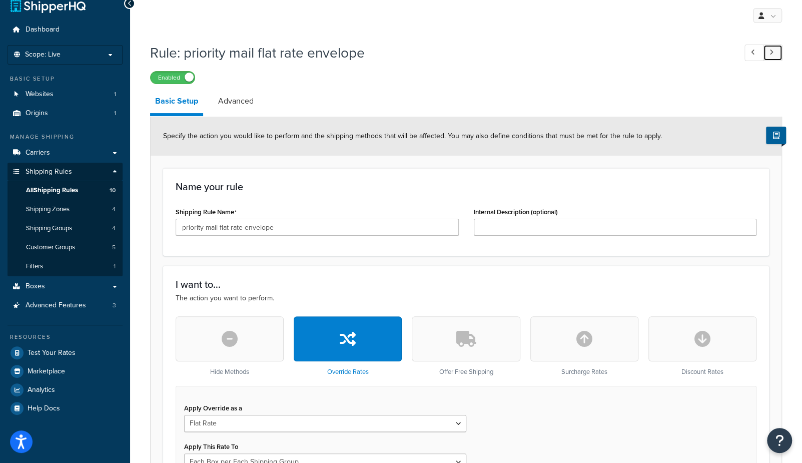
scroll to position [13, 0]
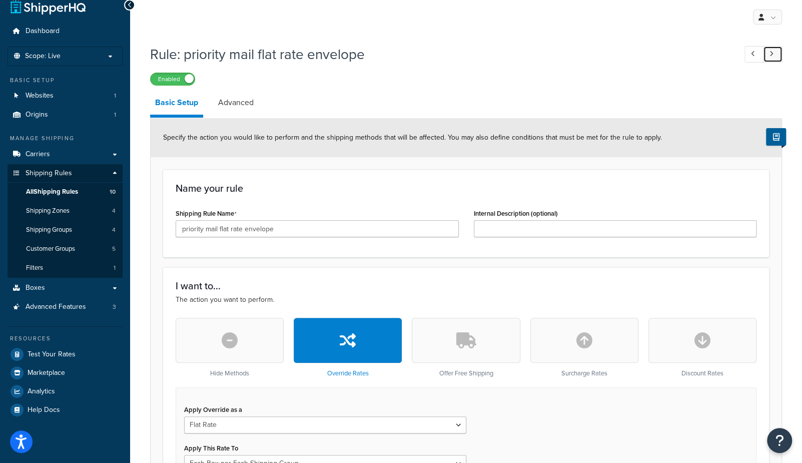
click at [771, 54] on icon at bounding box center [772, 54] width 4 height 7
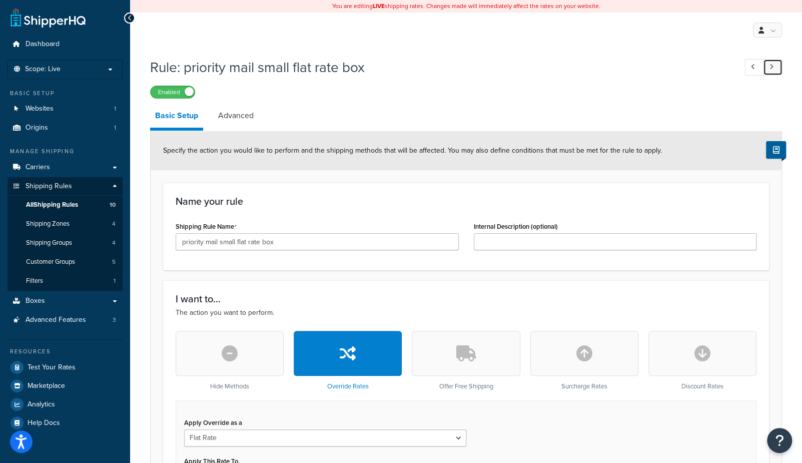
click at [772, 63] on link at bounding box center [773, 67] width 20 height 17
click at [771, 68] on icon at bounding box center [772, 67] width 4 height 7
click at [767, 68] on link at bounding box center [773, 67] width 20 height 17
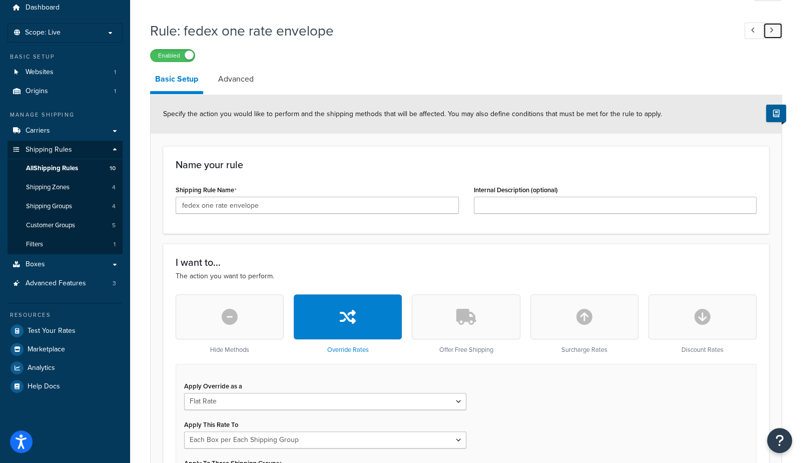
scroll to position [32, 0]
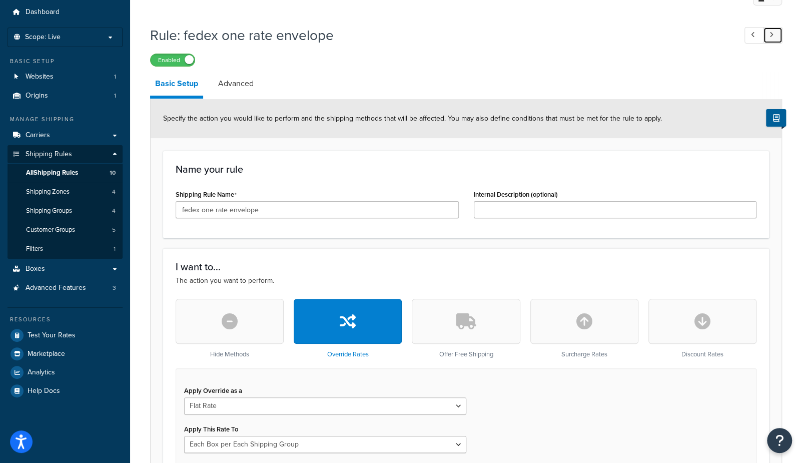
click at [771, 34] on icon at bounding box center [772, 35] width 4 height 7
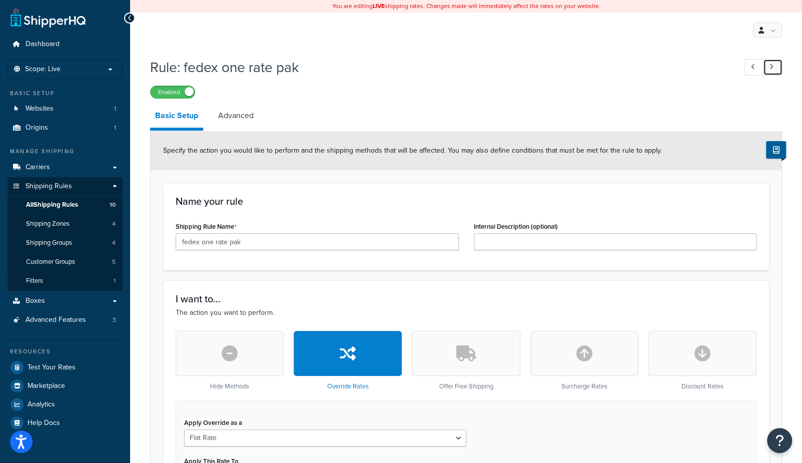
click at [770, 67] on icon at bounding box center [772, 67] width 4 height 7
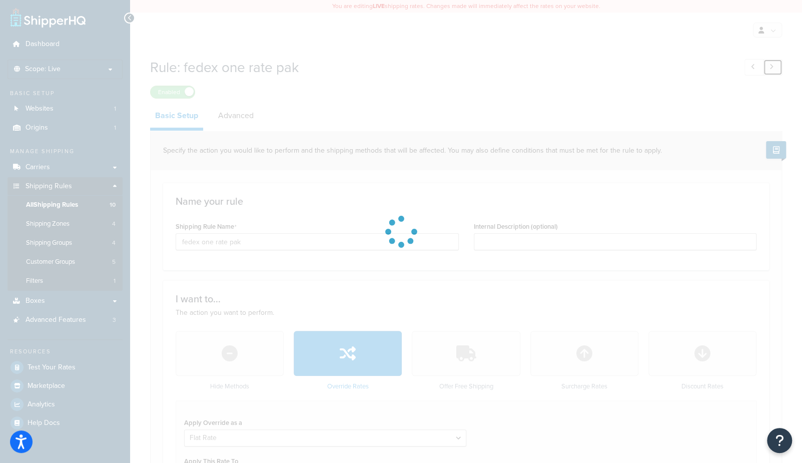
type input "fedex one rate small box"
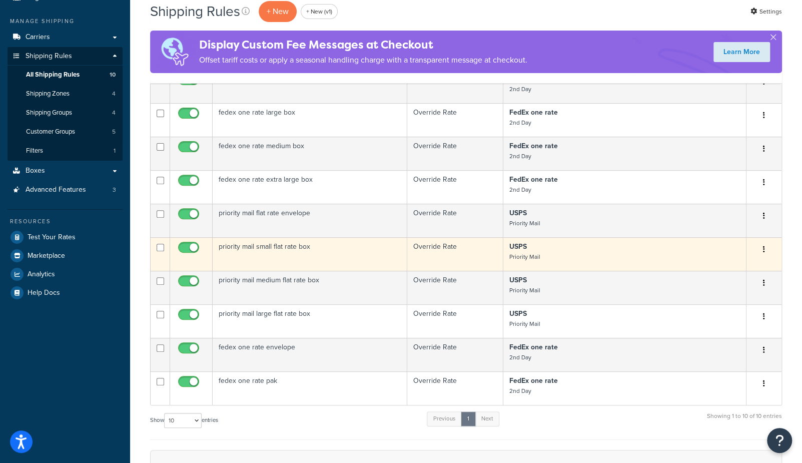
scroll to position [136, 0]
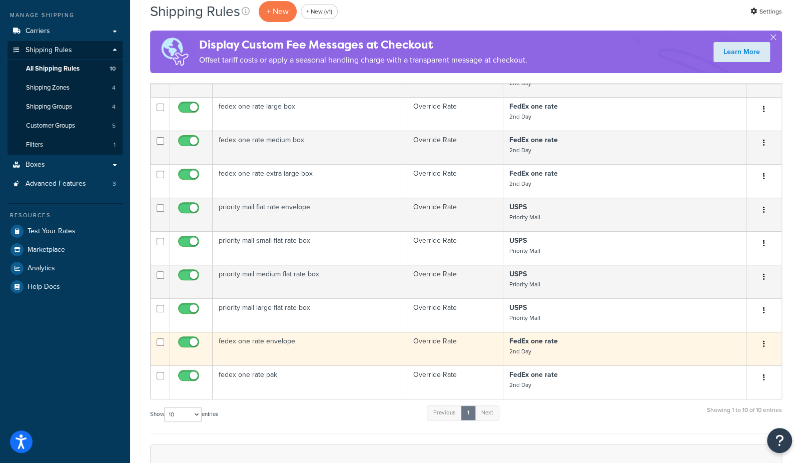
click at [284, 346] on td "fedex one rate envelope" at bounding box center [310, 349] width 195 height 34
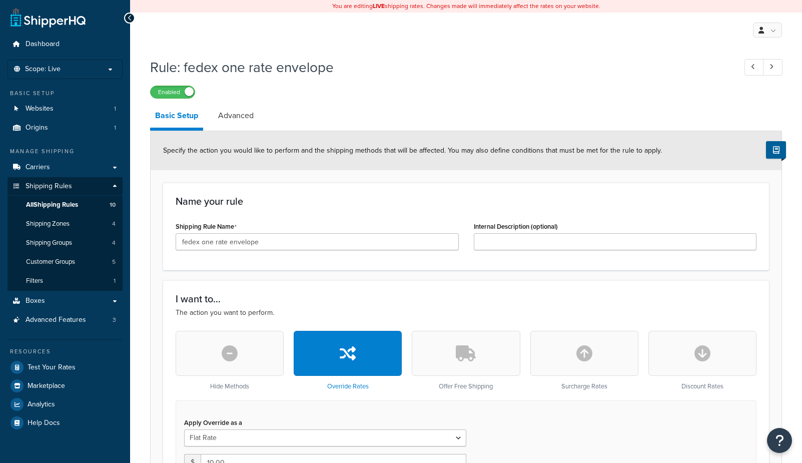
select select "BOX"
click at [238, 120] on link "Advanced" at bounding box center [236, 116] width 46 height 24
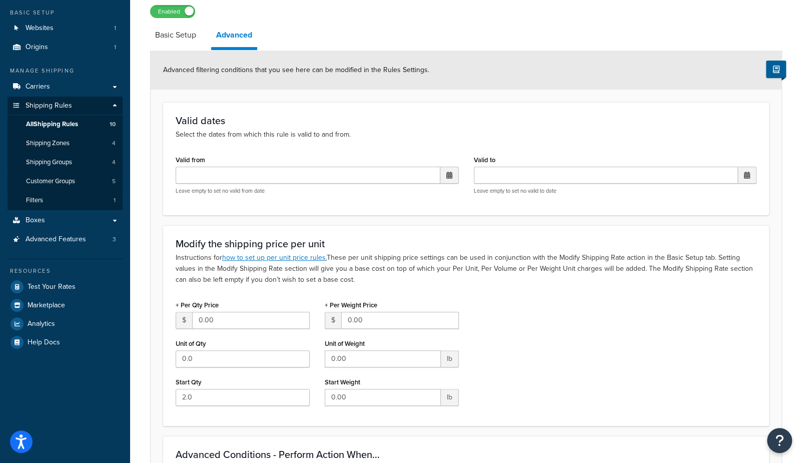
scroll to position [78, 0]
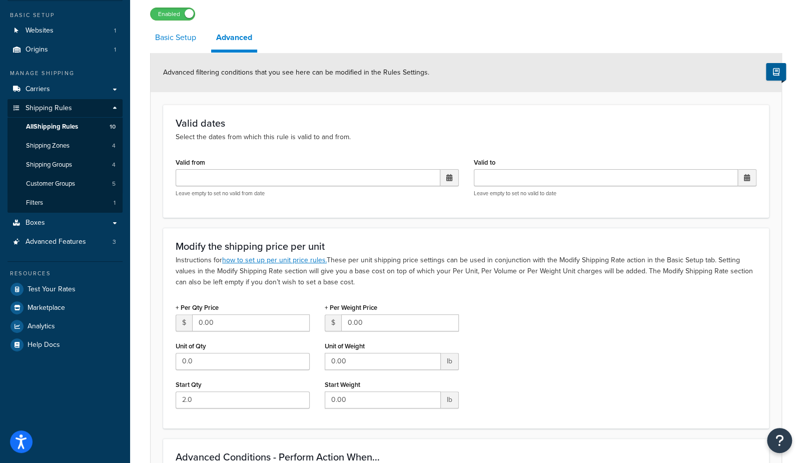
click at [180, 31] on link "Basic Setup" at bounding box center [175, 38] width 51 height 24
select select "BOX"
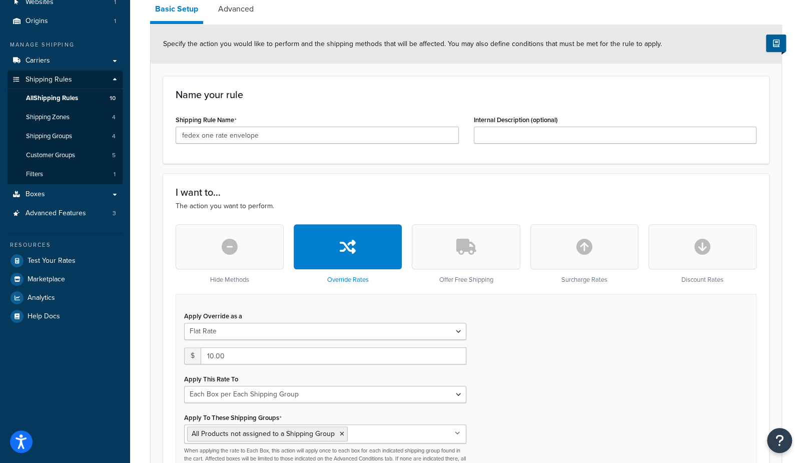
scroll to position [101, 0]
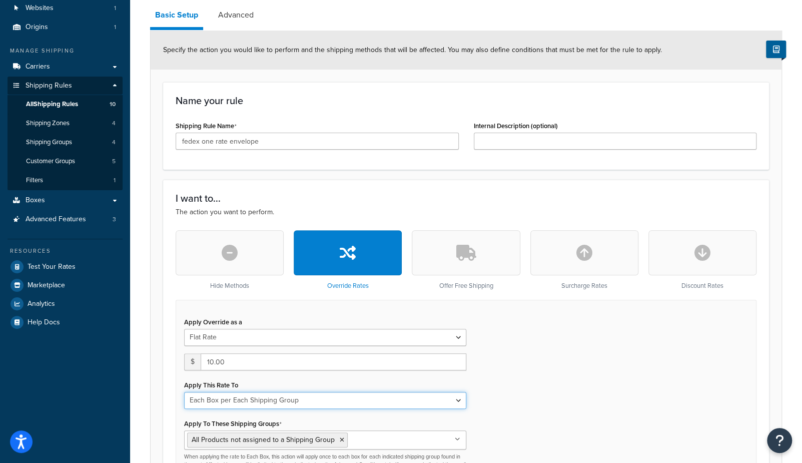
click at [234, 401] on select "Each Shipment in the Cart Each Shipping Group in the Cart Each Item within a Sh…" at bounding box center [325, 400] width 282 height 17
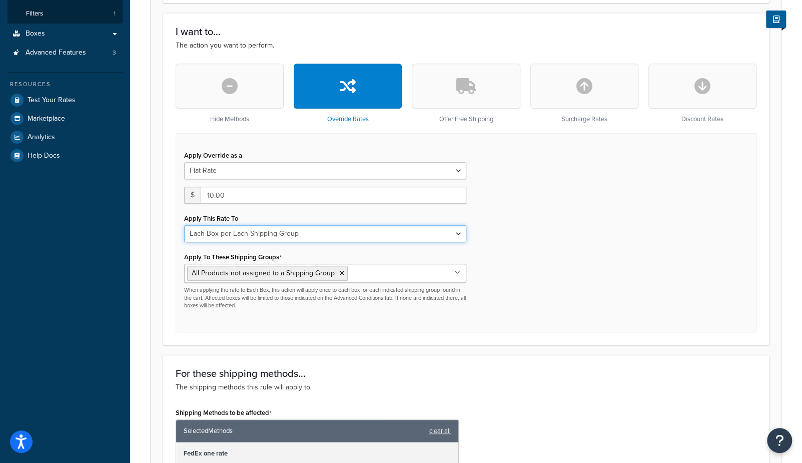
scroll to position [311, 0]
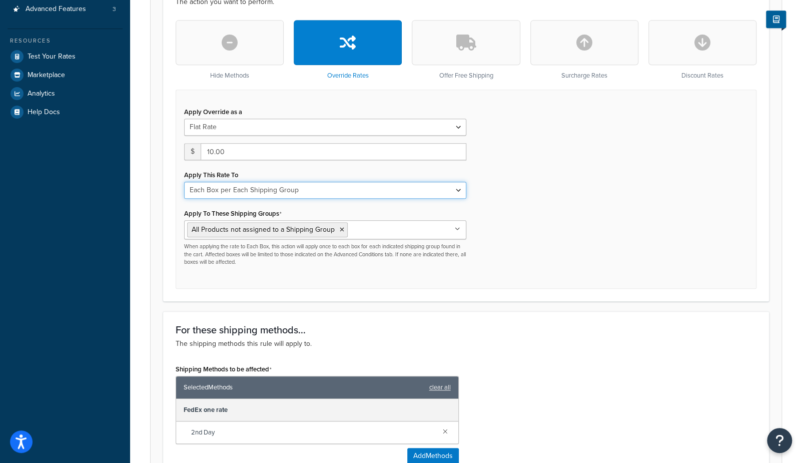
click at [232, 188] on select "Each Shipment in the Cart Each Shipping Group in the Cart Each Item within a Sh…" at bounding box center [325, 190] width 282 height 17
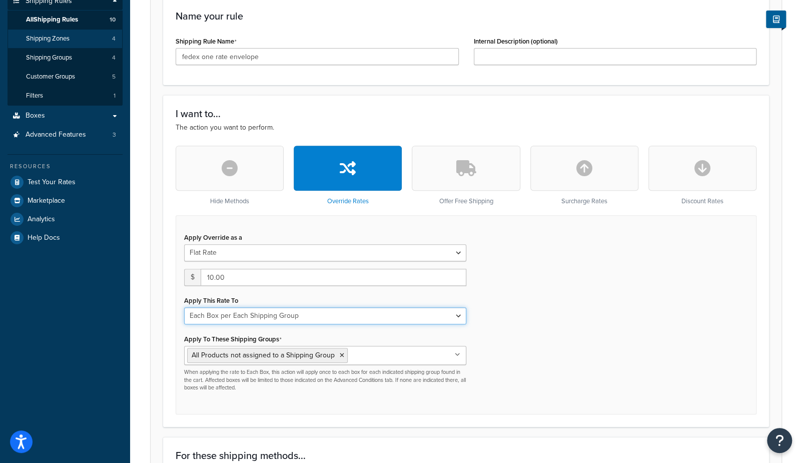
scroll to position [0, 0]
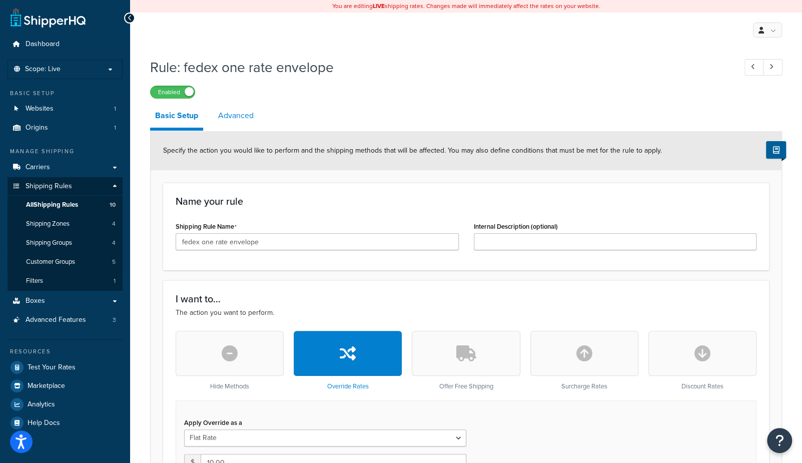
click at [233, 113] on link "Advanced" at bounding box center [236, 116] width 46 height 24
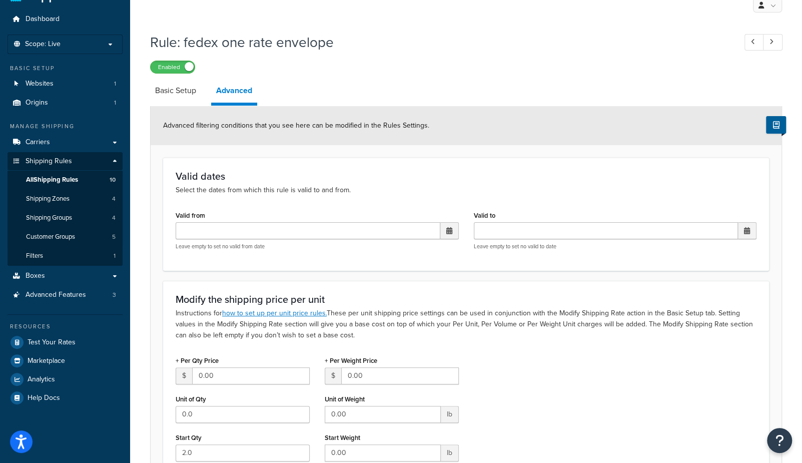
scroll to position [21, 0]
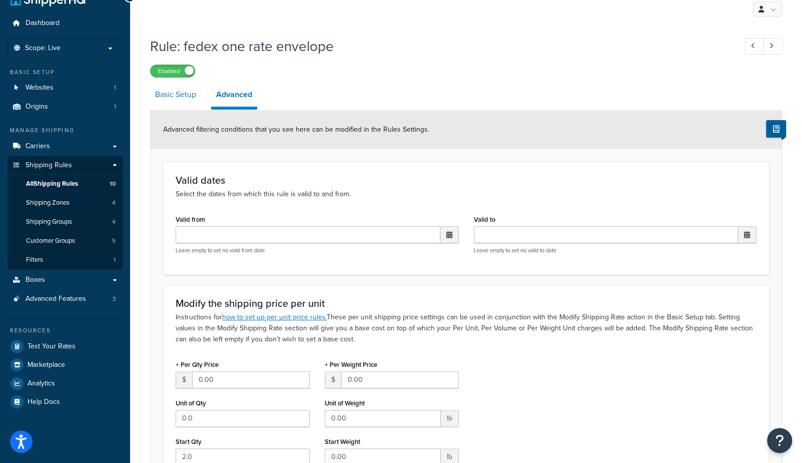
click at [181, 101] on link "Basic Setup" at bounding box center [175, 95] width 51 height 24
select select "BOX"
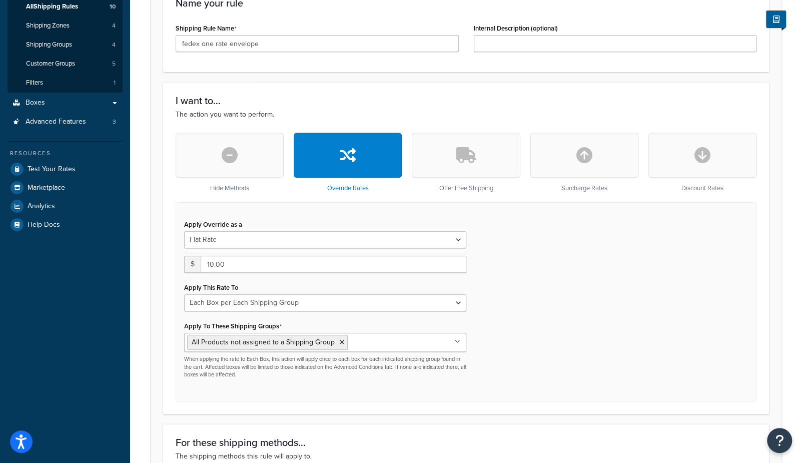
scroll to position [206, 0]
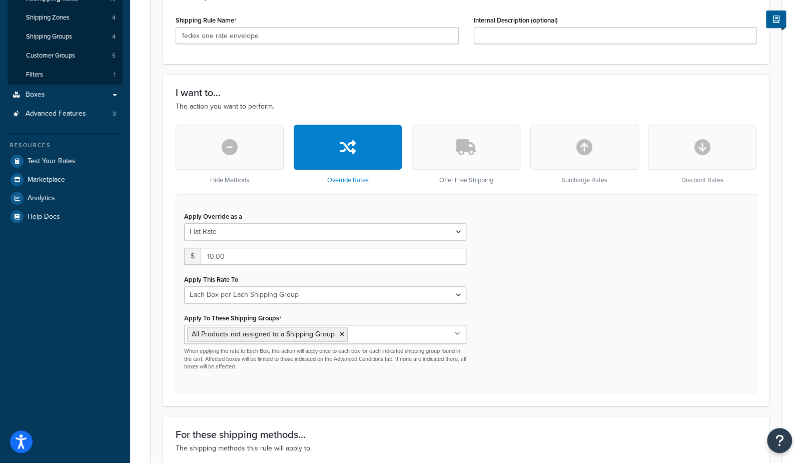
click at [340, 333] on icon at bounding box center [342, 334] width 5 height 6
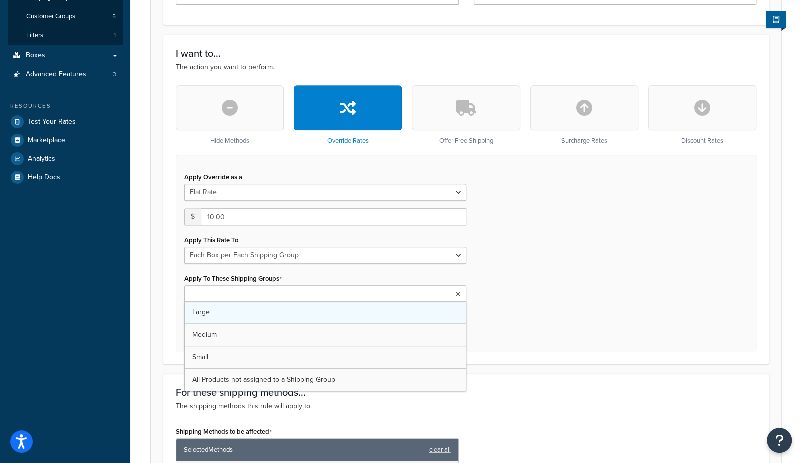
scroll to position [301, 0]
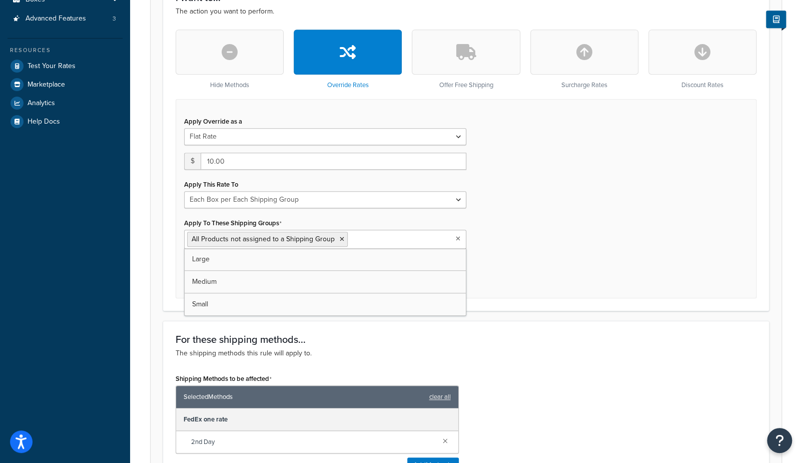
click at [141, 297] on div "Rule: fedex one rate envelope Enabled Basic Setup Advanced Specify the action y…" at bounding box center [466, 200] width 672 height 898
click at [461, 52] on icon "button" at bounding box center [466, 52] width 20 height 16
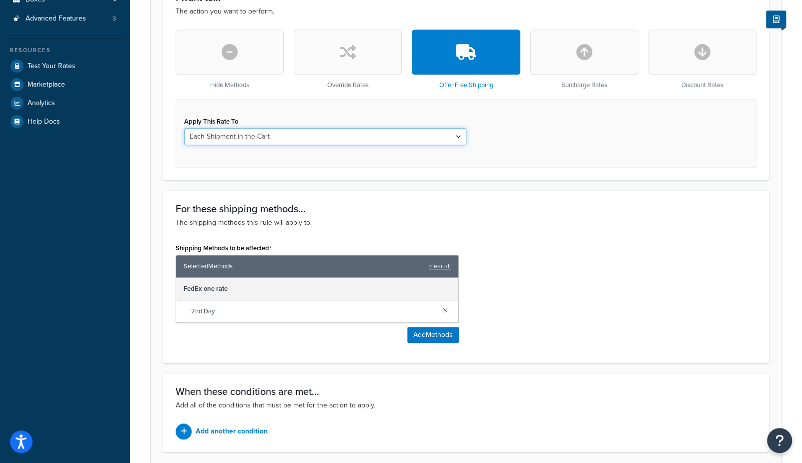
click at [315, 136] on select "Each Shipment in the Cart Each Shipping Group in the Cart Each Item within a Sh…" at bounding box center [325, 136] width 282 height 17
select select "BOX"
click at [184, 128] on select "Each Shipment in the Cart Each Shipping Group in the Cart Each Item within a Sh…" at bounding box center [325, 136] width 282 height 17
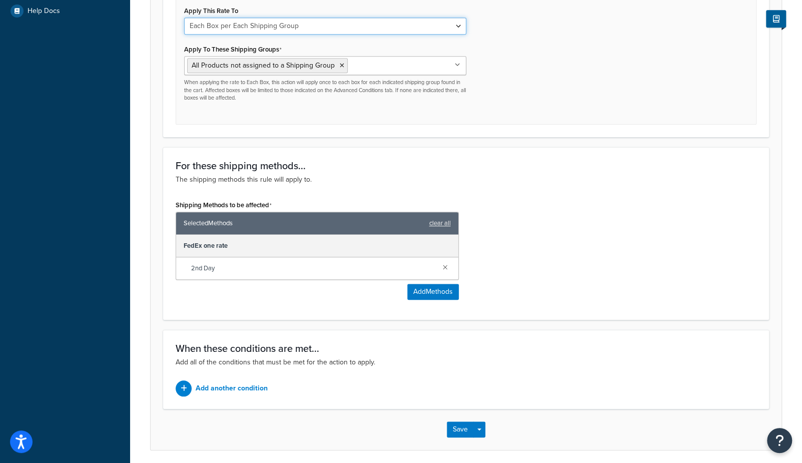
scroll to position [447, 0]
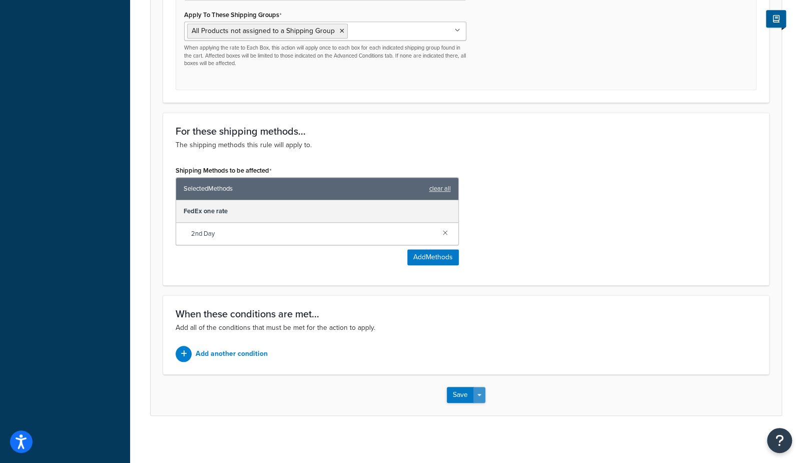
click at [480, 394] on span "button" at bounding box center [480, 395] width 4 height 2
click at [483, 406] on button "Save and Edit" at bounding box center [495, 413] width 97 height 21
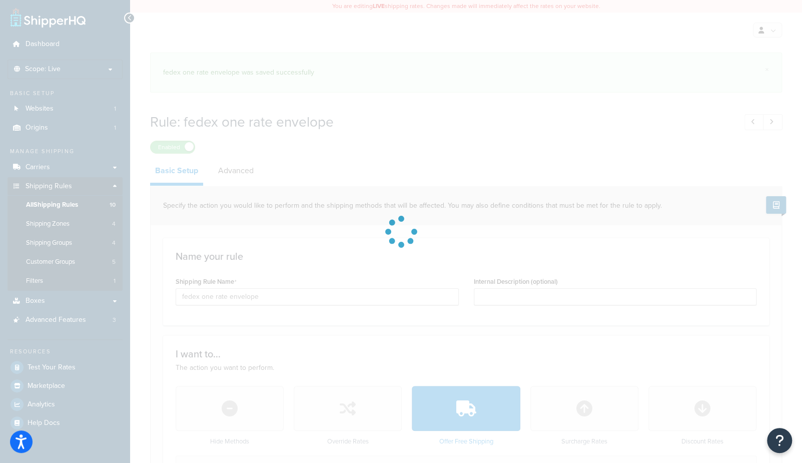
select select "BOX"
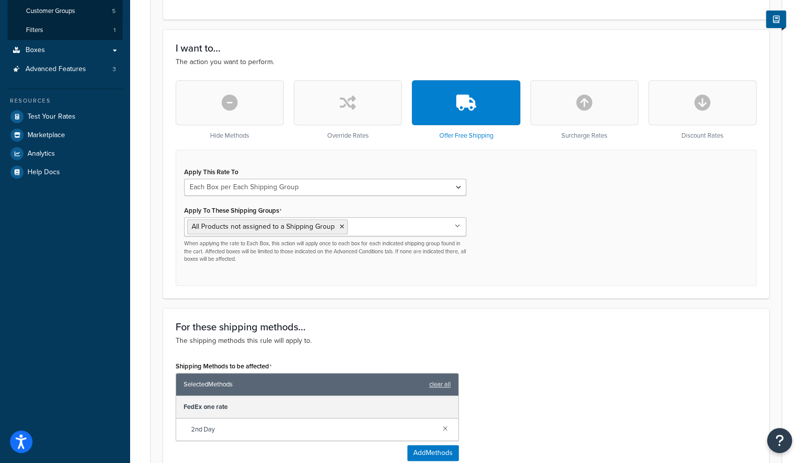
scroll to position [116, 0]
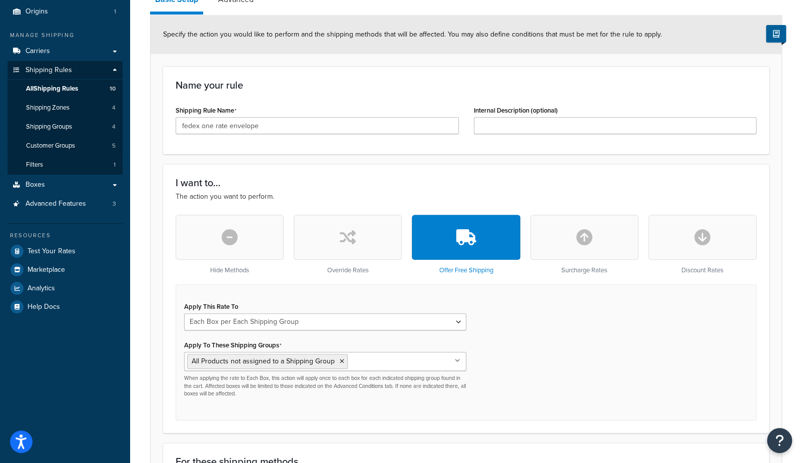
click at [354, 229] on icon "button" at bounding box center [348, 237] width 16 height 16
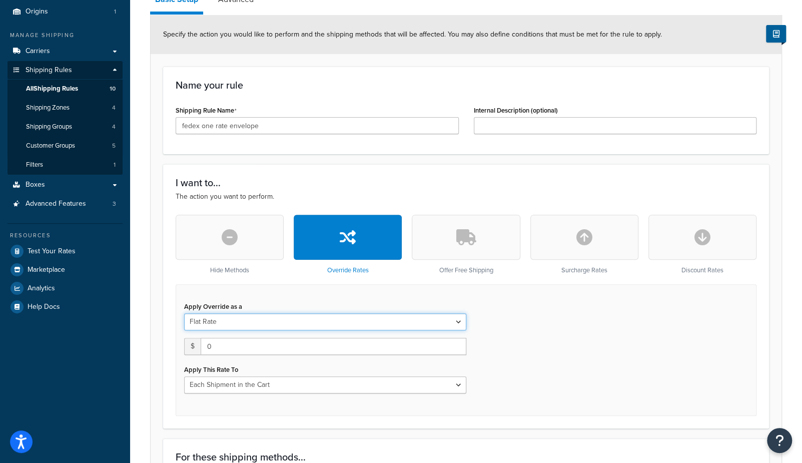
click at [240, 320] on select "Flat Rate Percentage Flat Rate & Percentage" at bounding box center [325, 321] width 282 height 17
drag, startPoint x: 218, startPoint y: 349, endPoint x: 135, endPoint y: 335, distance: 84.7
click at [135, 335] on div "Rule: fedex one rate envelope Enabled Basic Setup Advanced Specify the action y…" at bounding box center [466, 351] width 672 height 830
type input "10.00"
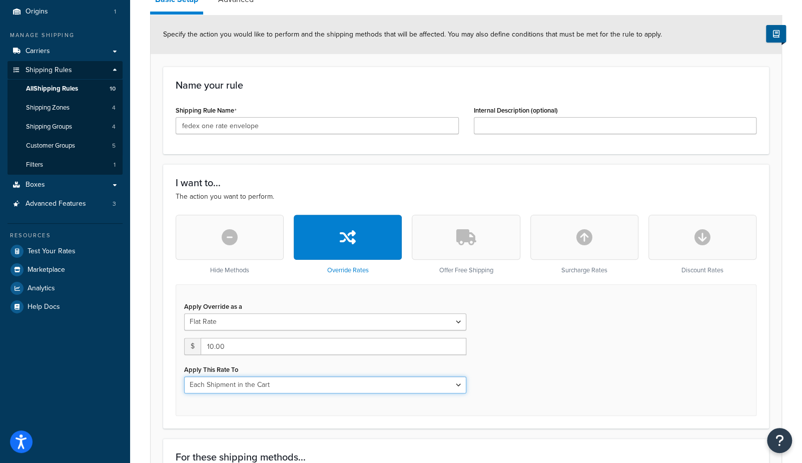
click at [227, 384] on select "Each Shipment in the Cart Each Shipping Group in the Cart Each Item within a Sh…" at bounding box center [325, 384] width 282 height 17
select select "BOX"
click at [184, 376] on select "Each Shipment in the Cart Each Shipping Group in the Cart Each Item within a Sh…" at bounding box center [325, 384] width 282 height 17
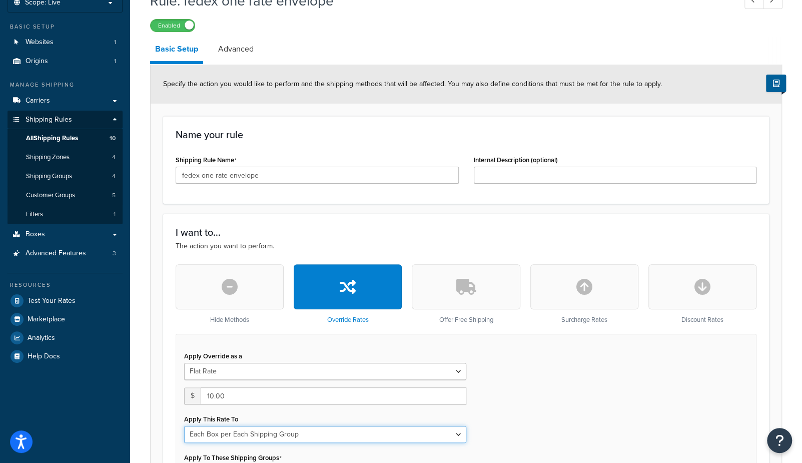
scroll to position [59, 0]
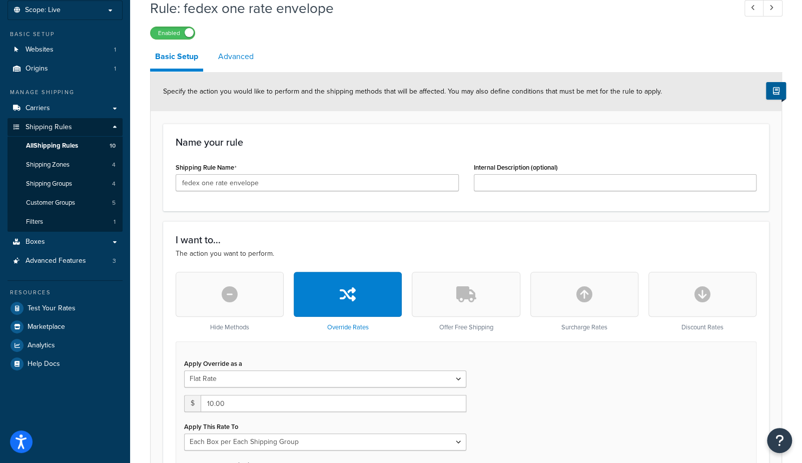
click at [235, 57] on link "Advanced" at bounding box center [236, 57] width 46 height 24
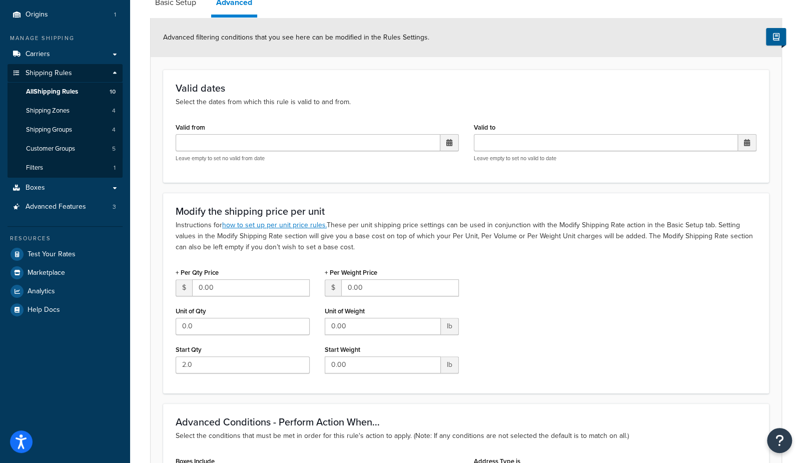
scroll to position [247, 0]
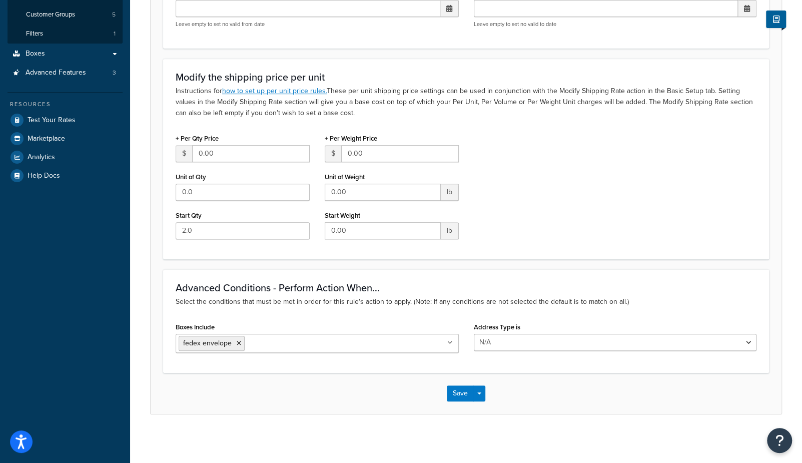
click at [294, 337] on input "Boxes Include" at bounding box center [291, 342] width 89 height 11
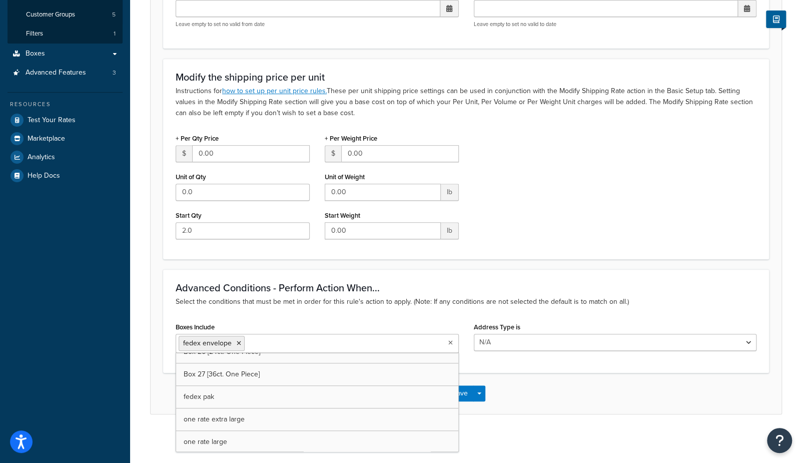
scroll to position [0, 0]
click at [354, 300] on p "Select the conditions that must be met in order for this rule's action to apply…" at bounding box center [466, 301] width 581 height 11
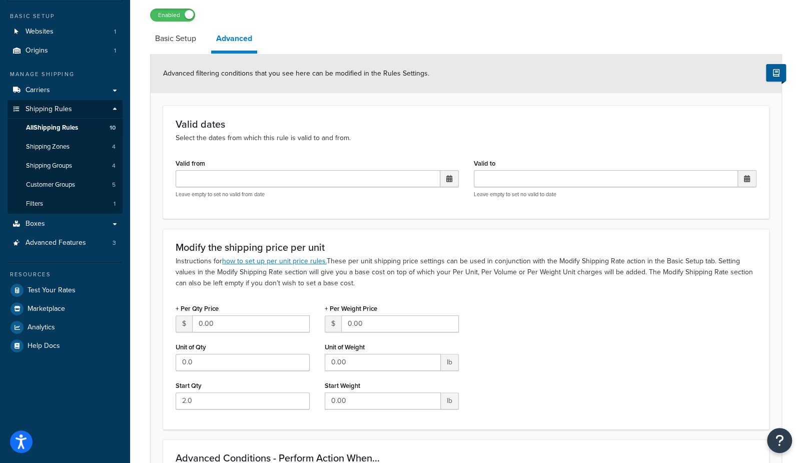
scroll to position [247, 0]
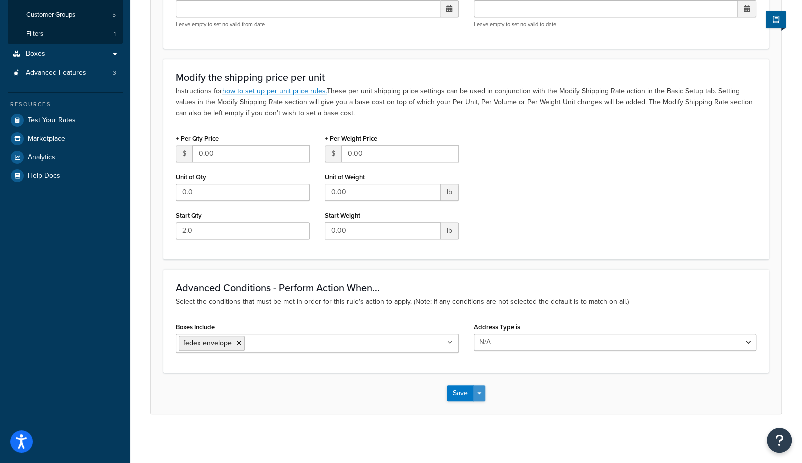
click at [480, 390] on button "Save Dropdown" at bounding box center [480, 393] width 12 height 16
click at [479, 408] on button "Save and Edit" at bounding box center [495, 411] width 97 height 21
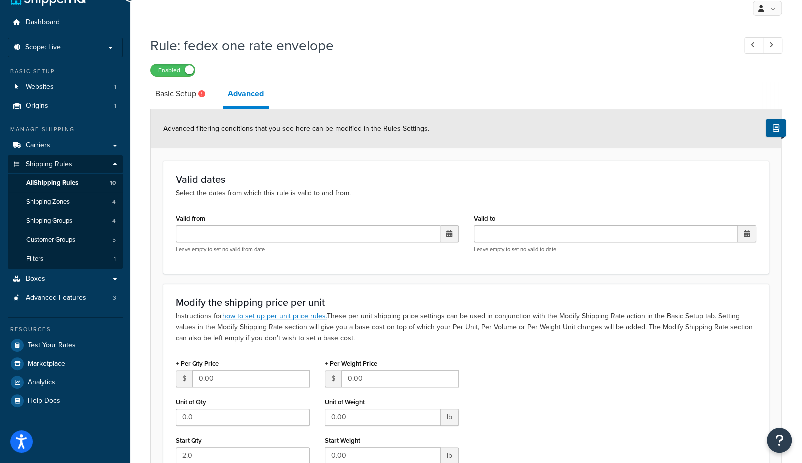
scroll to position [13, 0]
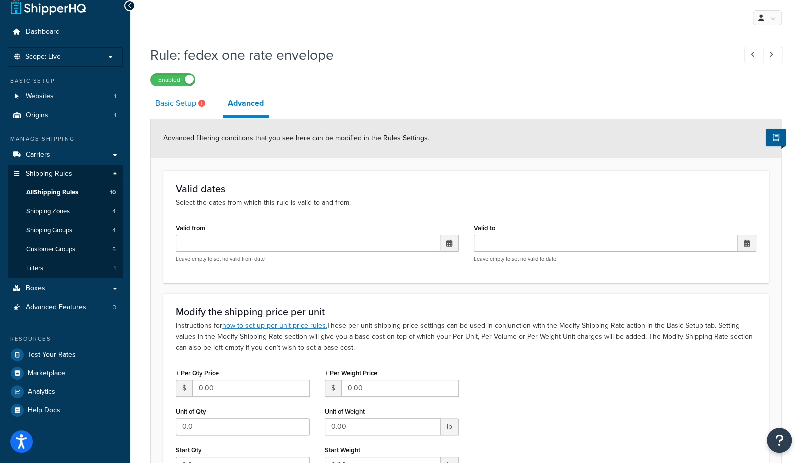
click at [158, 105] on link "Basic Setup" at bounding box center [181, 103] width 63 height 24
select select "BOX"
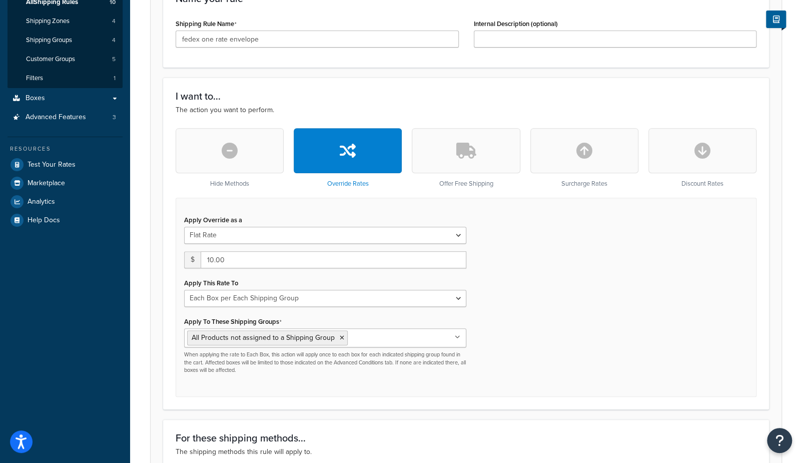
scroll to position [199, 0]
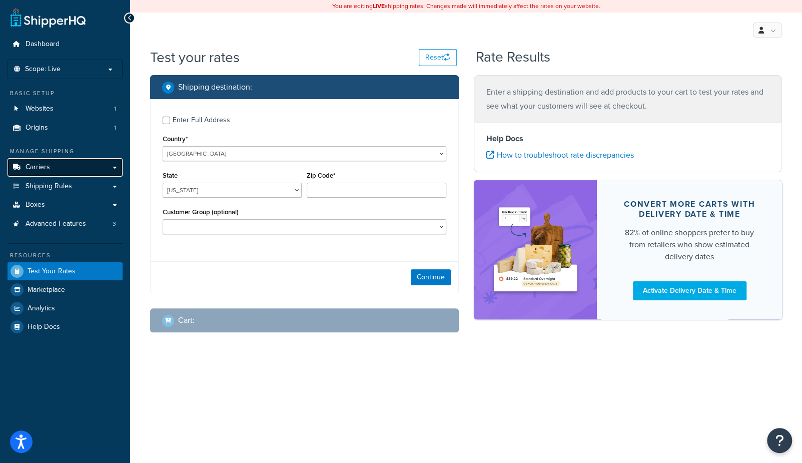
click at [43, 168] on span "Carriers" at bounding box center [38, 167] width 25 height 9
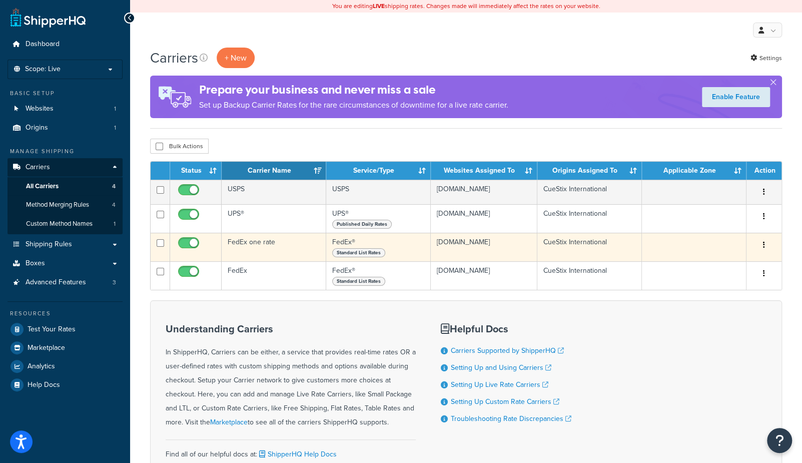
click at [255, 238] on td "FedEx one rate" at bounding box center [274, 247] width 105 height 29
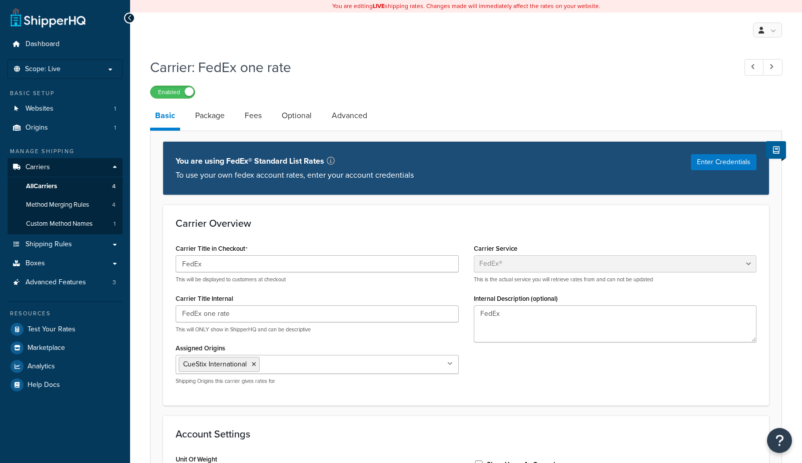
select select "fedEx"
select select "REGULAR_PICKUP"
select select "YOUR_PACKAGING"
click at [206, 114] on link "Package" at bounding box center [210, 116] width 40 height 24
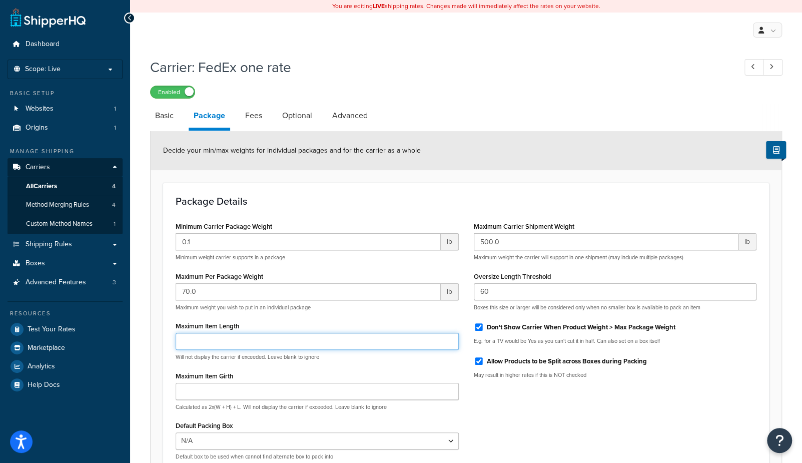
click at [207, 342] on input "Maximum Item Length" at bounding box center [317, 341] width 283 height 17
type input "16"
click at [594, 440] on div "Minimum Carrier Package Weight 0.1 lb Minimum weight carrier supports in a pack…" at bounding box center [466, 343] width 596 height 249
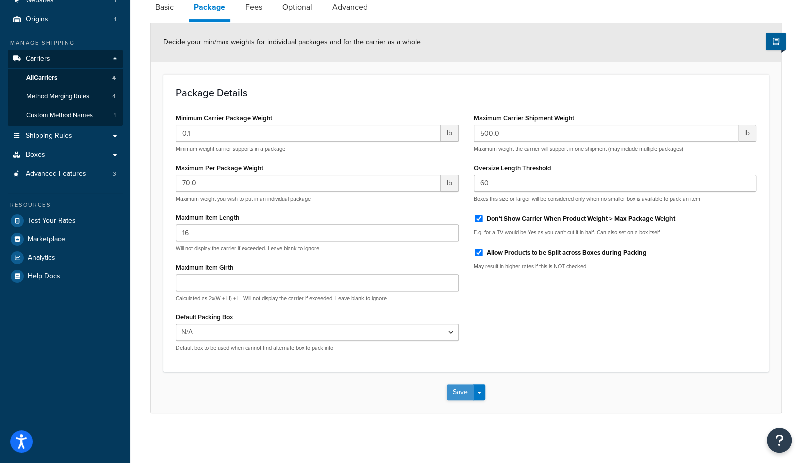
click at [462, 394] on button "Save" at bounding box center [460, 392] width 27 height 16
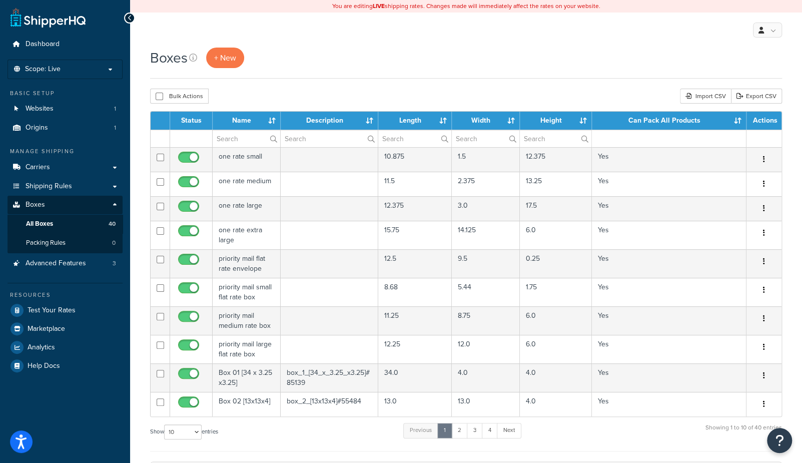
click at [411, 119] on th "Length" at bounding box center [415, 121] width 74 height 18
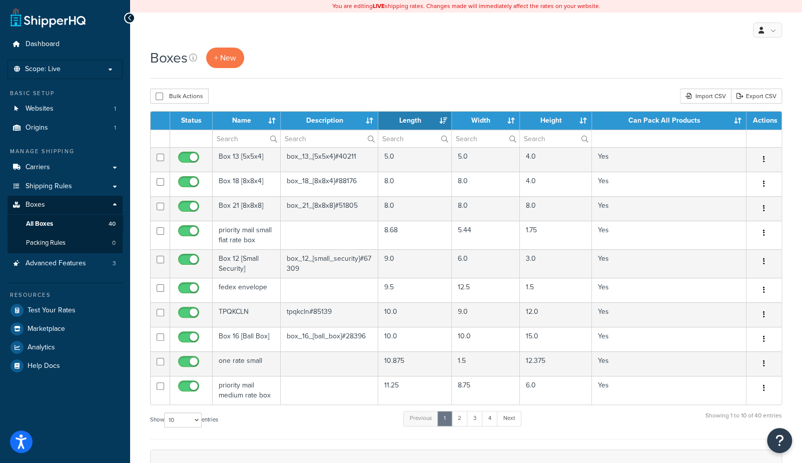
click at [411, 120] on th "Length" at bounding box center [415, 121] width 74 height 18
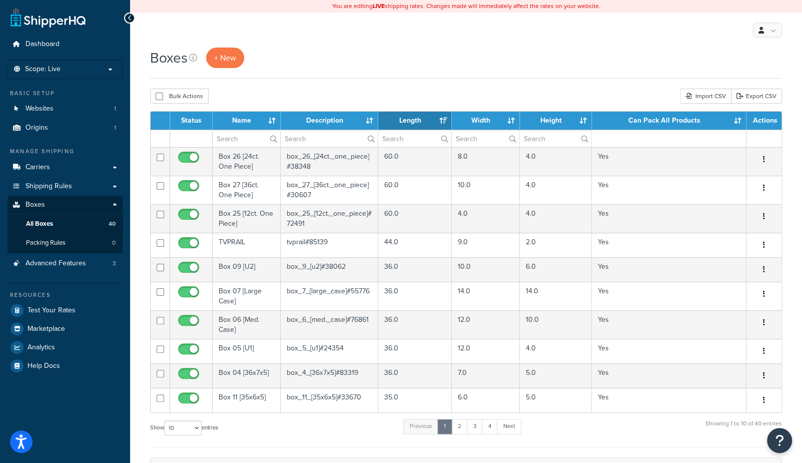
click at [411, 120] on th "Length" at bounding box center [415, 121] width 74 height 18
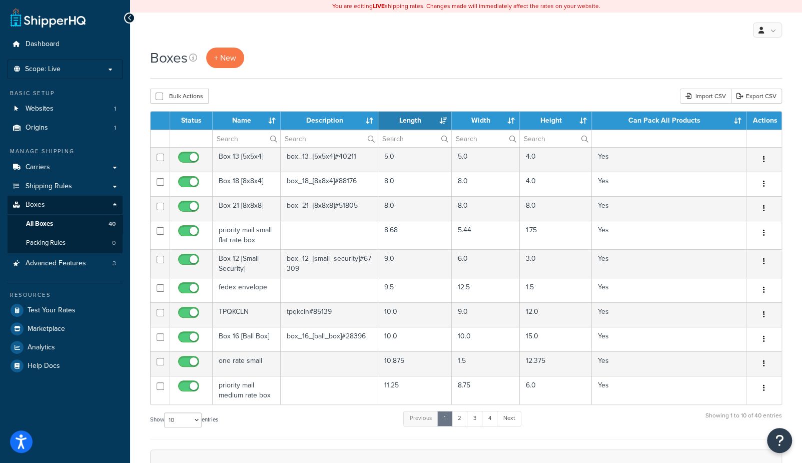
click at [252, 119] on th "Name" at bounding box center [247, 121] width 68 height 18
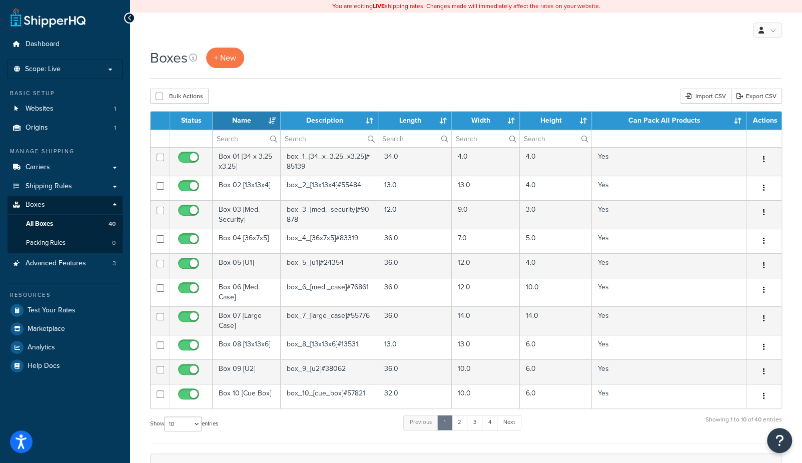
click at [252, 119] on th "Name" at bounding box center [247, 121] width 68 height 18
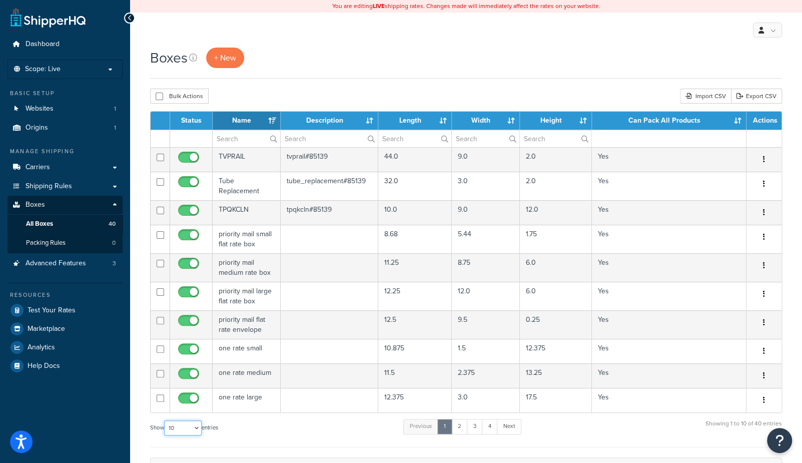
click at [184, 428] on select "10 15 25 50 100 1000" at bounding box center [183, 427] width 38 height 15
select select "100"
click at [165, 420] on select "10 15 25 50 100 1000" at bounding box center [183, 427] width 38 height 15
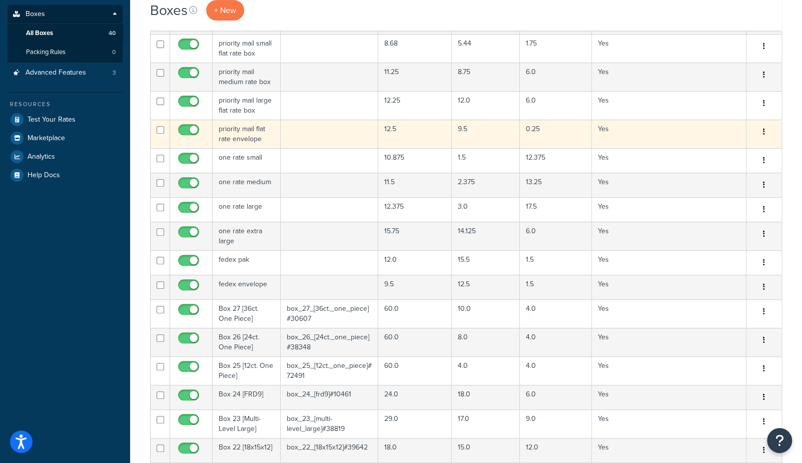
scroll to position [199, 0]
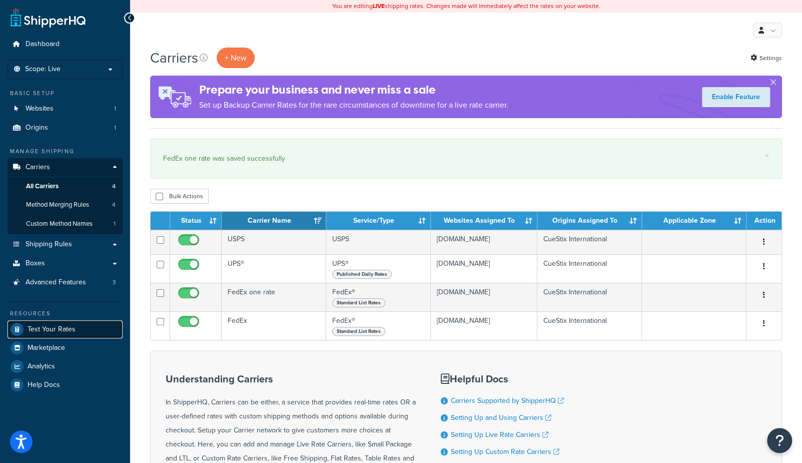
click at [55, 325] on span "Test Your Rates" at bounding box center [52, 329] width 48 height 9
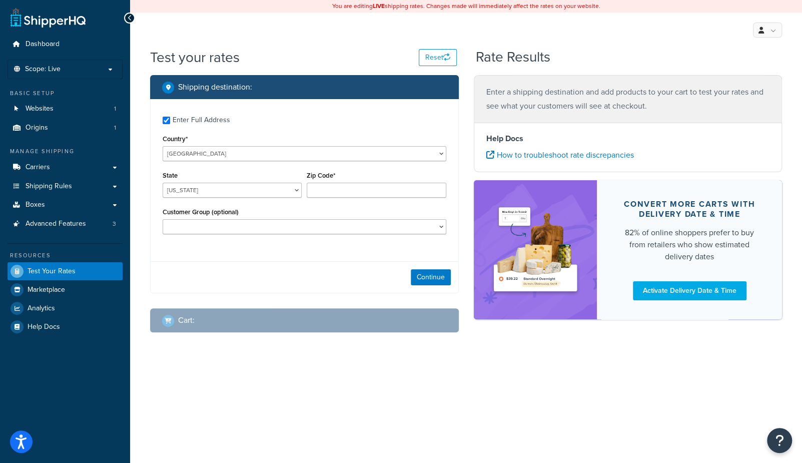
checkbox input "true"
type input "19022-1223"
select select "PA"
select select "Wholesale"
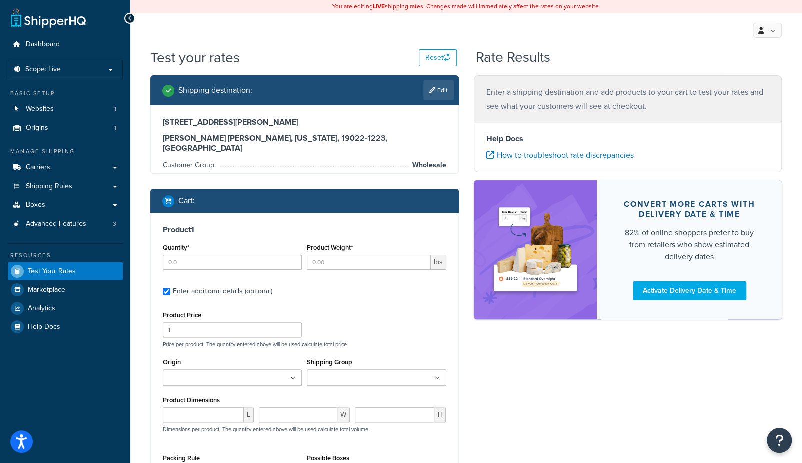
type input "3"
type input "0.500000"
type input "49.5"
type input "2"
type input "0.200000"
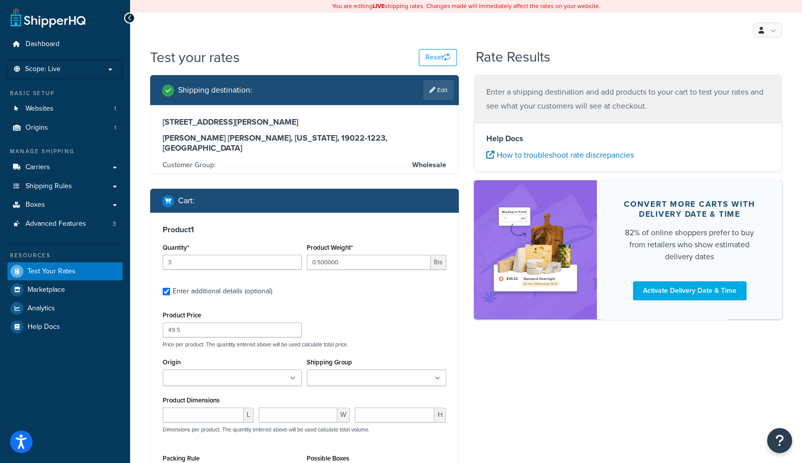
type input "74"
type input "24"
type input "1.000000"
type input "6.7"
type input "60.000000"
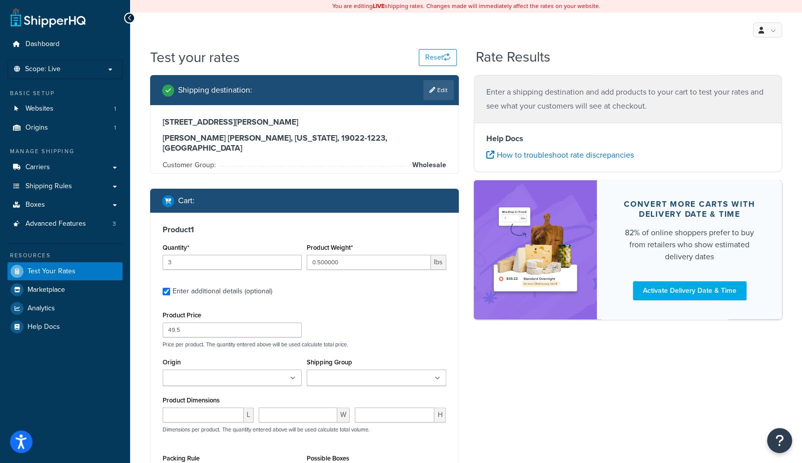
type input "2.000000"
type input "1"
type input "0.200000"
type input "39.85"
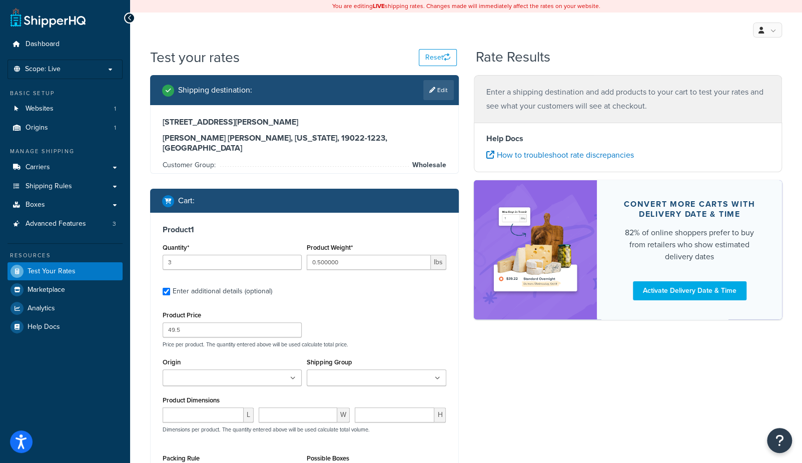
type input "1"
type input "0.090000"
type input "13.06"
type input "0.000000"
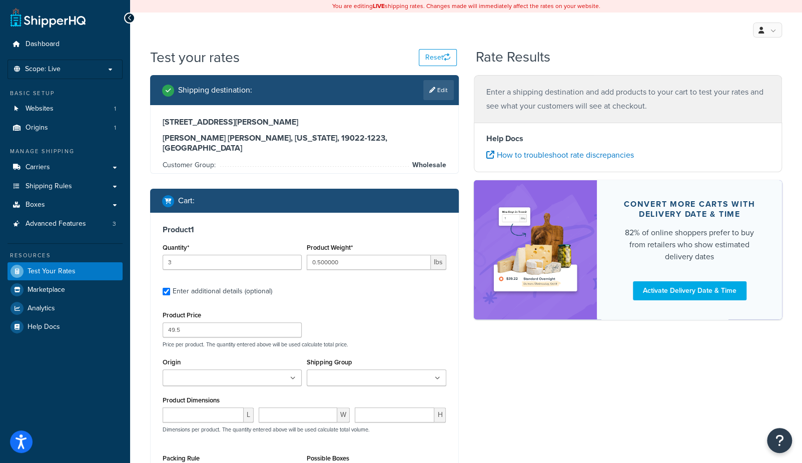
type input "0.000000"
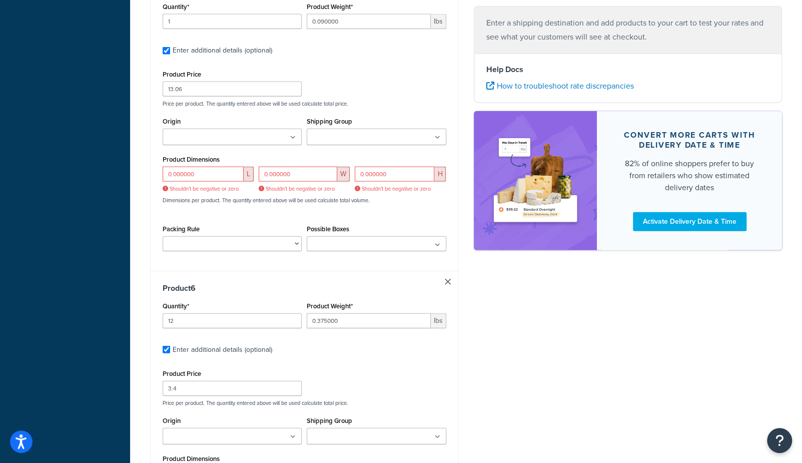
scroll to position [1448, 0]
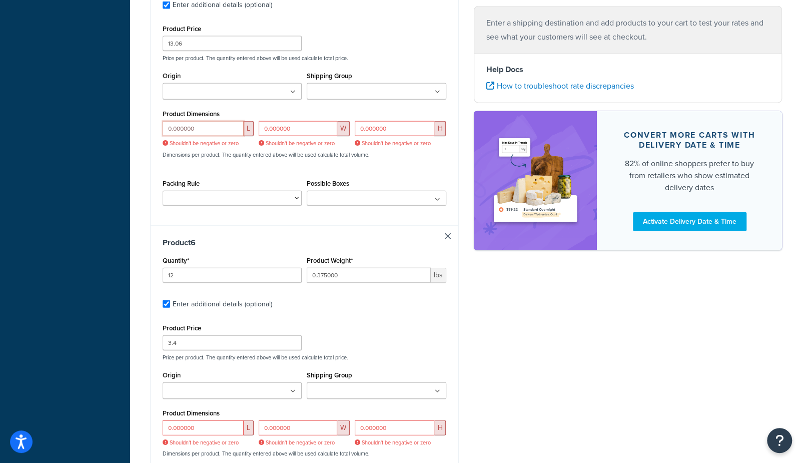
drag, startPoint x: 206, startPoint y: 125, endPoint x: 61, endPoint y: 101, distance: 147.1
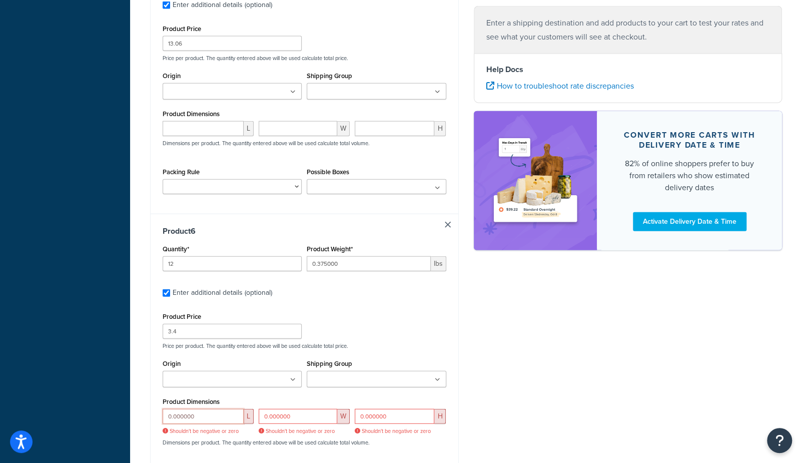
drag, startPoint x: 202, startPoint y: 408, endPoint x: 49, endPoint y: 394, distance: 154.3
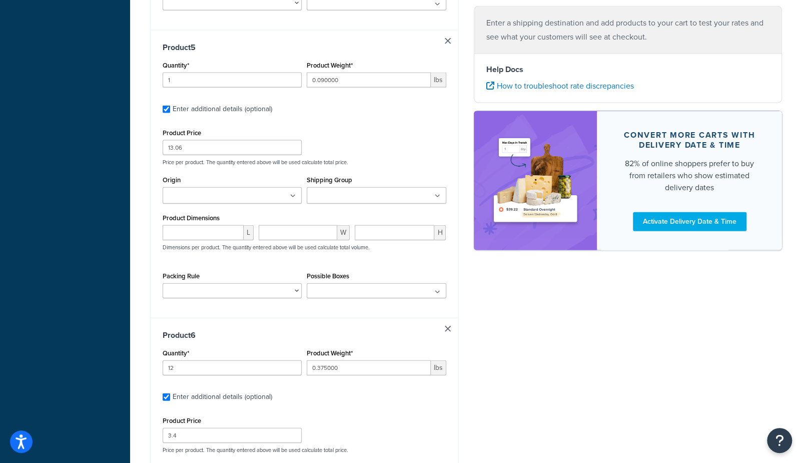
scroll to position [1581, 0]
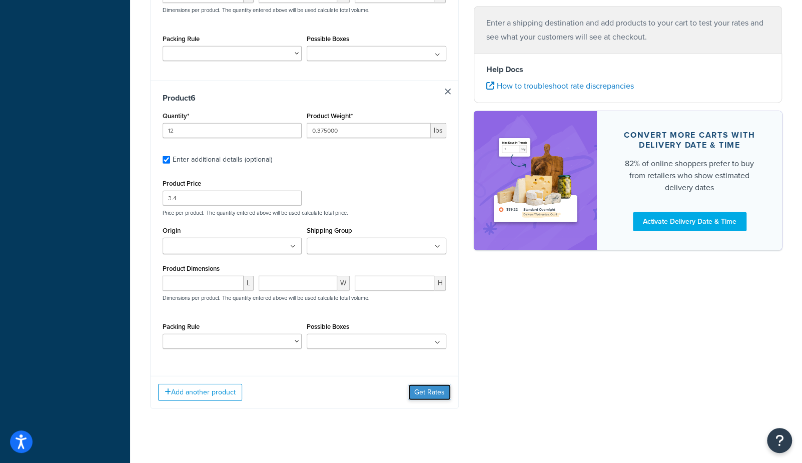
click at [435, 384] on button "Get Rates" at bounding box center [429, 392] width 43 height 16
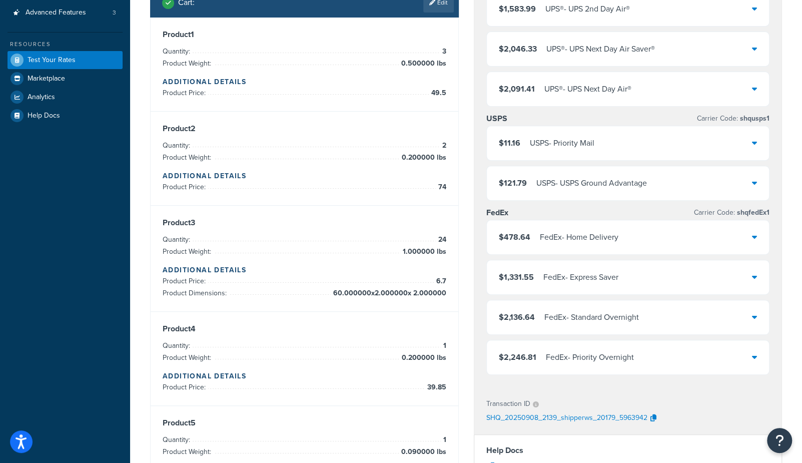
scroll to position [217, 0]
